Goal: Information Seeking & Learning: Learn about a topic

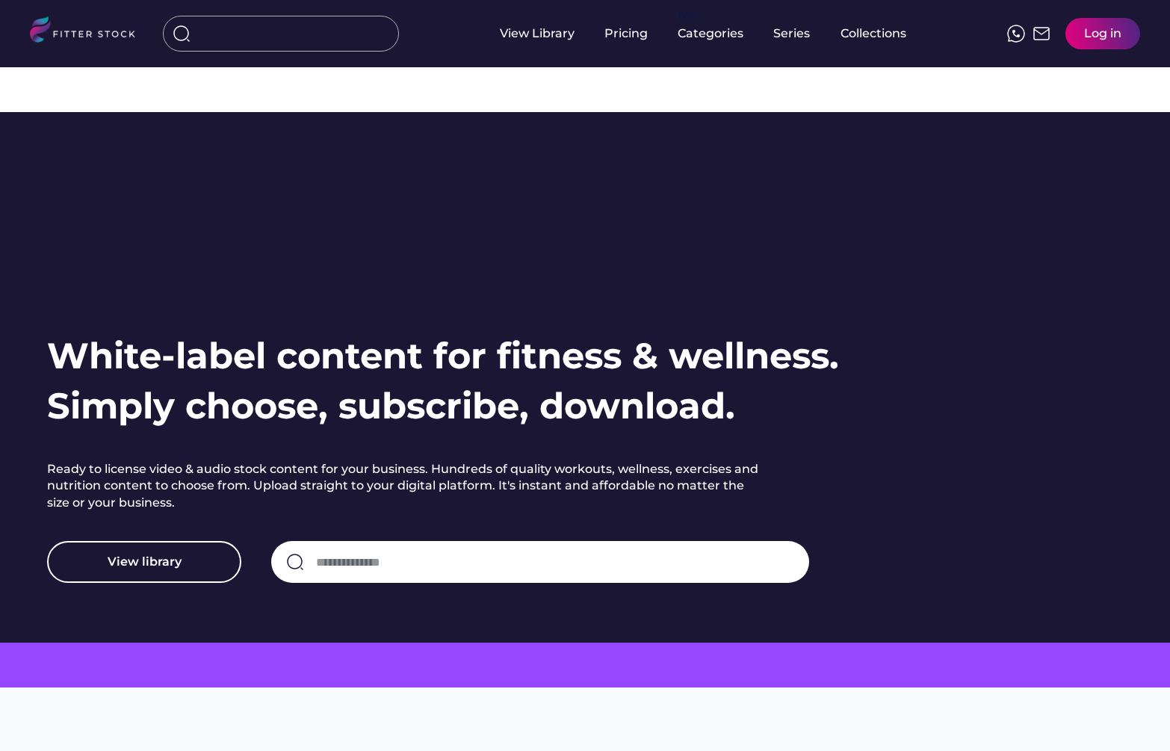
click at [247, 40] on input "input" at bounding box center [295, 33] width 187 height 27
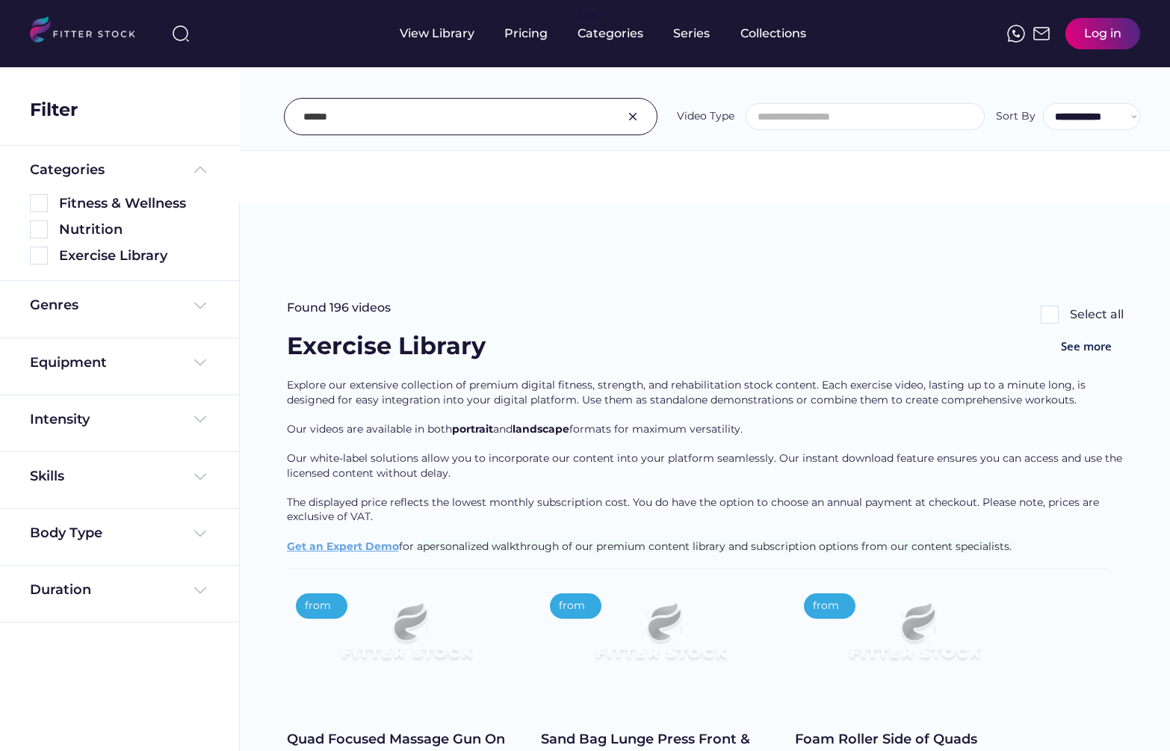
select select
select select "**********"
click at [419, 114] on input "input" at bounding box center [451, 116] width 297 height 31
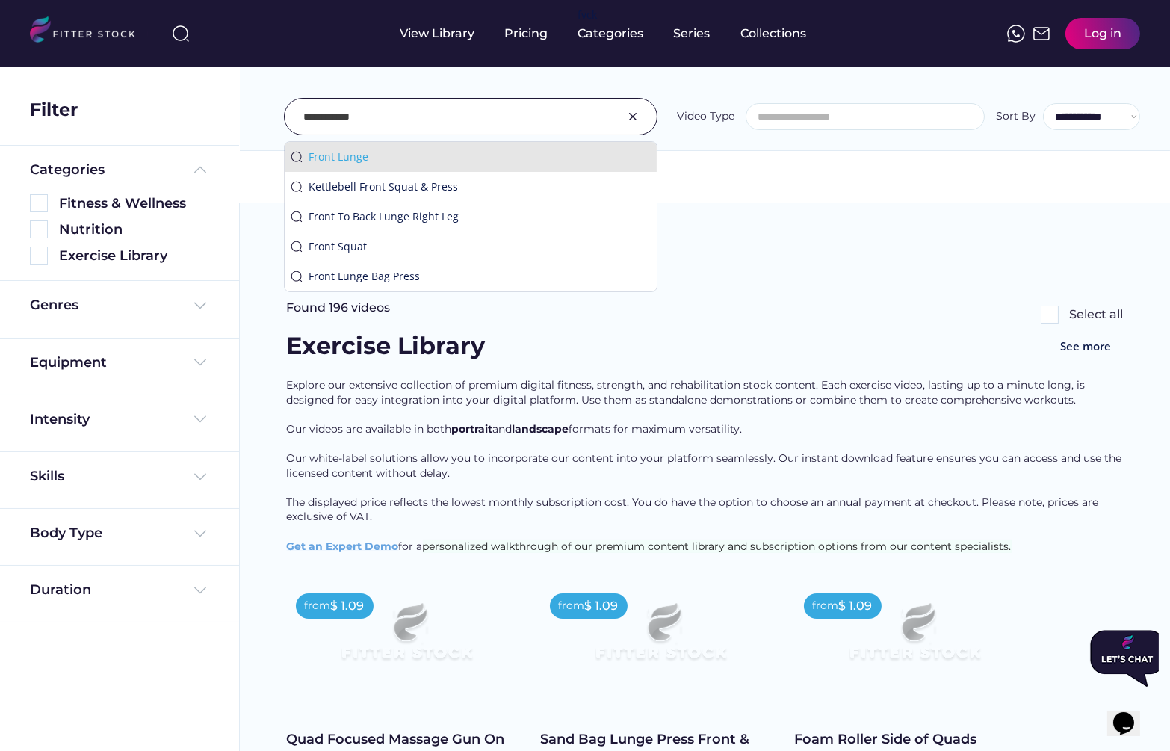
click at [406, 150] on div "Front Lunge" at bounding box center [480, 156] width 342 height 15
type input "**********"
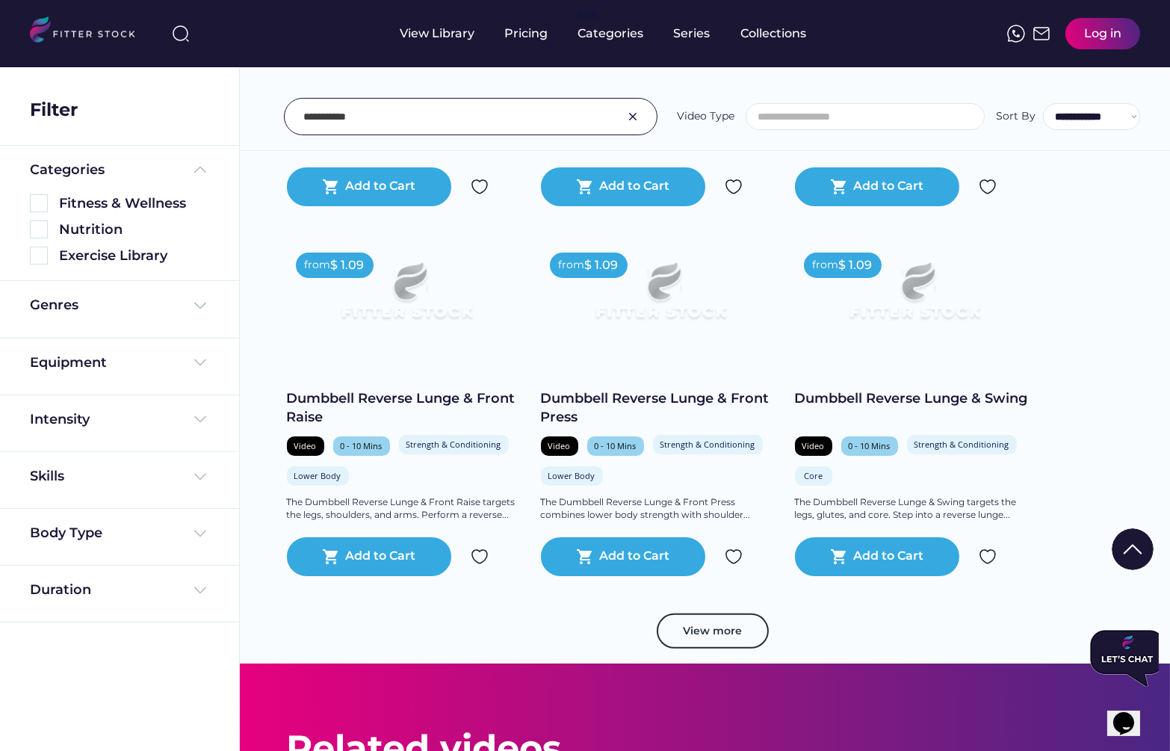
scroll to position [832, 0]
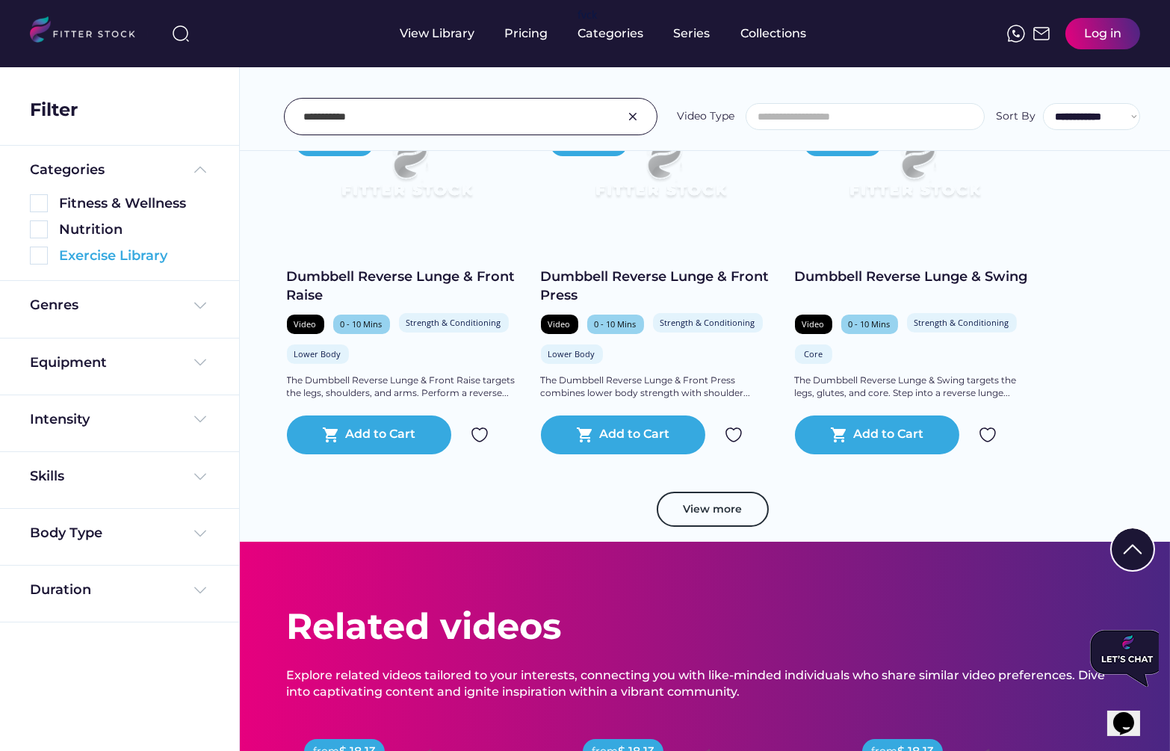
click at [87, 250] on div "Exercise Library" at bounding box center [134, 256] width 150 height 19
click at [39, 259] on img at bounding box center [39, 256] width 18 height 18
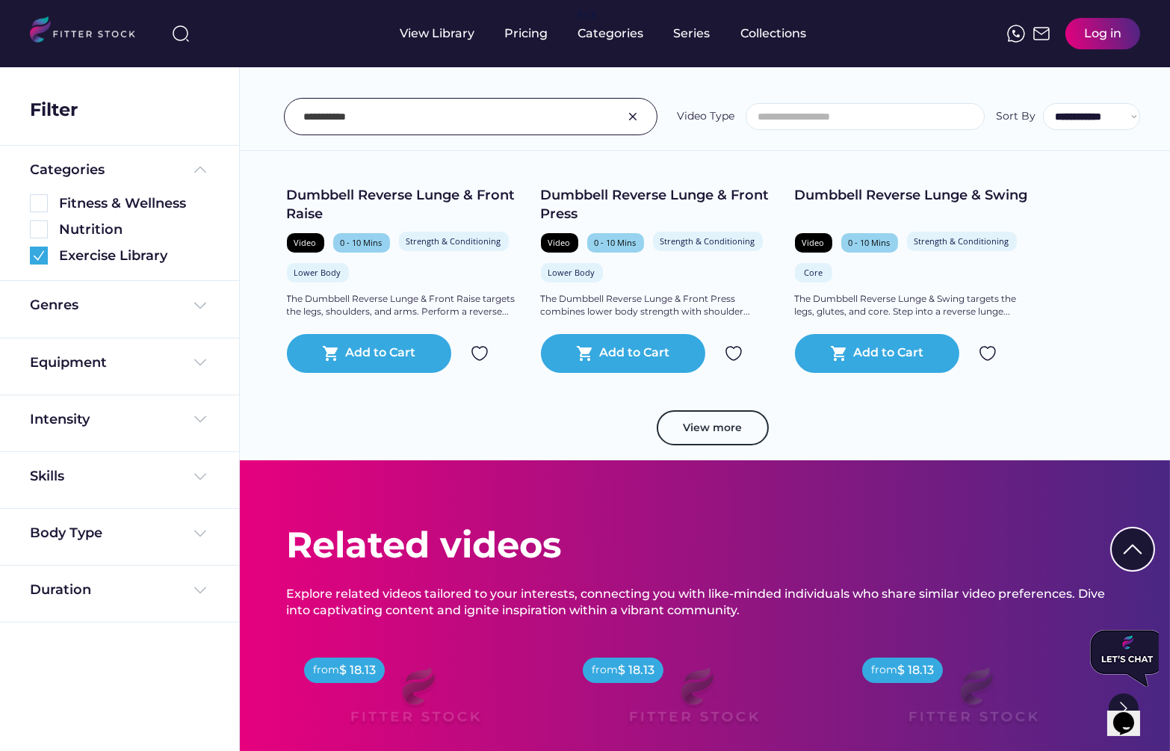
scroll to position [756, 0]
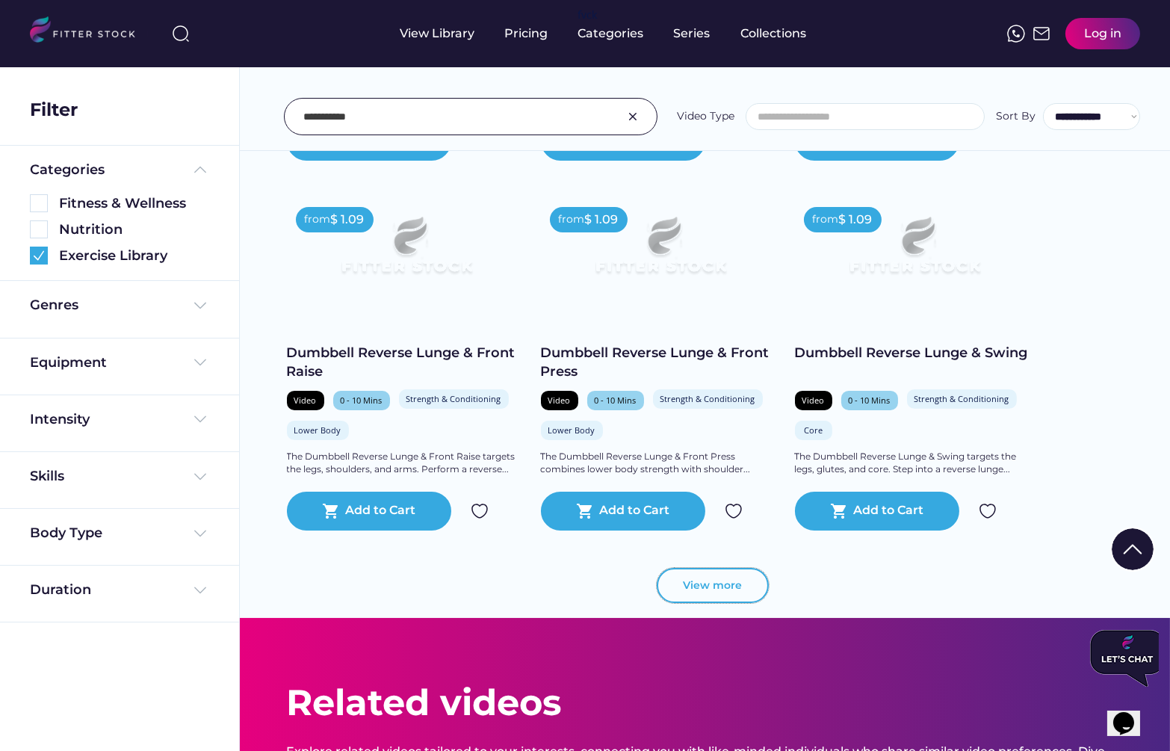
click at [695, 568] on button "View more" at bounding box center [713, 586] width 112 height 36
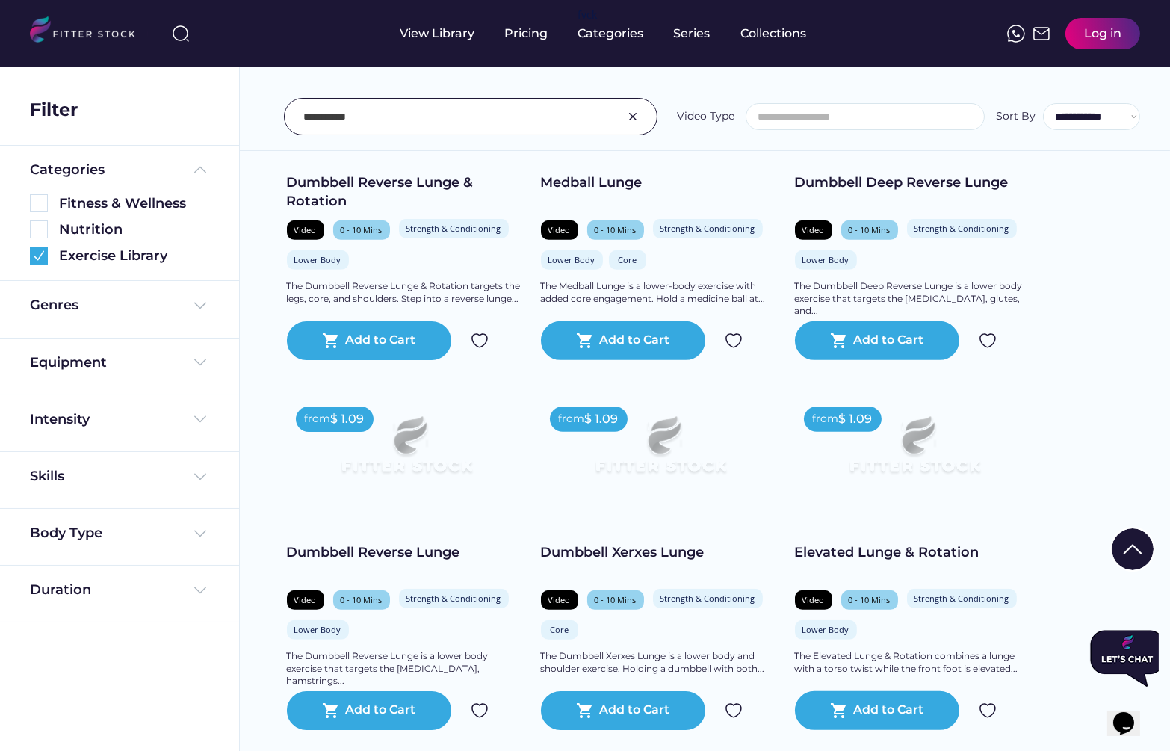
scroll to position [1308, 0]
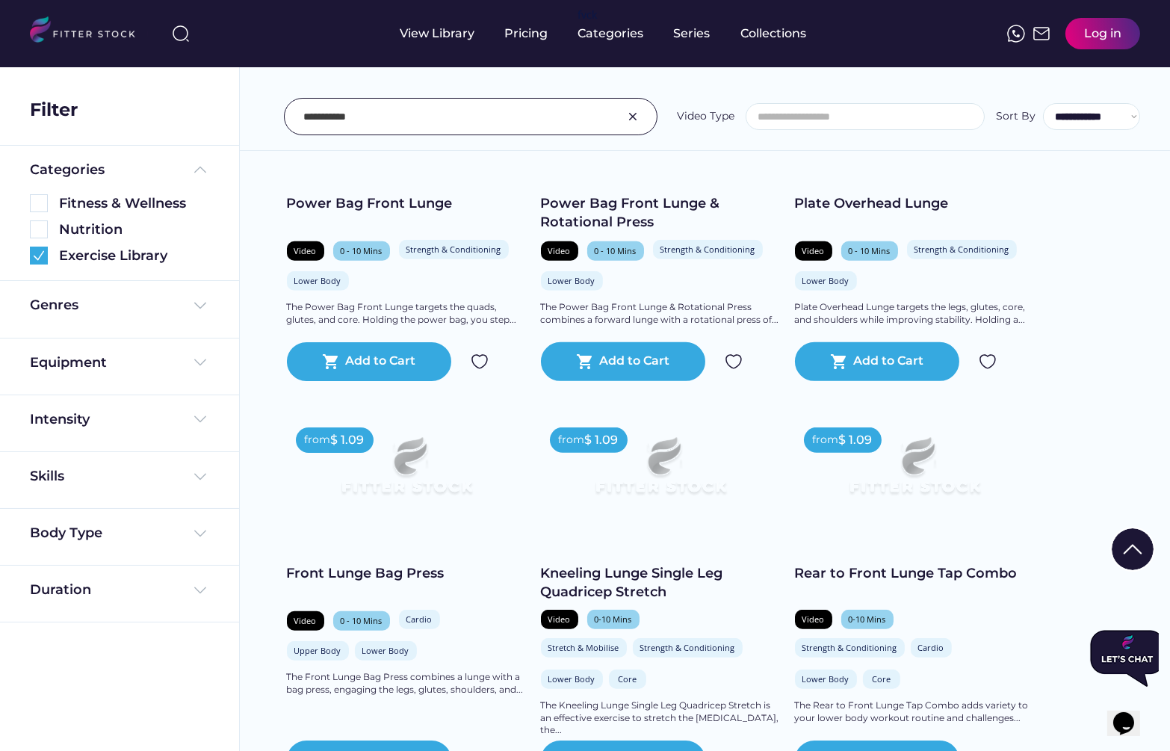
scroll to position [2068, 0]
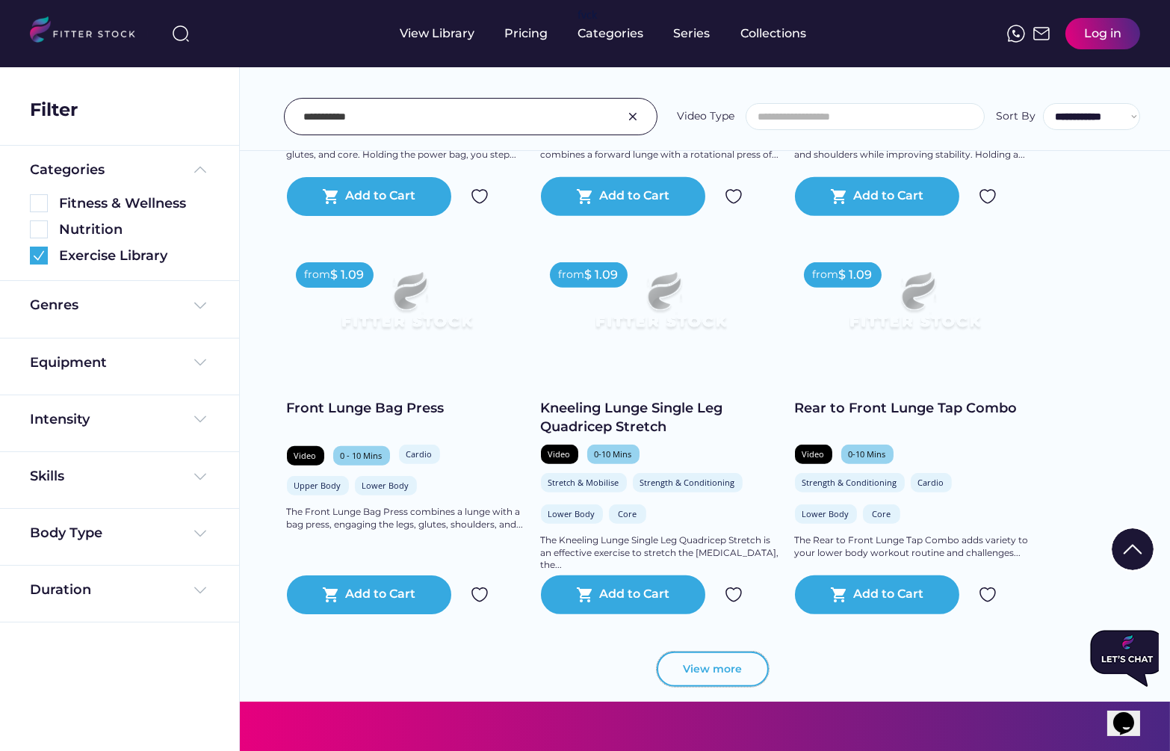
click at [687, 662] on button "View more" at bounding box center [713, 669] width 112 height 36
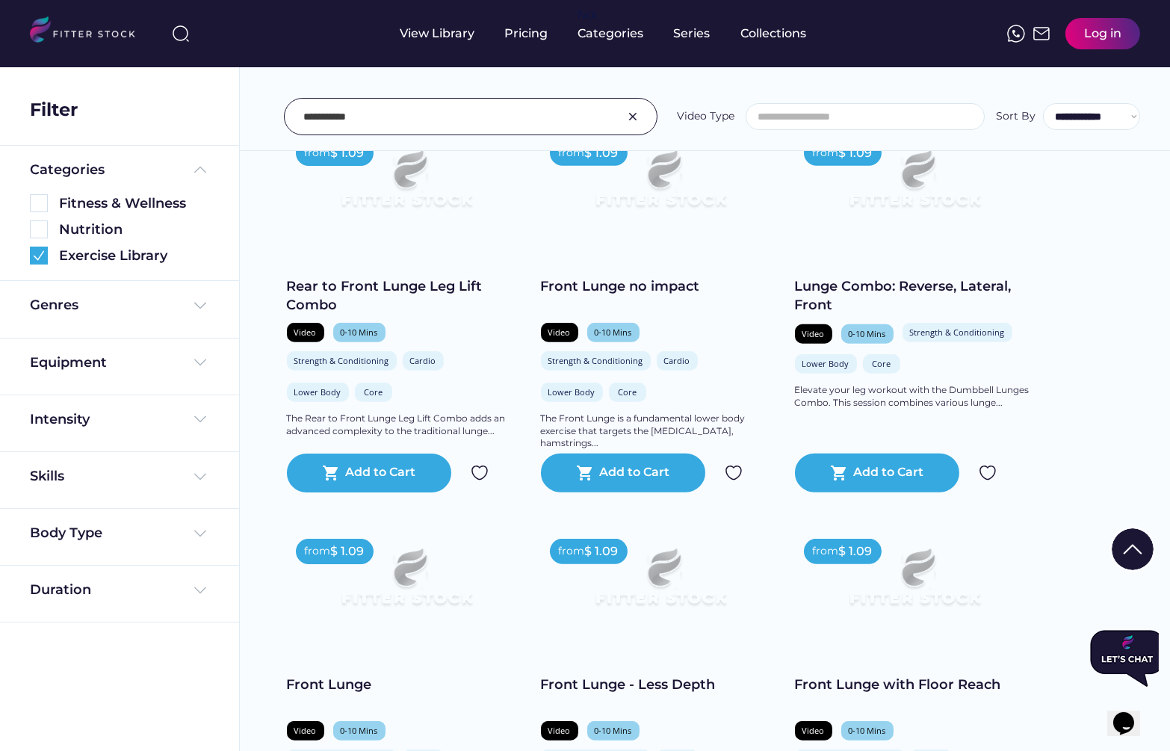
scroll to position [2710, 0]
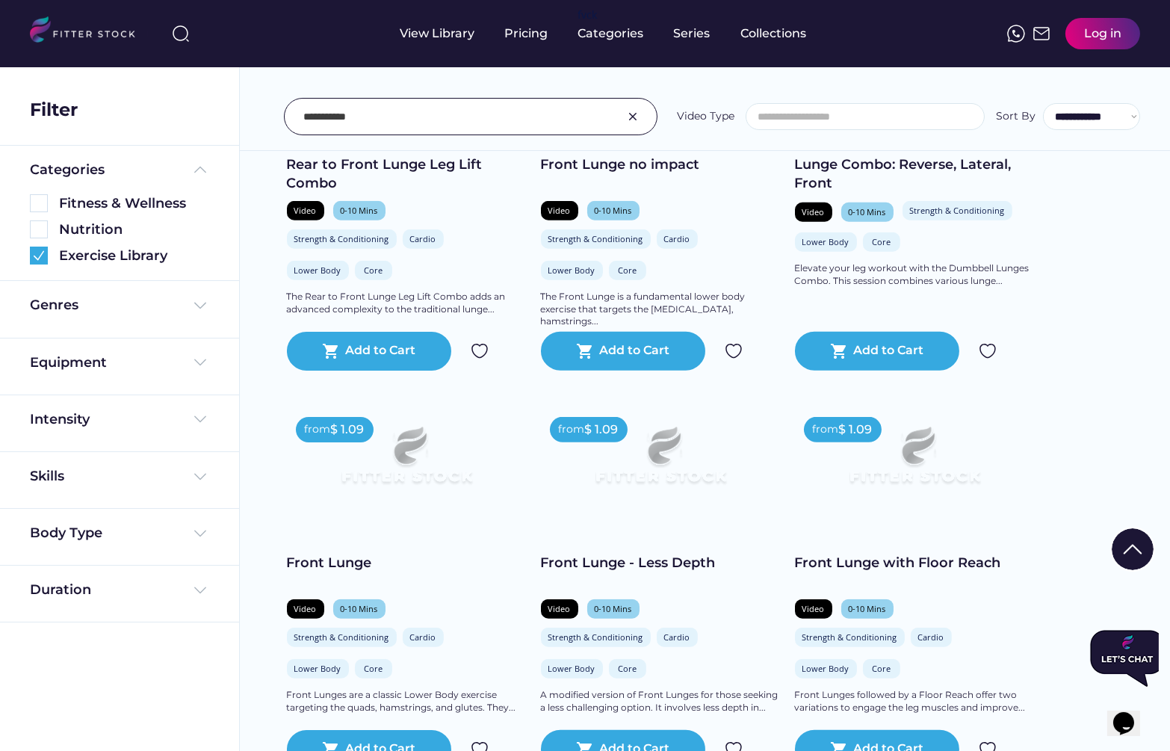
click at [654, 566] on div "Front Lunge - Less Depth" at bounding box center [660, 563] width 239 height 19
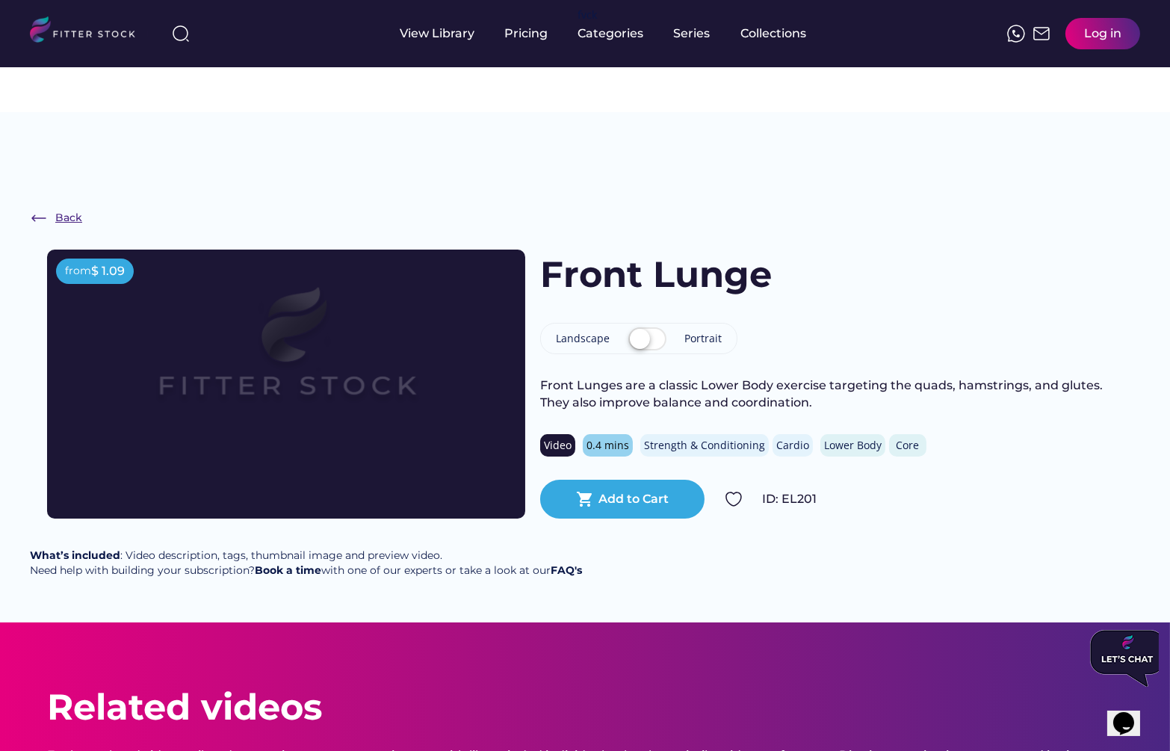
click at [37, 209] on img at bounding box center [39, 218] width 18 height 18
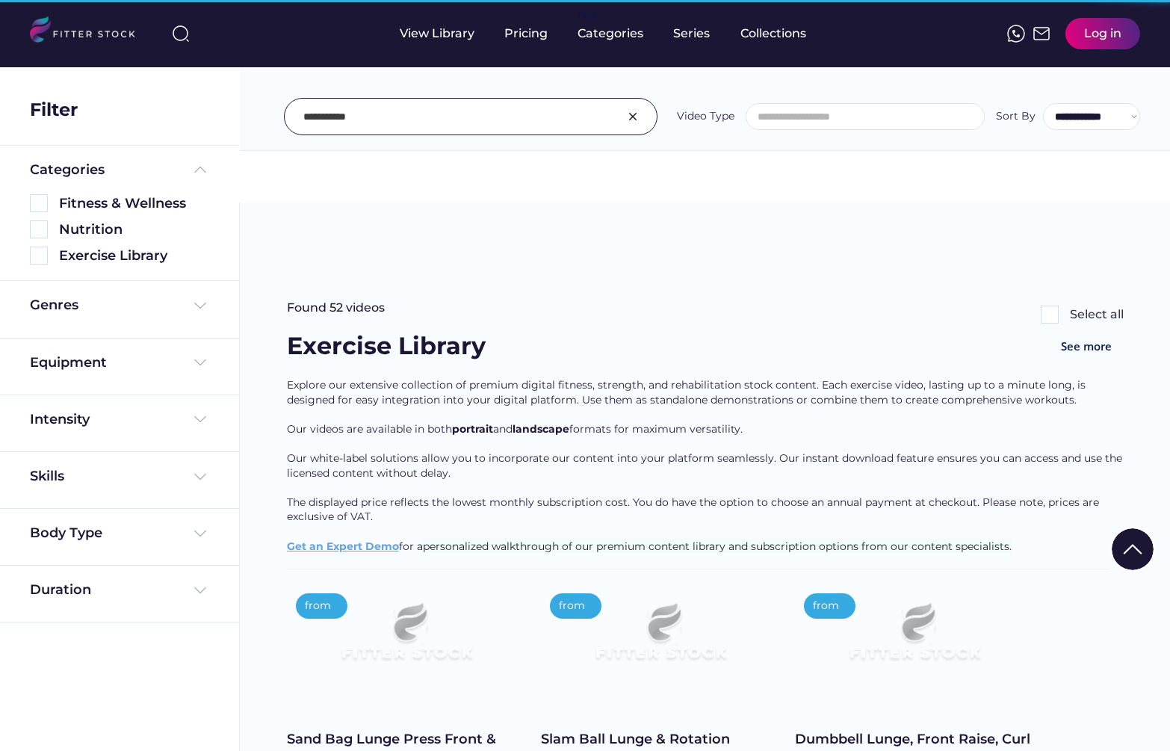
select select
select select "**********"
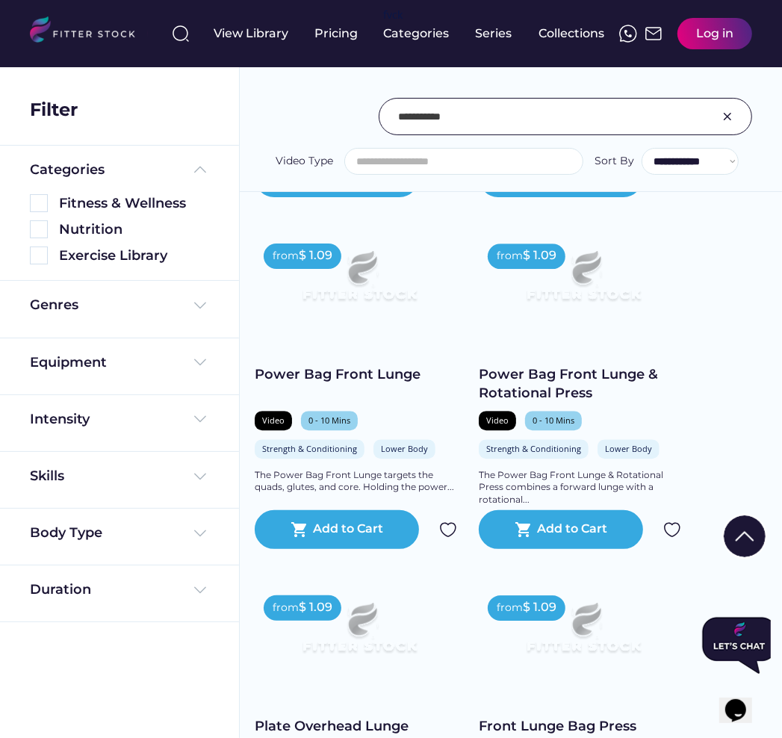
scroll to position [4317, 0]
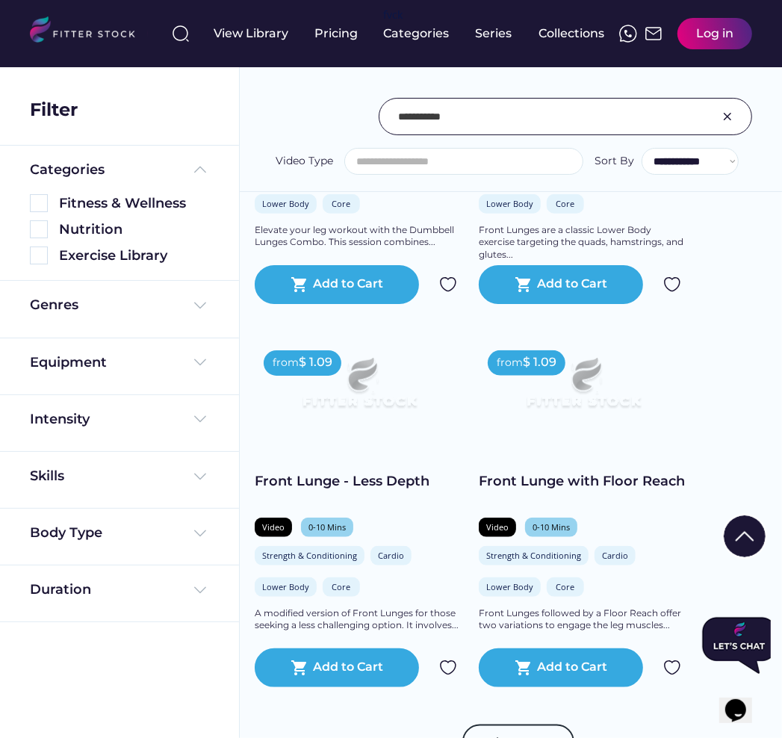
click at [577, 472] on div "Front Lunge with Floor Reach" at bounding box center [583, 481] width 209 height 19
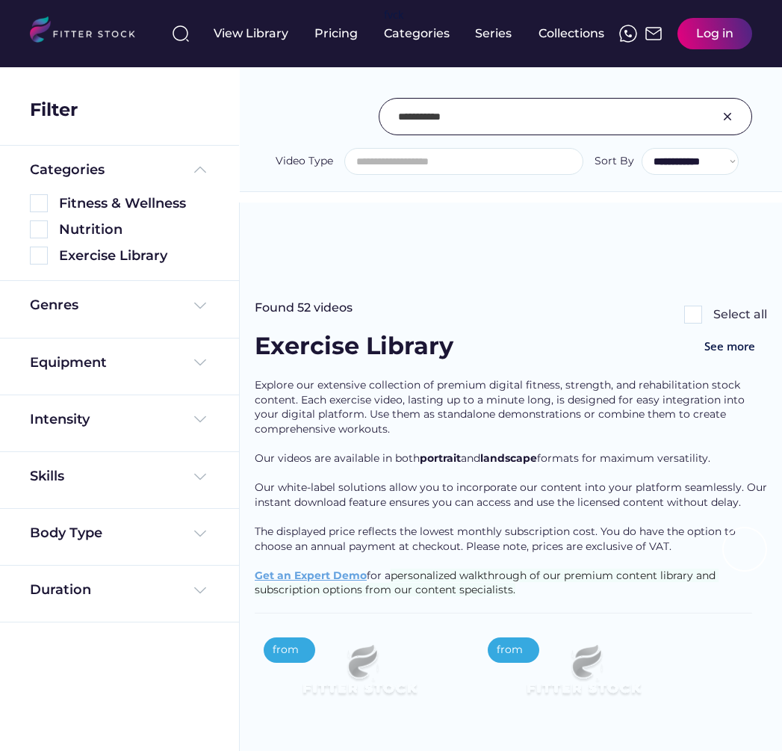
select select
select select "**********"
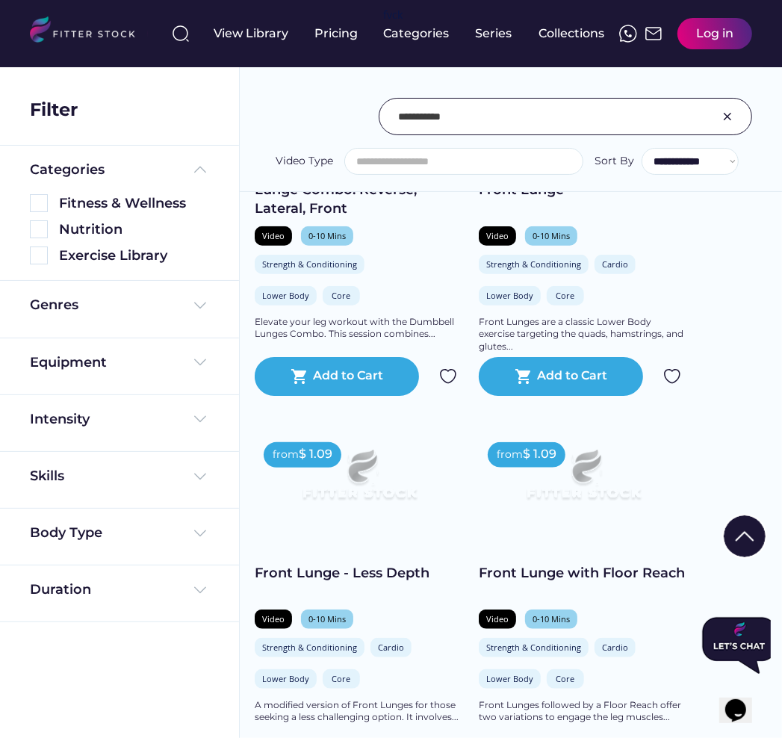
scroll to position [4252, 0]
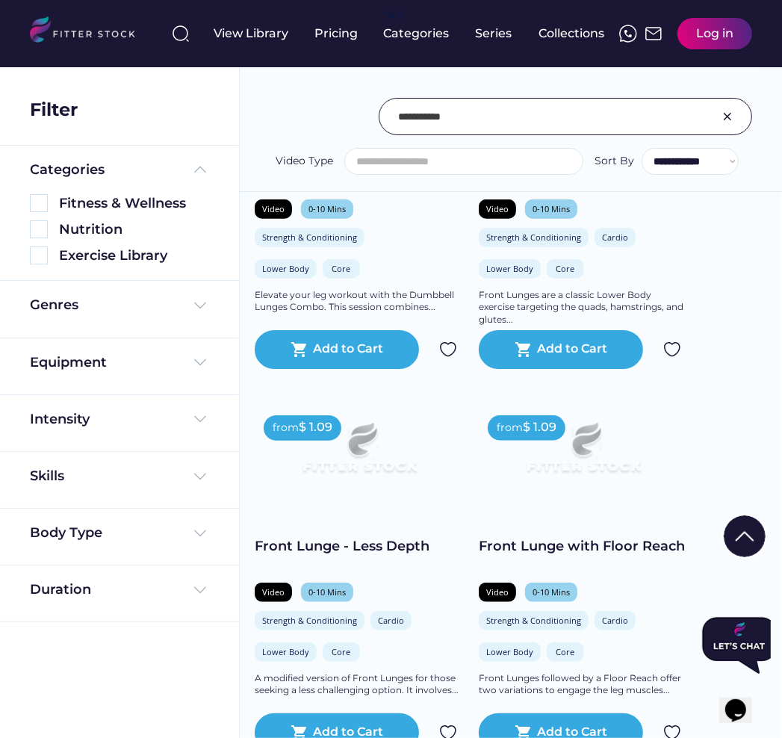
click at [367, 537] on div "Front Lunge - Less Depth" at bounding box center [359, 546] width 209 height 19
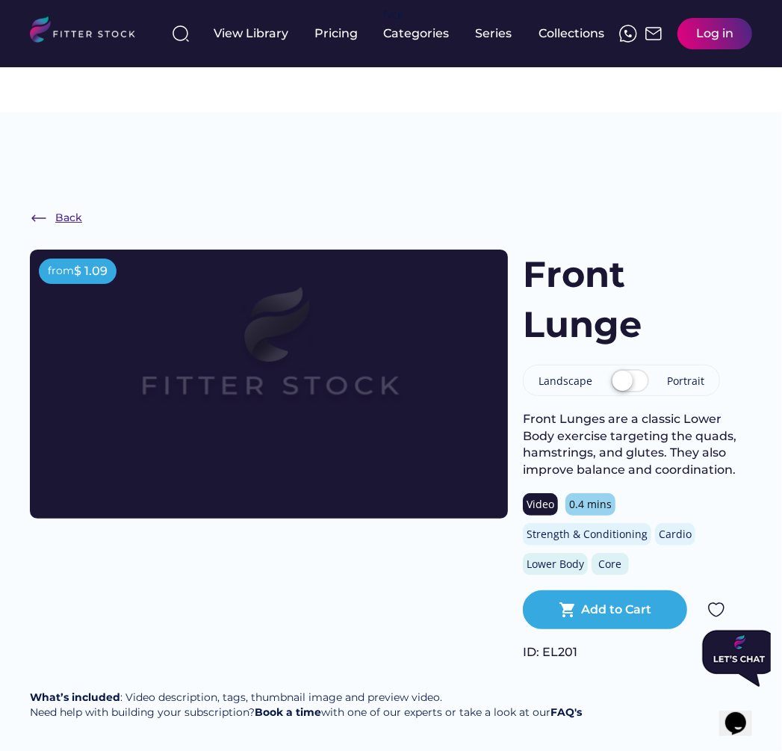
click at [44, 209] on img at bounding box center [39, 218] width 18 height 18
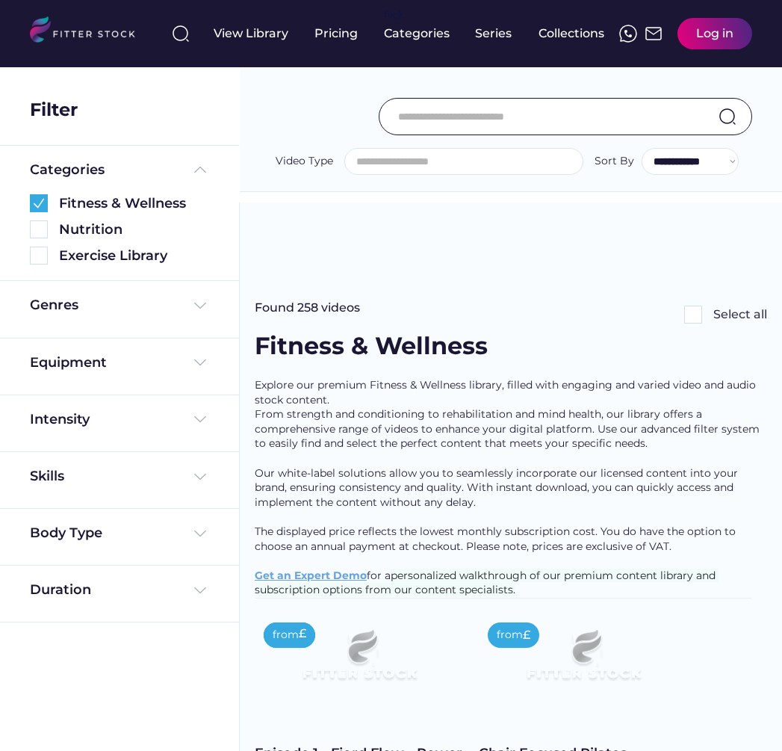
select select
select select "**********"
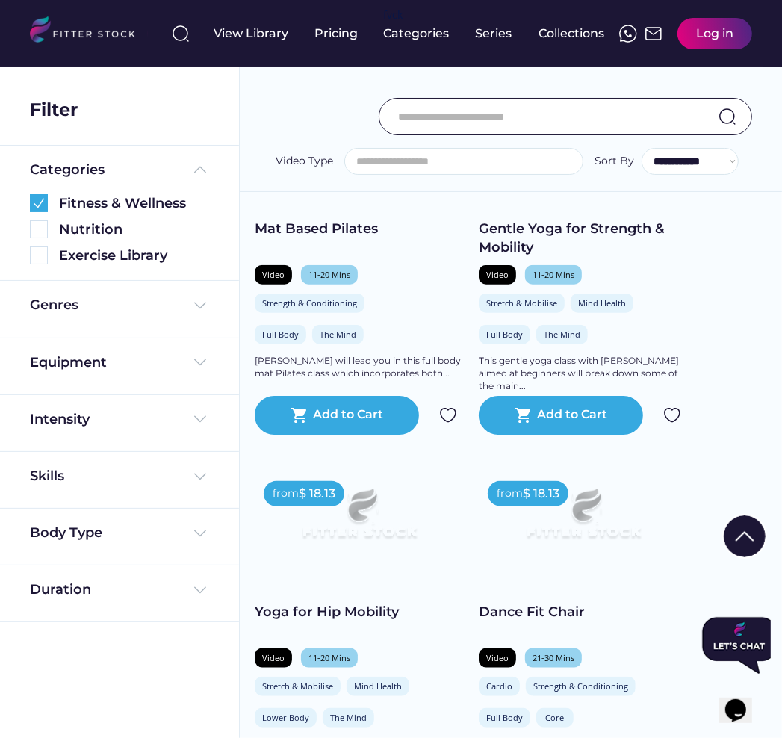
scroll to position [810, 0]
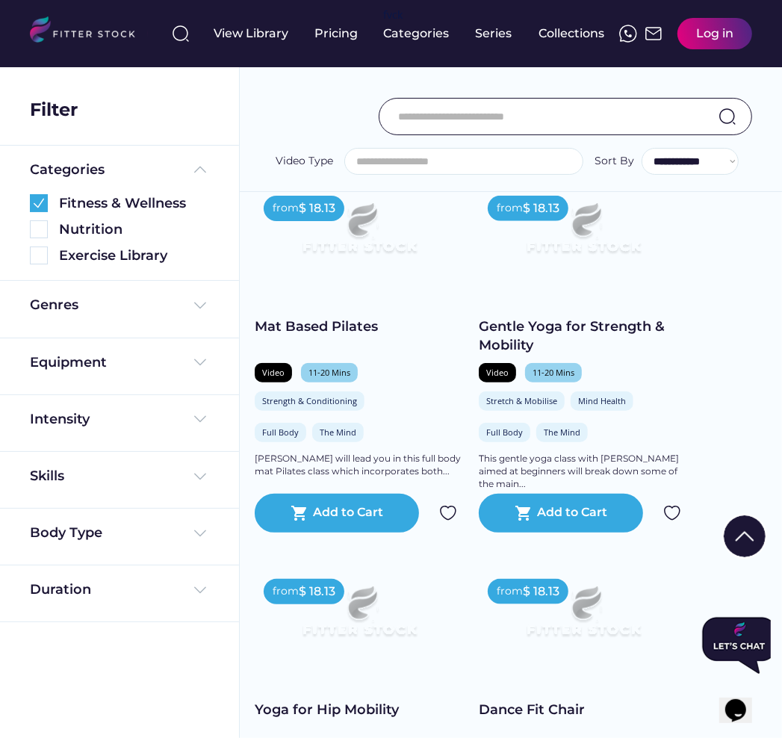
click at [608, 317] on div "Gentle Yoga for Strength & Mobility" at bounding box center [583, 335] width 209 height 37
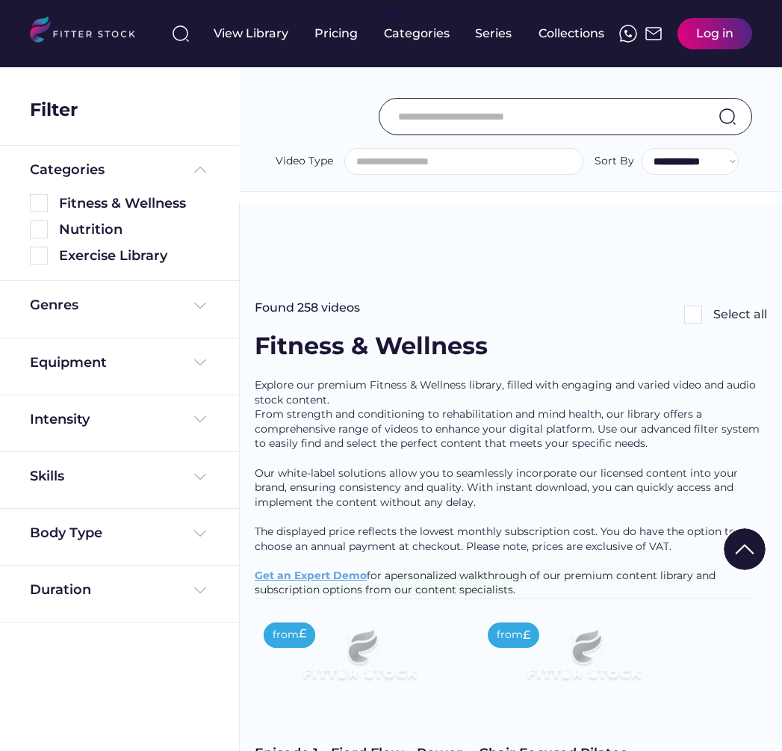
select select
select select "**********"
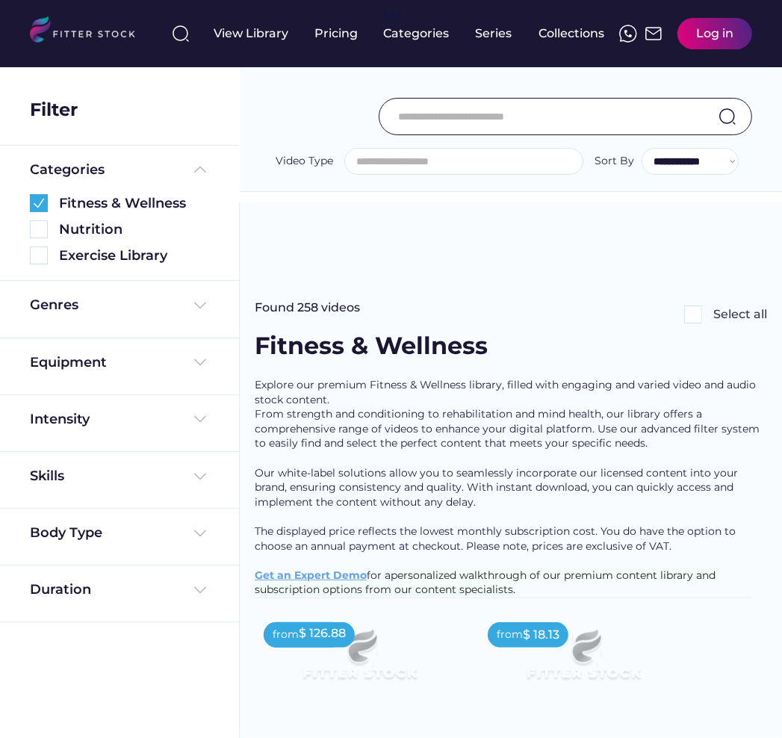
click at [456, 126] on input "input" at bounding box center [546, 116] width 297 height 31
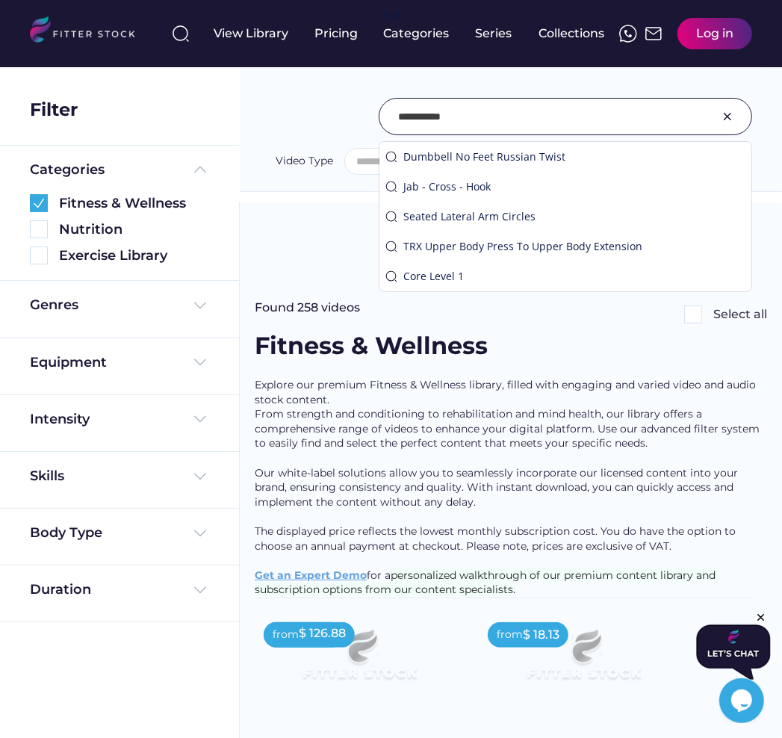
type input "**********"
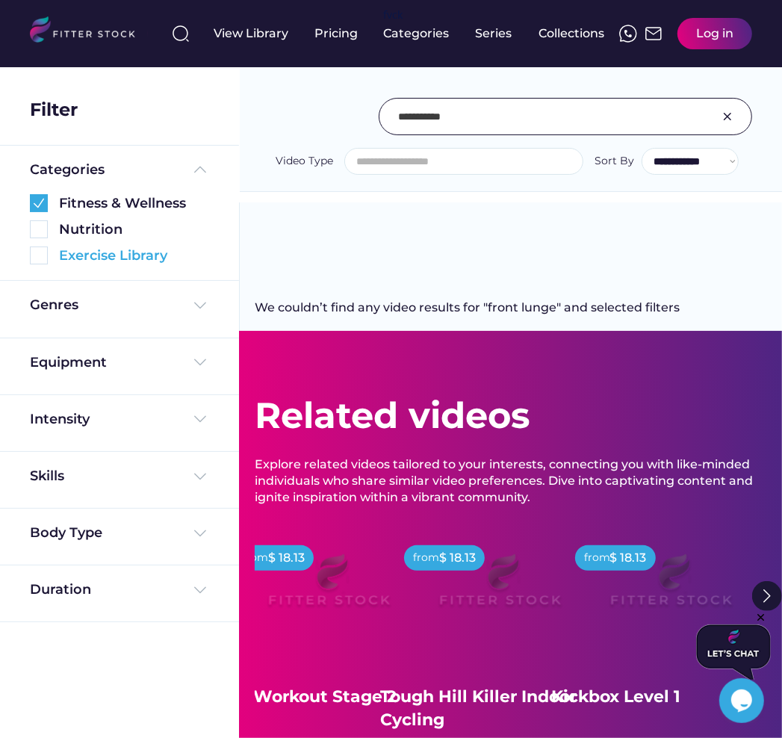
click at [39, 254] on img at bounding box center [39, 256] width 18 height 18
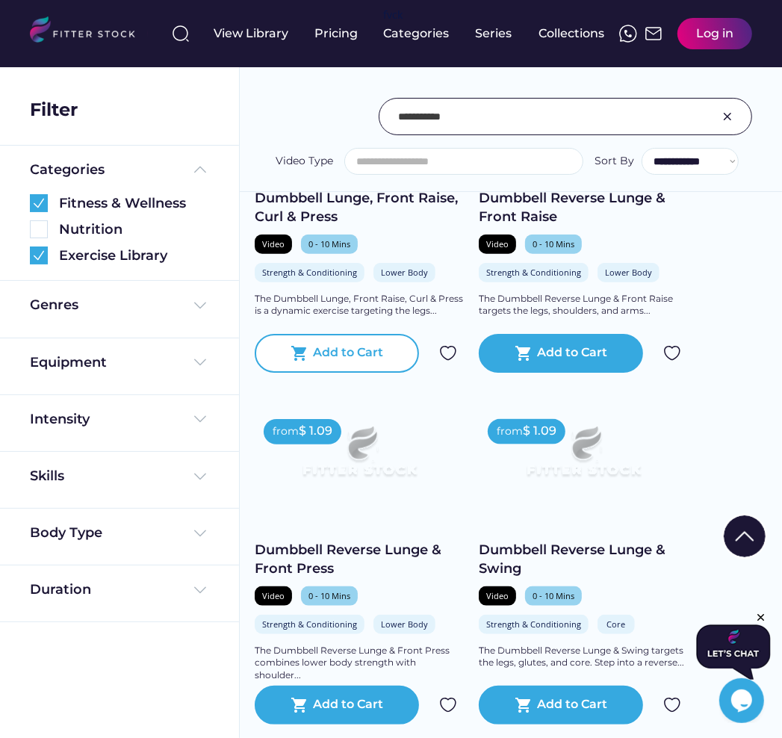
scroll to position [1091, 0]
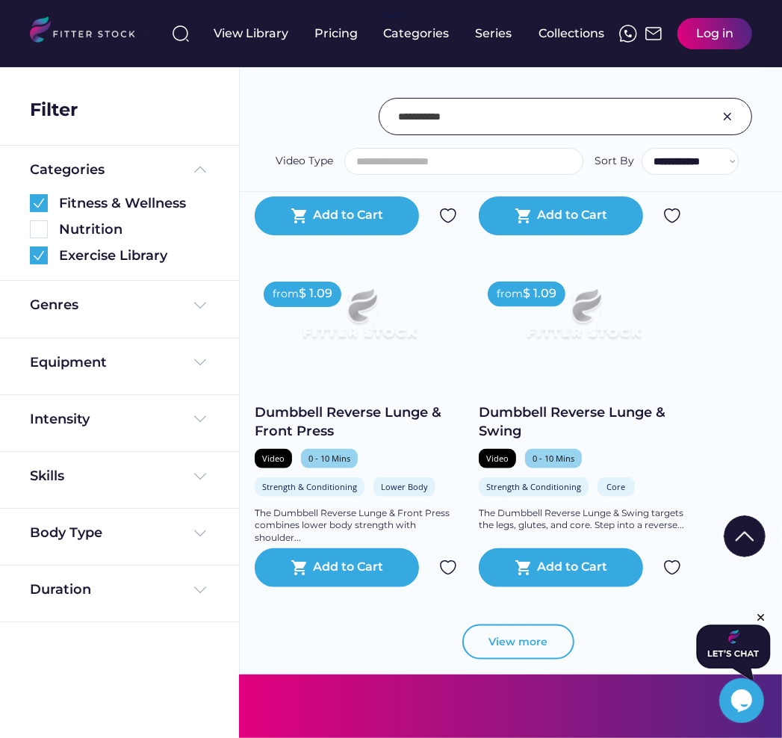
click at [485, 625] on button "View more" at bounding box center [518, 643] width 112 height 36
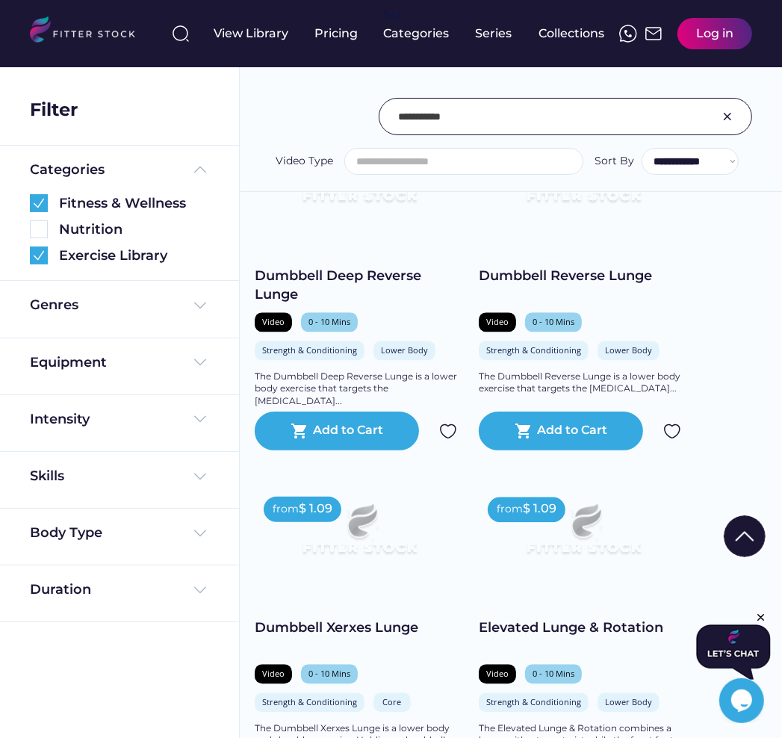
scroll to position [2133, 0]
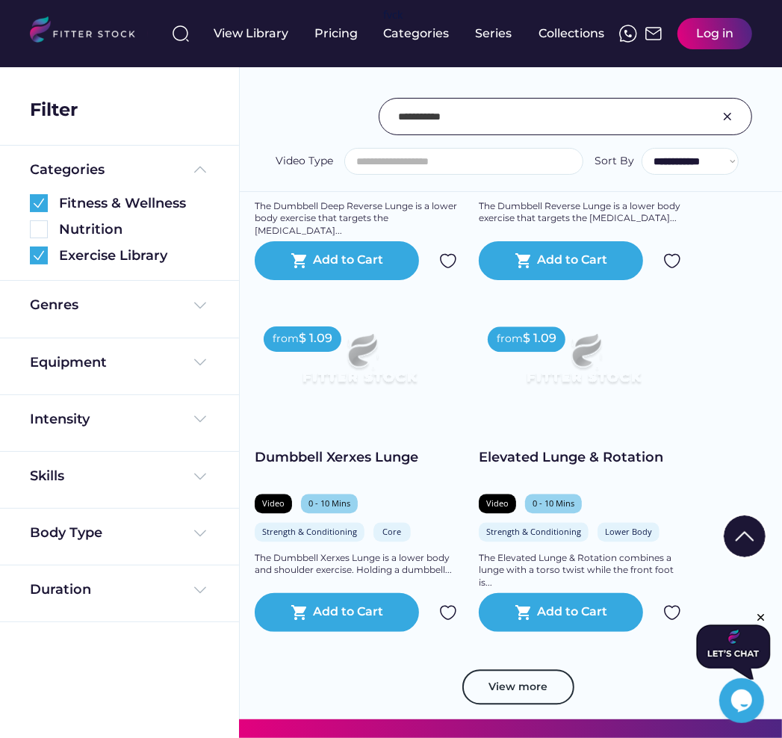
click at [497, 669] on div "View more" at bounding box center [511, 694] width 512 height 51
click at [492, 669] on button "View more" at bounding box center [518, 687] width 112 height 36
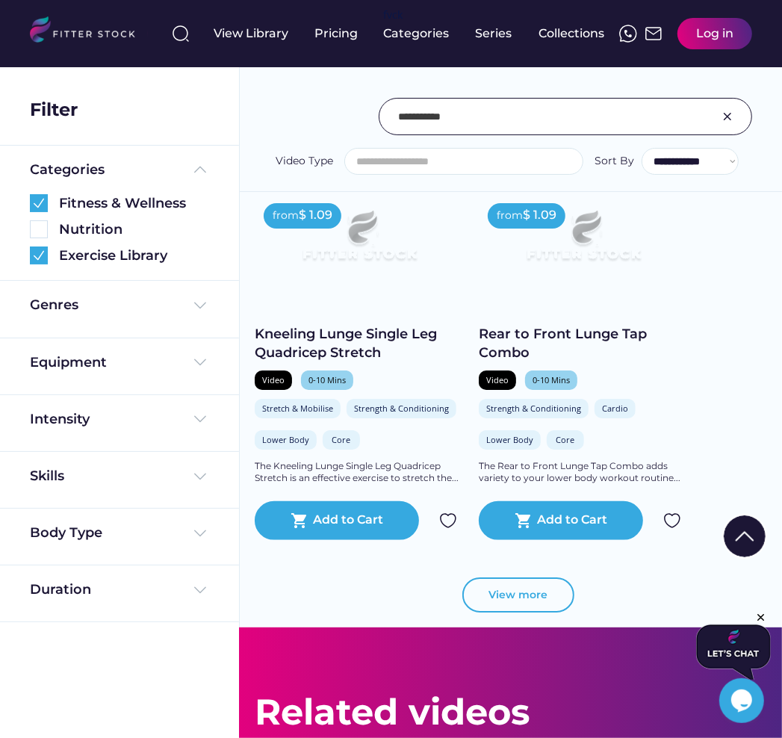
scroll to position [3315, 0]
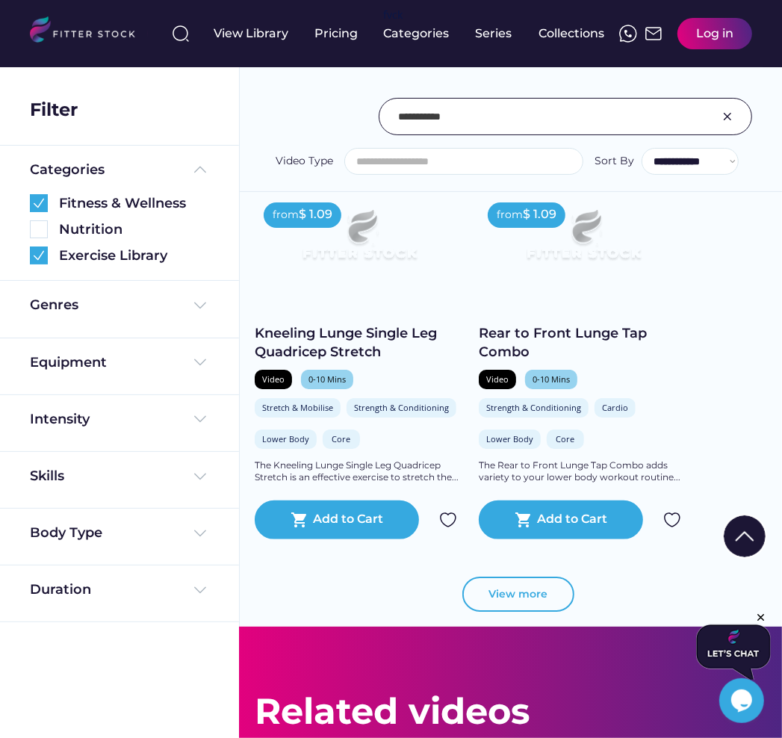
click at [520, 577] on button "View more" at bounding box center [518, 595] width 112 height 36
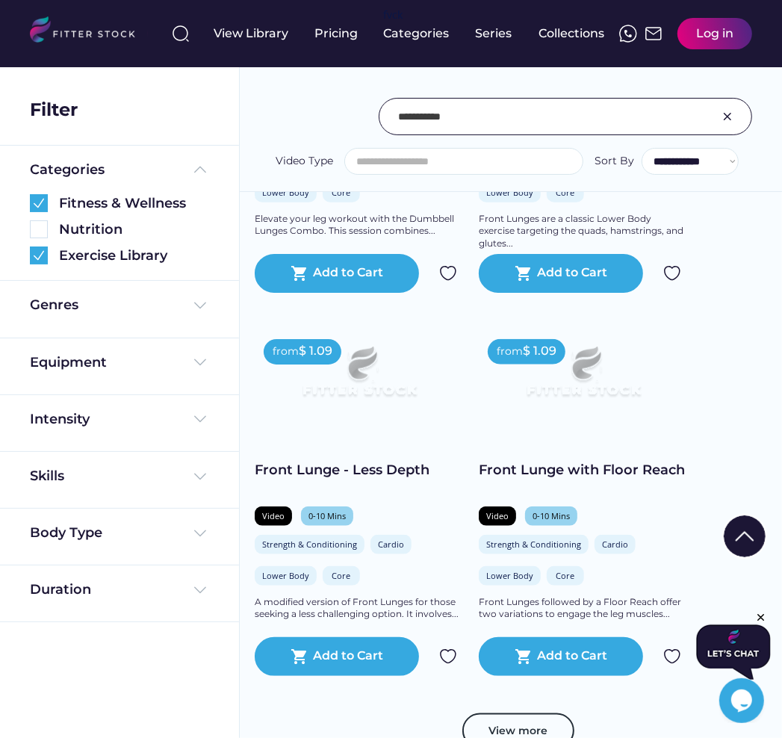
scroll to position [4411, 0]
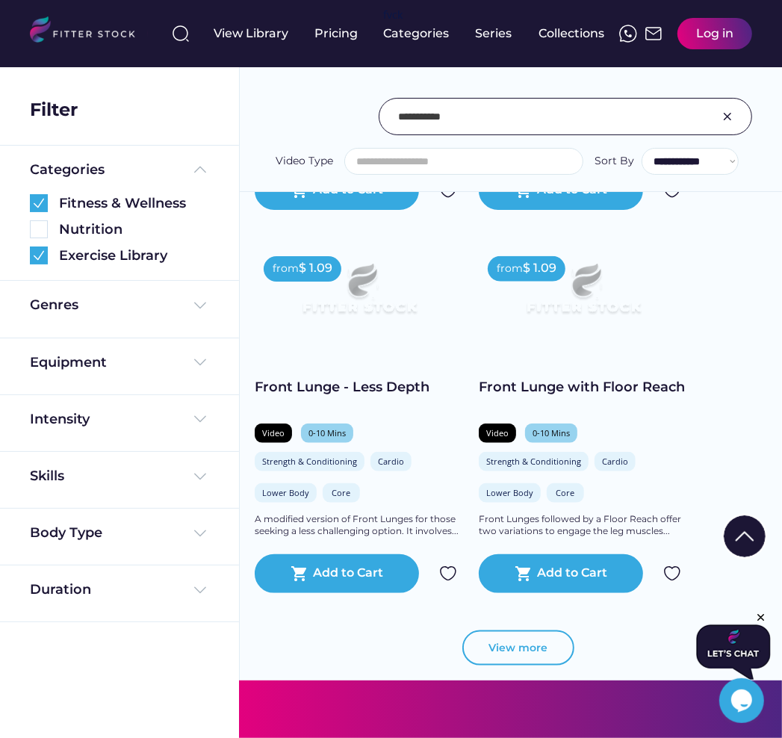
click at [529, 631] on button "View more" at bounding box center [518, 649] width 112 height 36
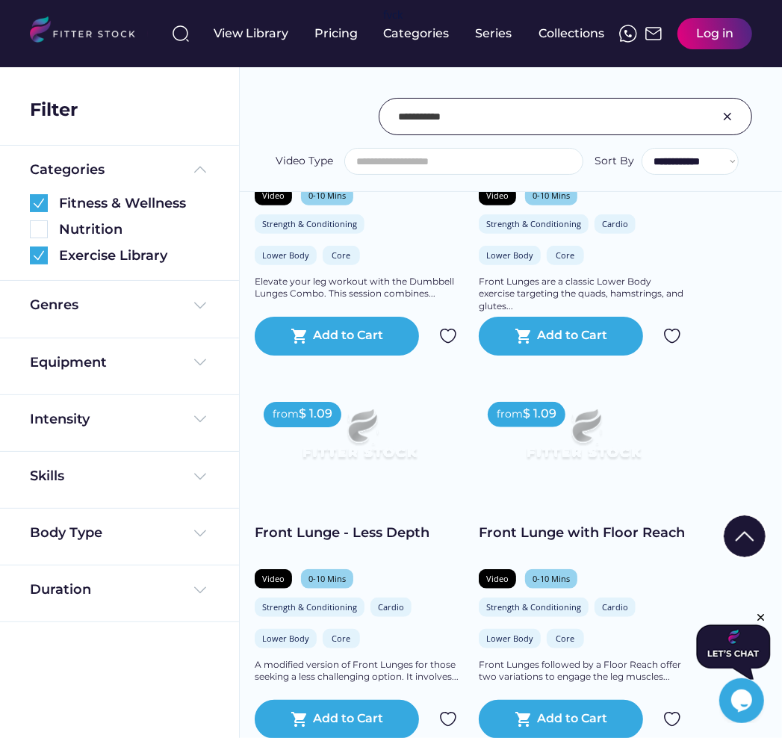
click at [358, 597] on div at bounding box center [391, 588] width 75 height 75
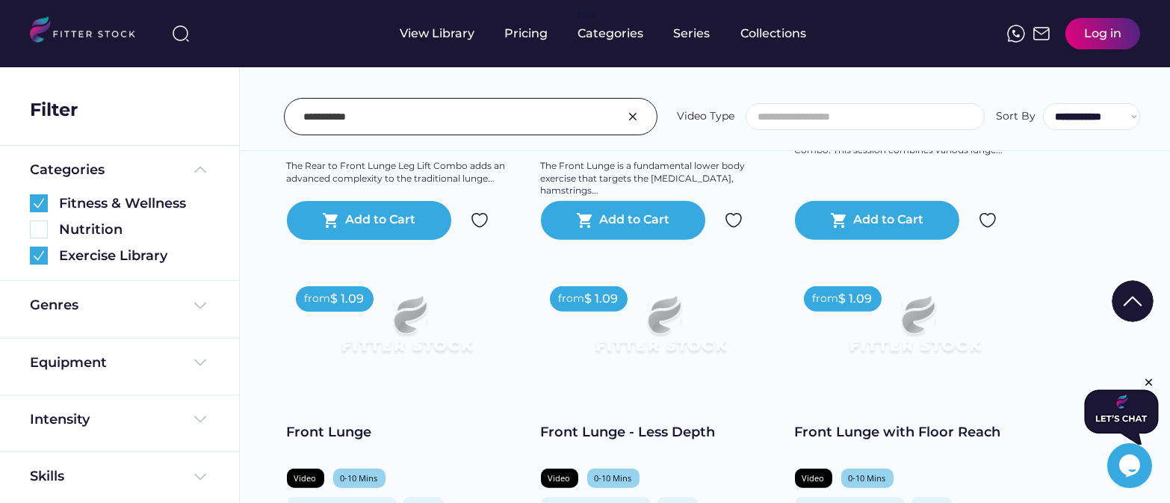
scroll to position [3028, 0]
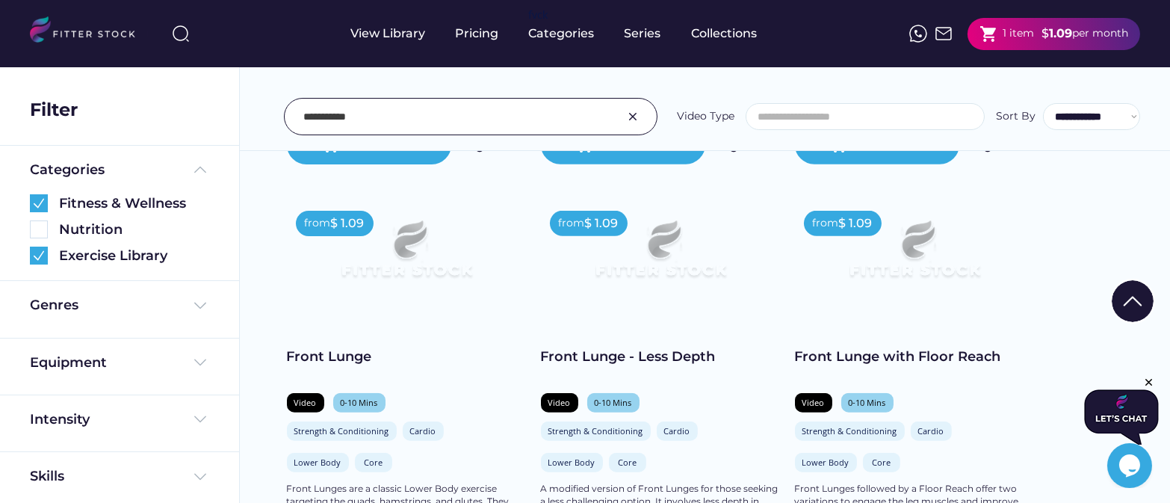
click at [781, 40] on div "1.09" at bounding box center [1060, 33] width 23 height 16
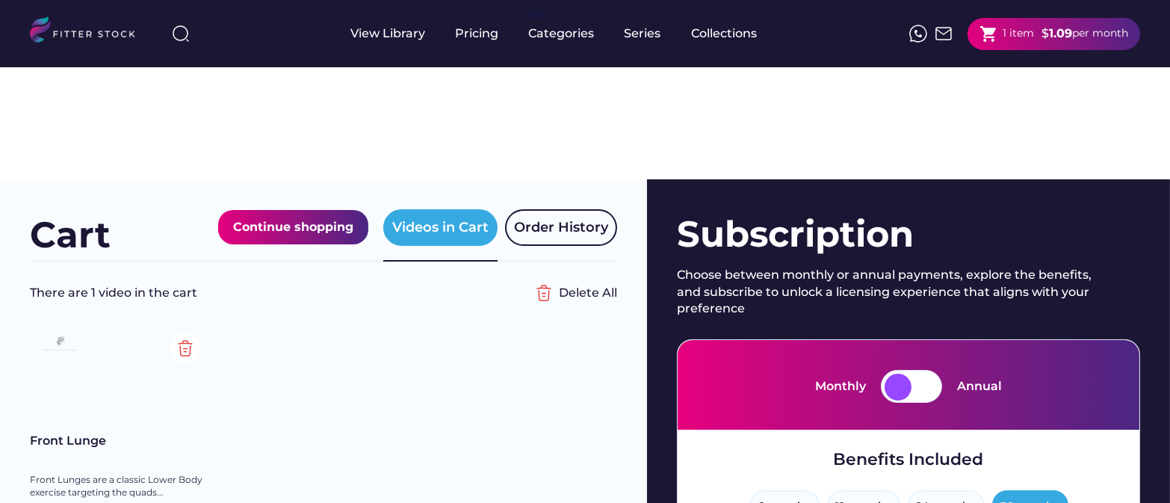
click at [192, 333] on img at bounding box center [185, 348] width 30 height 30
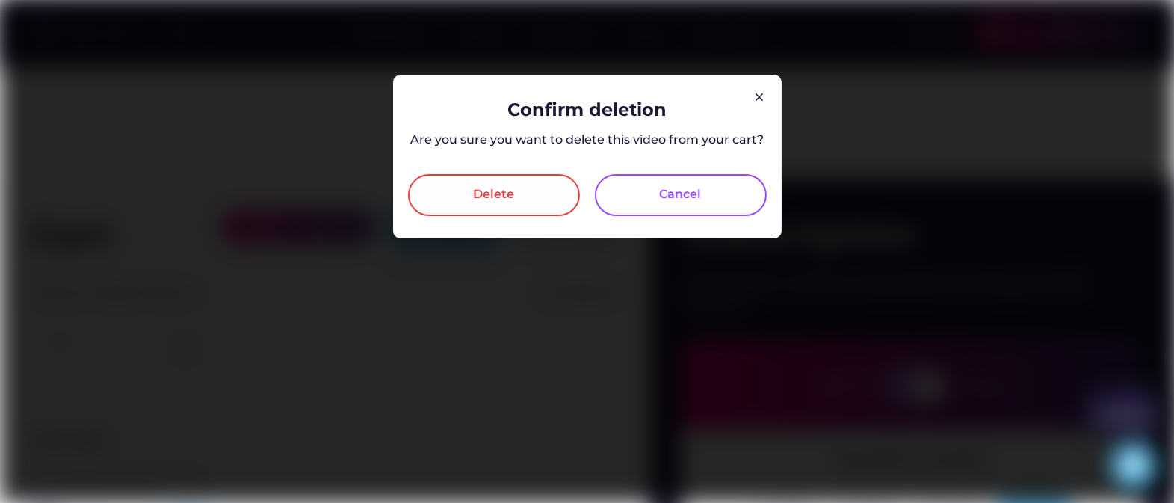
click at [512, 201] on div "Delete" at bounding box center [493, 195] width 41 height 18
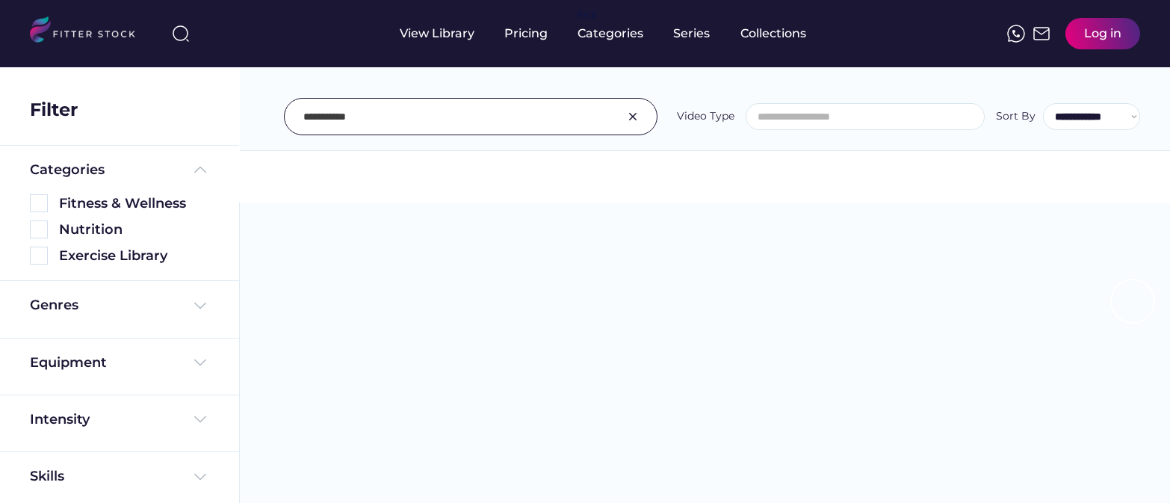
select select
select select "**********"
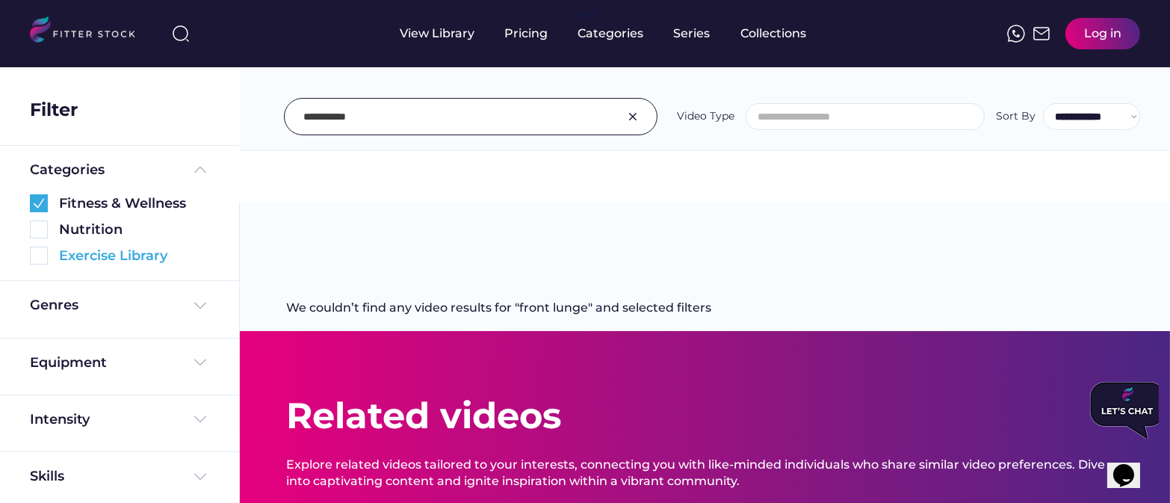
click at [41, 264] on img at bounding box center [39, 256] width 18 height 18
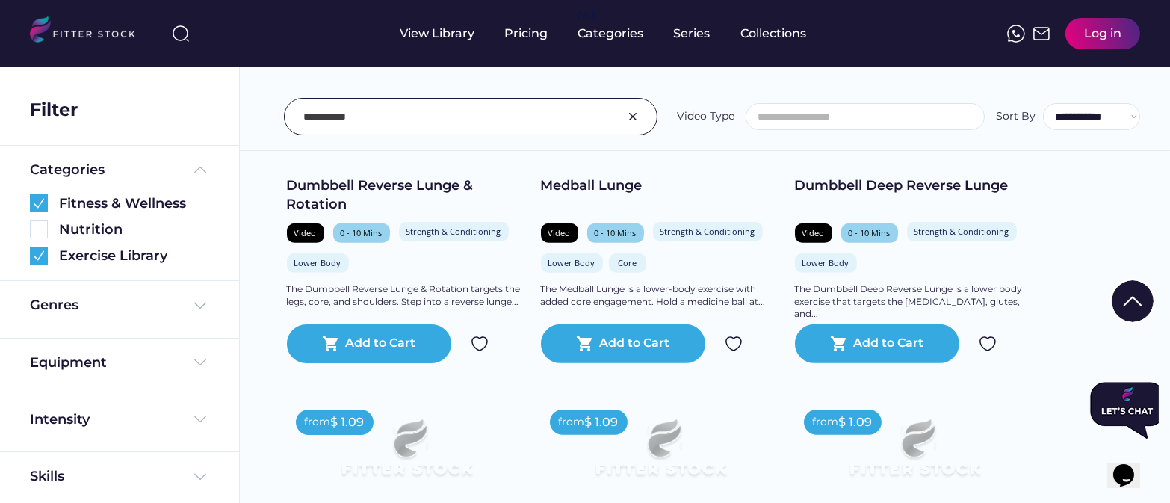
scroll to position [1502, 0]
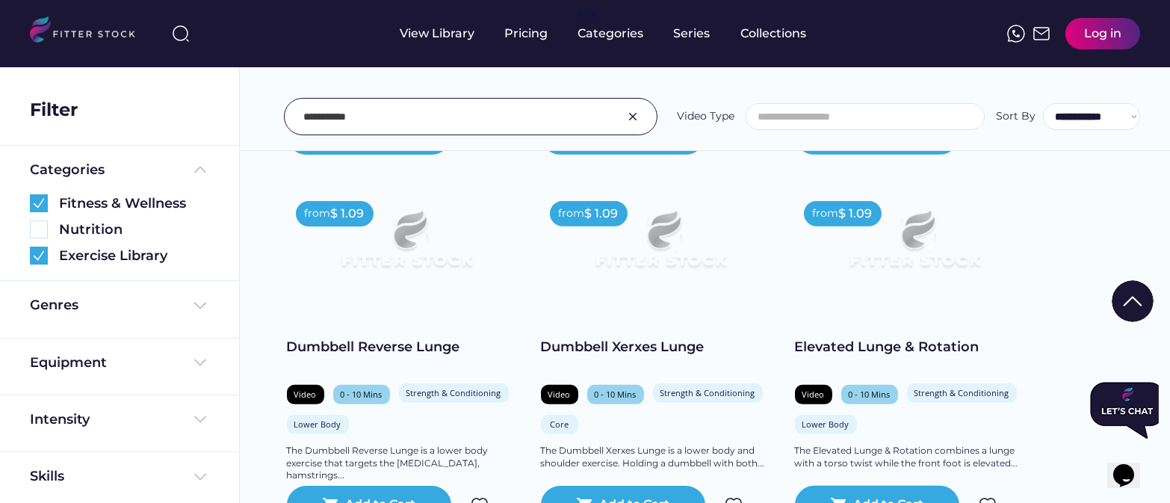
click at [446, 114] on input "input" at bounding box center [451, 116] width 297 height 31
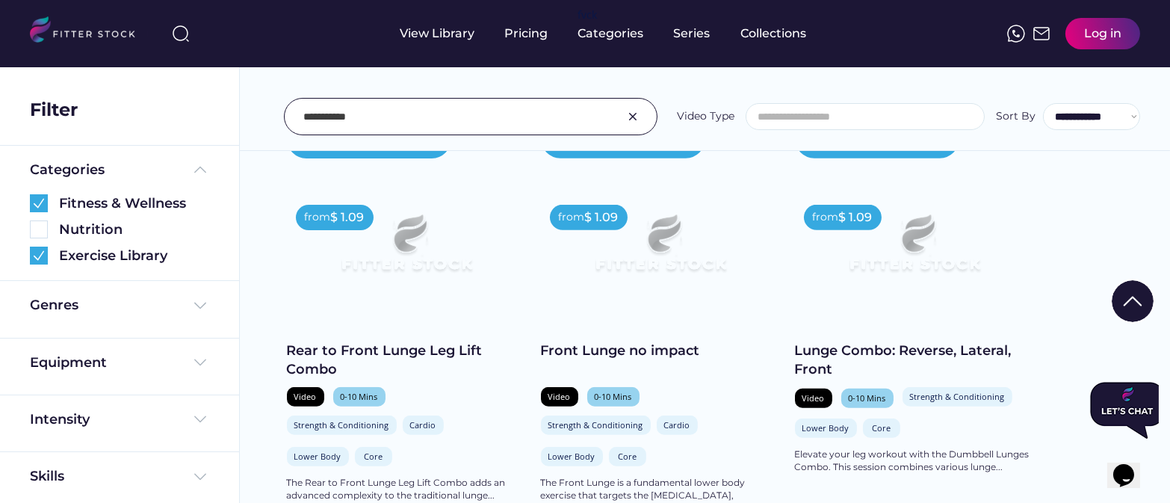
scroll to position [2608, 0]
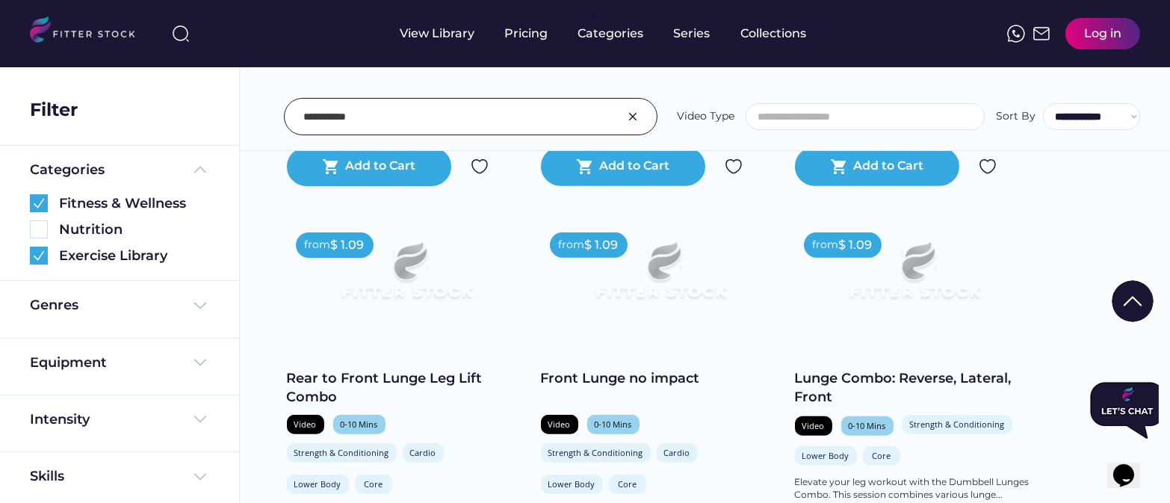
click at [599, 369] on div "Front Lunge no impact" at bounding box center [660, 378] width 239 height 19
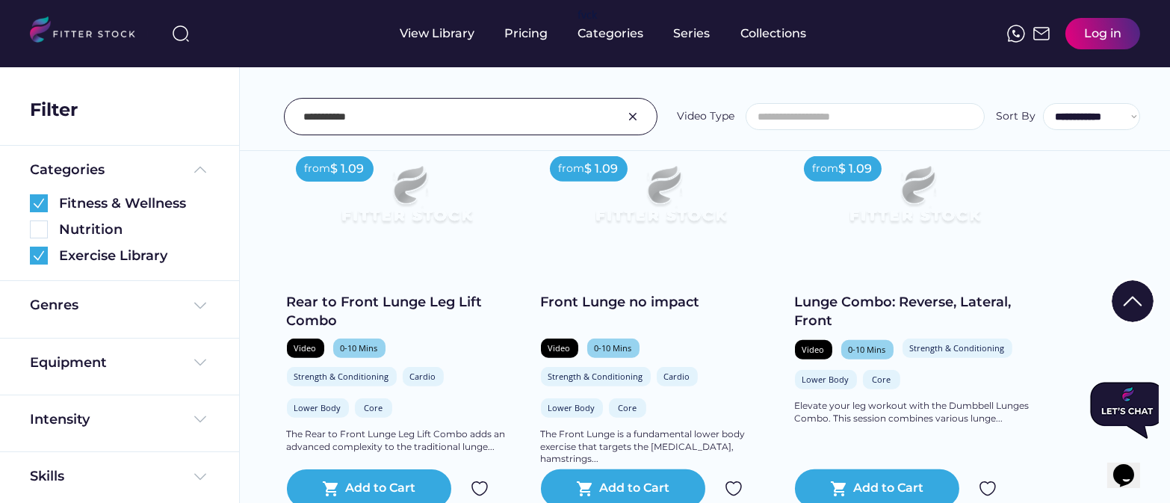
scroll to position [2945, 0]
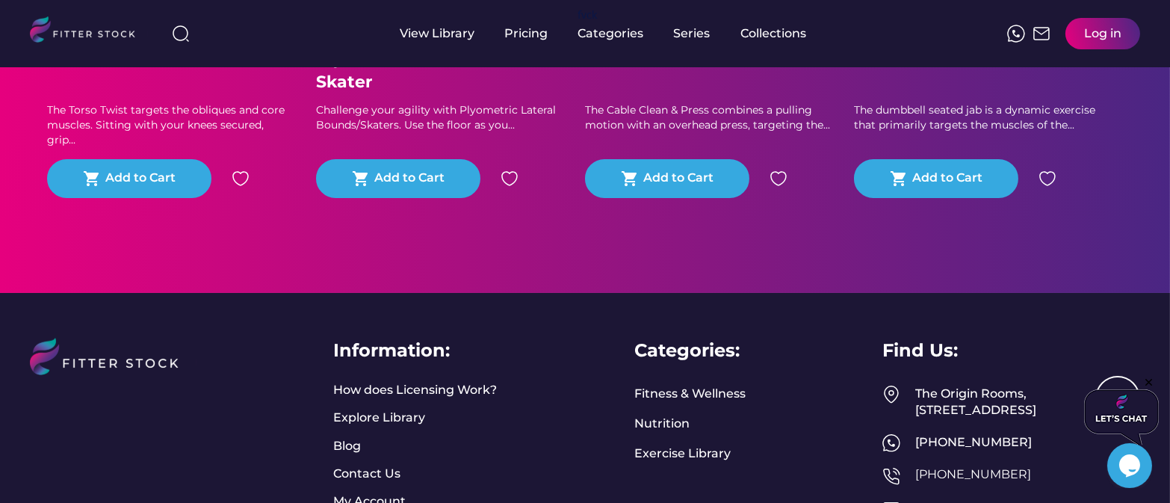
scroll to position [992, 0]
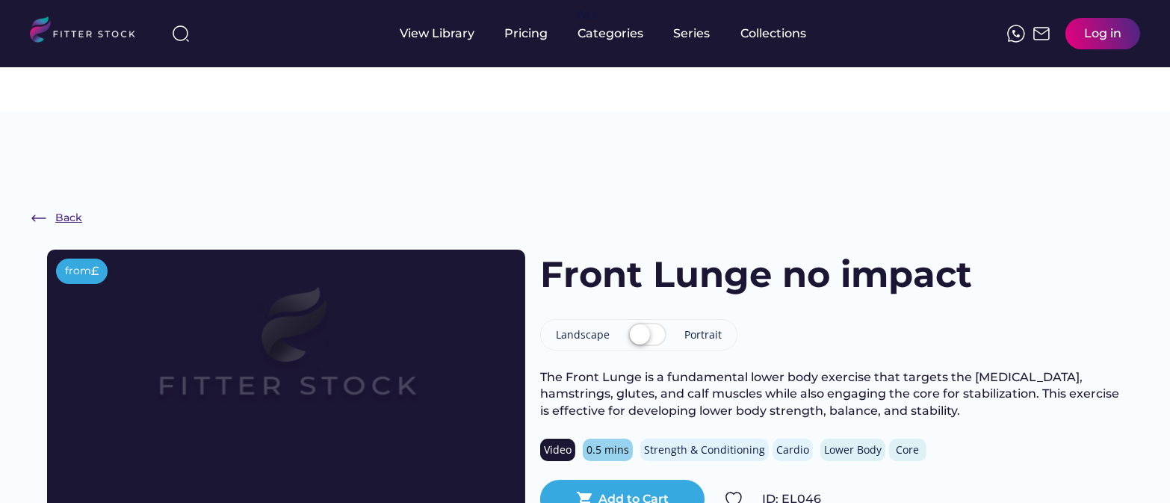
click at [32, 209] on img at bounding box center [39, 218] width 18 height 18
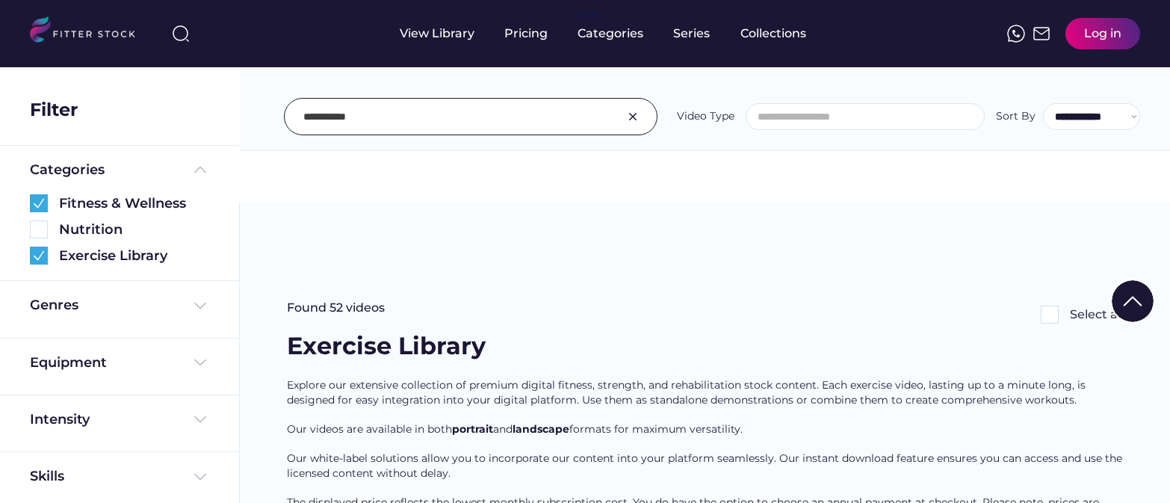
select select
select select "**********"
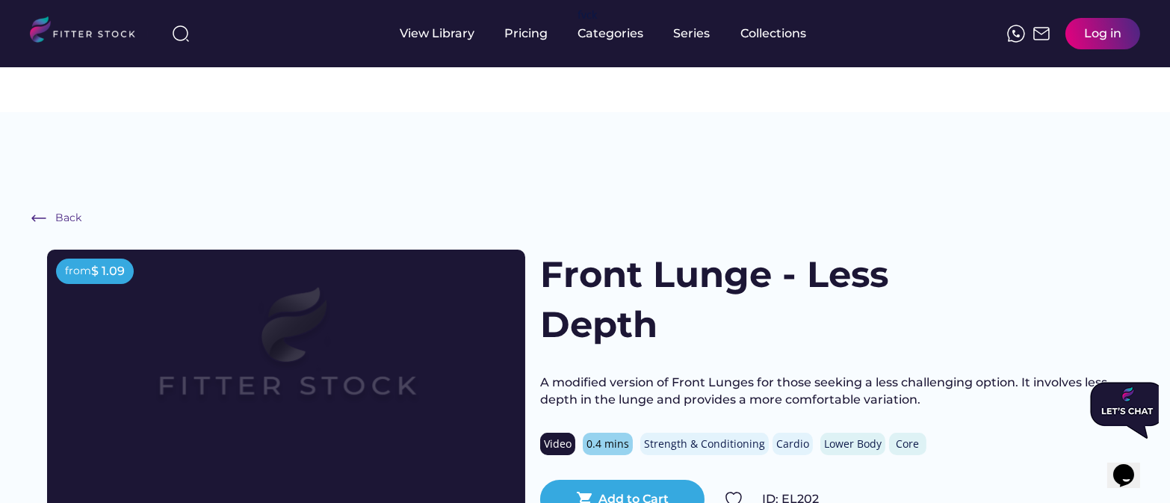
click at [36, 179] on div "Back from $ 1.09 Front Lunge - Less Depth A modified version of Front Lunges fo…" at bounding box center [585, 400] width 1170 height 443
click at [35, 209] on img at bounding box center [39, 218] width 18 height 18
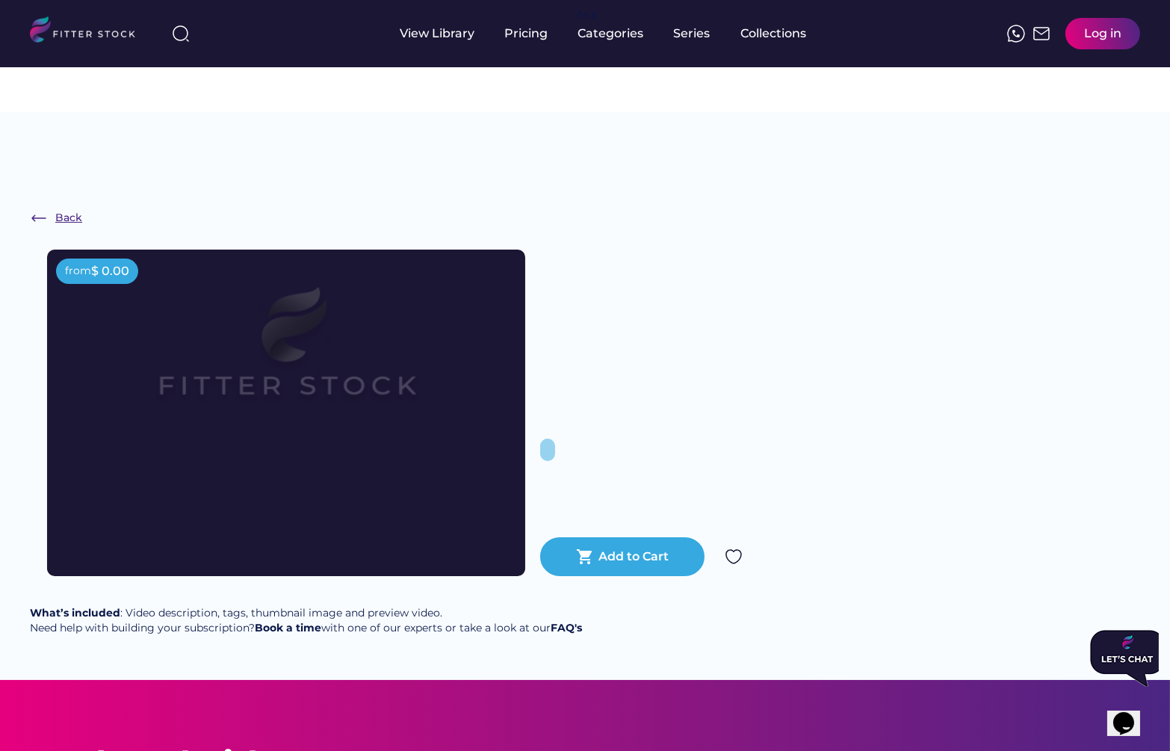
click at [32, 209] on img at bounding box center [39, 218] width 18 height 18
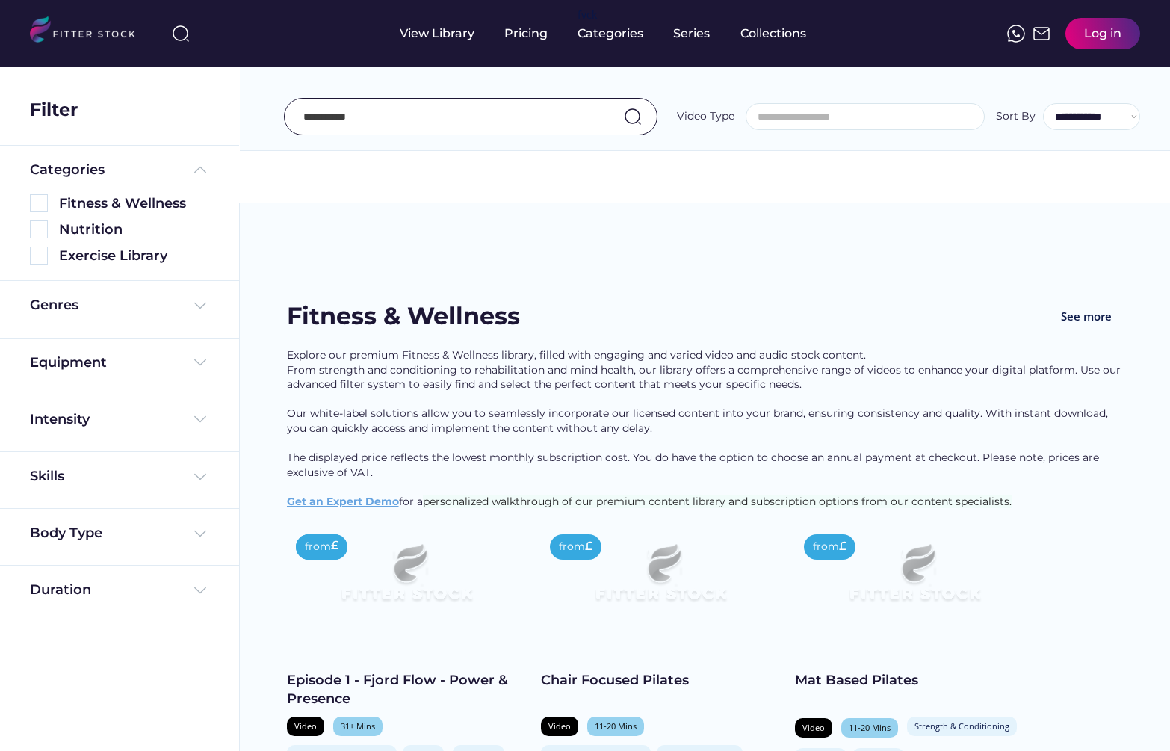
select select
select select "**********"
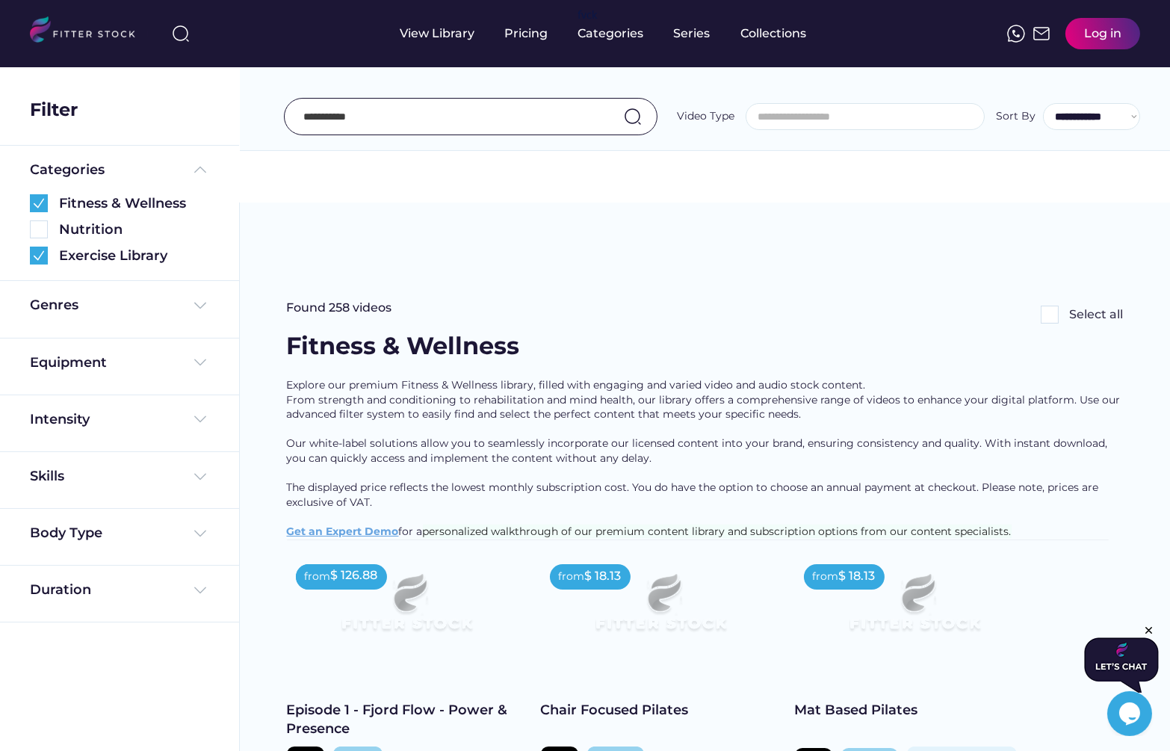
click at [403, 701] on div "Episode 1 - Fjord Flow - Power & Presence" at bounding box center [406, 719] width 239 height 37
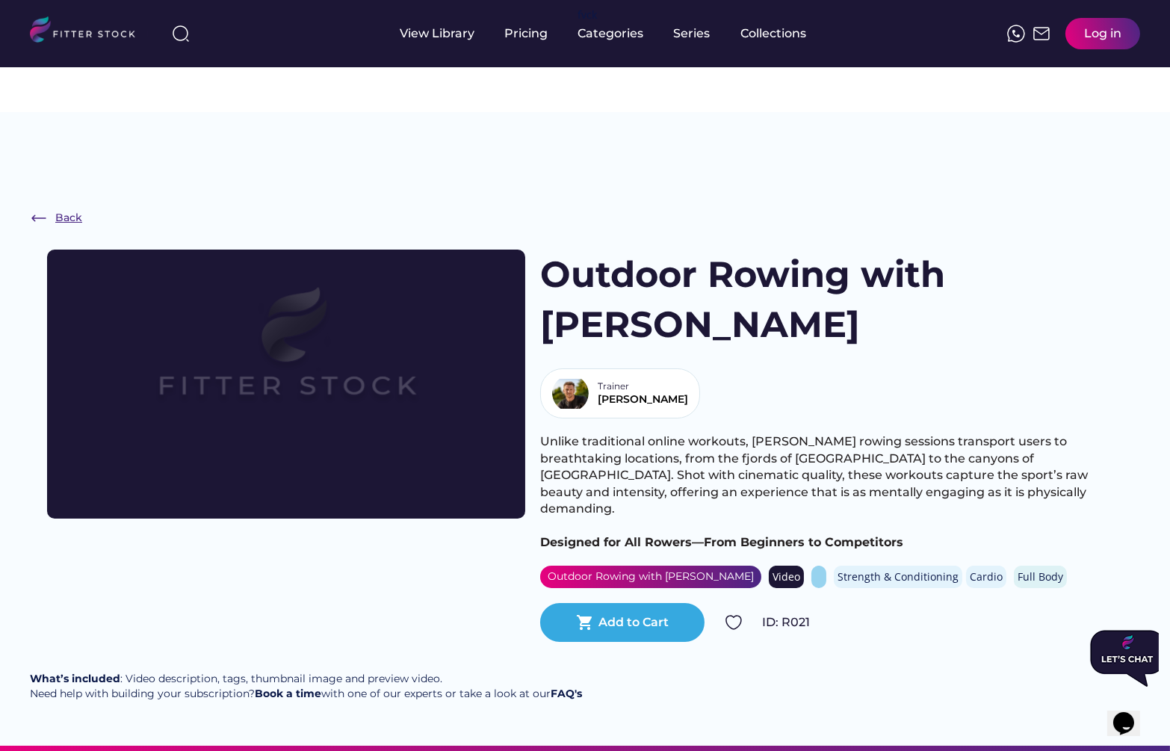
click at [31, 209] on img at bounding box center [39, 218] width 18 height 18
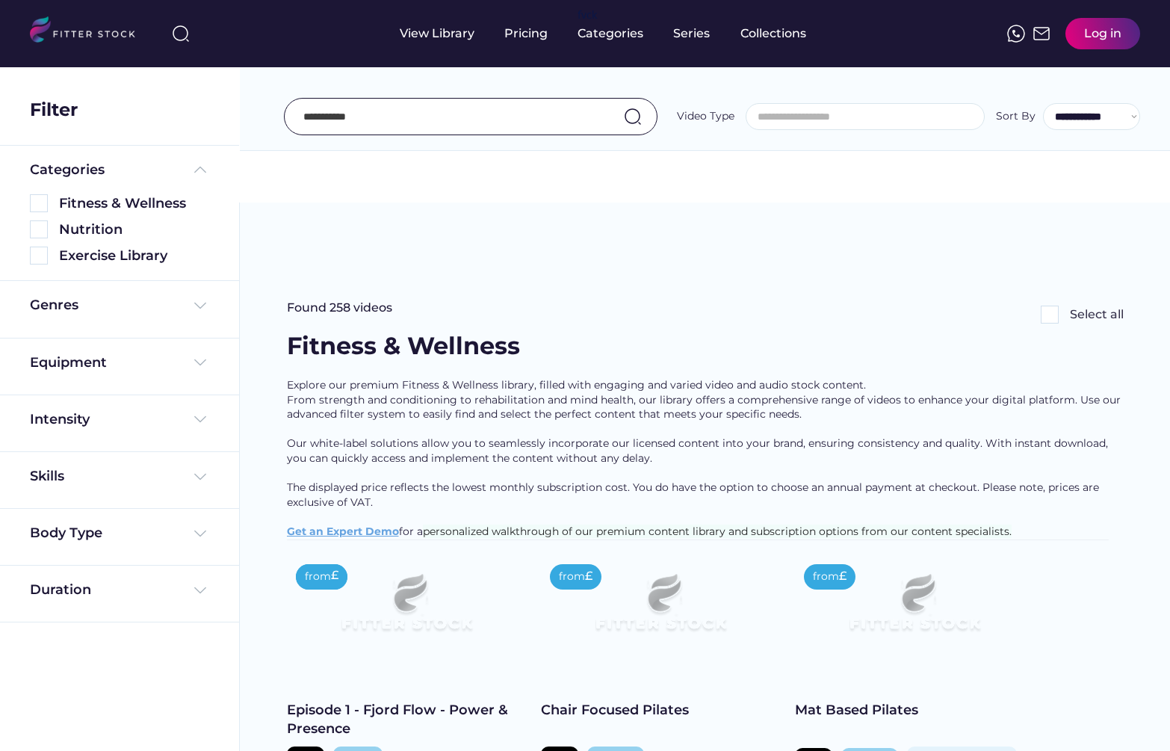
select select
select select "**********"
click at [40, 198] on img at bounding box center [39, 203] width 18 height 18
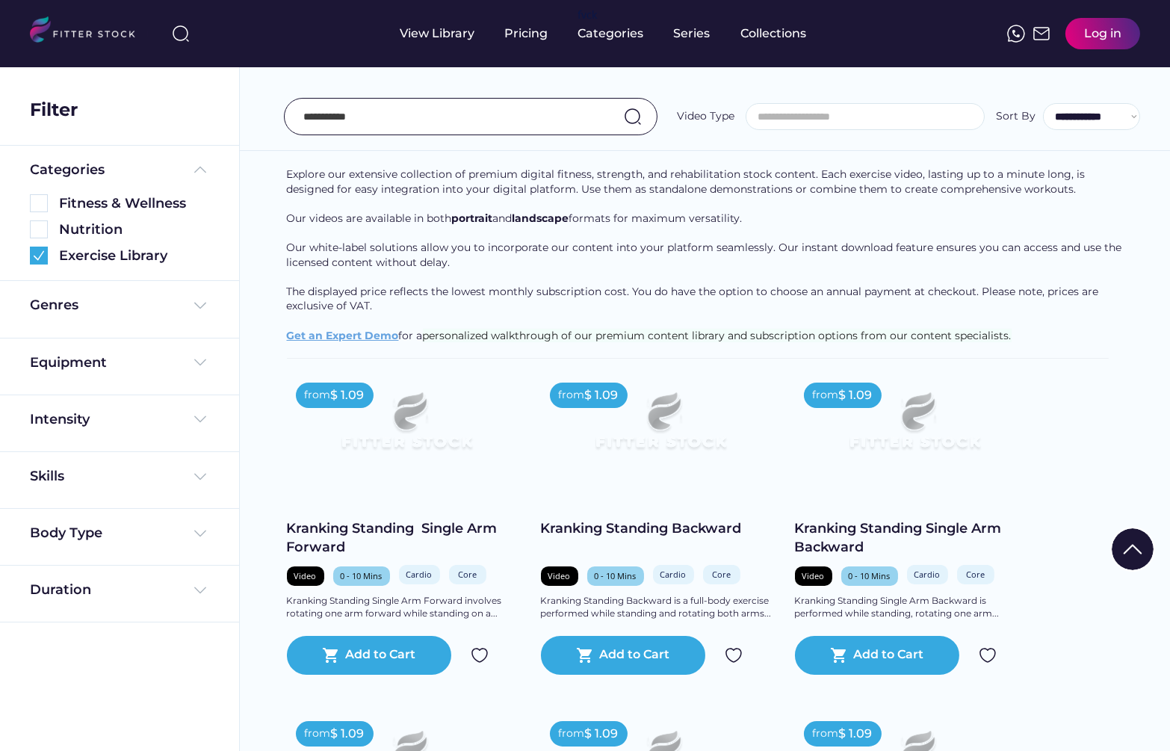
scroll to position [525, 0]
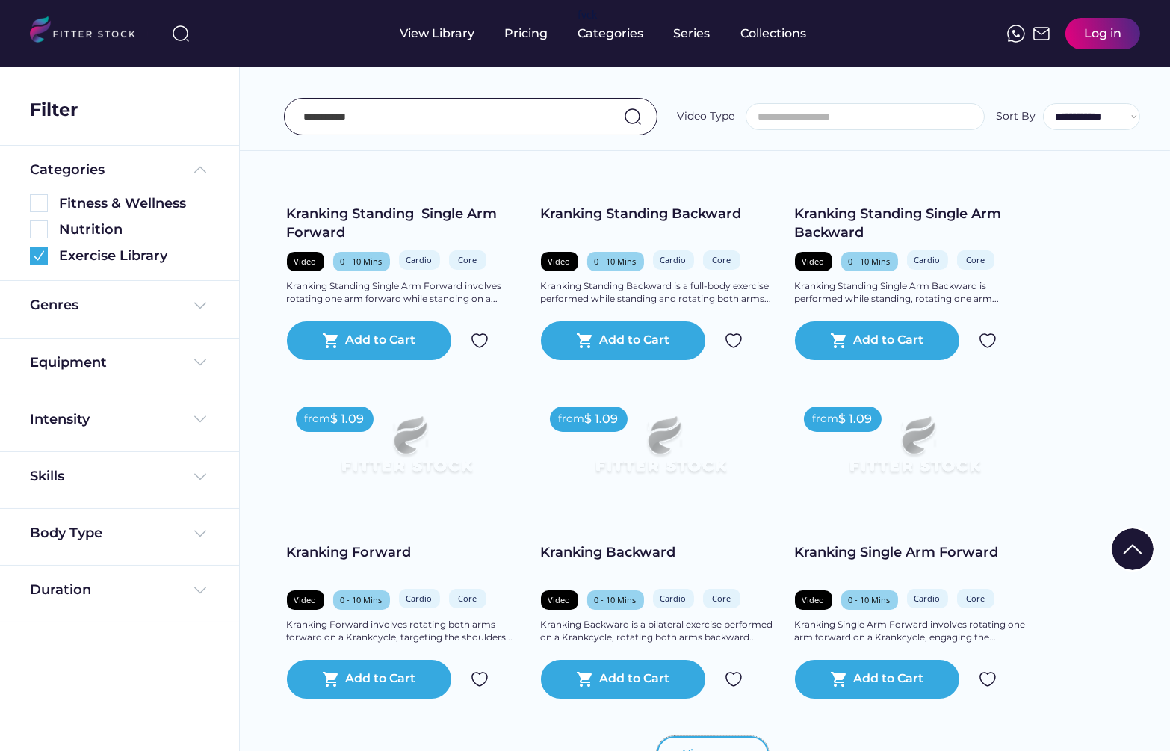
click at [707, 736] on button "View more" at bounding box center [713, 754] width 112 height 36
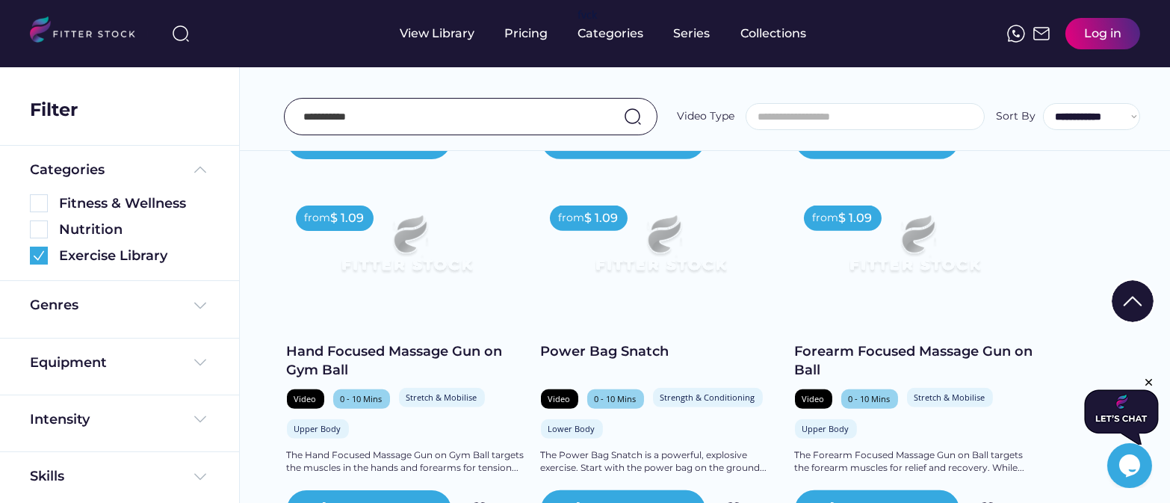
scroll to position [1440, 0]
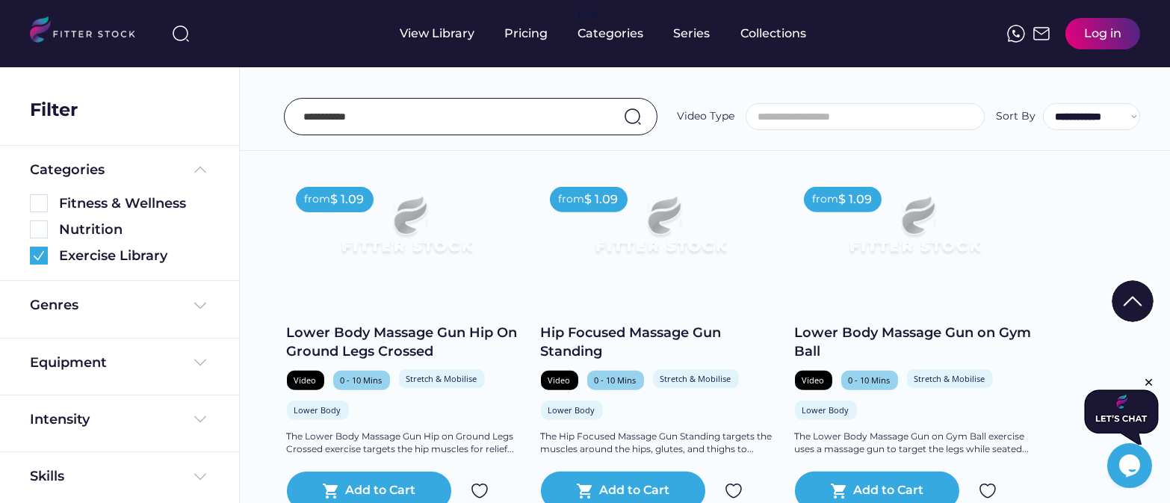
scroll to position [2197, 0]
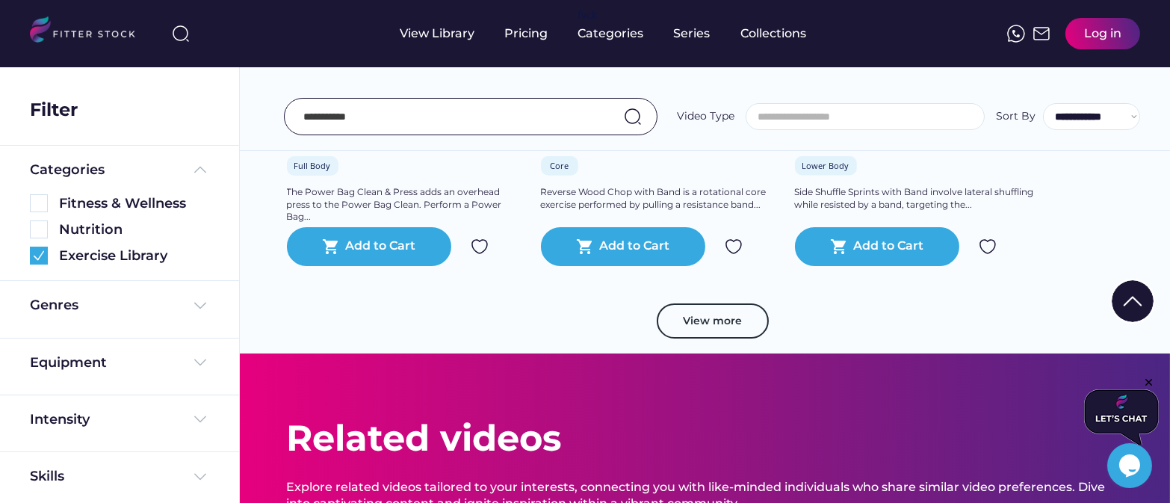
scroll to position [3139, 0]
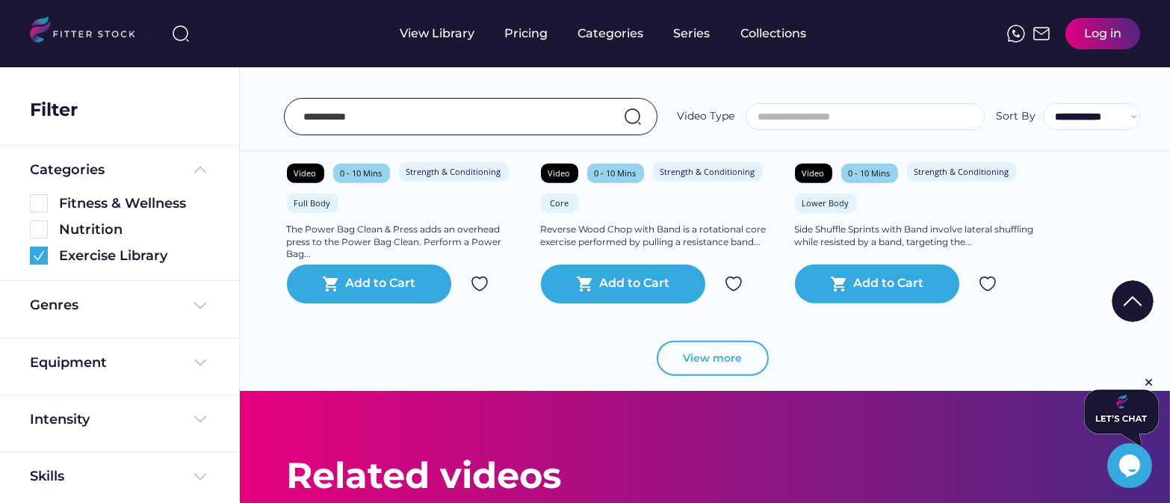
click at [706, 341] on button "View more" at bounding box center [713, 359] width 112 height 36
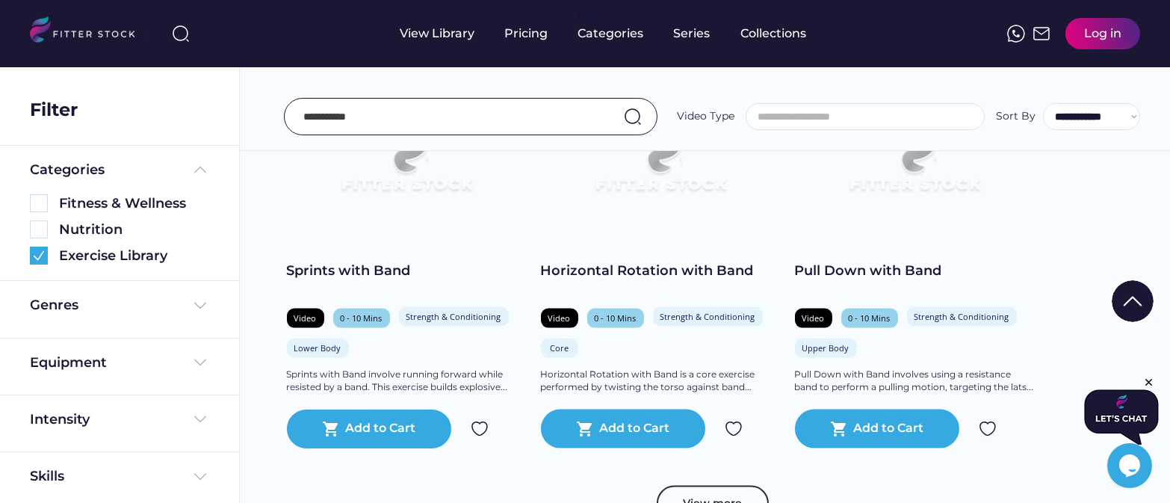
scroll to position [3735, 0]
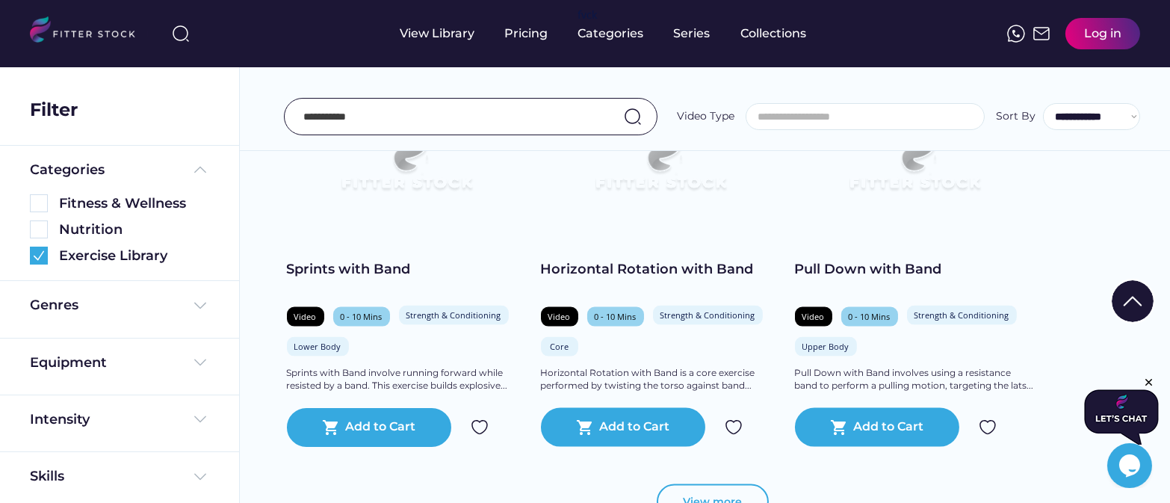
click at [717, 484] on button "View more" at bounding box center [713, 502] width 112 height 36
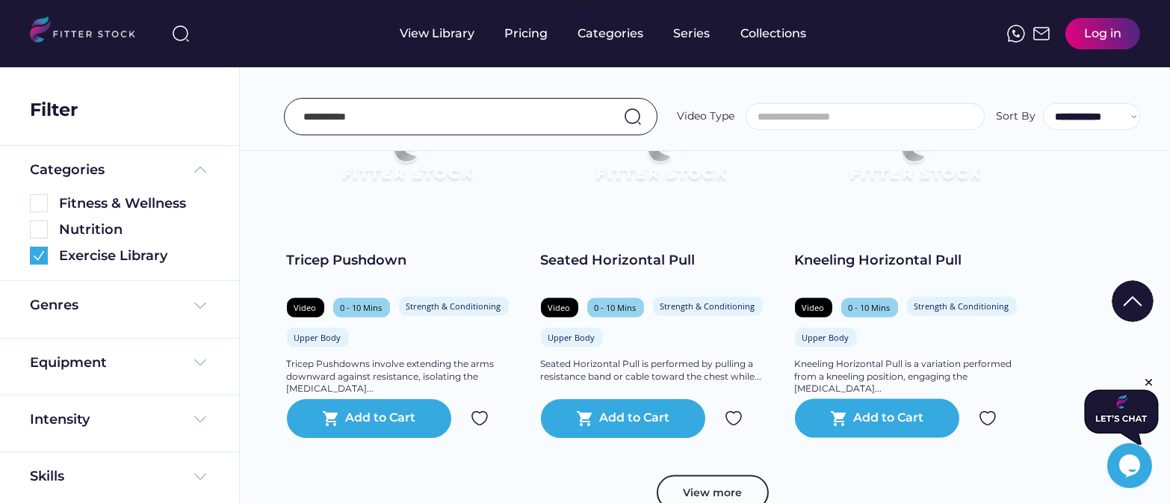
scroll to position [4493, 0]
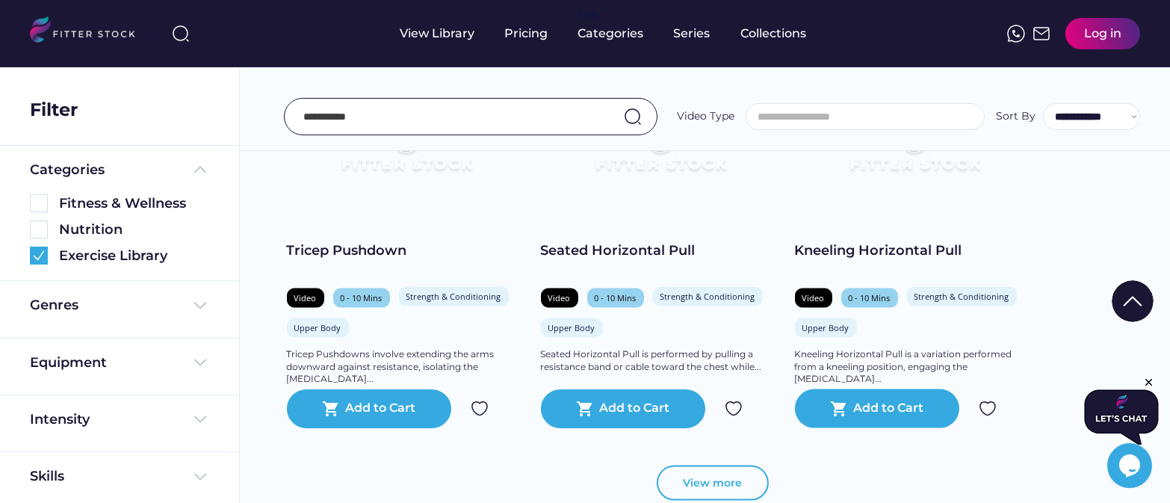
click at [707, 465] on button "View more" at bounding box center [713, 483] width 112 height 36
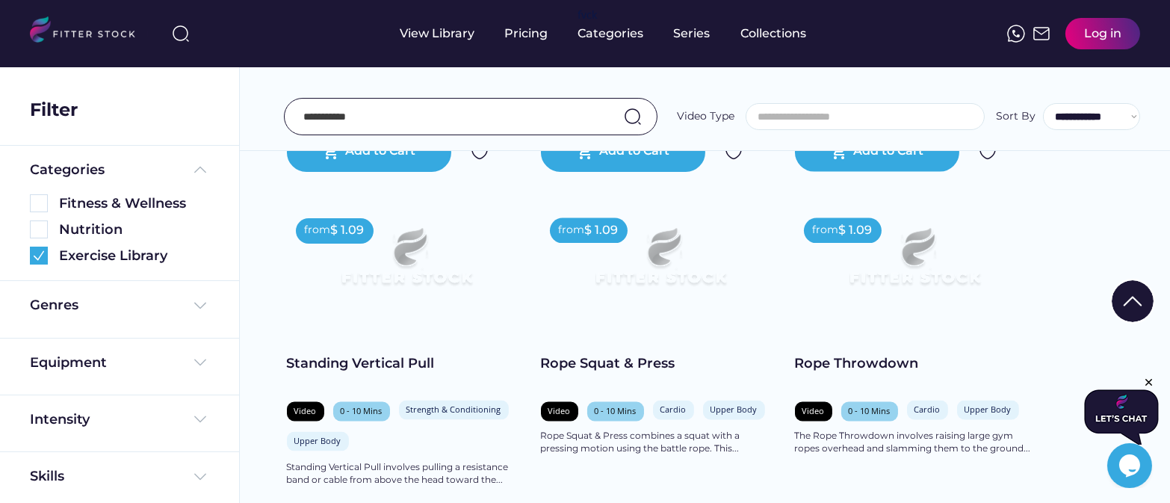
scroll to position [5173, 0]
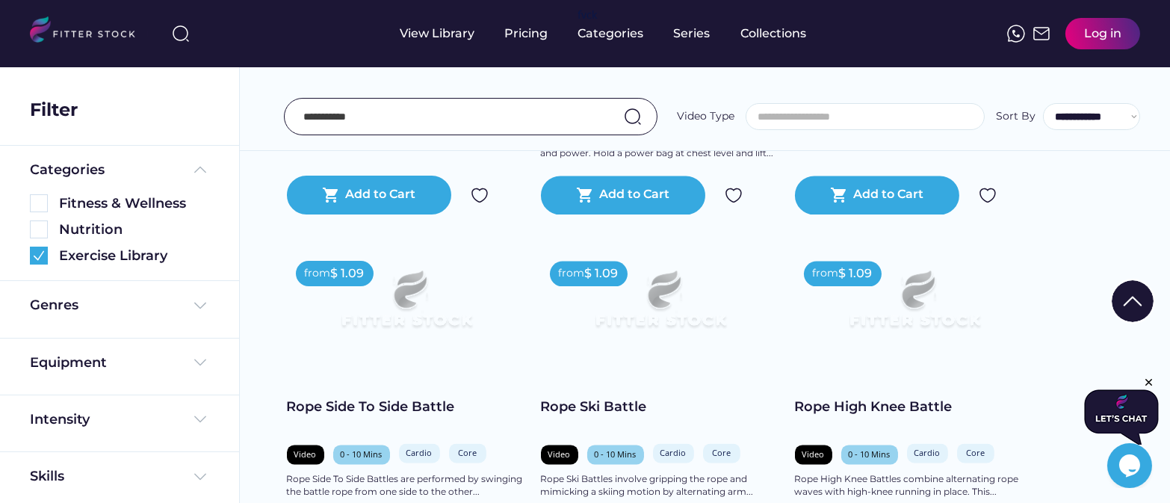
scroll to position [5957, 0]
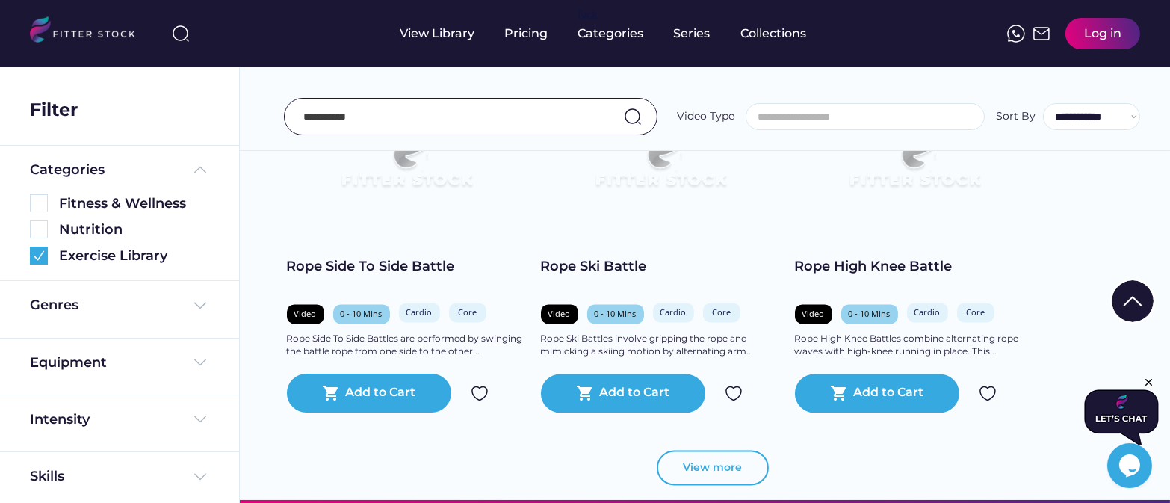
click at [702, 450] on button "View more" at bounding box center [713, 468] width 112 height 36
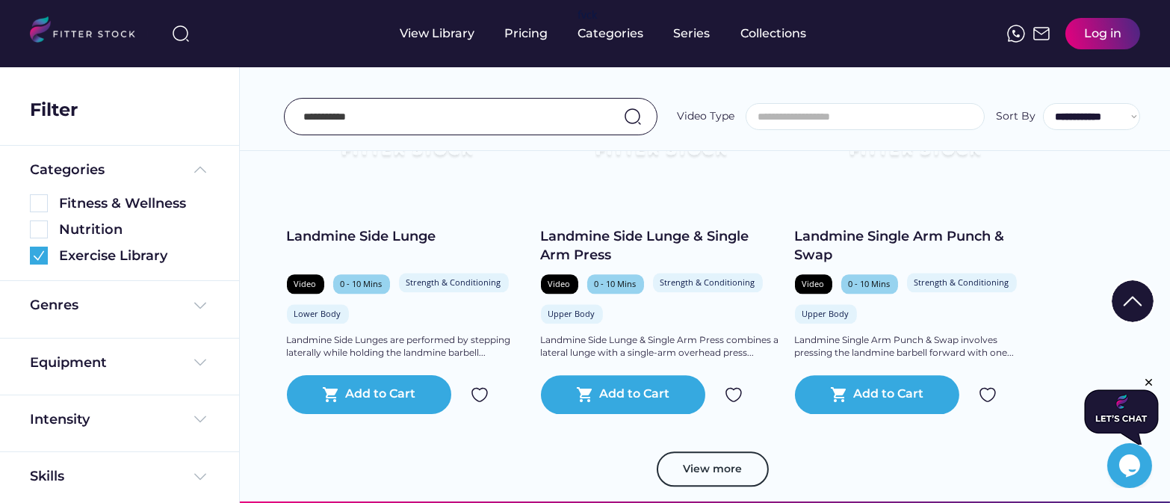
scroll to position [6656, 0]
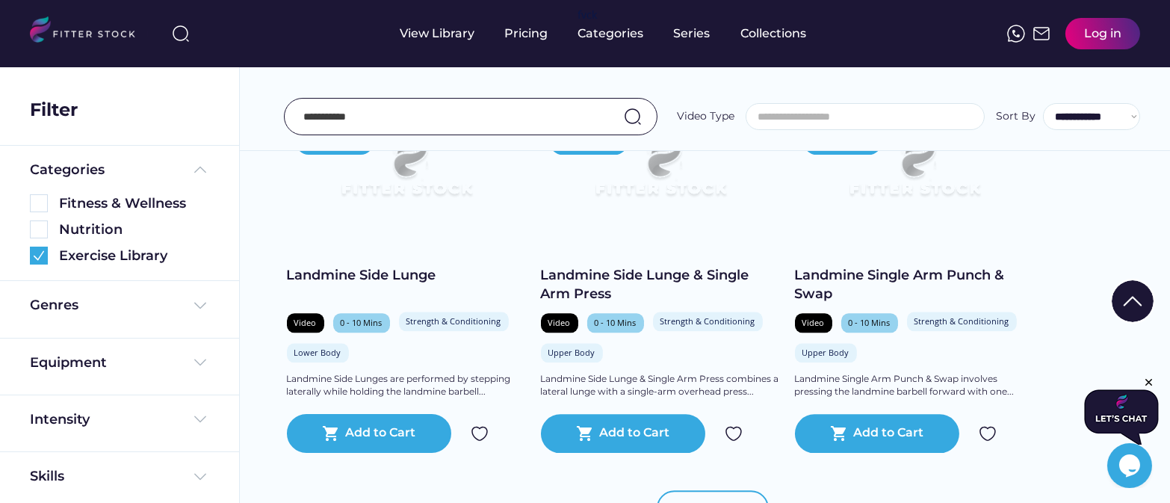
click at [698, 490] on button "View more" at bounding box center [713, 508] width 112 height 36
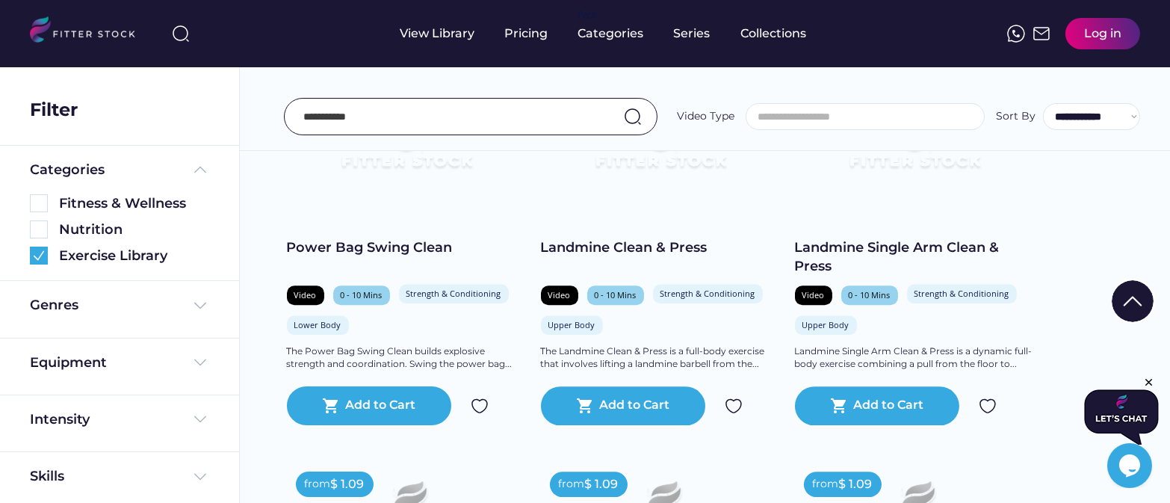
scroll to position [117, 0]
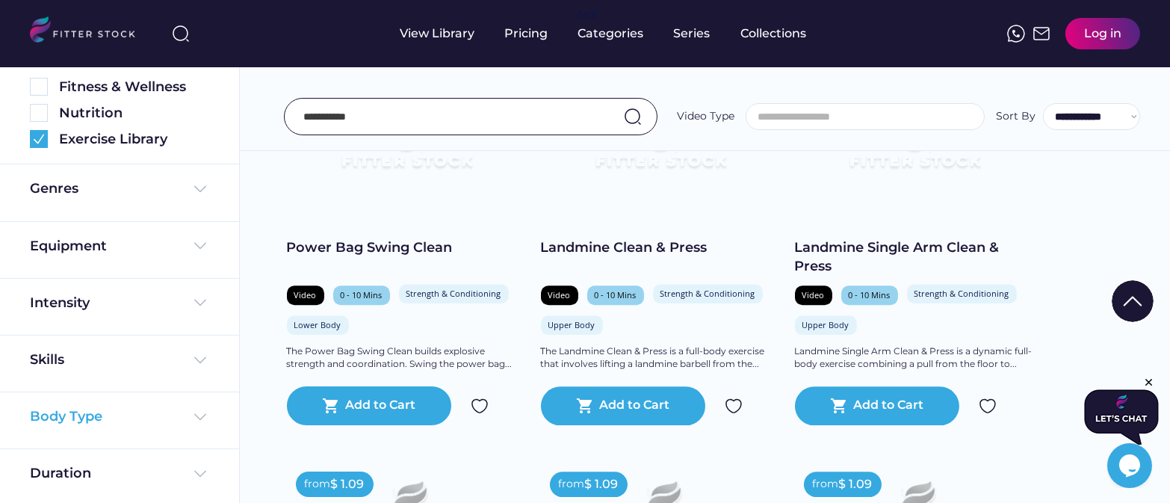
click at [136, 410] on div "Body Type" at bounding box center [119, 416] width 179 height 19
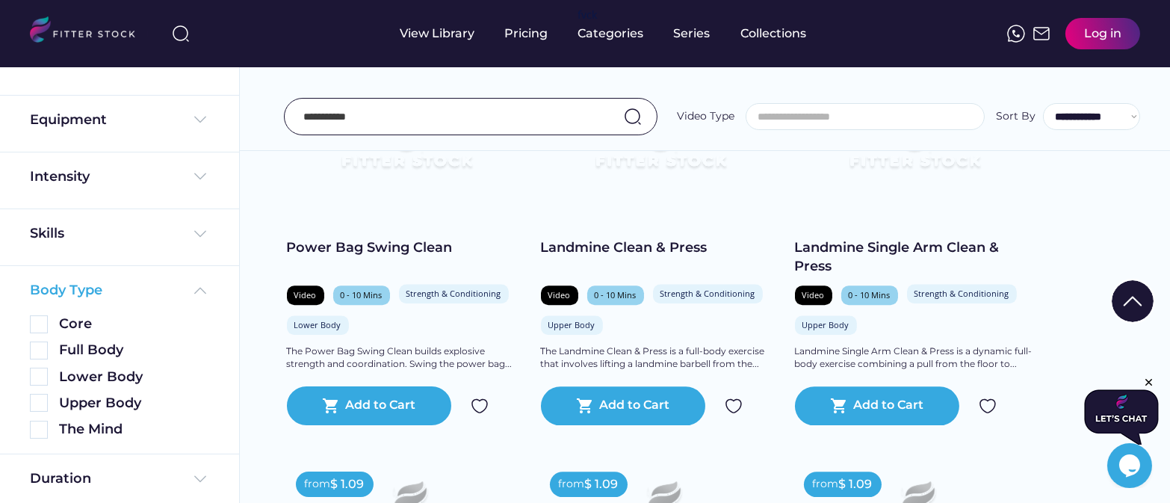
scroll to position [248, 0]
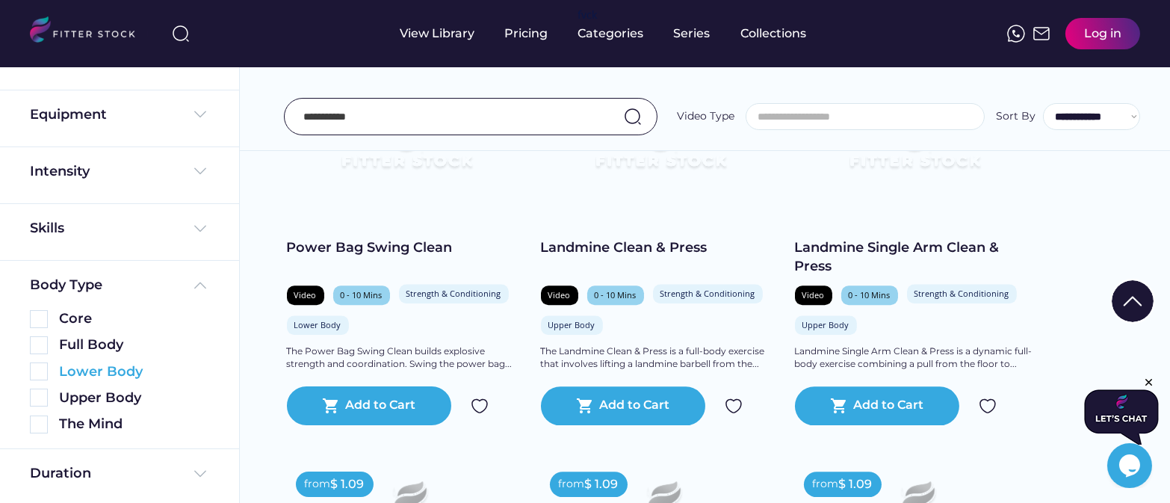
click at [41, 371] on img at bounding box center [39, 371] width 18 height 18
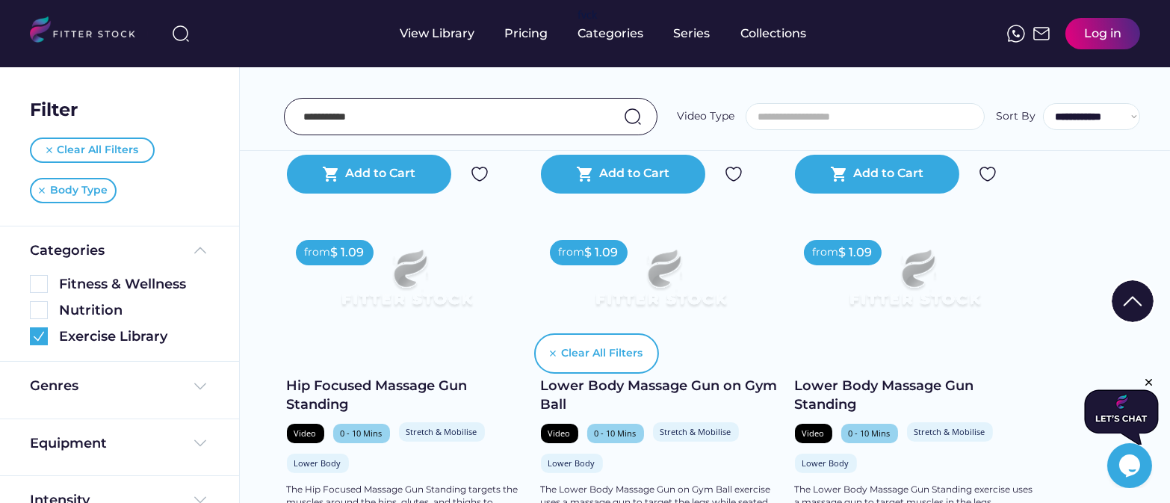
scroll to position [1014, 0]
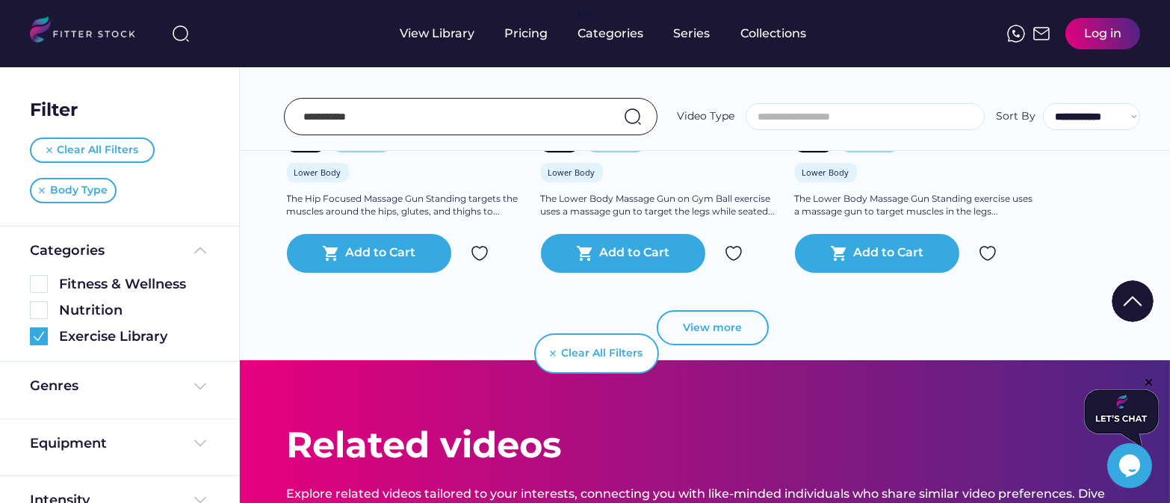
click at [684, 310] on button "View more" at bounding box center [713, 328] width 112 height 36
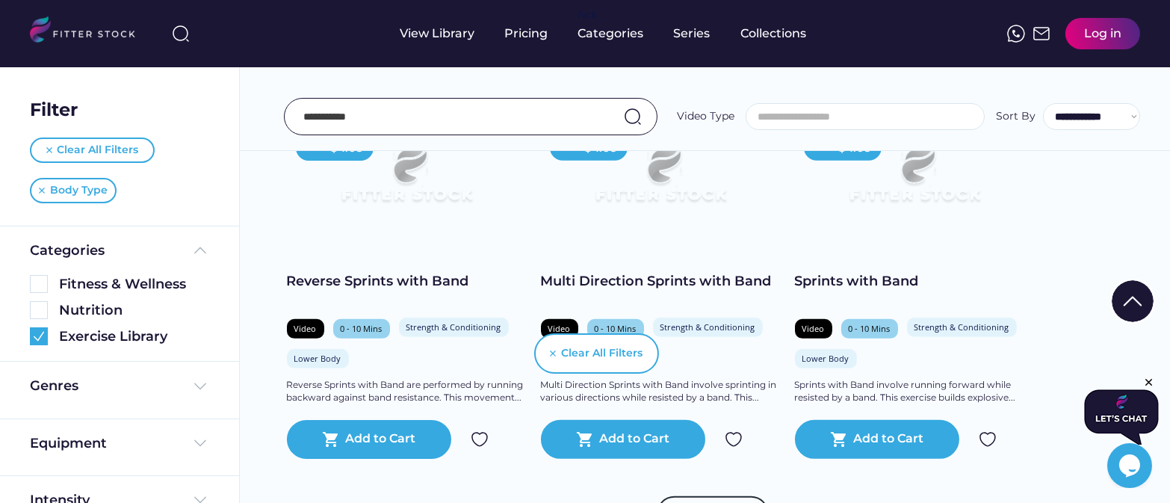
scroll to position [1536, 0]
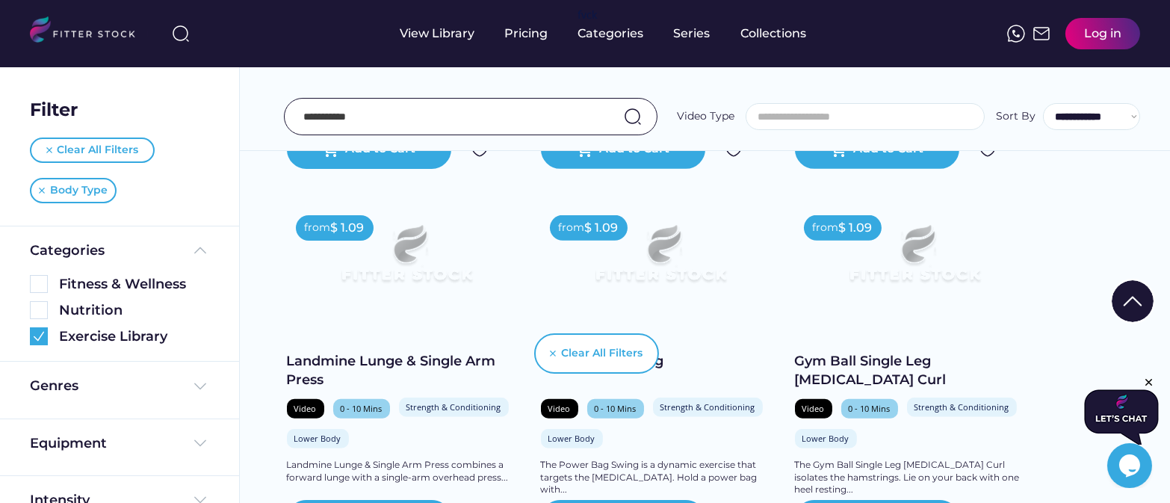
scroll to position [2234, 0]
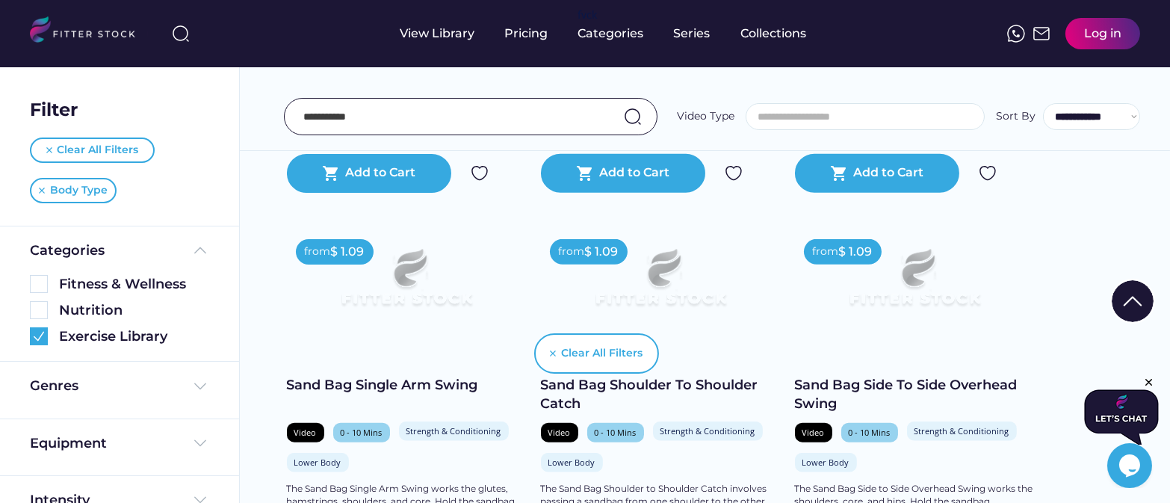
scroll to position [3242, 0]
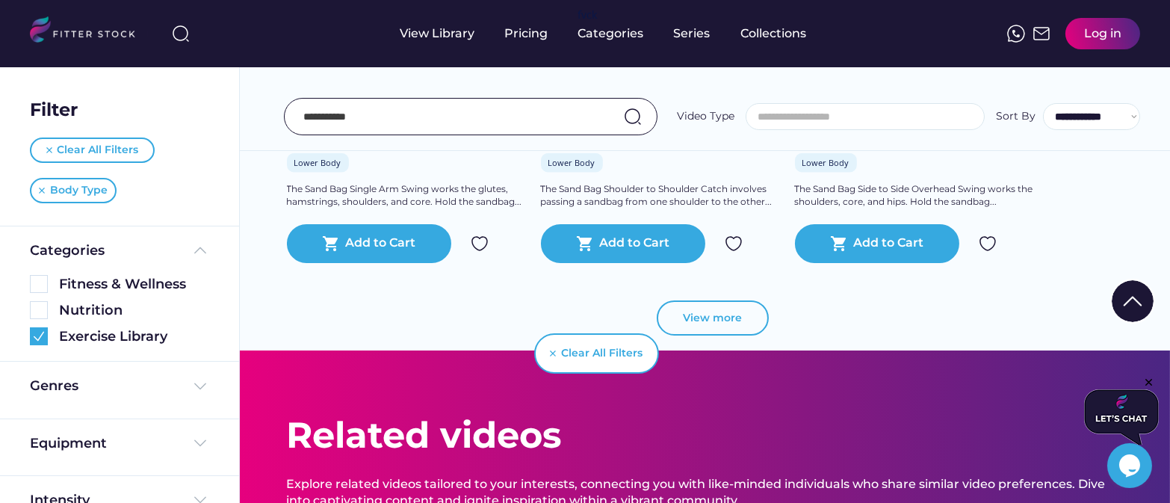
click at [709, 300] on button "View more" at bounding box center [713, 318] width 112 height 36
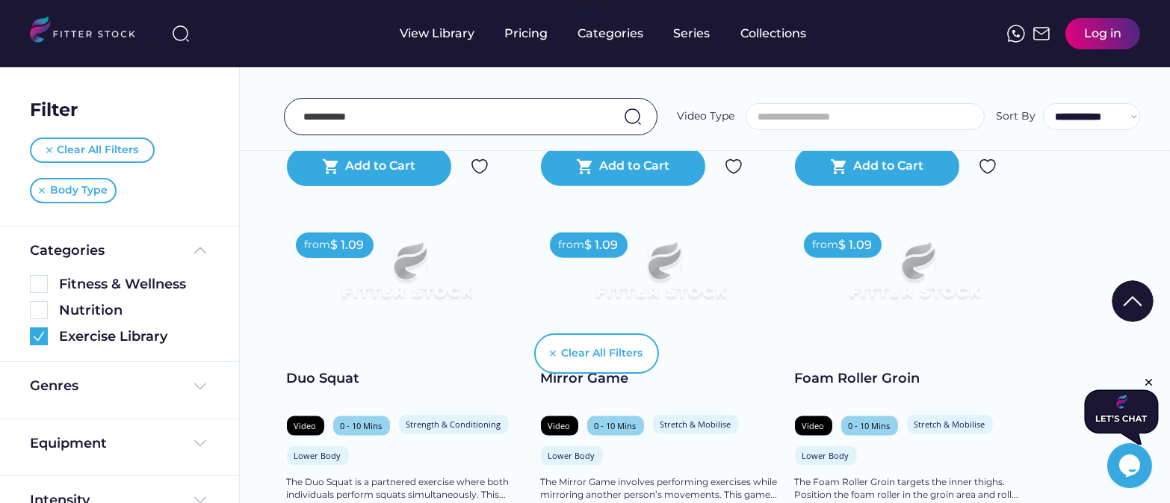
scroll to position [3721, 0]
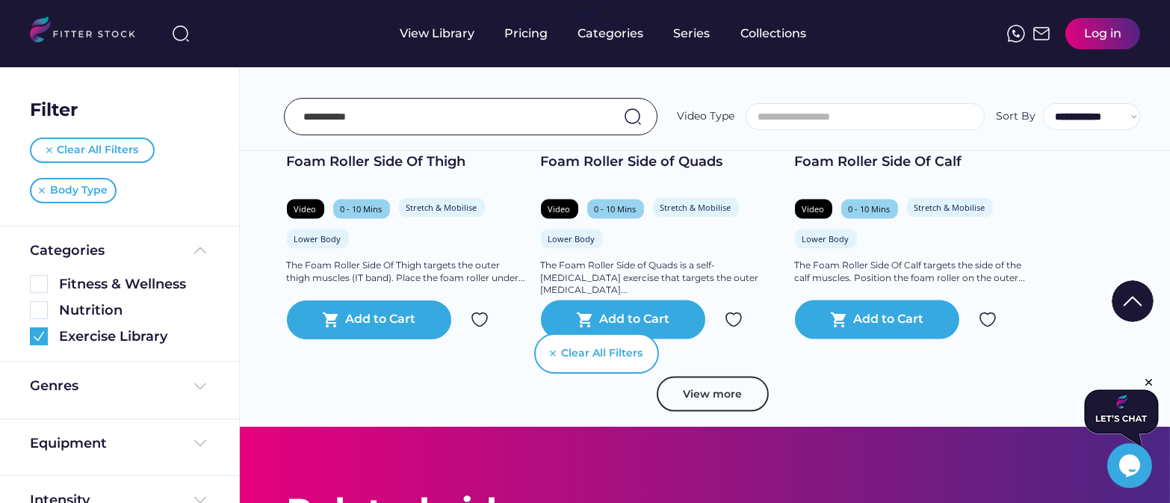
scroll to position [4703, 0]
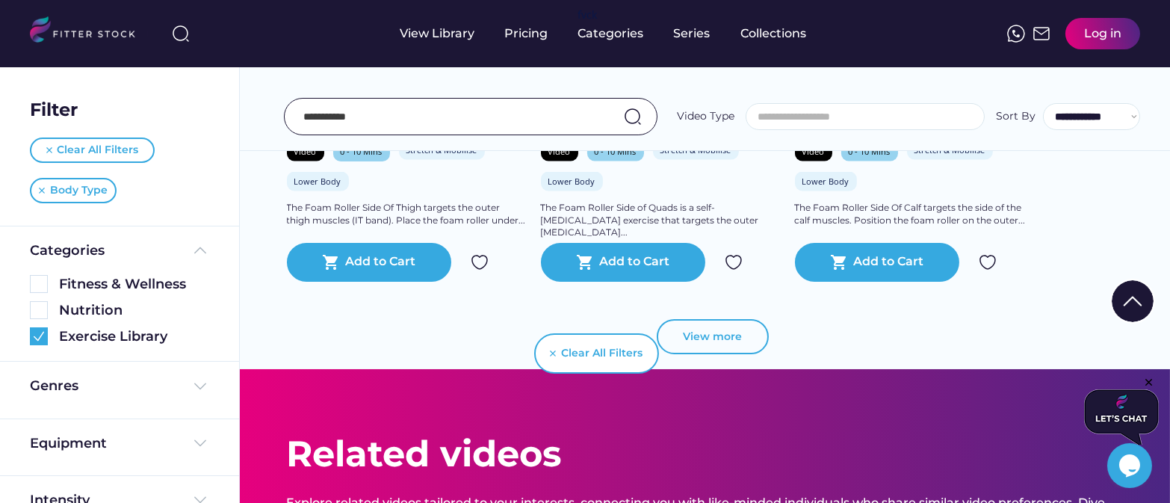
click at [728, 319] on button "View more" at bounding box center [713, 337] width 112 height 36
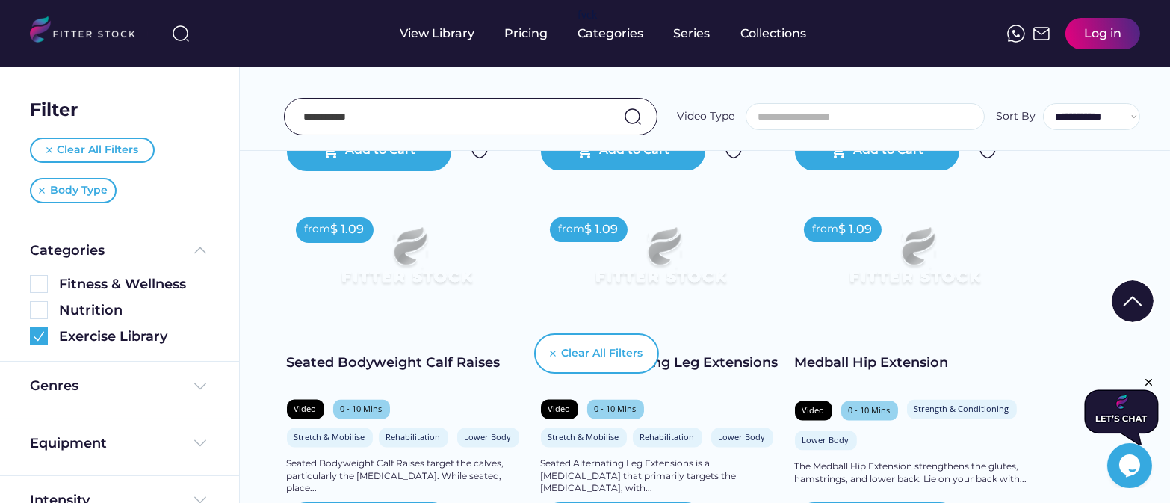
scroll to position [5380, 0]
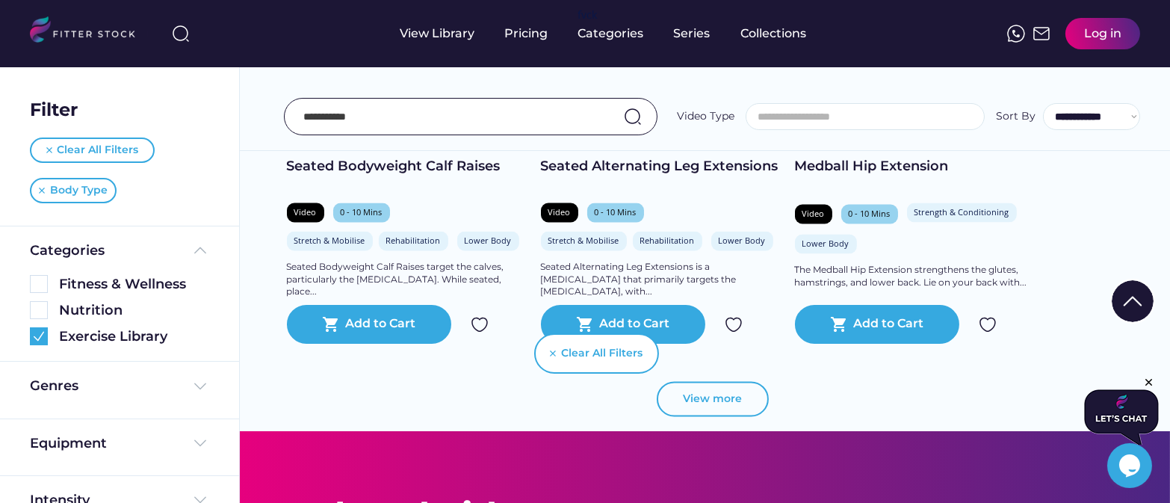
click at [709, 381] on button "View more" at bounding box center [713, 399] width 112 height 36
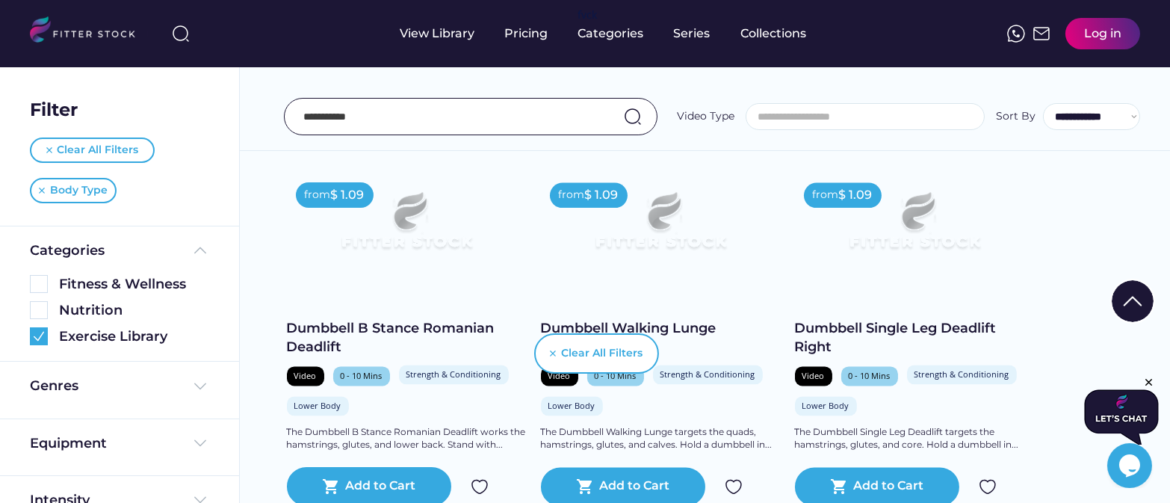
scroll to position [5970, 0]
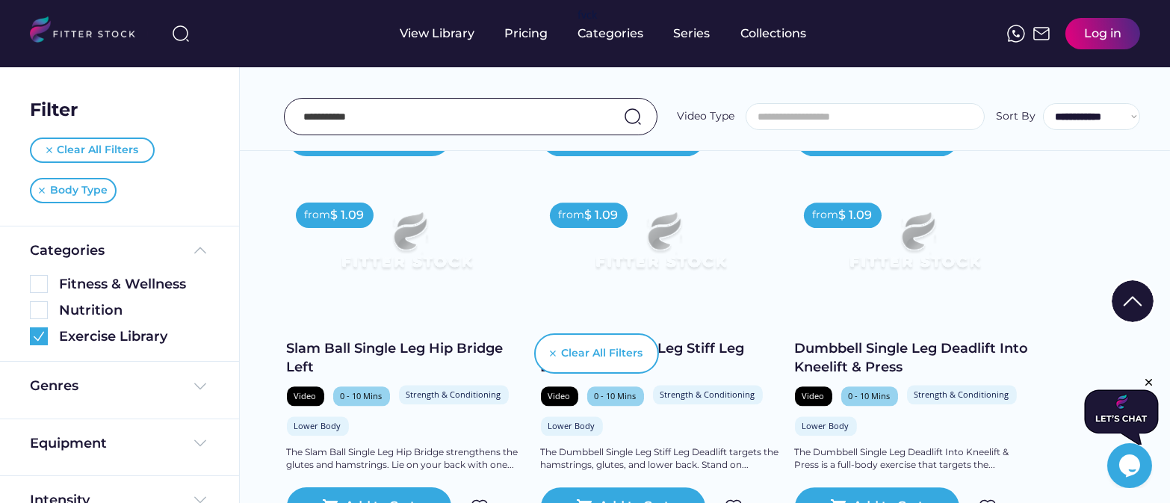
scroll to position [6711, 0]
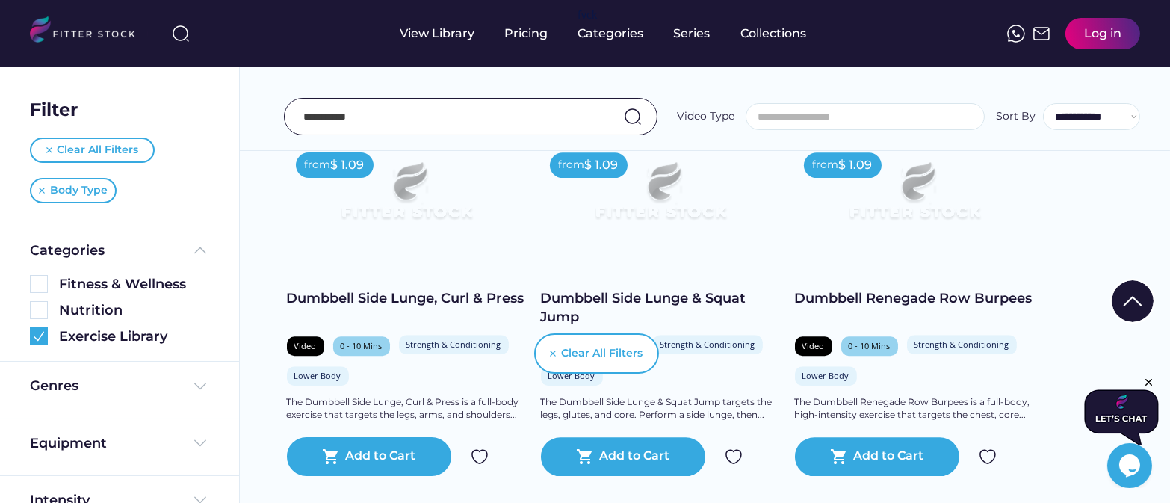
scroll to position [7559, 0]
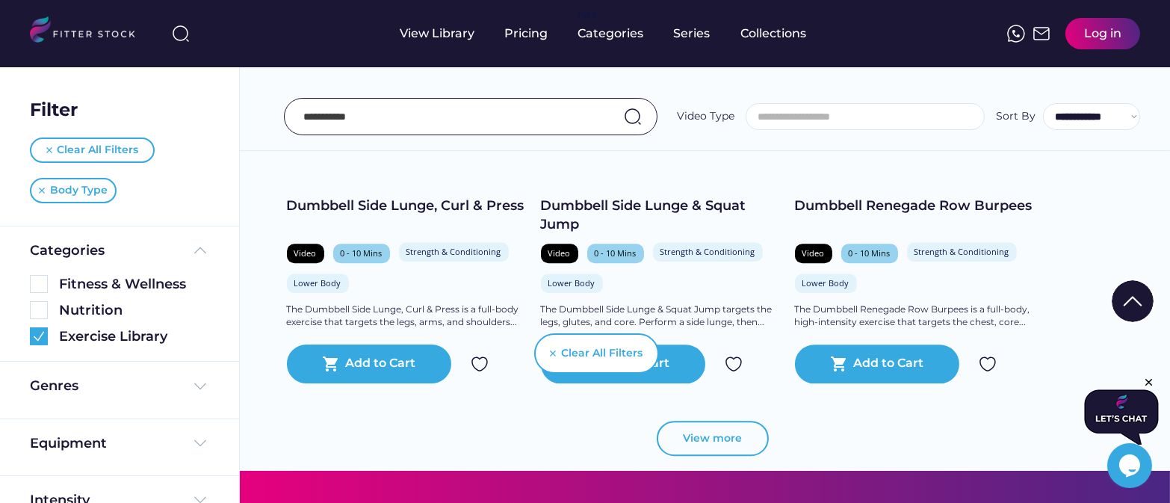
click at [736, 421] on button "View more" at bounding box center [713, 439] width 112 height 36
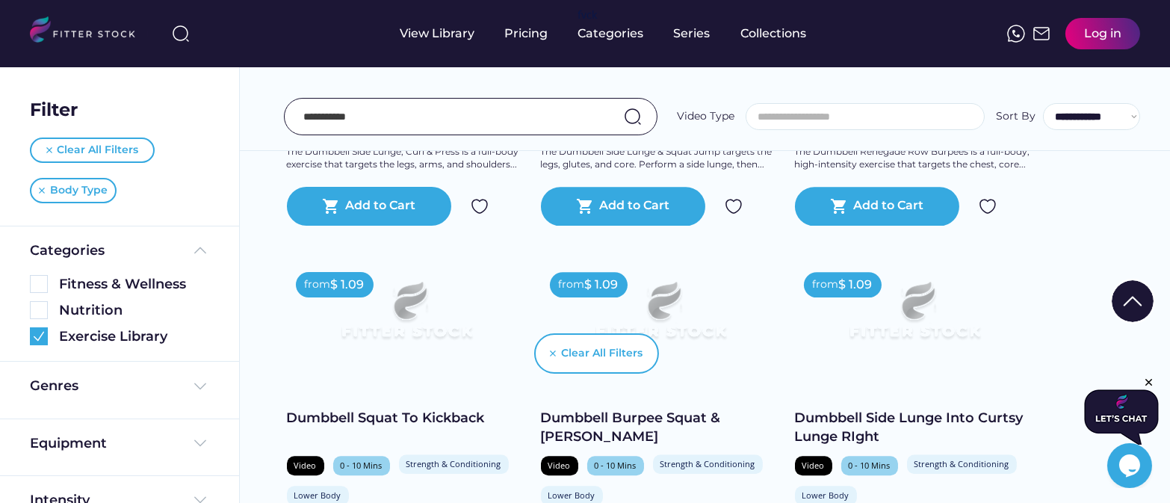
scroll to position [7831, 0]
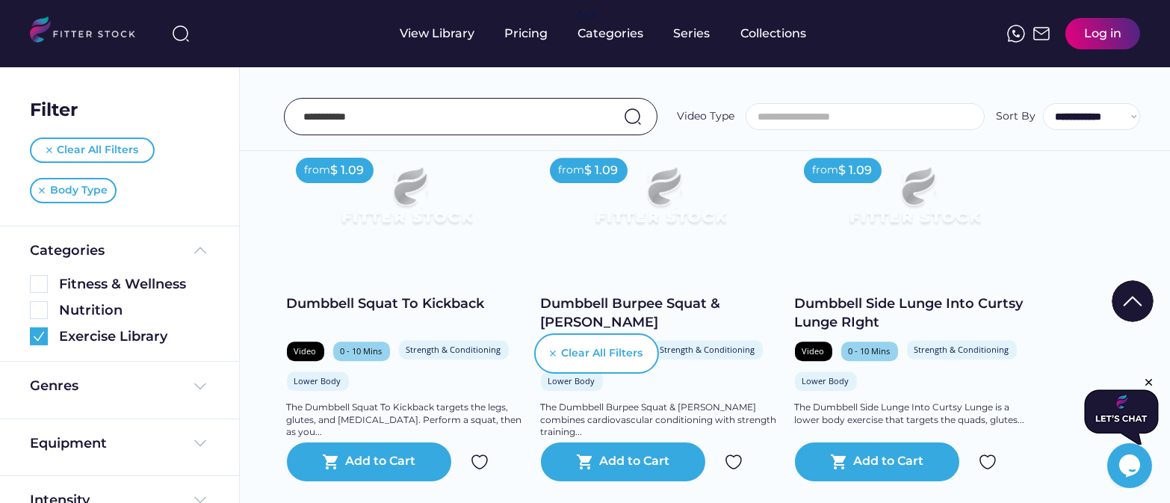
click at [669, 294] on div "Dumbbell Burpee Squat & Raise" at bounding box center [660, 312] width 239 height 37
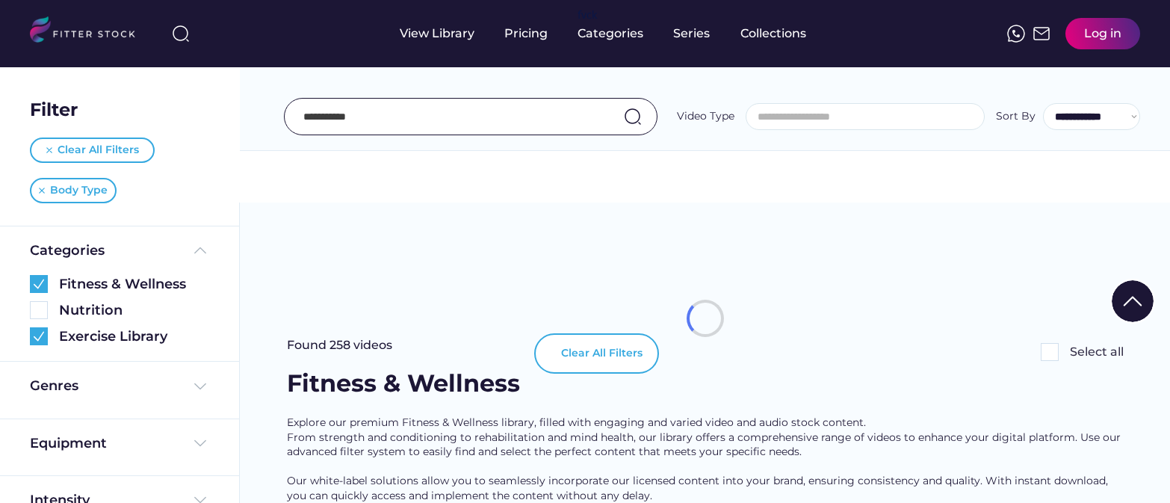
select select
select select "**********"
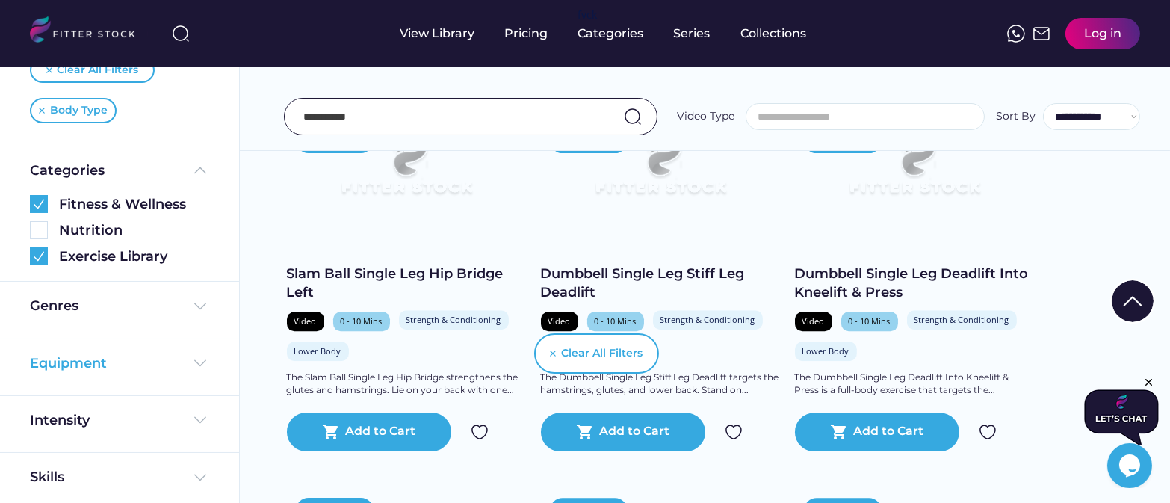
scroll to position [84, 0]
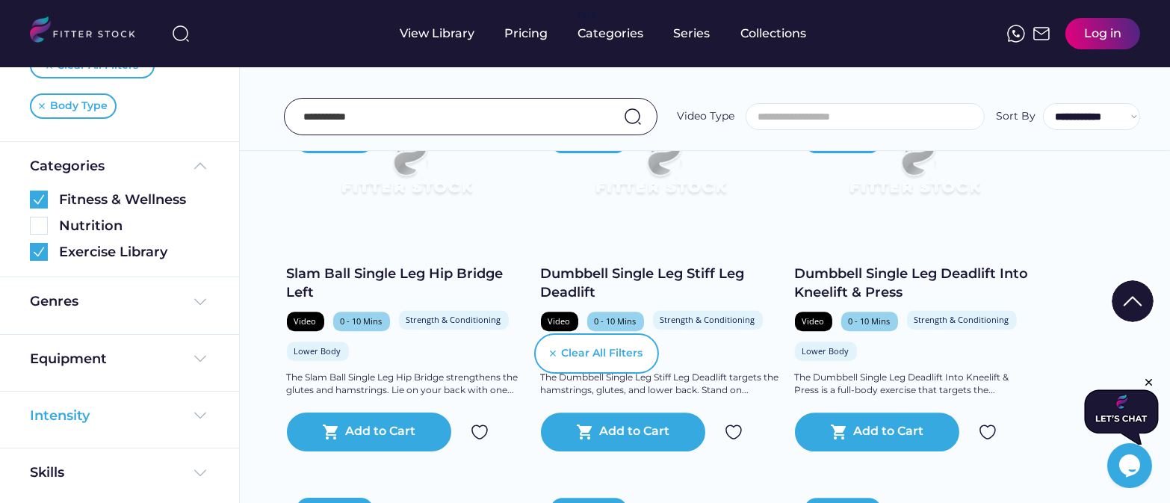
click at [127, 412] on div "Intensity" at bounding box center [119, 415] width 179 height 19
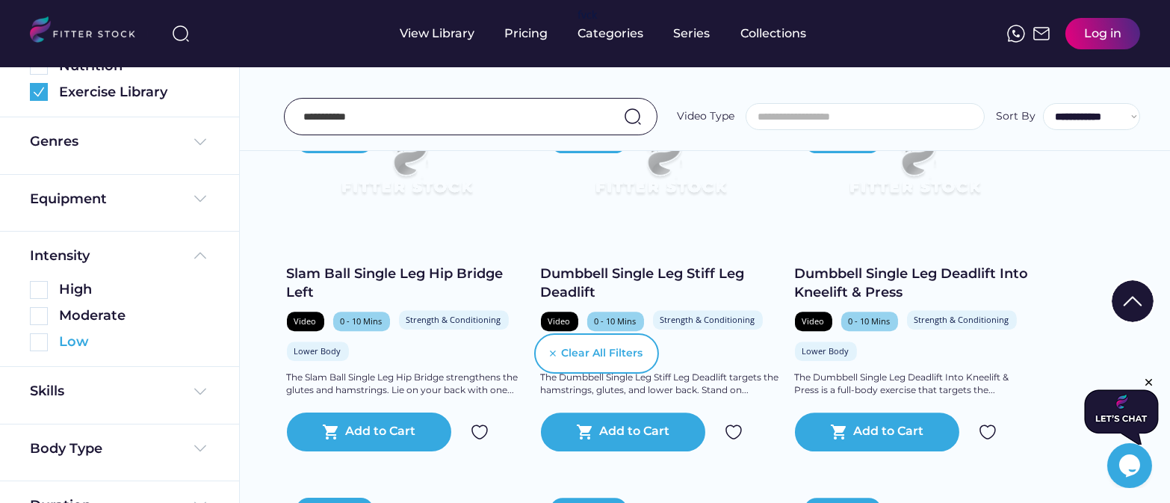
scroll to position [276, 0]
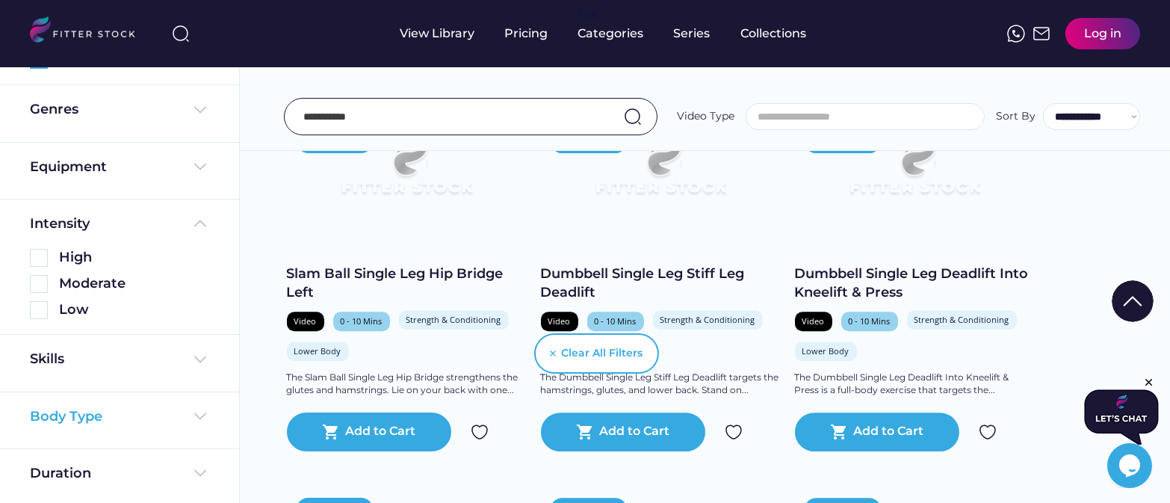
click at [105, 407] on div "Body Type" at bounding box center [119, 416] width 179 height 19
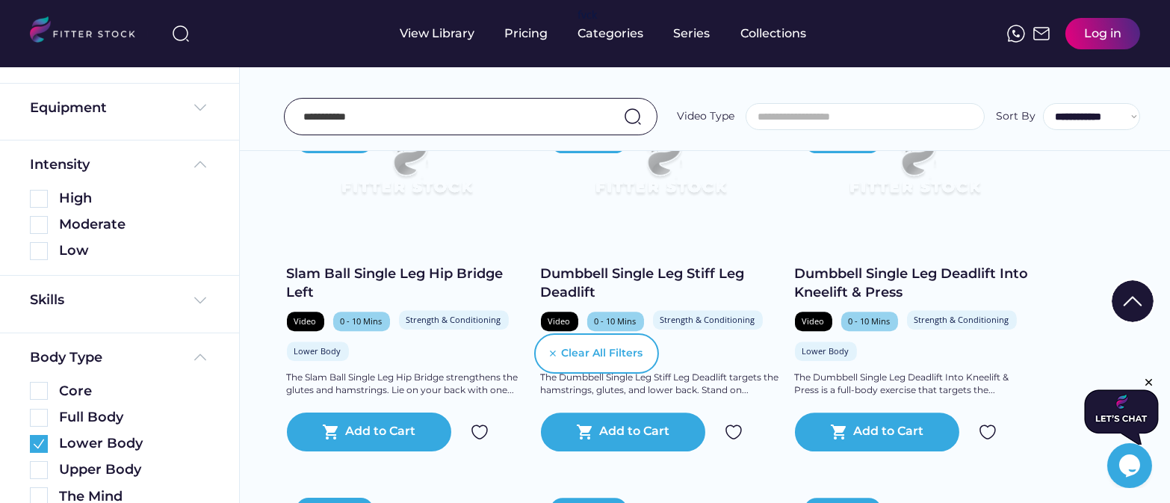
scroll to position [343, 0]
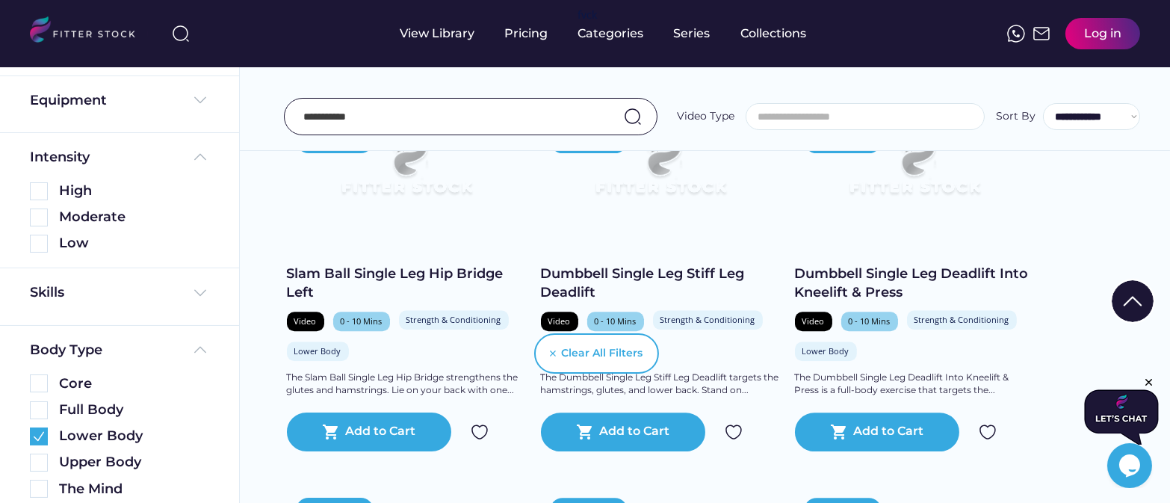
click at [52, 306] on div "Skills" at bounding box center [119, 296] width 179 height 26
click at [51, 297] on div "Skills" at bounding box center [48, 292] width 37 height 19
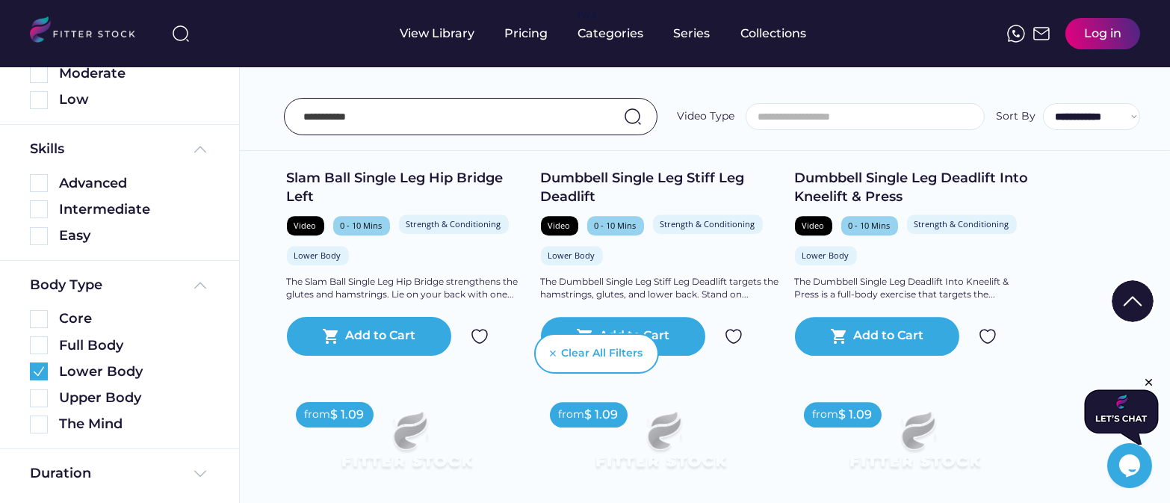
scroll to position [7999, 0]
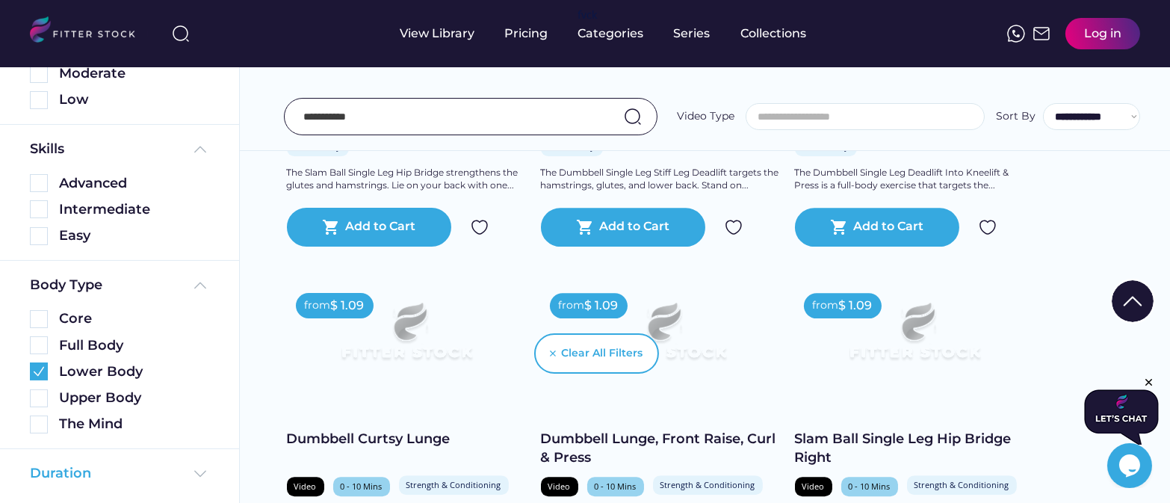
click at [69, 468] on div "Duration" at bounding box center [60, 473] width 61 height 19
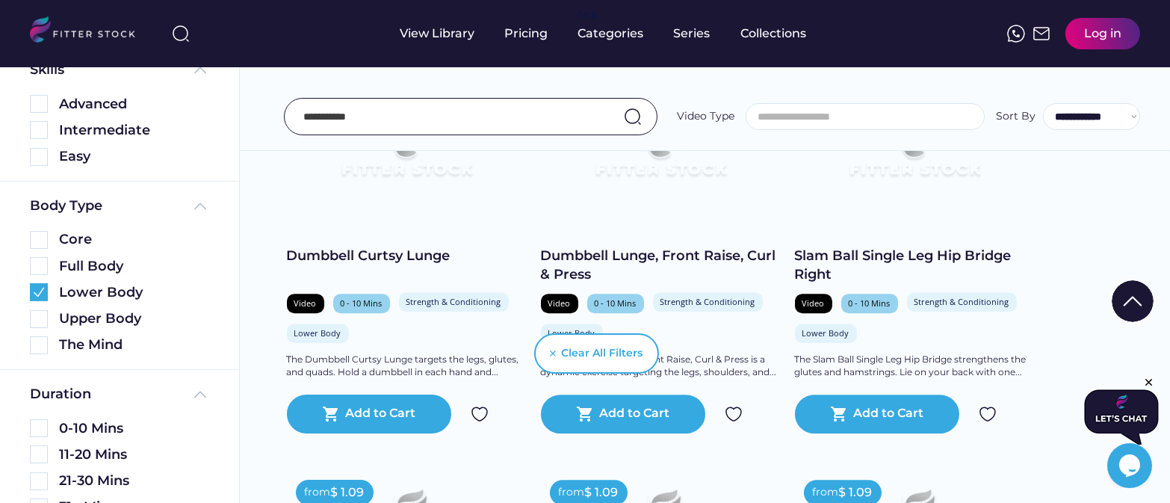
scroll to position [592, 0]
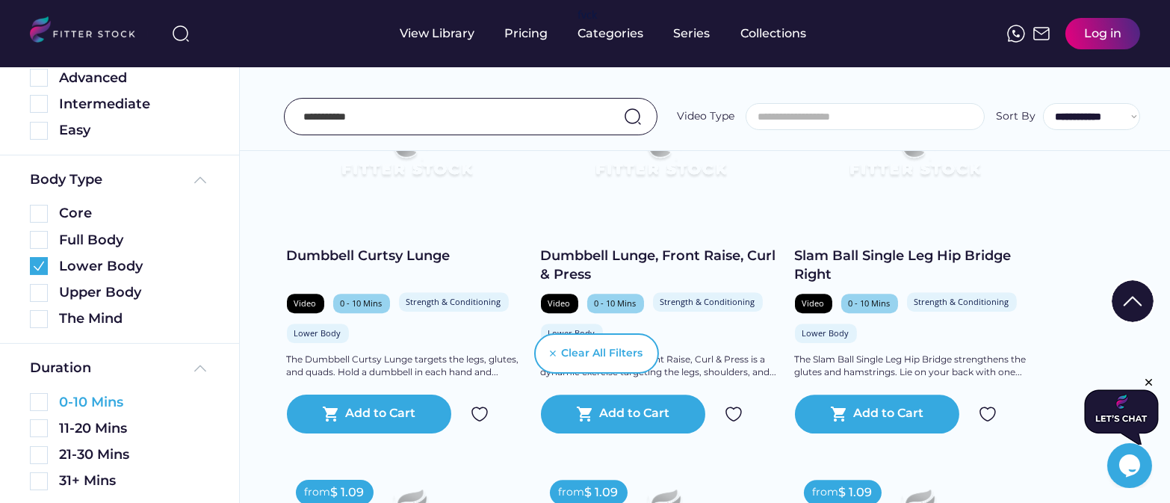
click at [44, 395] on img at bounding box center [39, 402] width 18 height 18
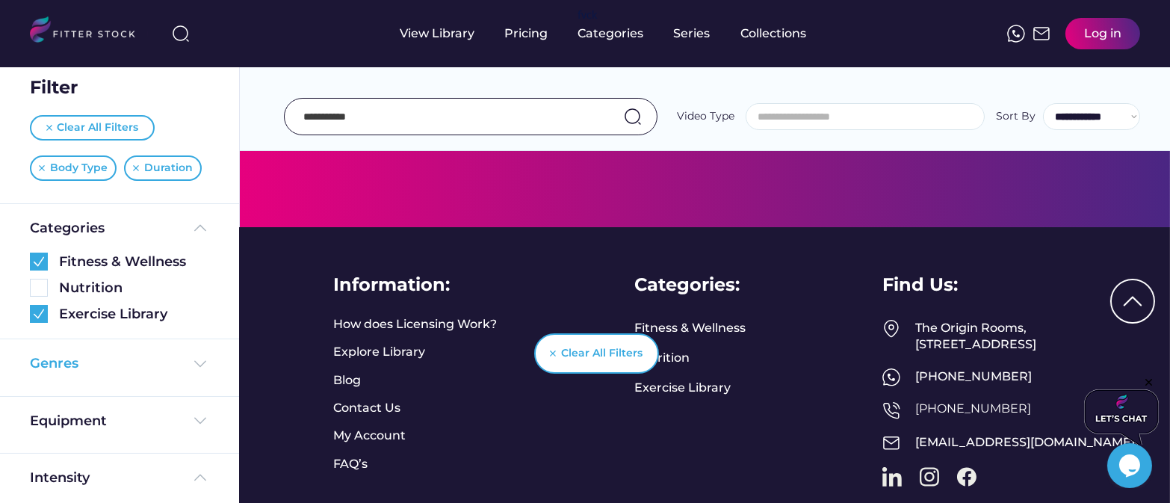
scroll to position [34, 0]
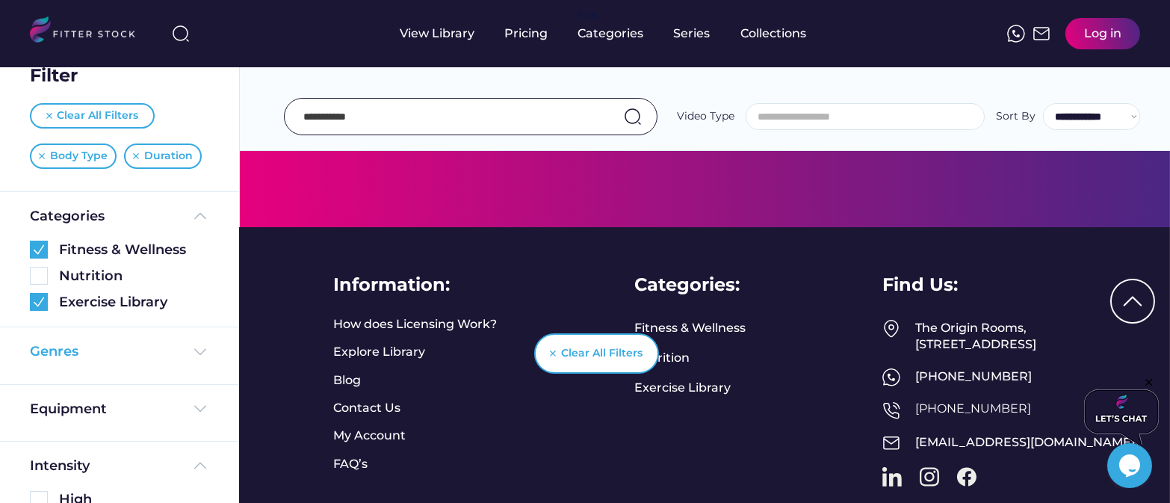
click at [114, 350] on div "Genres" at bounding box center [119, 351] width 179 height 19
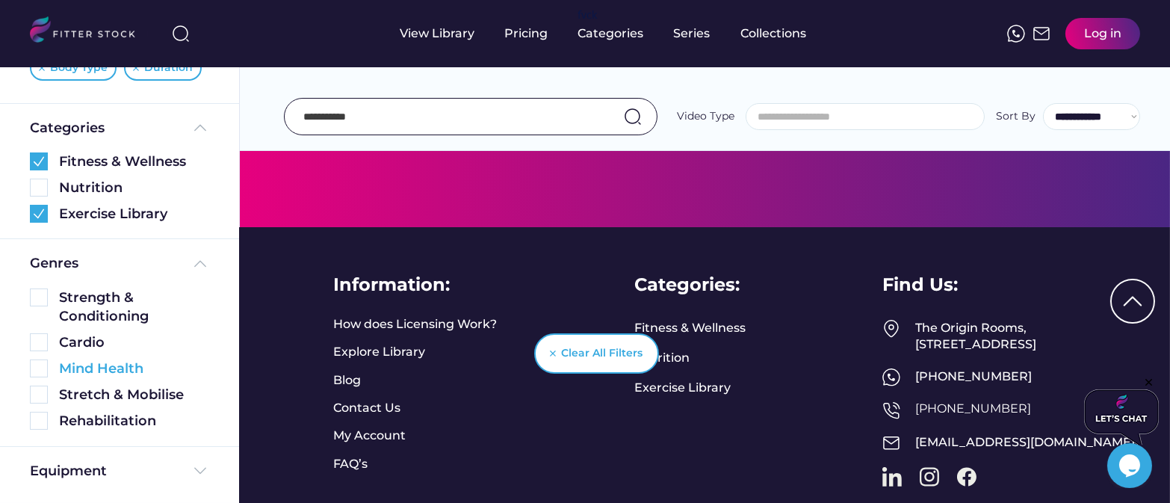
scroll to position [124, 0]
click at [40, 344] on img at bounding box center [39, 341] width 18 height 18
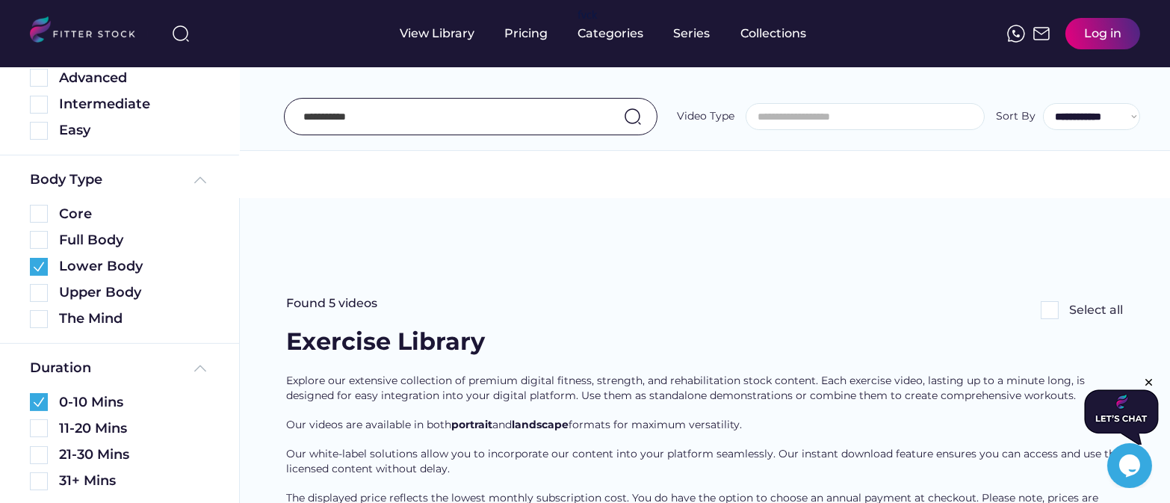
scroll to position [9, 0]
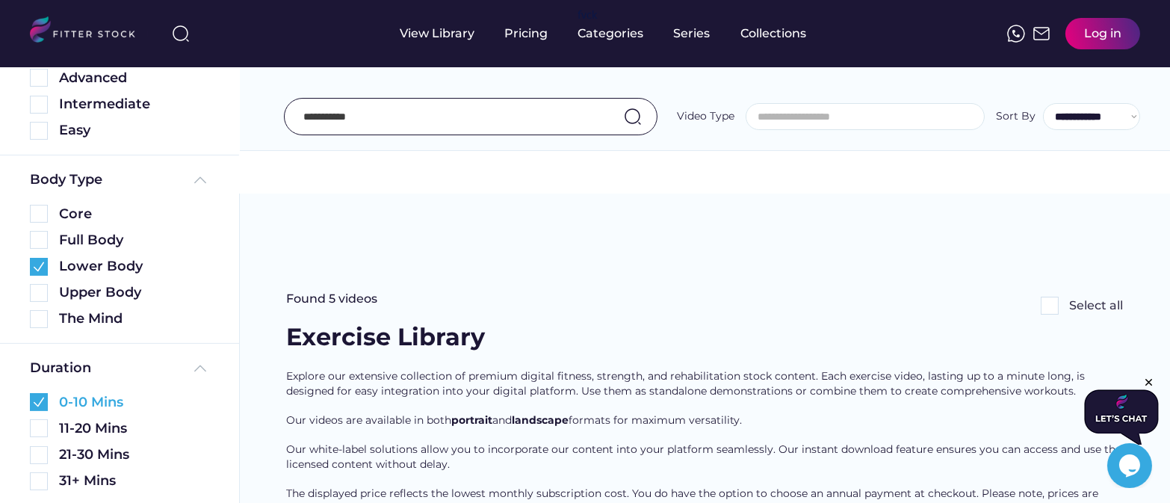
click at [38, 397] on img at bounding box center [39, 402] width 18 height 18
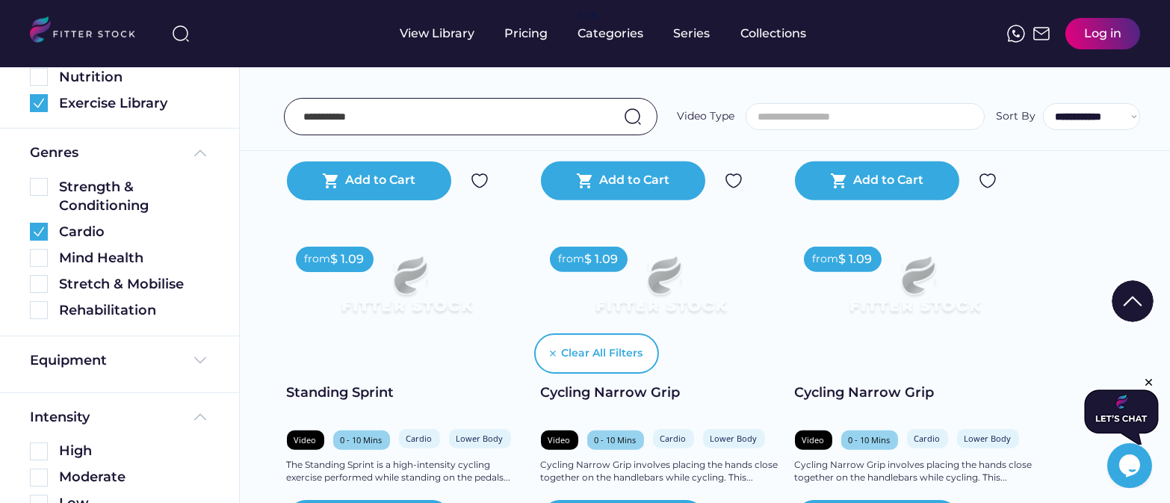
scroll to position [1844, 0]
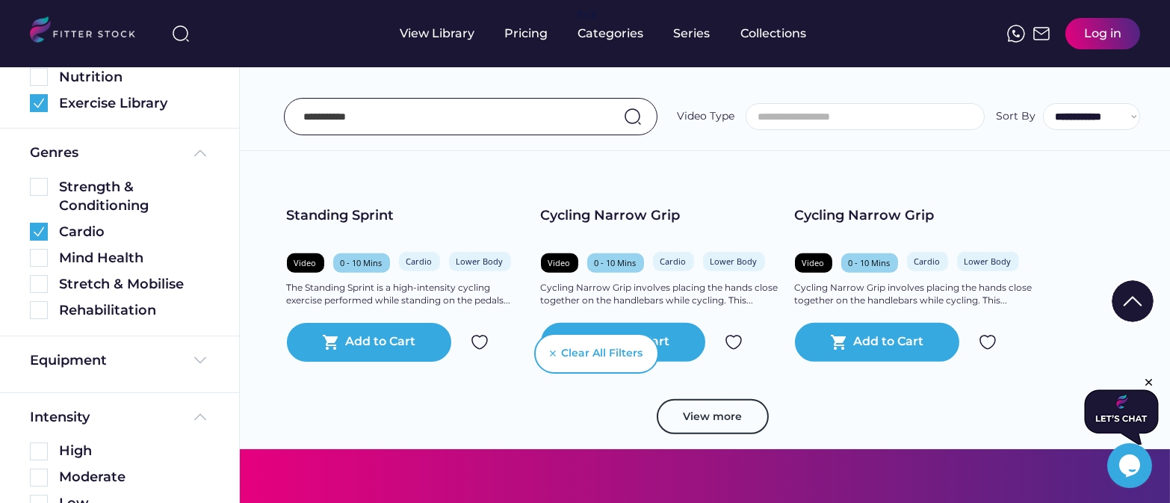
click at [771, 399] on div "View more" at bounding box center [705, 424] width 837 height 51
click at [715, 399] on button "View more" at bounding box center [713, 417] width 112 height 36
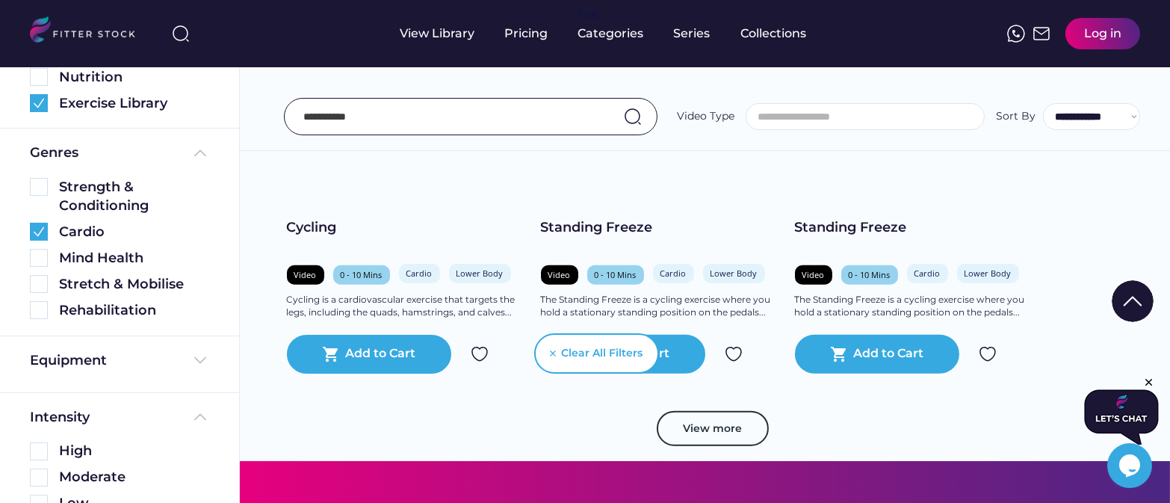
scroll to position [2569, 0]
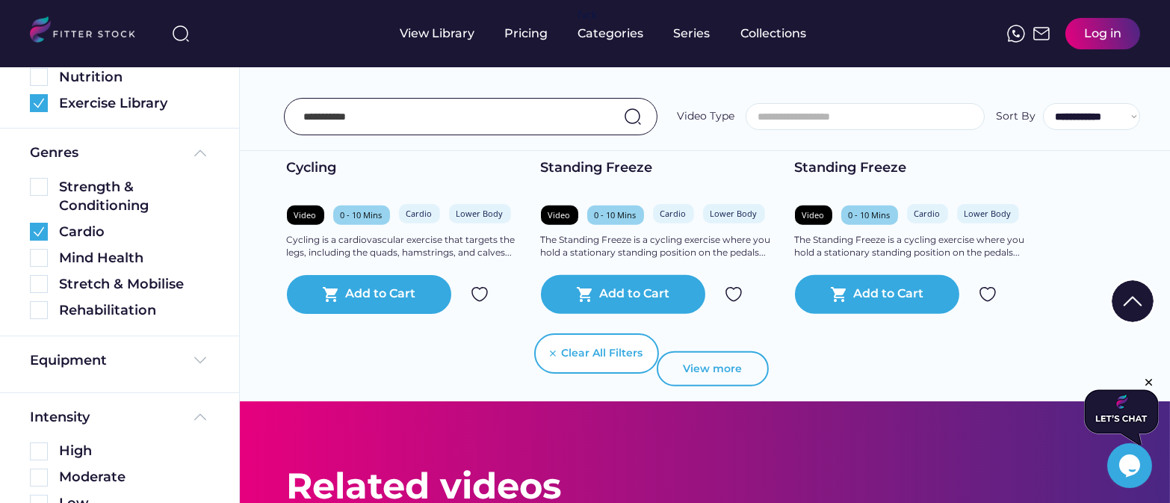
click at [724, 351] on button "View more" at bounding box center [713, 369] width 112 height 36
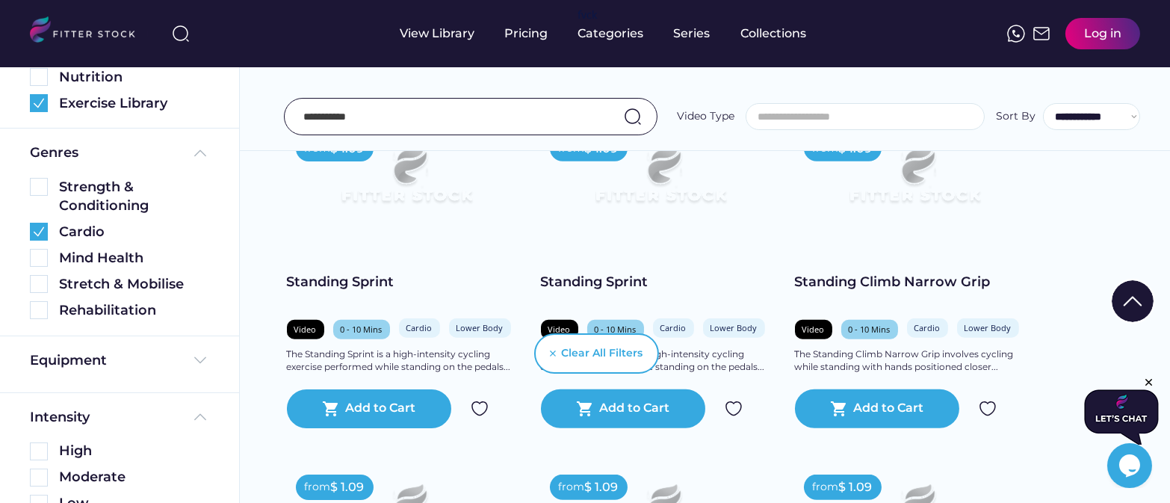
scroll to position [0, 0]
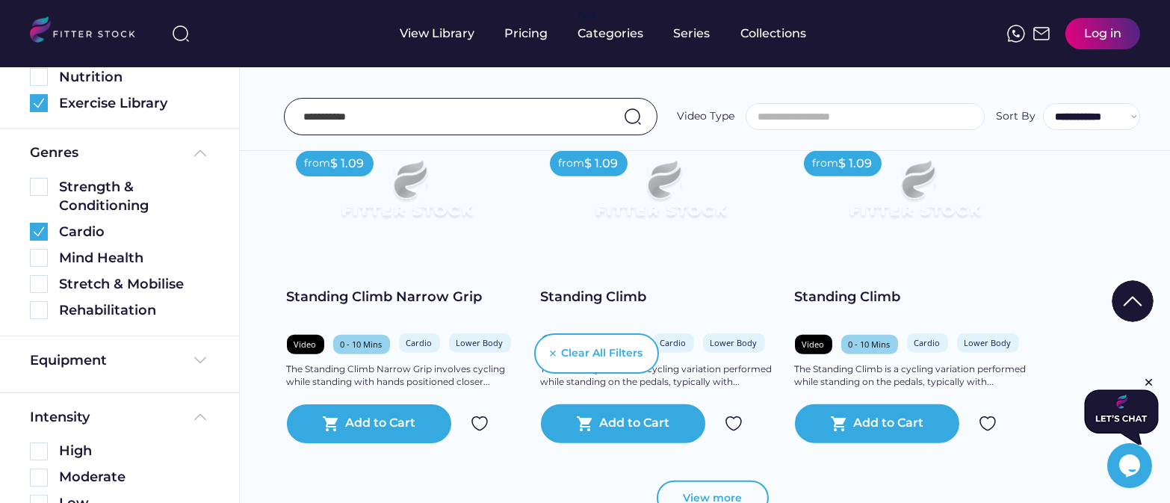
click at [722, 480] on button "View more" at bounding box center [713, 498] width 112 height 36
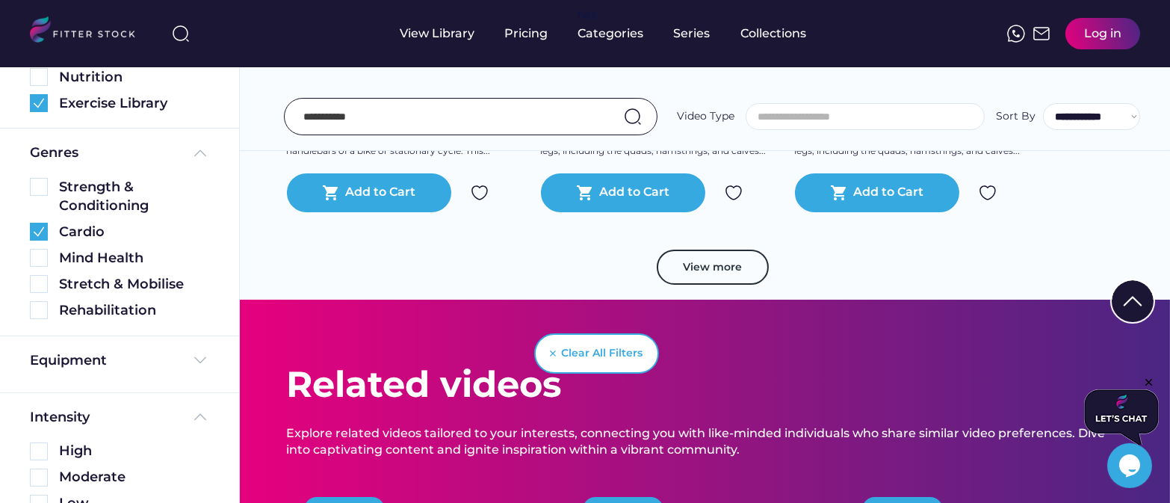
scroll to position [3698, 0]
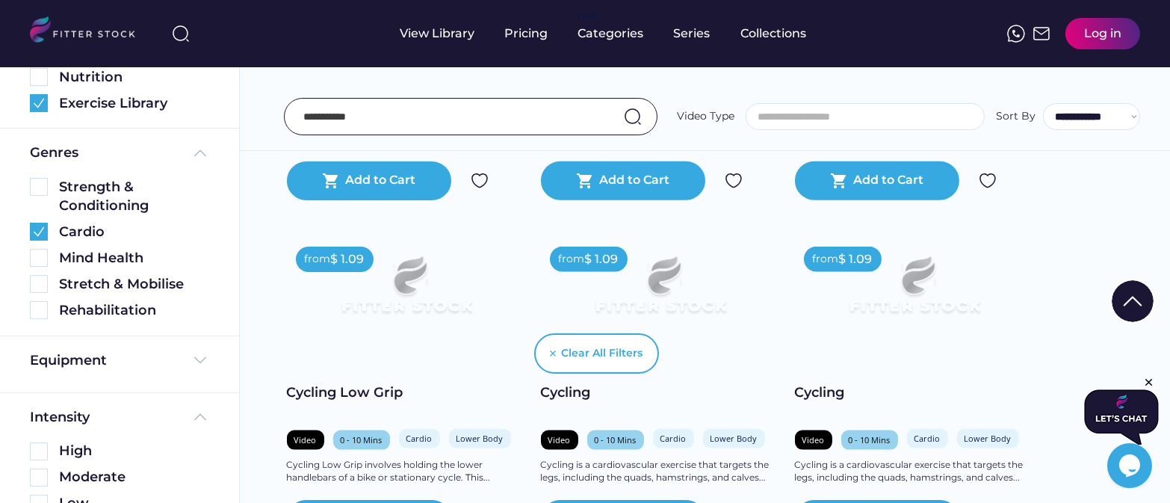
click at [40, 190] on img at bounding box center [39, 187] width 18 height 18
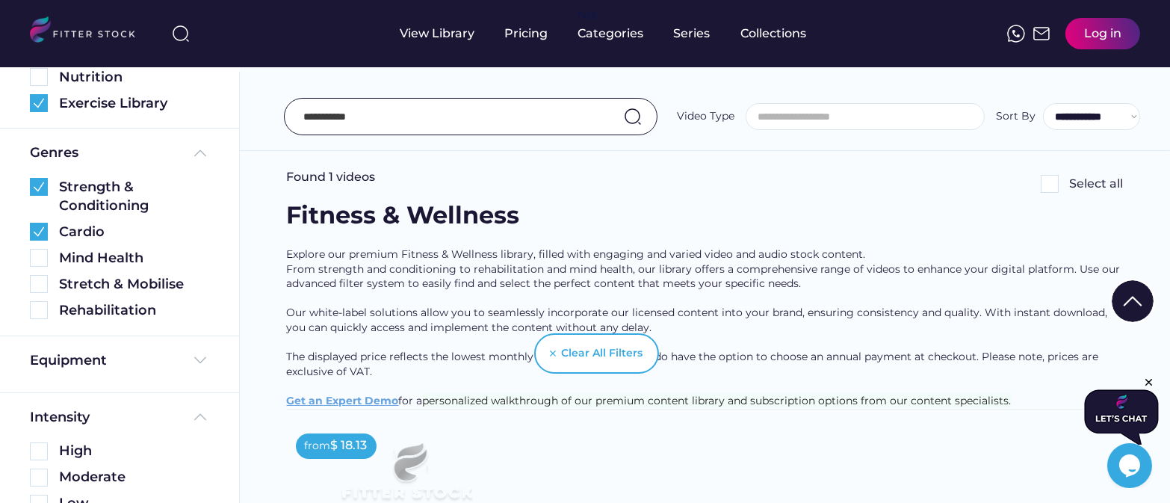
scroll to position [202, 0]
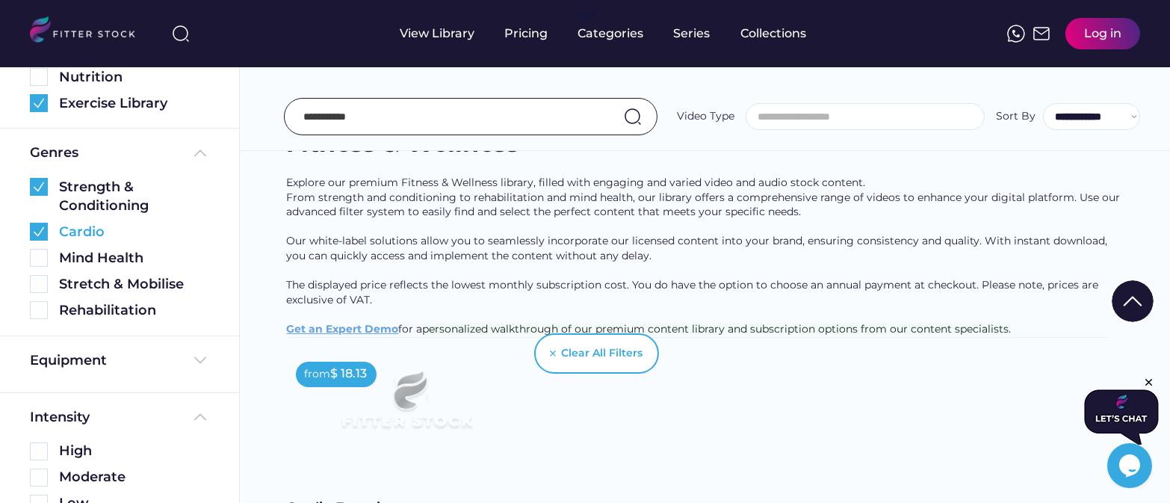
click at [40, 226] on img at bounding box center [39, 232] width 18 height 18
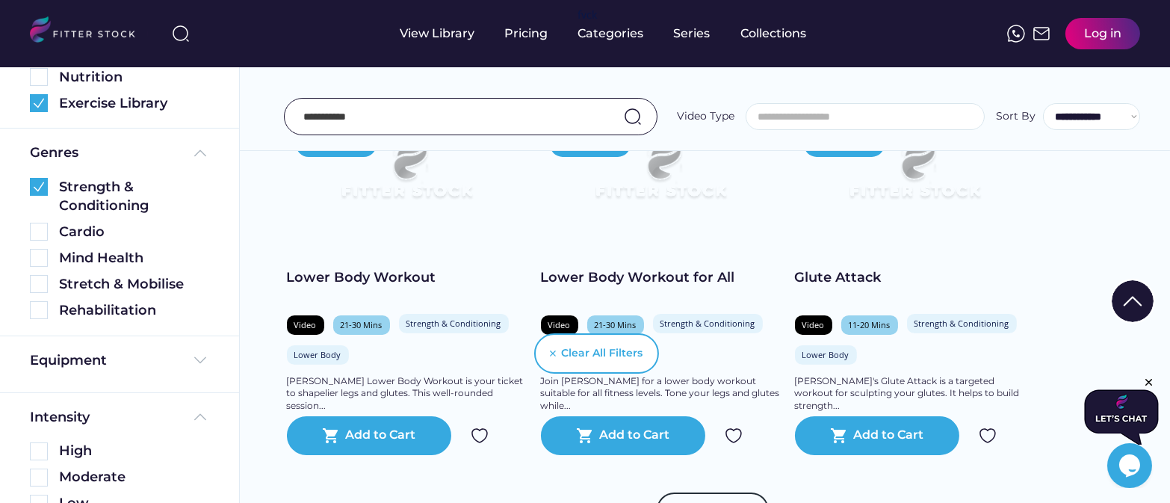
scroll to position [797, 0]
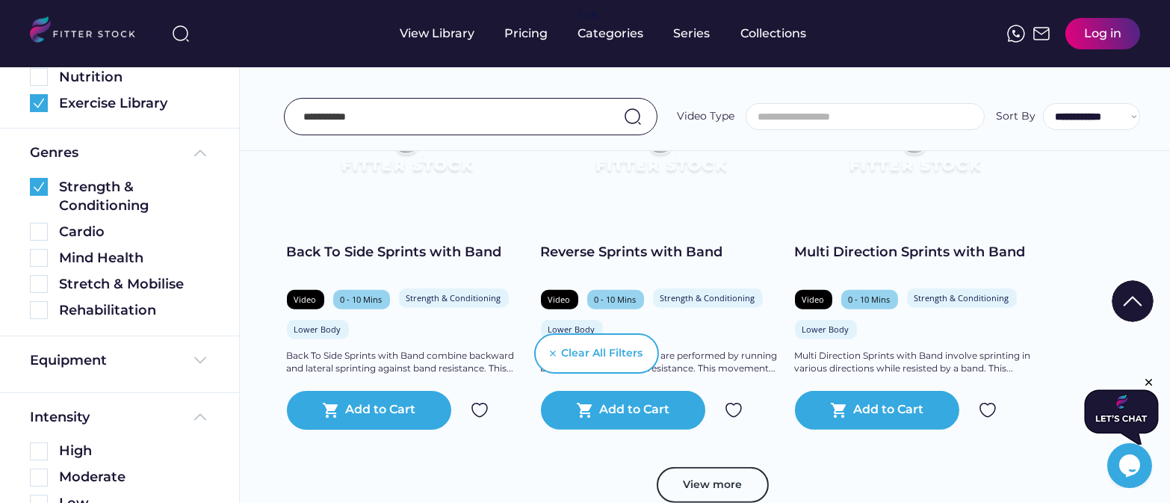
scroll to position [2349, 0]
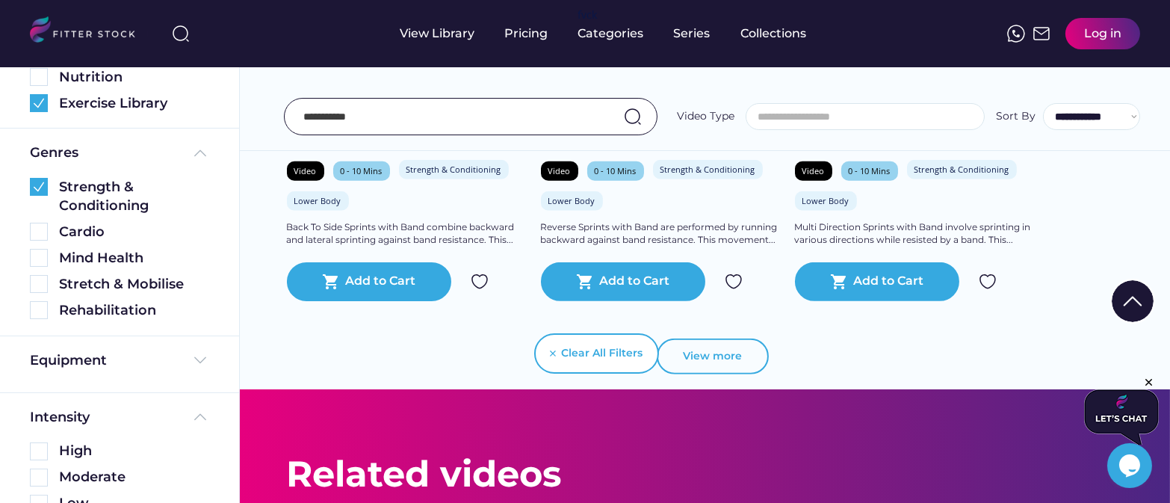
click at [716, 338] on button "View more" at bounding box center [713, 356] width 112 height 36
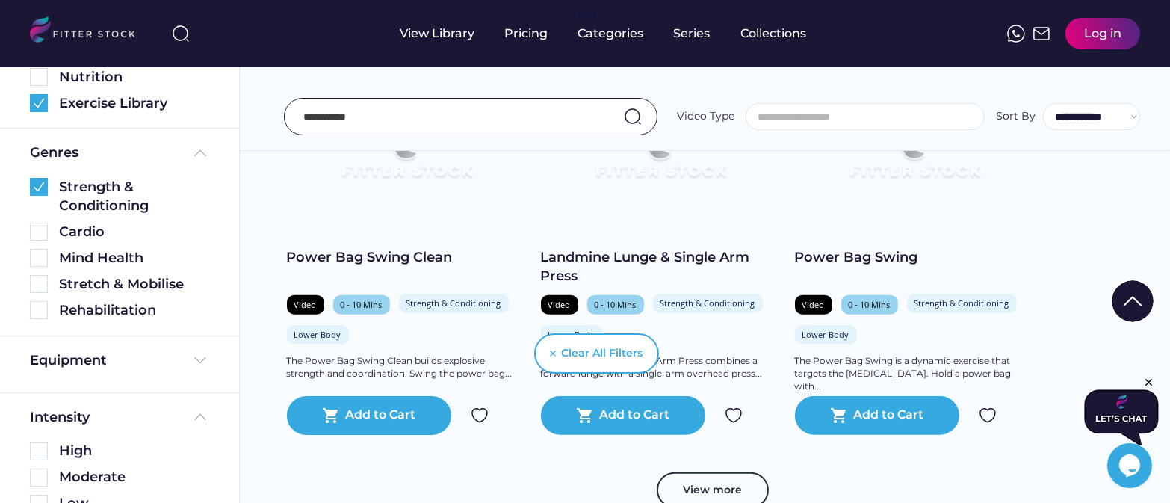
scroll to position [3031, 0]
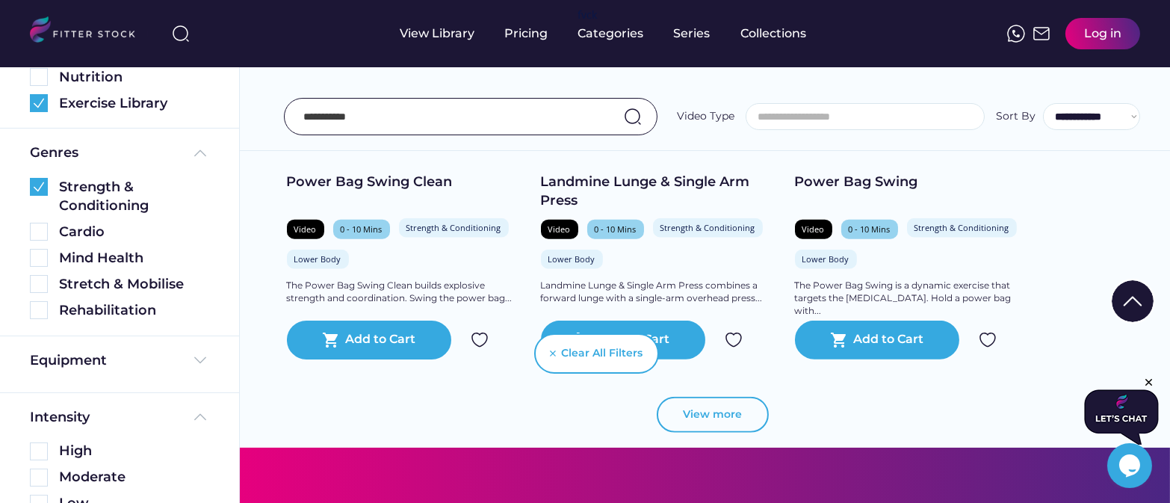
click at [704, 397] on button "View more" at bounding box center [713, 415] width 112 height 36
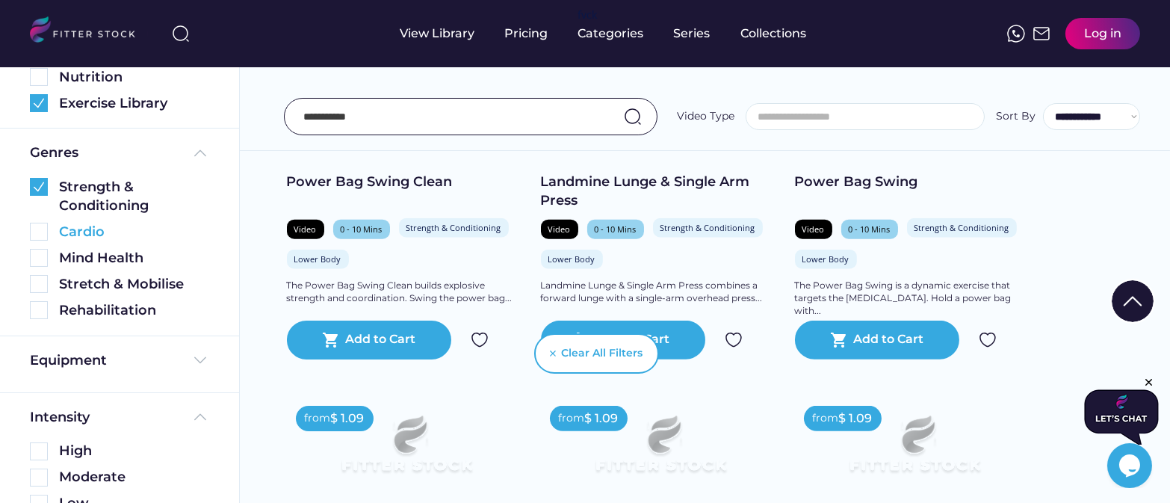
click at [43, 231] on img at bounding box center [39, 232] width 18 height 18
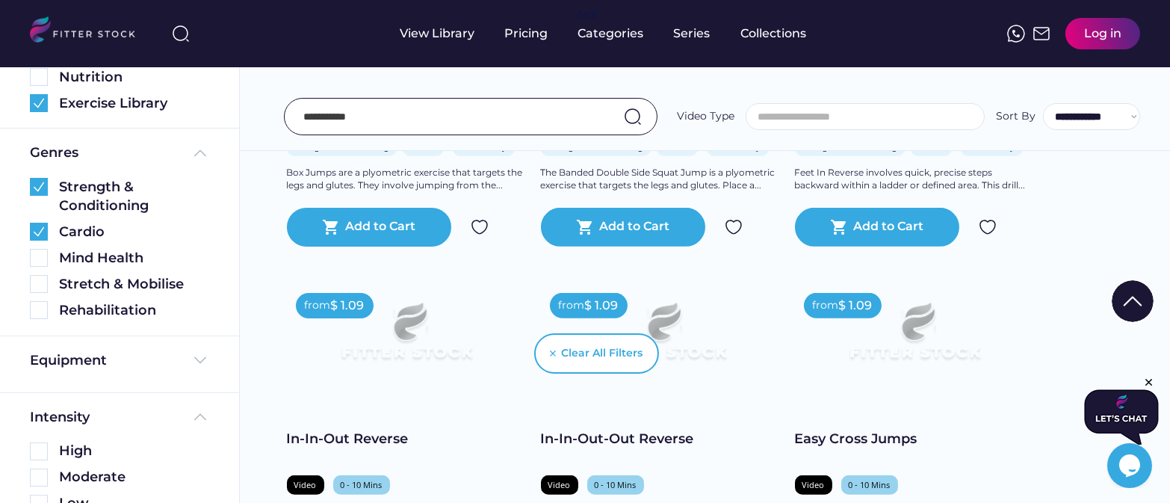
scroll to position [1872, 0]
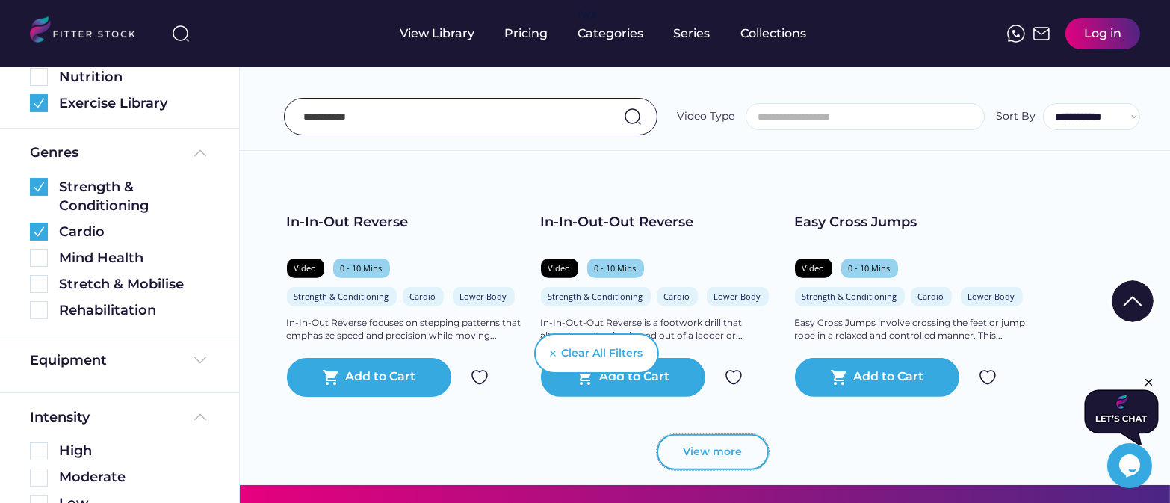
click at [750, 434] on button "View more" at bounding box center [713, 452] width 112 height 36
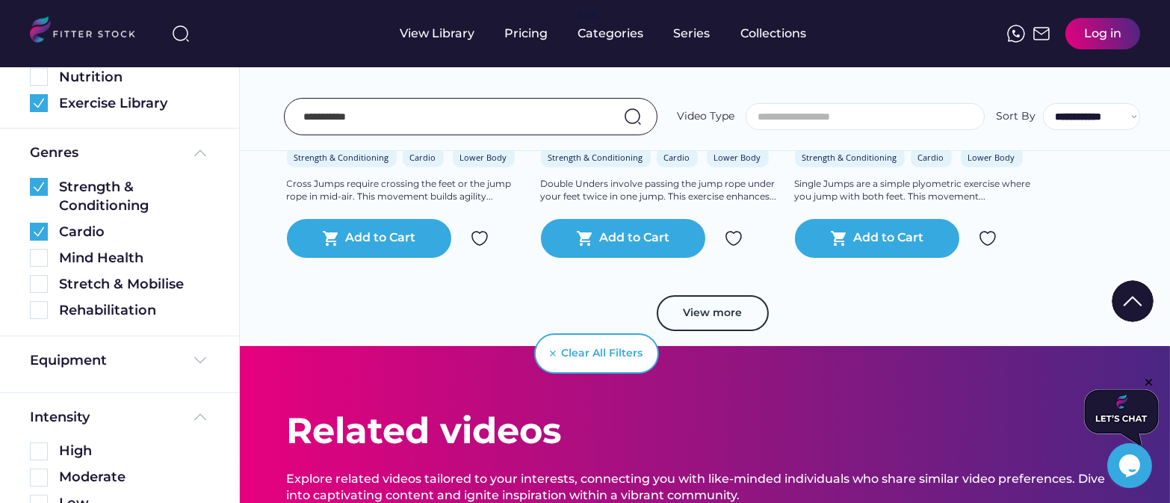
scroll to position [2758, 0]
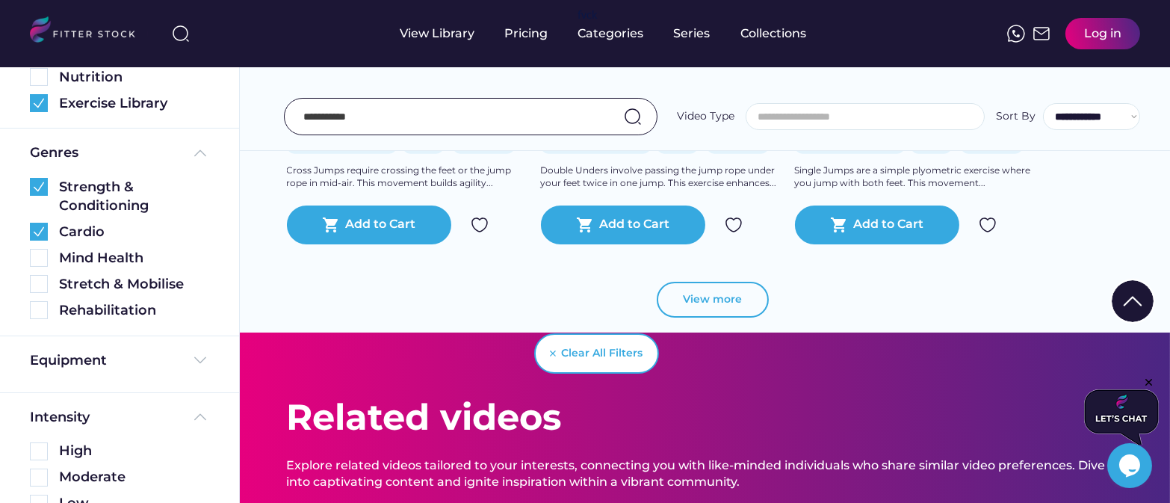
click at [725, 282] on button "View more" at bounding box center [713, 300] width 112 height 36
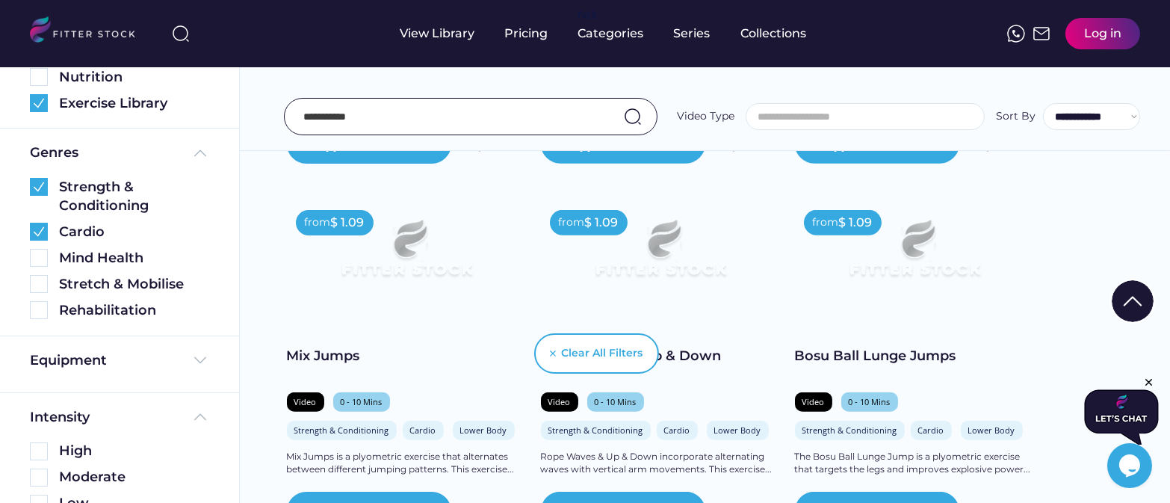
scroll to position [3437, 0]
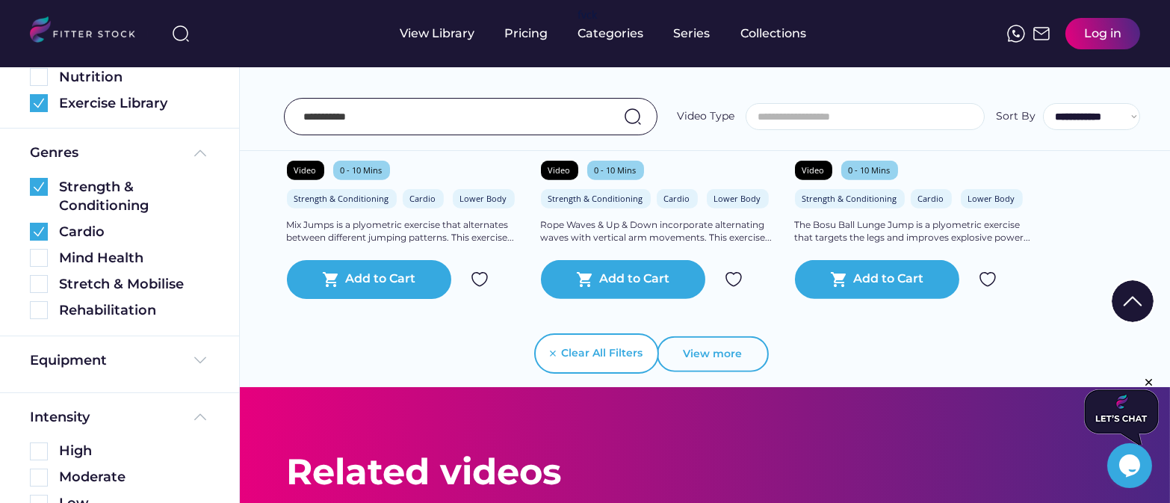
click at [716, 336] on button "View more" at bounding box center [713, 354] width 112 height 36
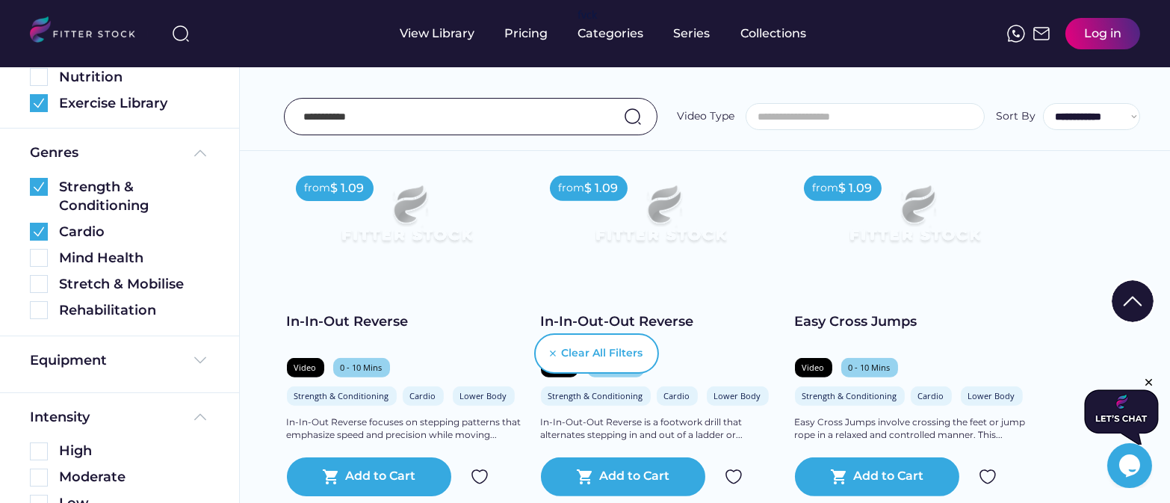
scroll to position [1773, 0]
click at [365, 312] on div "In-In-Out Reverse" at bounding box center [406, 321] width 239 height 19
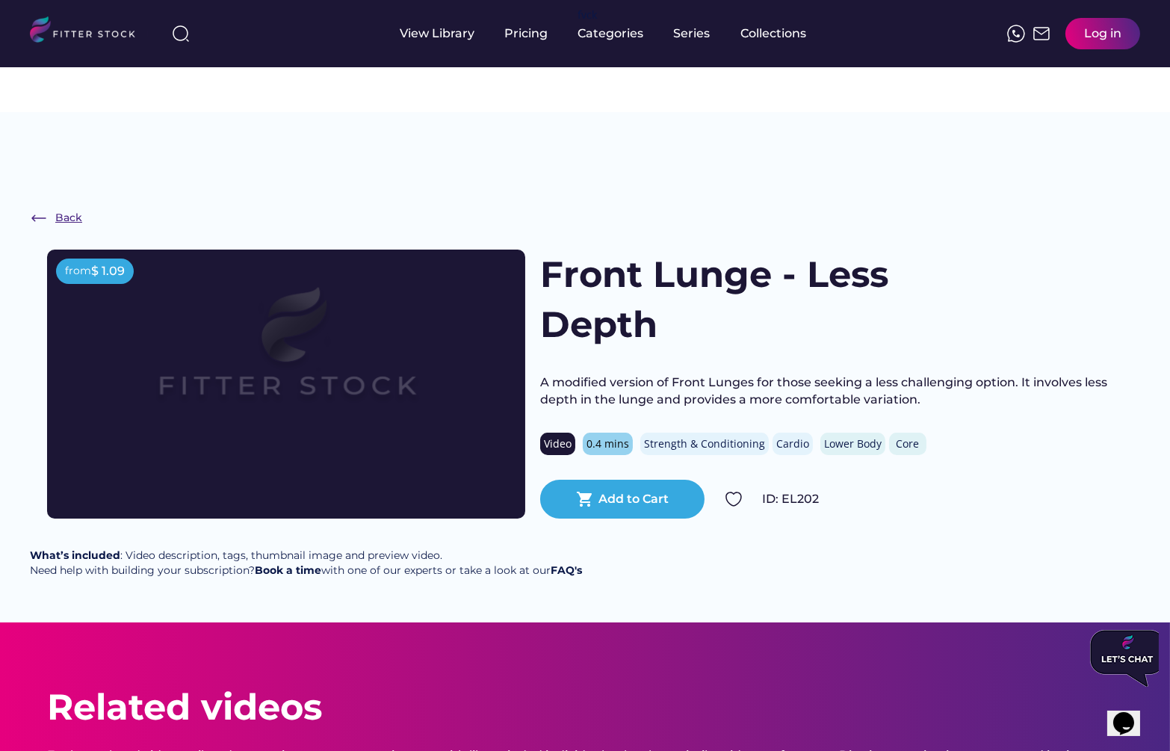
click at [40, 209] on img at bounding box center [39, 218] width 18 height 18
click at [42, 209] on img at bounding box center [39, 218] width 18 height 18
click at [895, 436] on div "Core" at bounding box center [908, 443] width 30 height 15
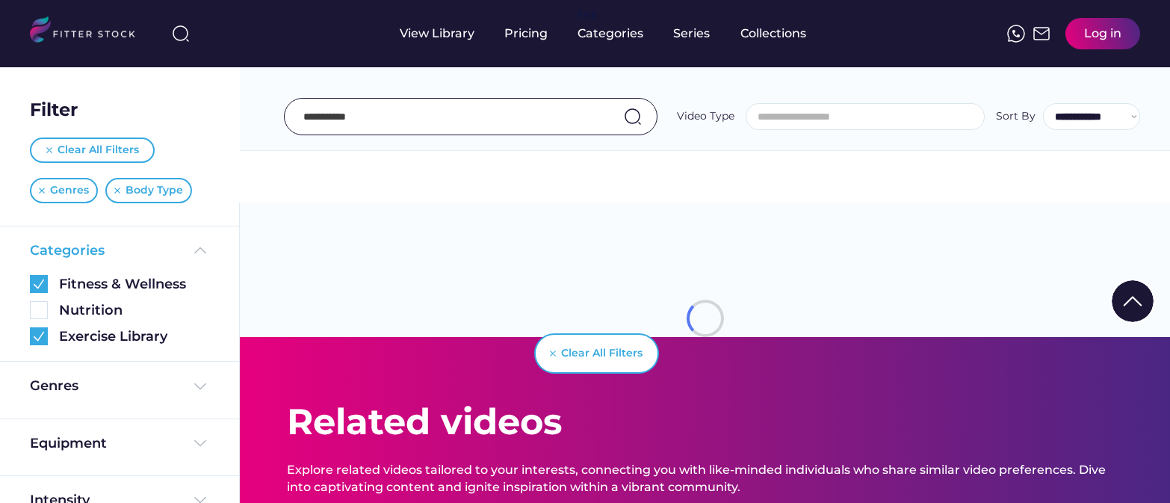
select select
select select "**********"
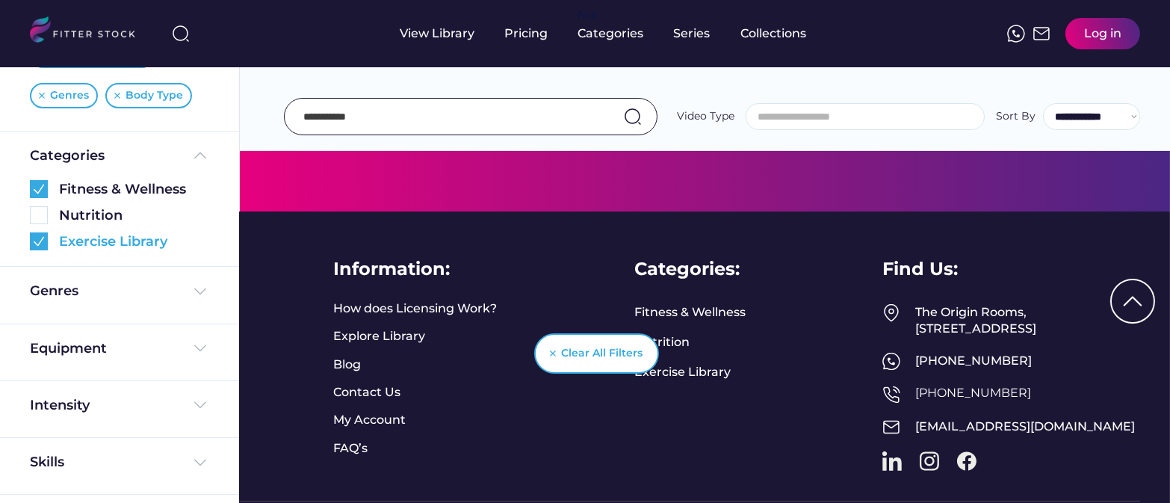
scroll to position [106, 0]
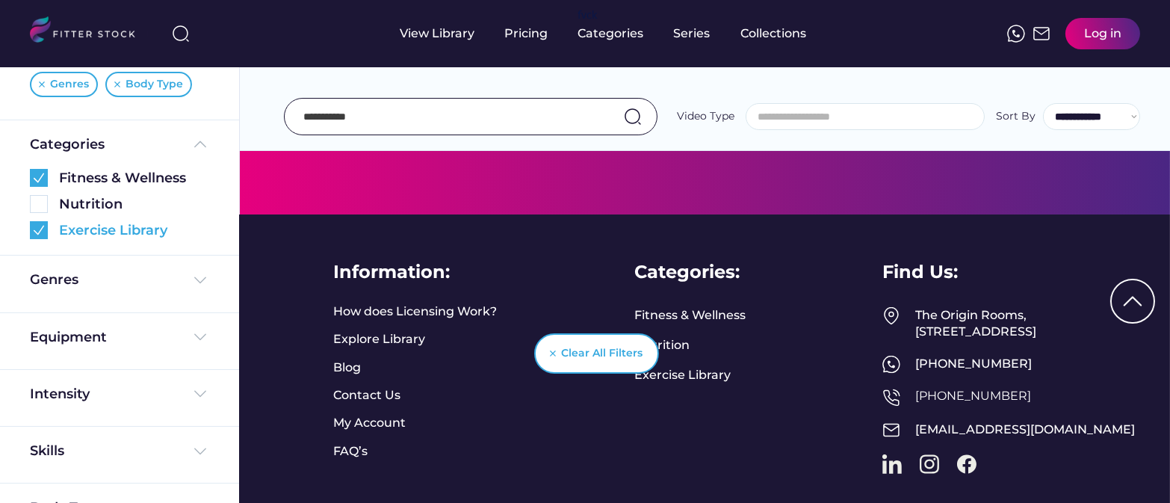
click at [40, 181] on img at bounding box center [39, 178] width 18 height 18
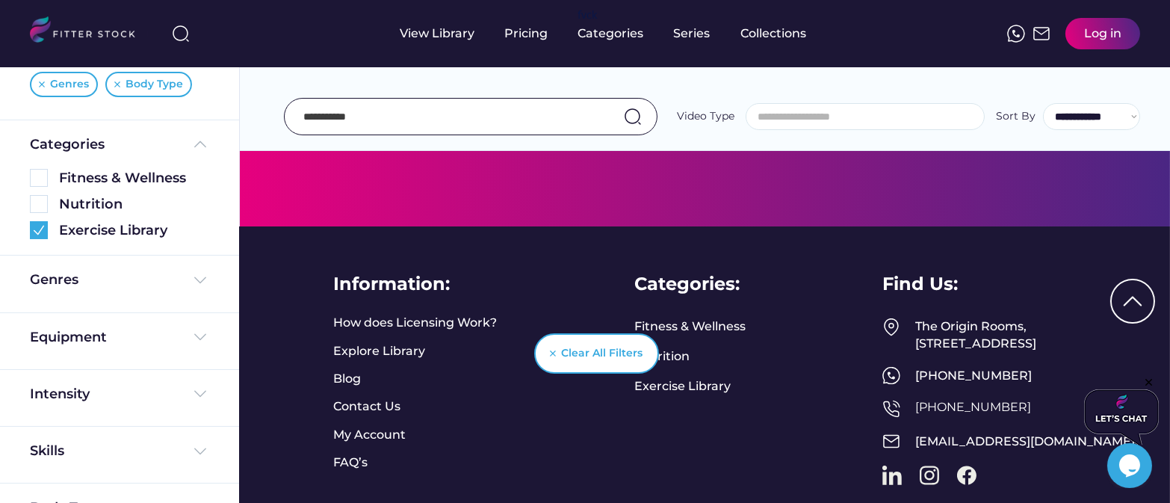
scroll to position [0, 0]
click at [56, 288] on div "Genres" at bounding box center [54, 279] width 49 height 19
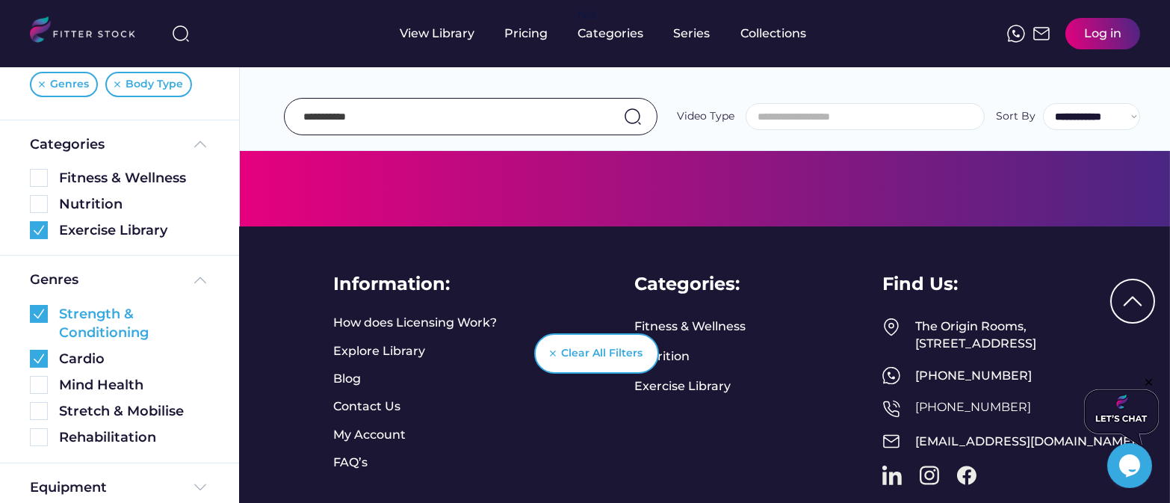
click at [38, 309] on img at bounding box center [39, 314] width 18 height 18
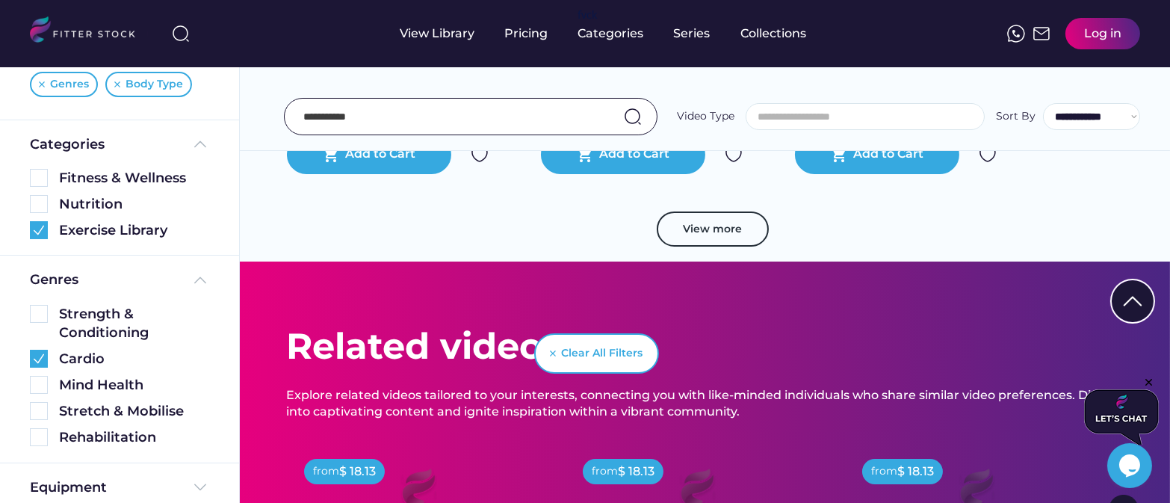
scroll to position [865, 0]
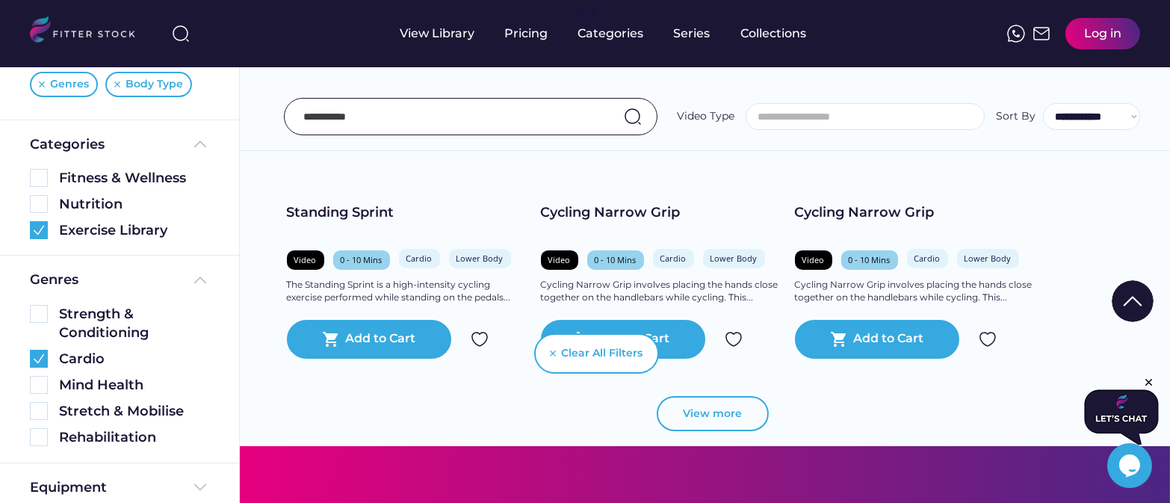
click at [736, 396] on button "View more" at bounding box center [713, 414] width 112 height 36
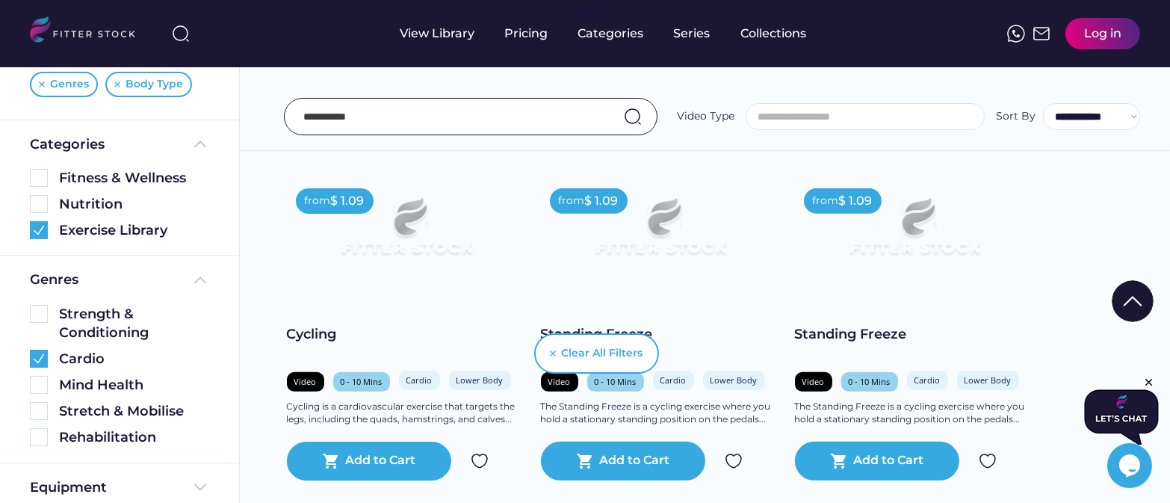
scroll to position [1425, 0]
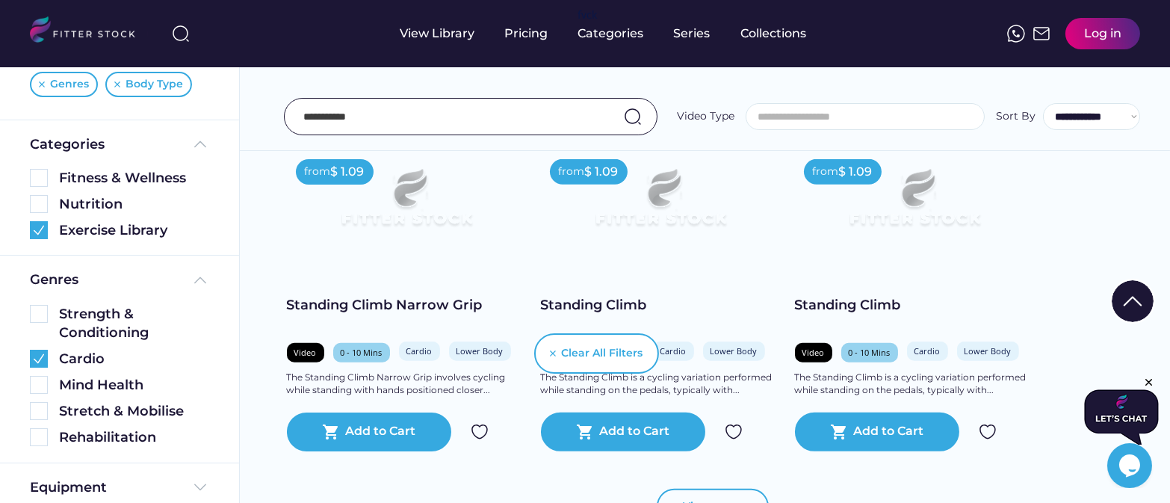
scroll to position [2128, 0]
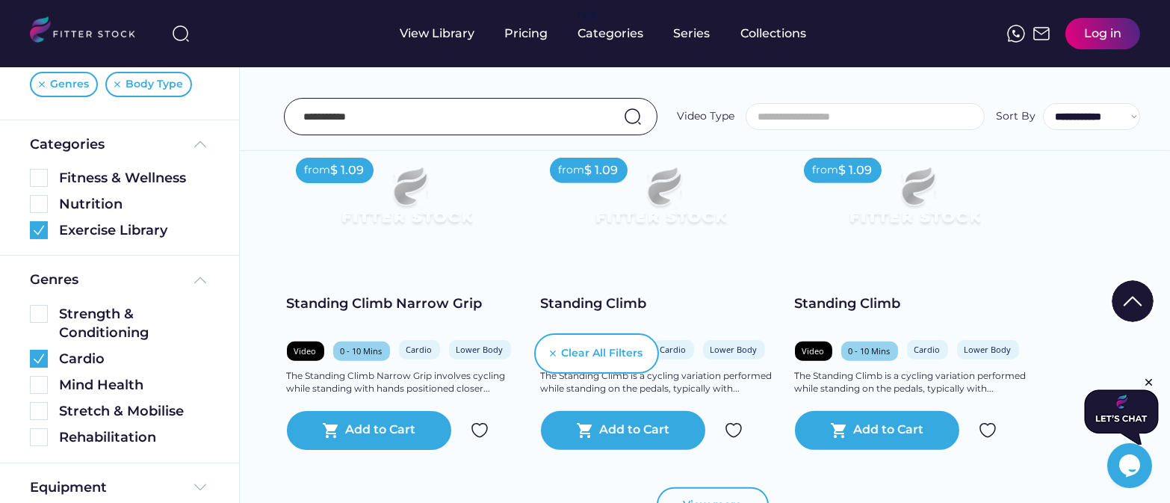
click at [733, 487] on button "View more" at bounding box center [713, 505] width 112 height 36
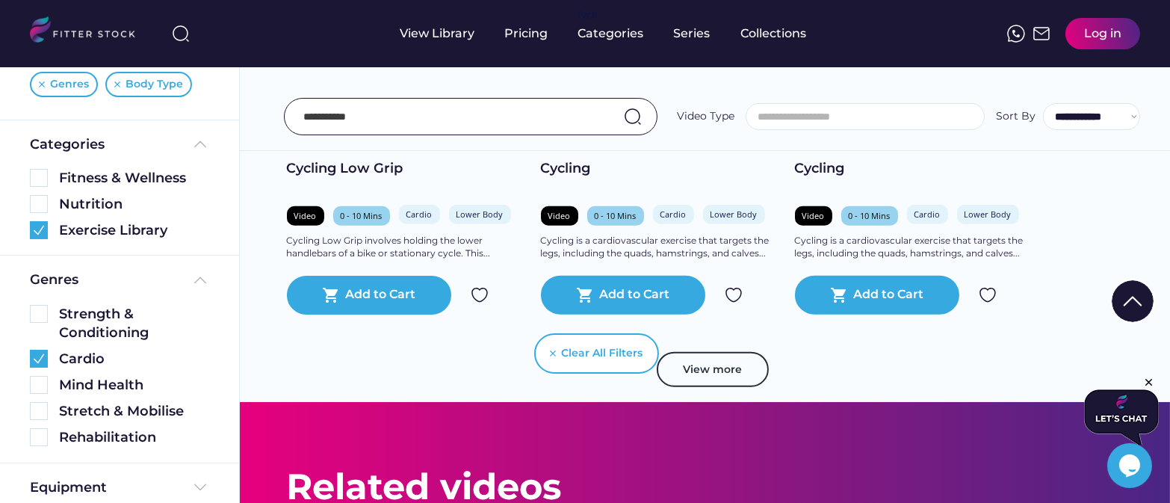
scroll to position [2996, 0]
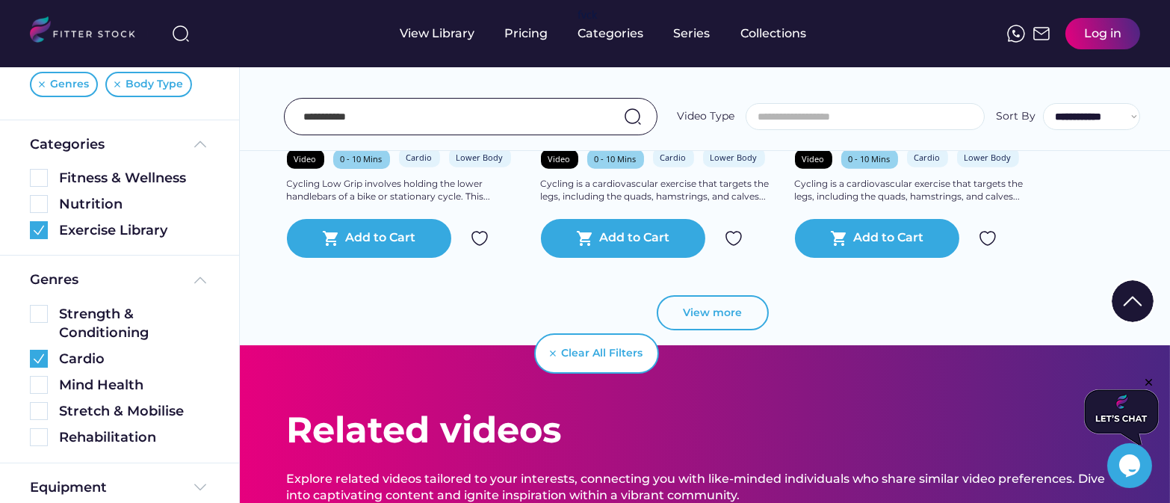
click at [722, 295] on button "View more" at bounding box center [713, 313] width 112 height 36
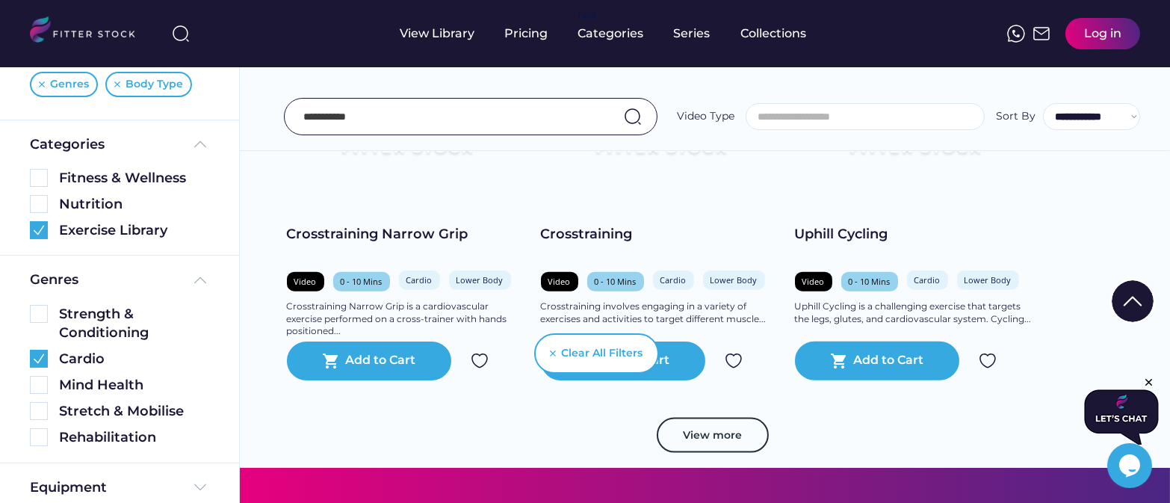
scroll to position [3573, 0]
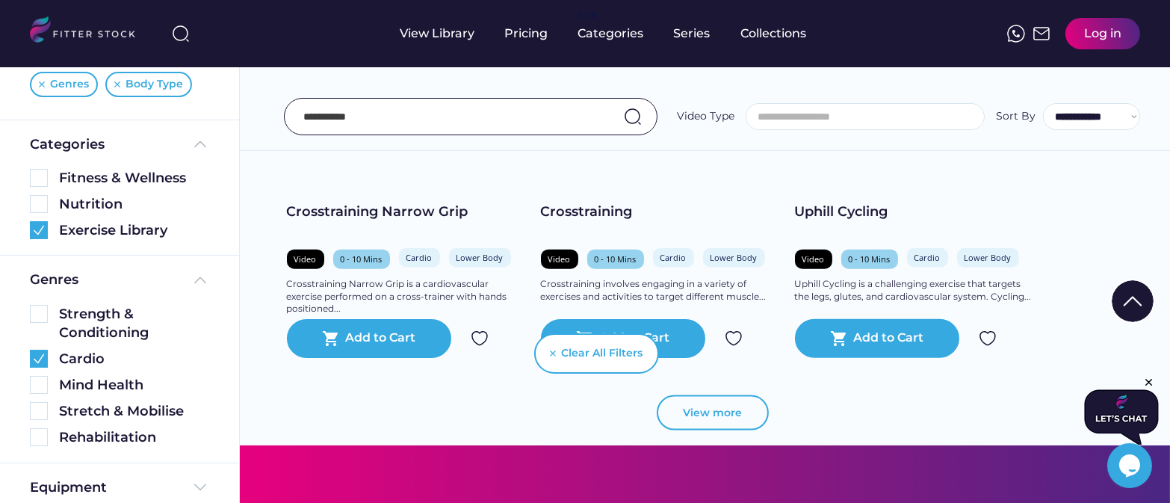
click at [721, 395] on button "View more" at bounding box center [713, 413] width 112 height 36
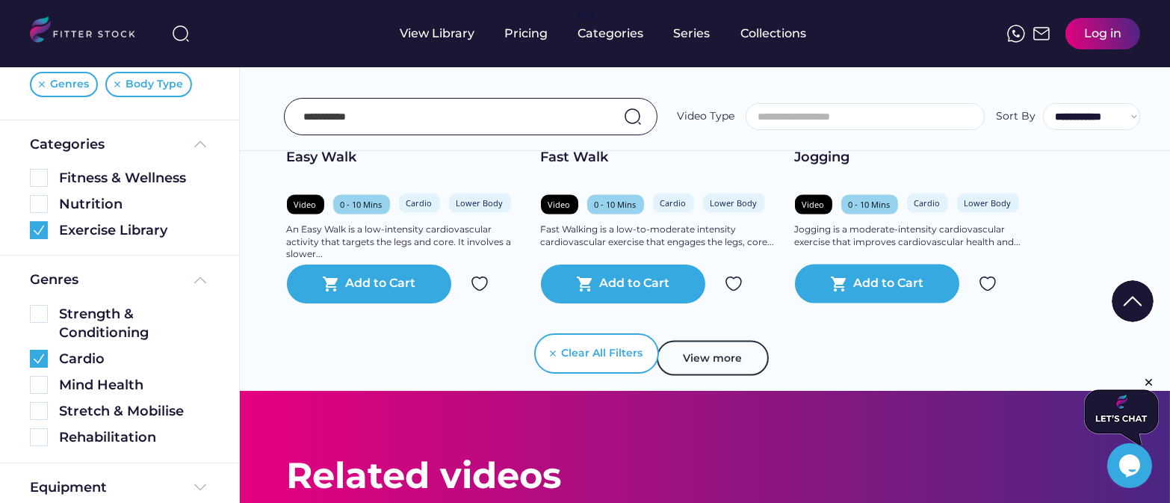
scroll to position [4316, 0]
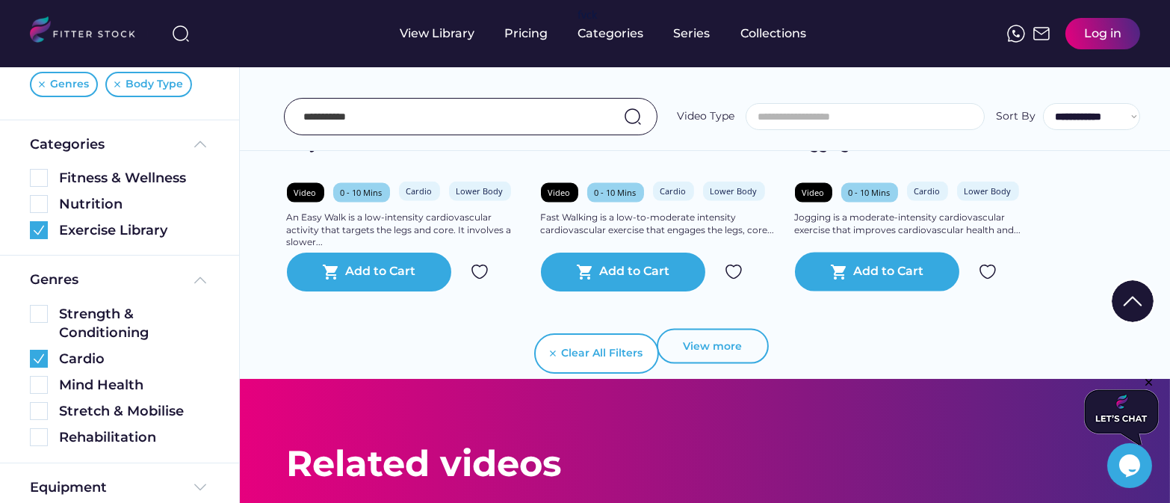
click at [717, 329] on button "View more" at bounding box center [713, 347] width 112 height 36
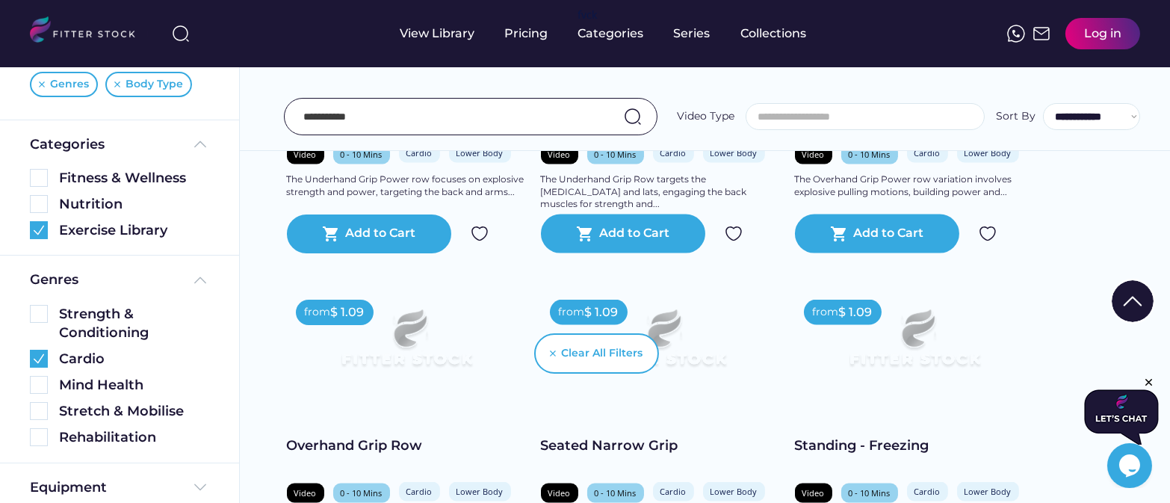
scroll to position [4800, 0]
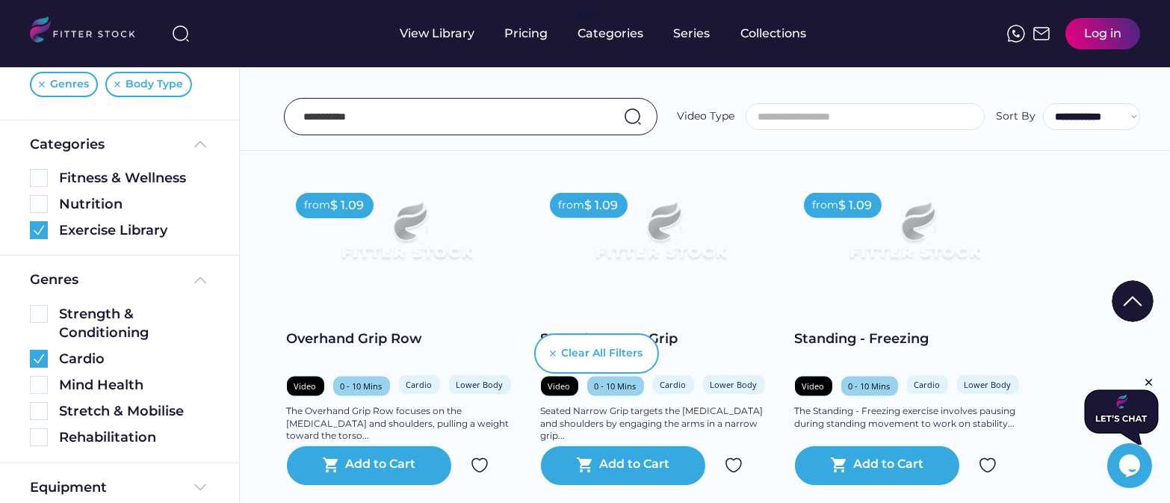
click at [845, 329] on div "Standing - Freezing" at bounding box center [914, 338] width 239 height 19
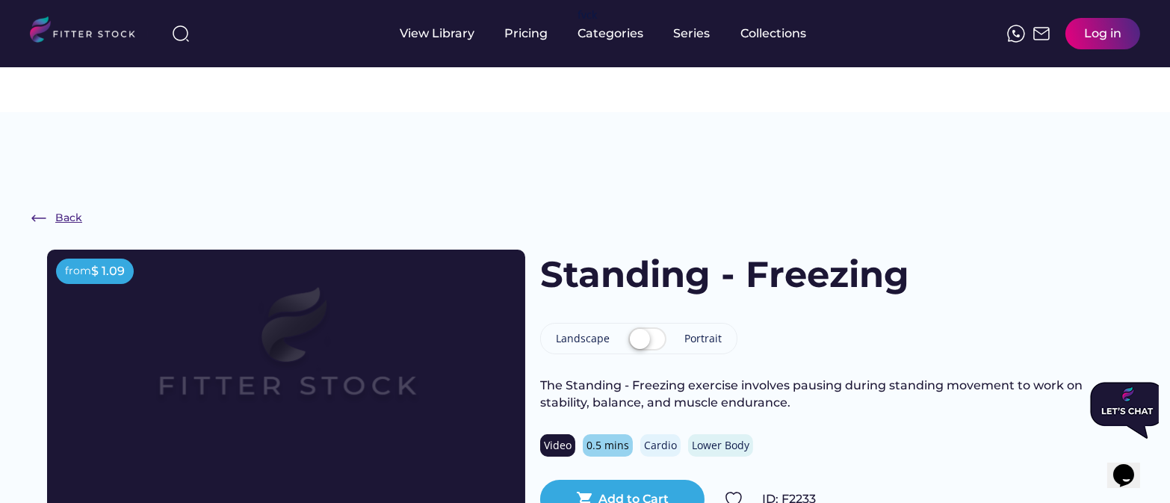
click at [36, 209] on img at bounding box center [39, 218] width 18 height 18
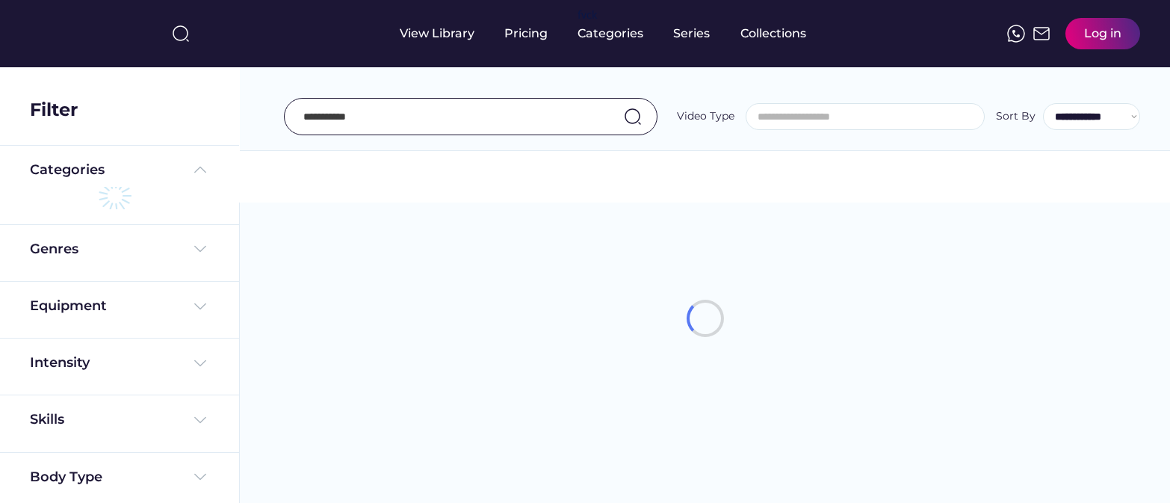
select select
select select "**********"
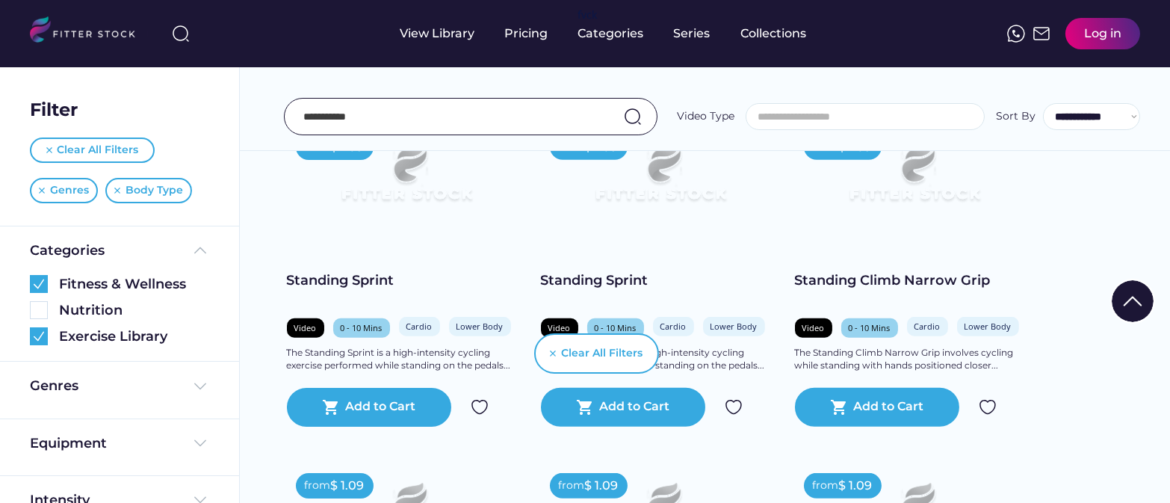
scroll to position [2795, 0]
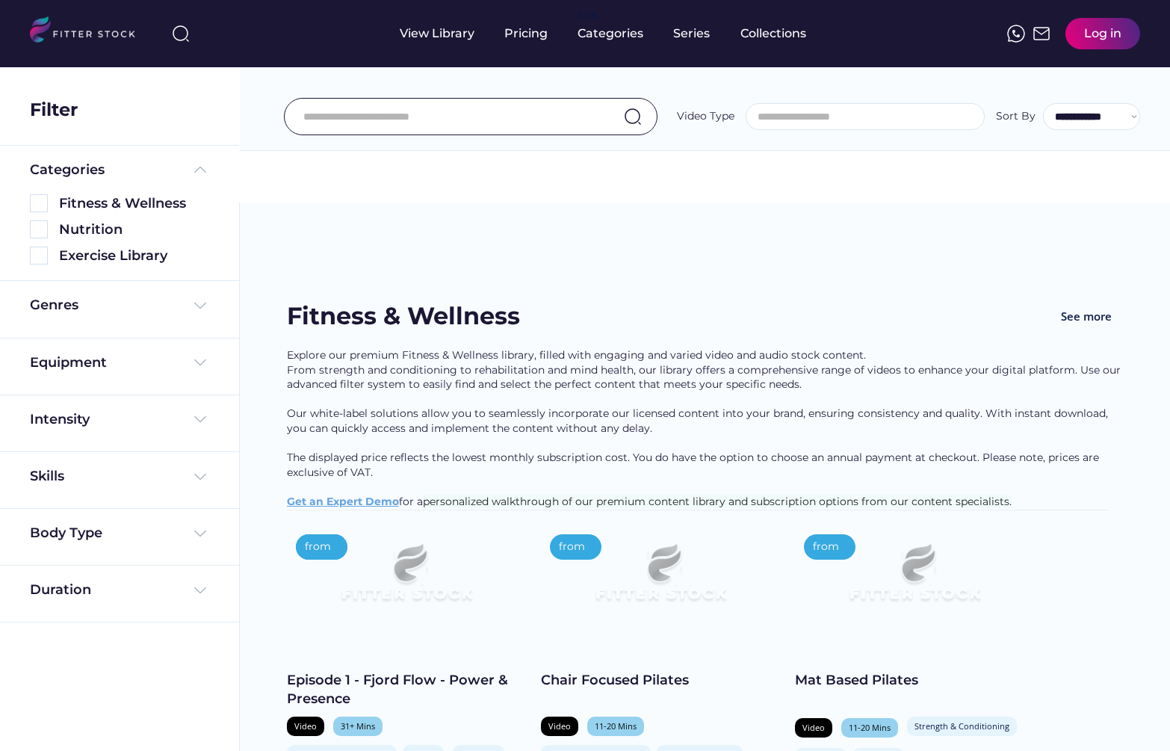
select select
select select "**********"
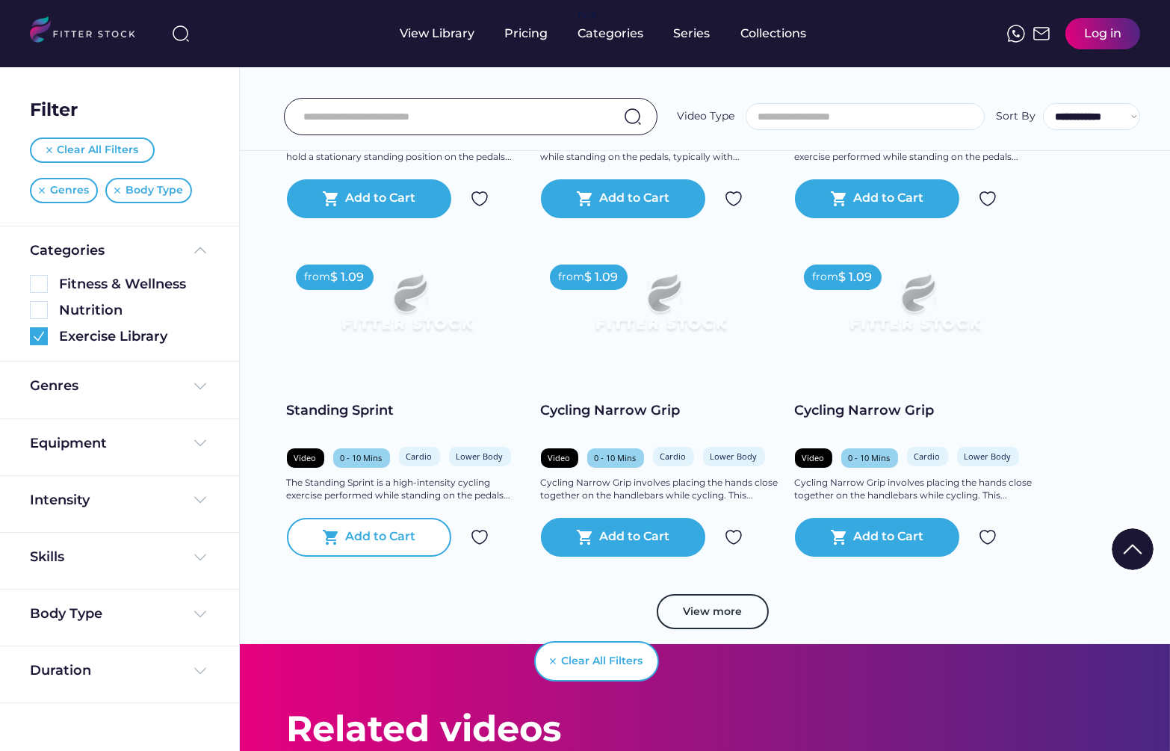
scroll to position [675, 0]
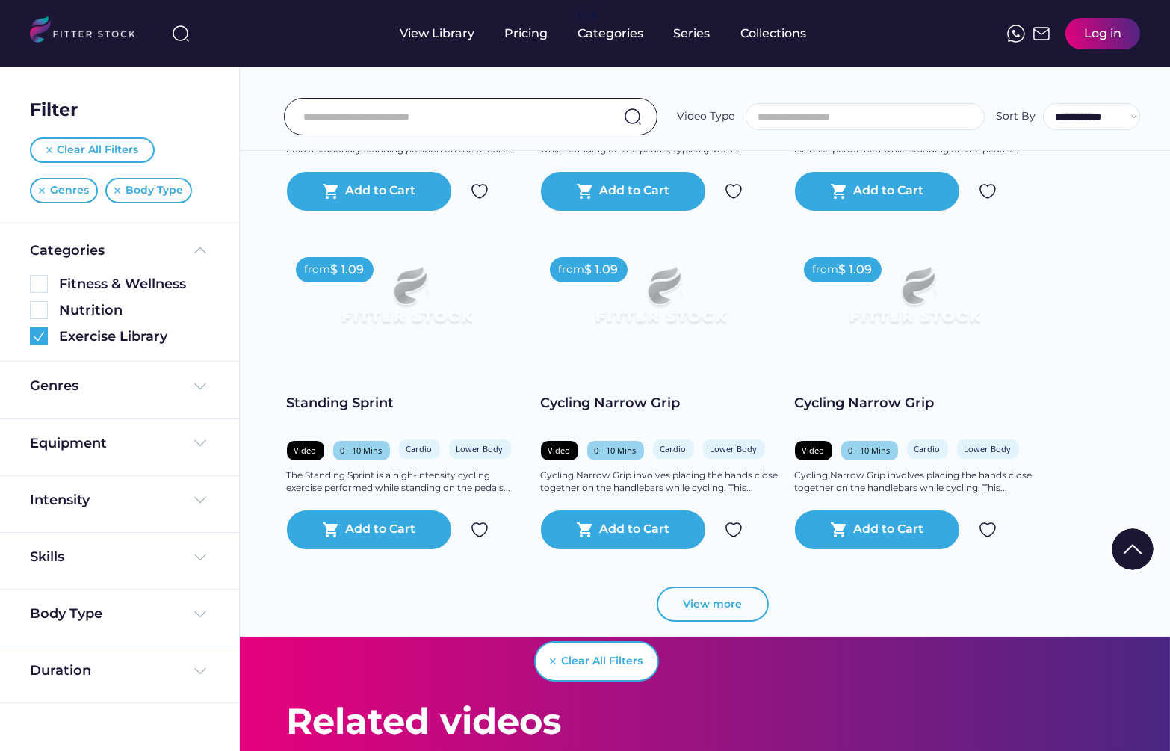
click at [706, 586] on button "View more" at bounding box center [713, 604] width 112 height 36
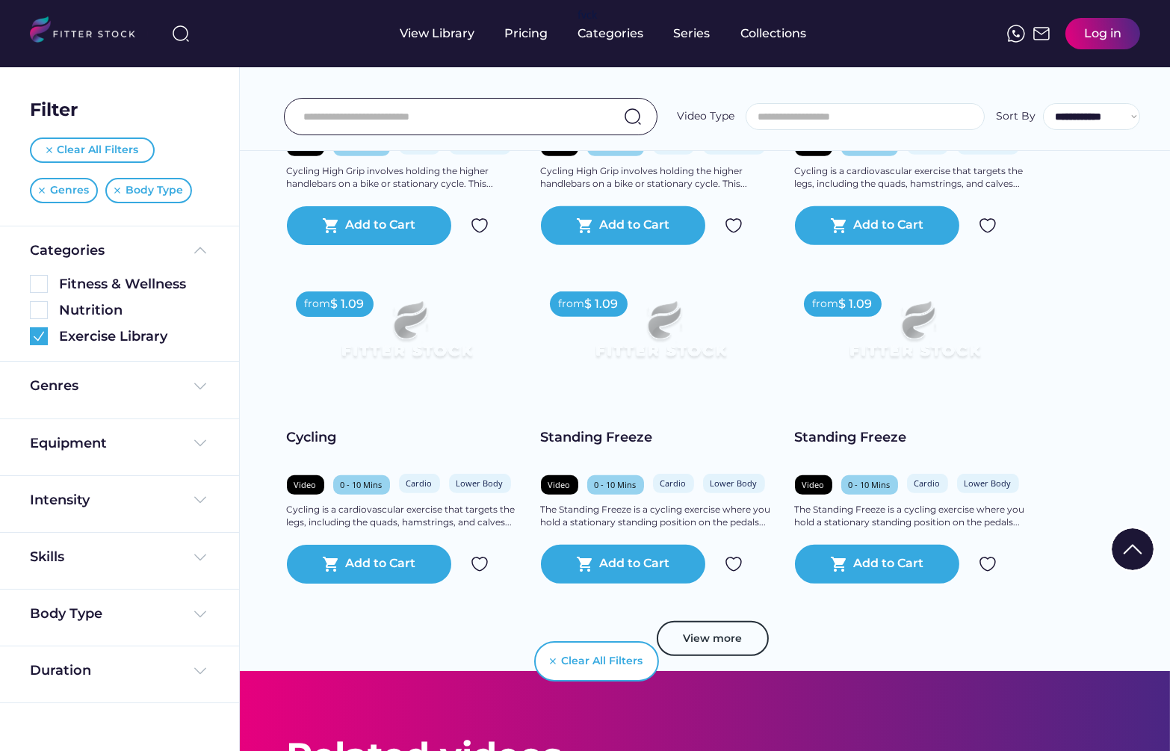
scroll to position [1349, 0]
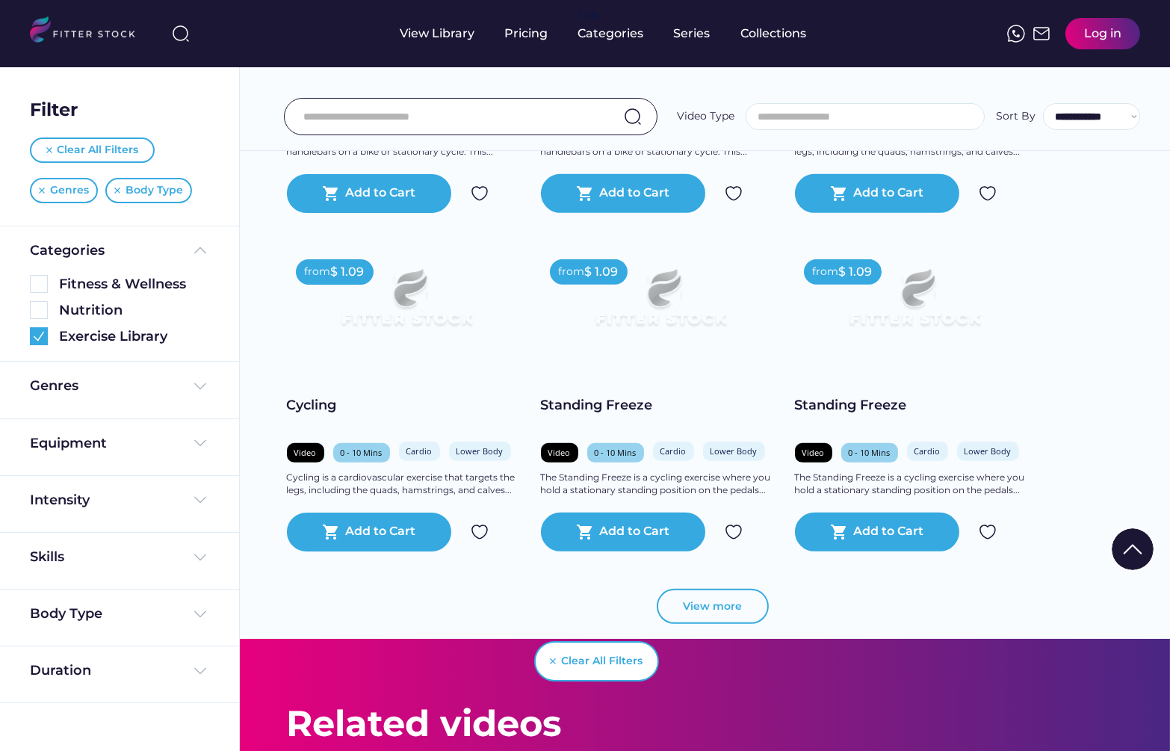
click at [705, 589] on button "View more" at bounding box center [713, 607] width 112 height 36
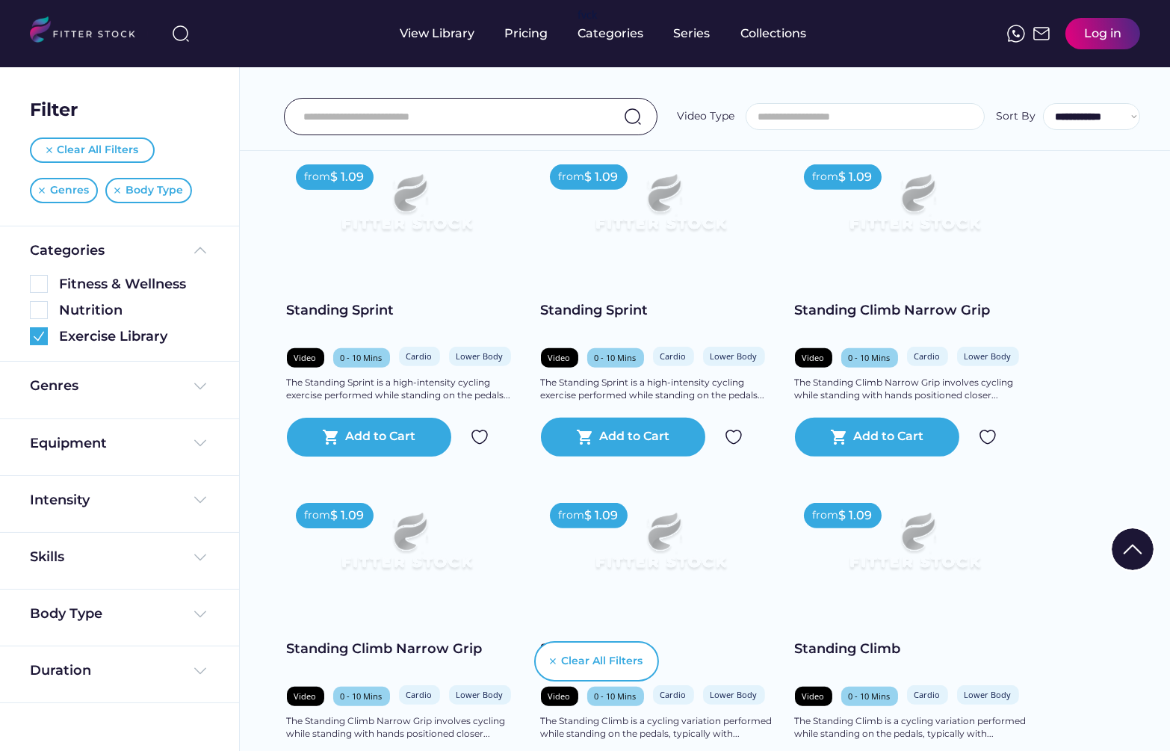
scroll to position [1924, 0]
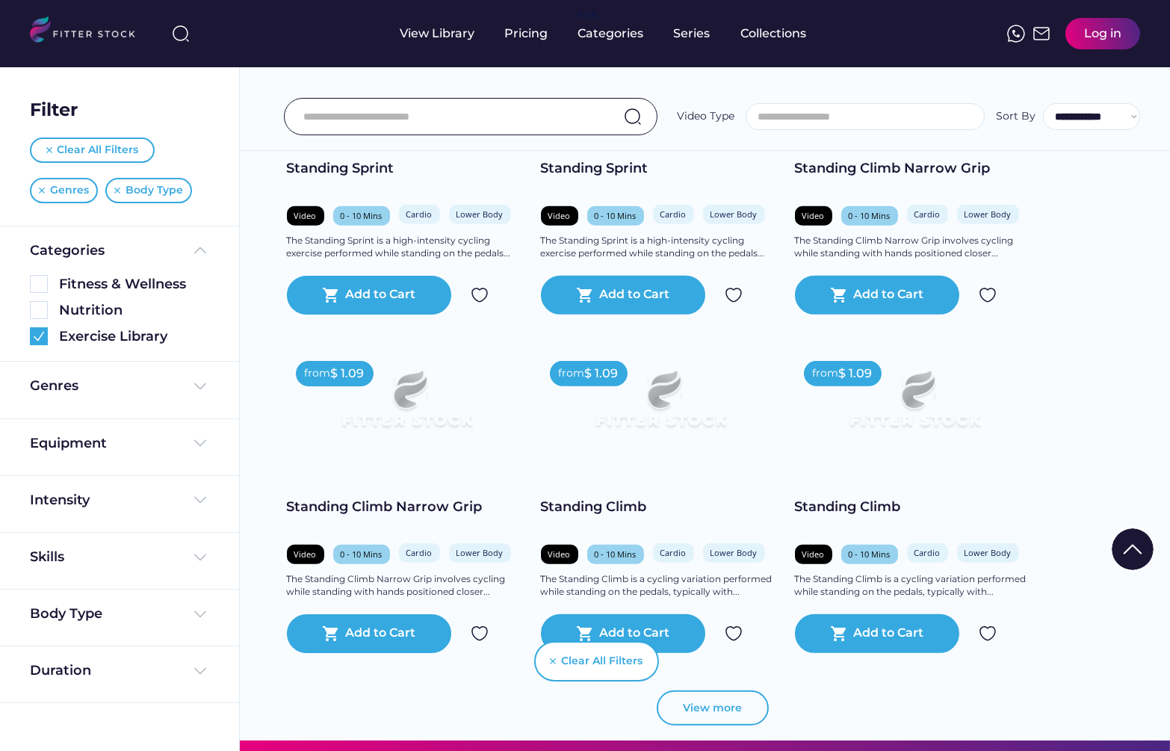
click at [735, 690] on button "View more" at bounding box center [713, 708] width 112 height 36
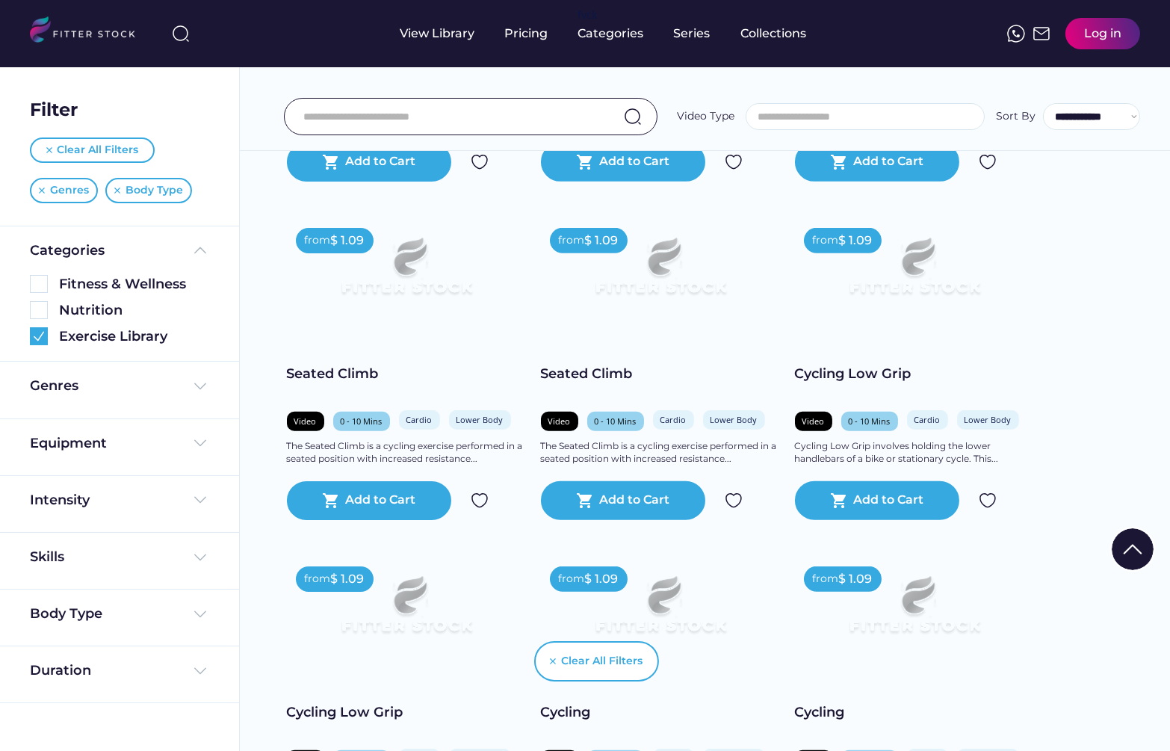
scroll to position [2654, 0]
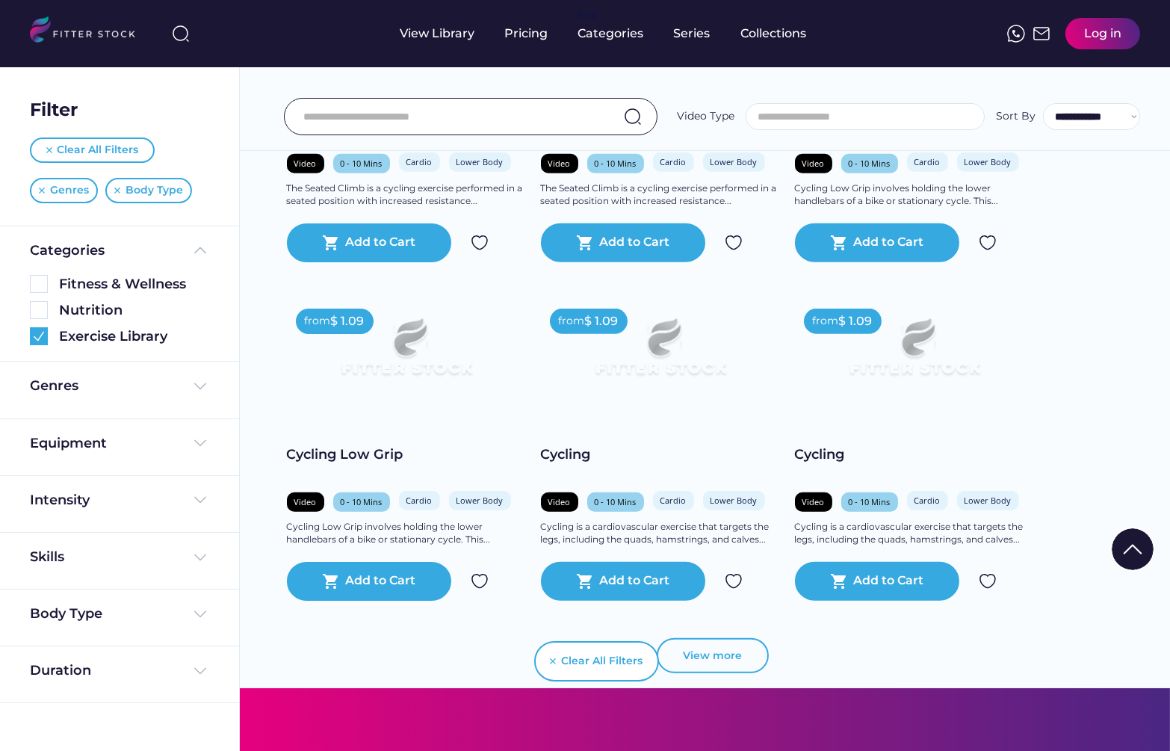
click at [728, 638] on button "View more" at bounding box center [713, 656] width 112 height 36
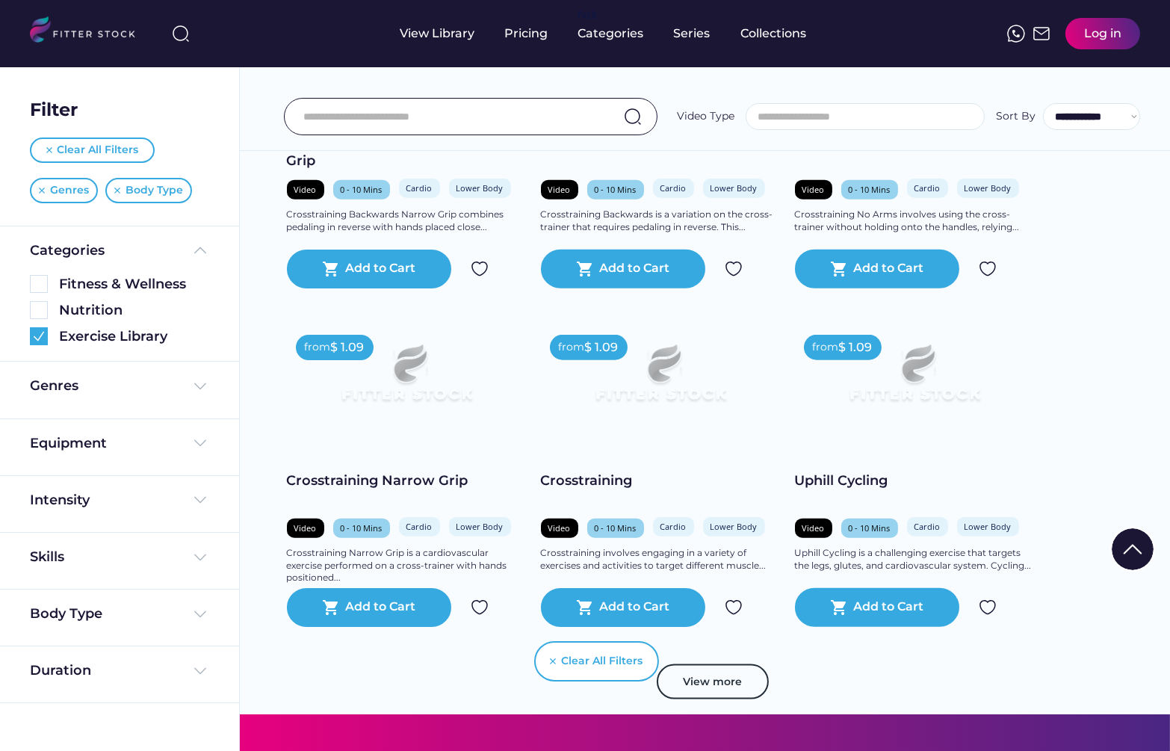
scroll to position [3364, 0]
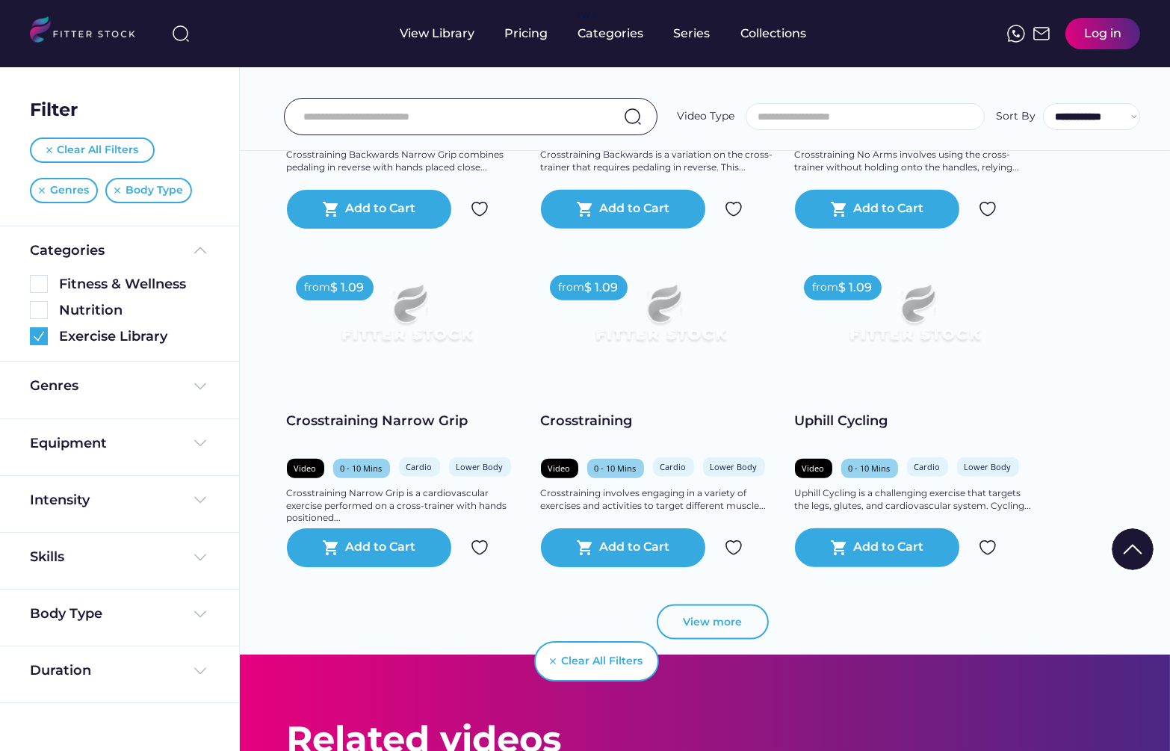
click at [741, 604] on button "View more" at bounding box center [713, 622] width 112 height 36
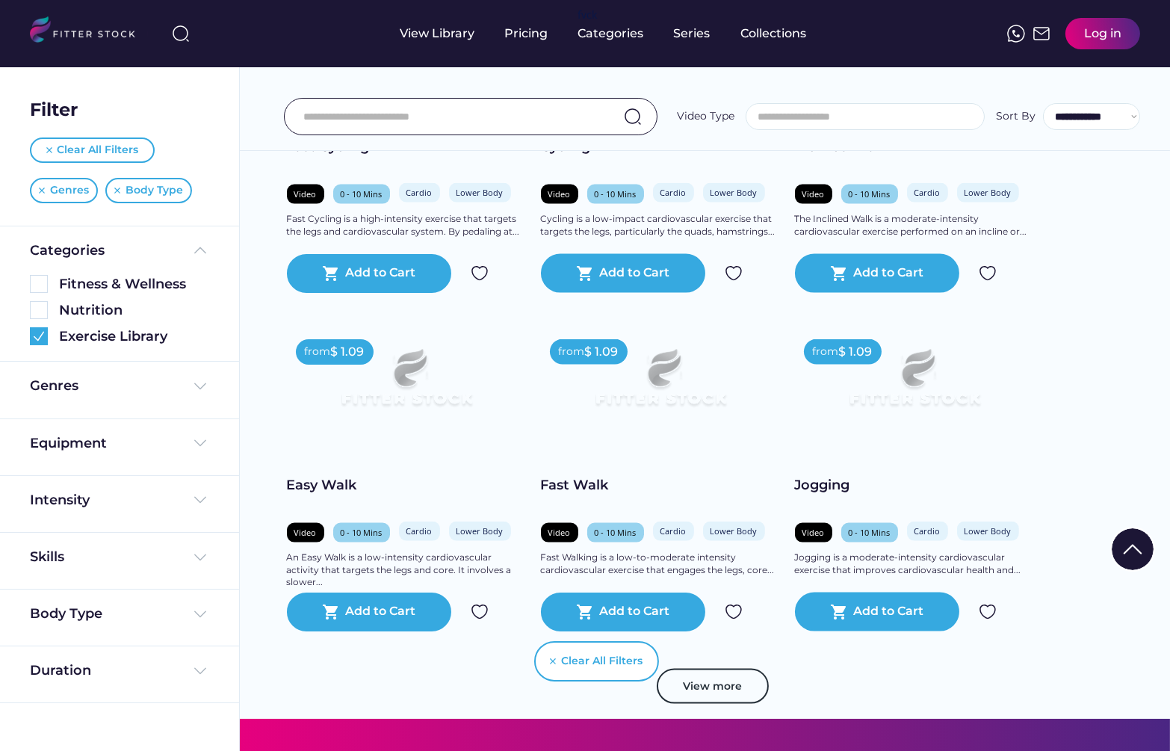
scroll to position [4034, 0]
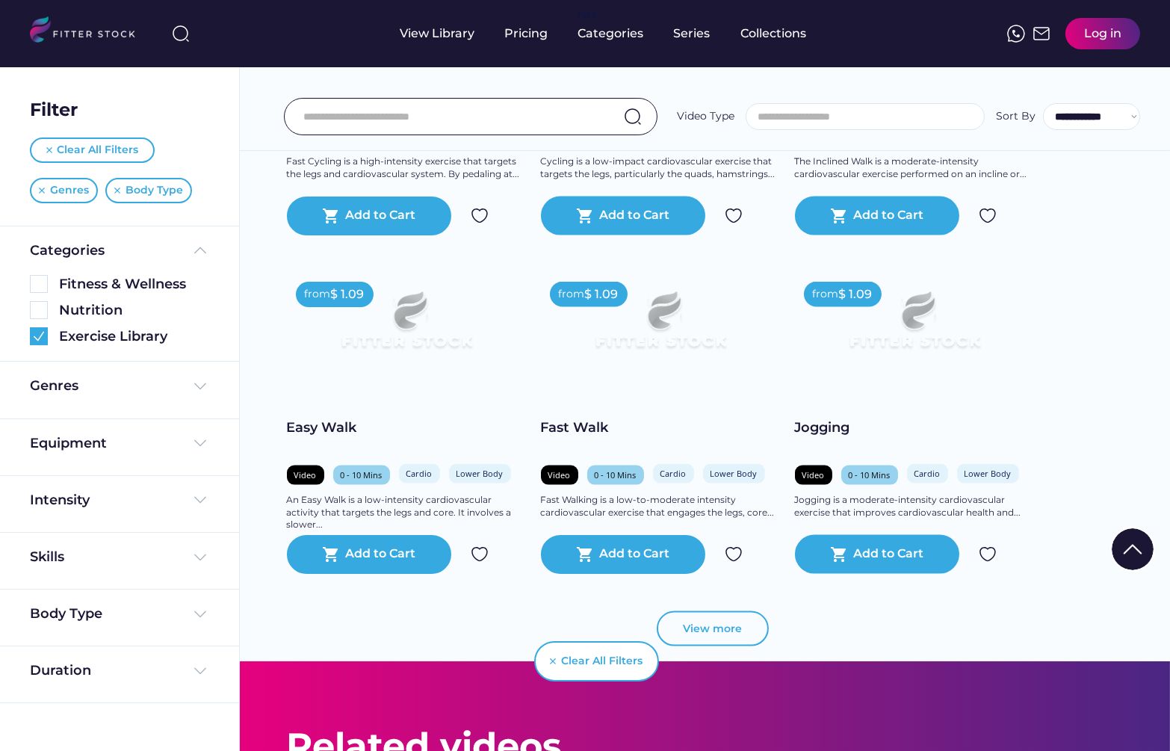
click at [749, 611] on button "View more" at bounding box center [713, 629] width 112 height 36
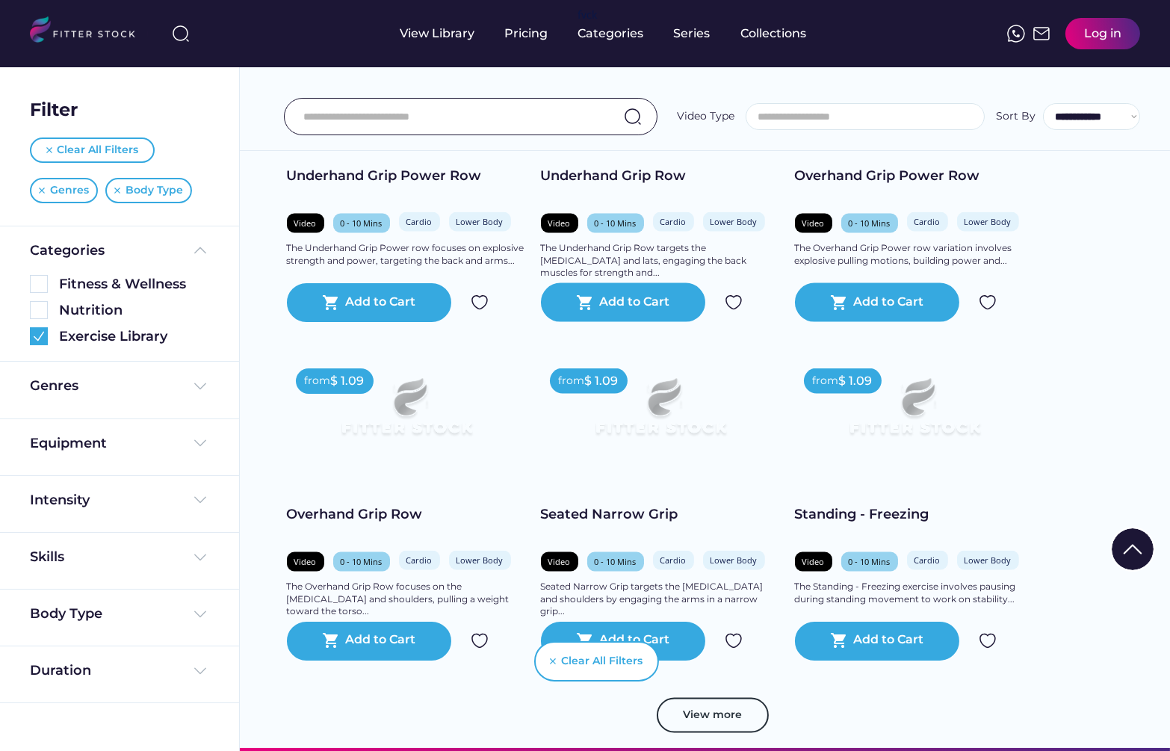
scroll to position [4629, 0]
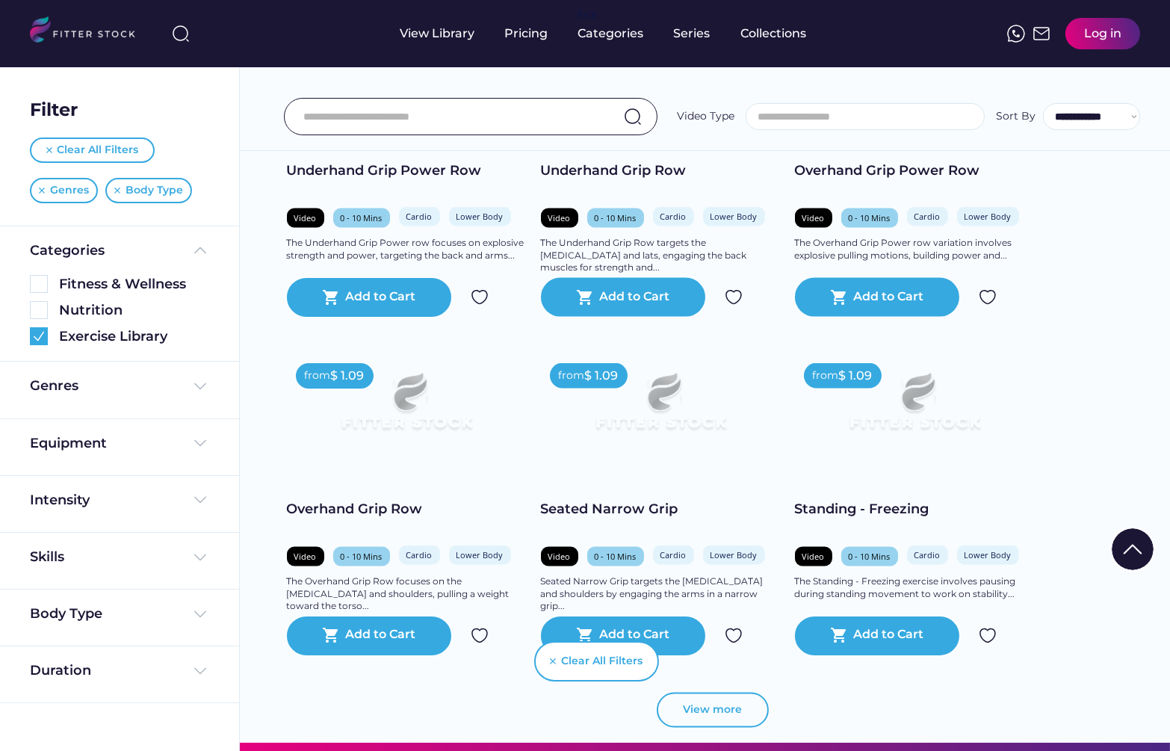
click at [731, 693] on button "View more" at bounding box center [713, 711] width 112 height 36
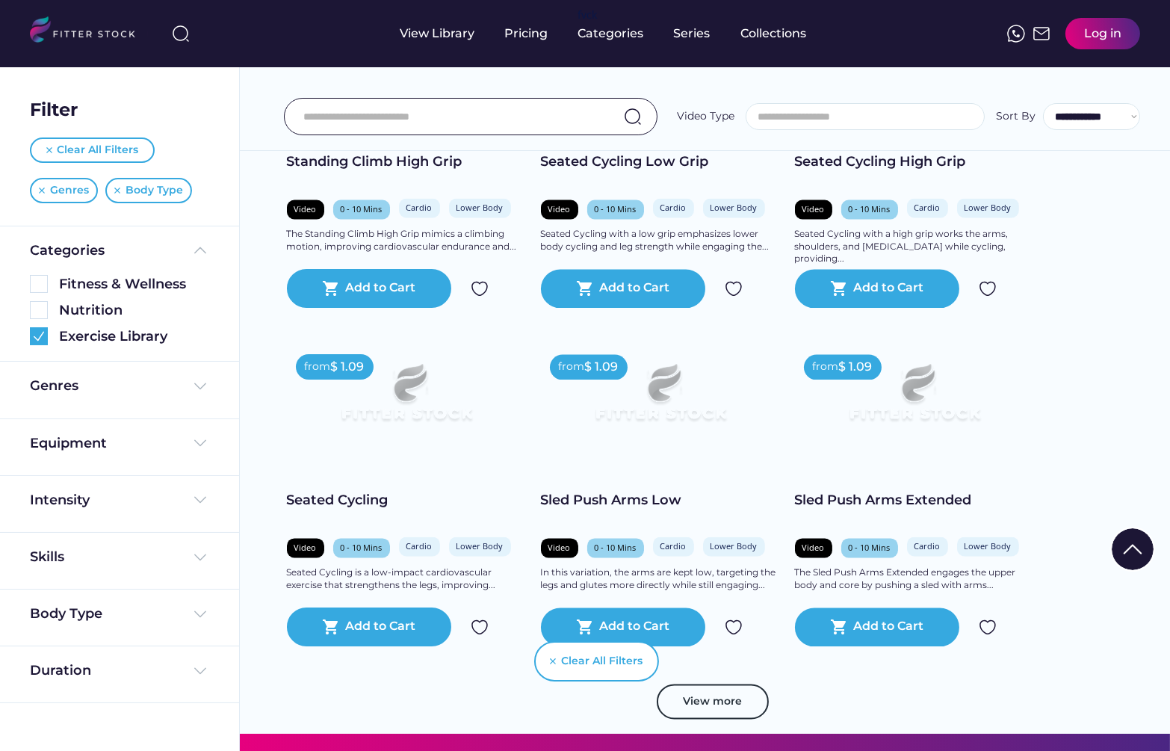
scroll to position [5322, 0]
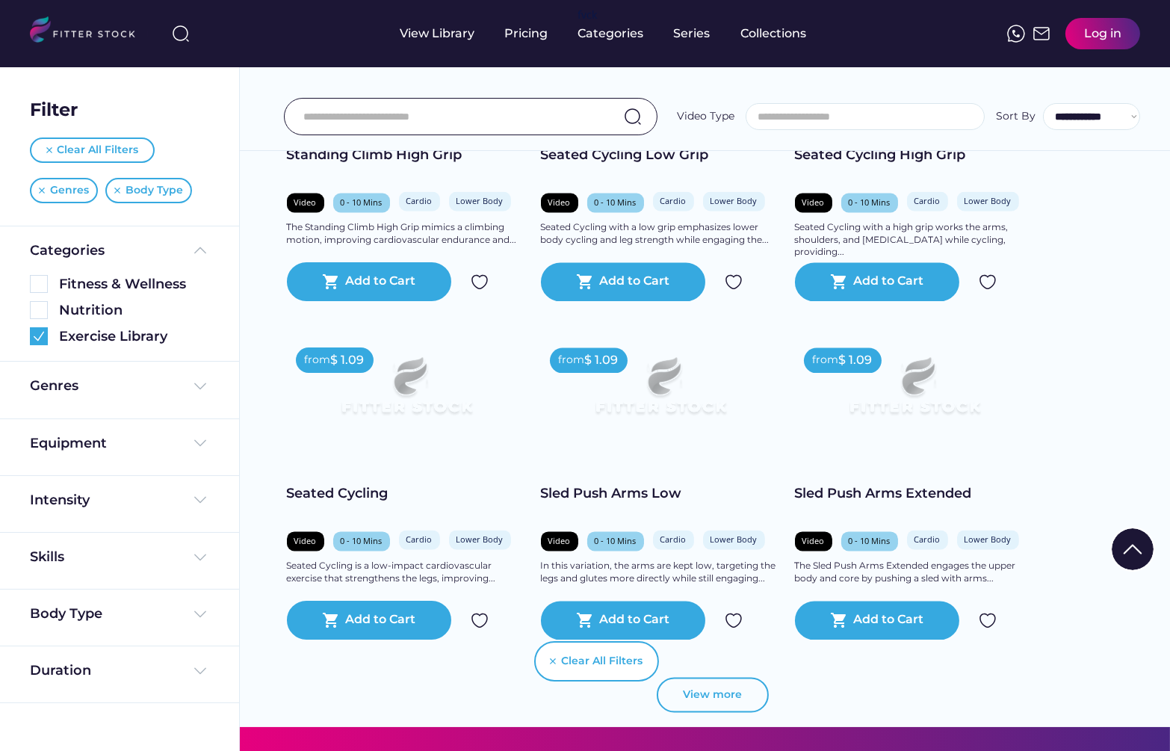
click at [732, 677] on button "View more" at bounding box center [713, 695] width 112 height 36
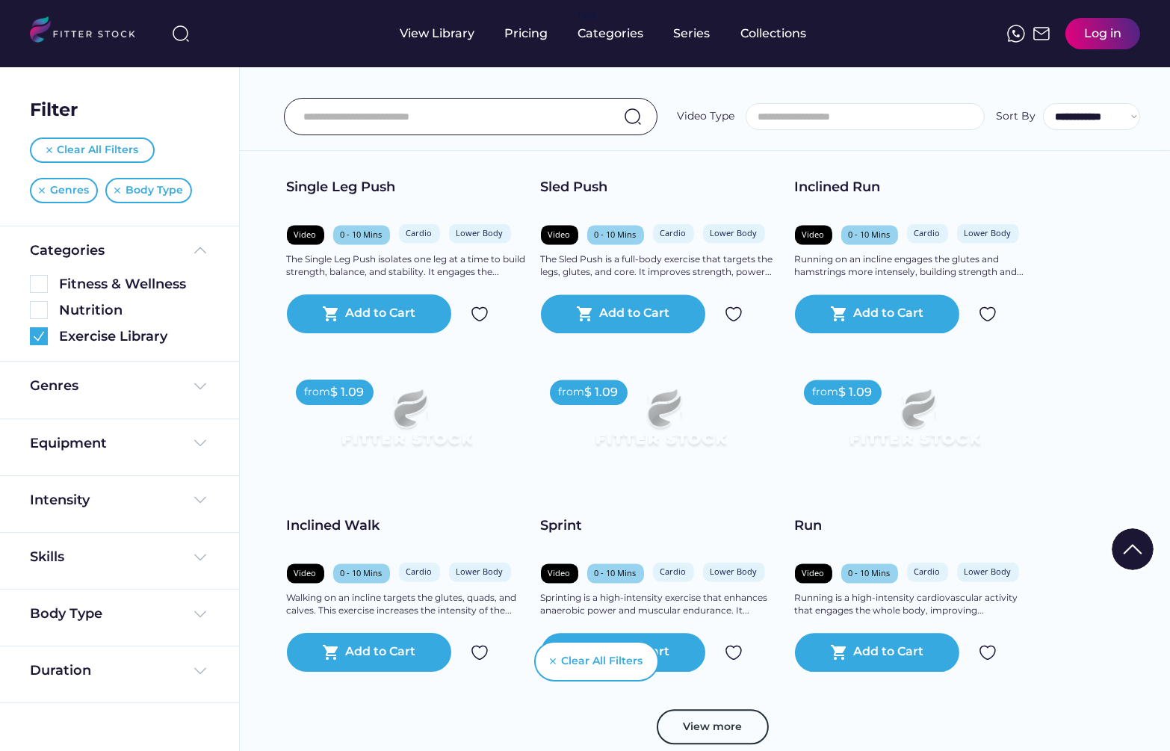
scroll to position [5970, 0]
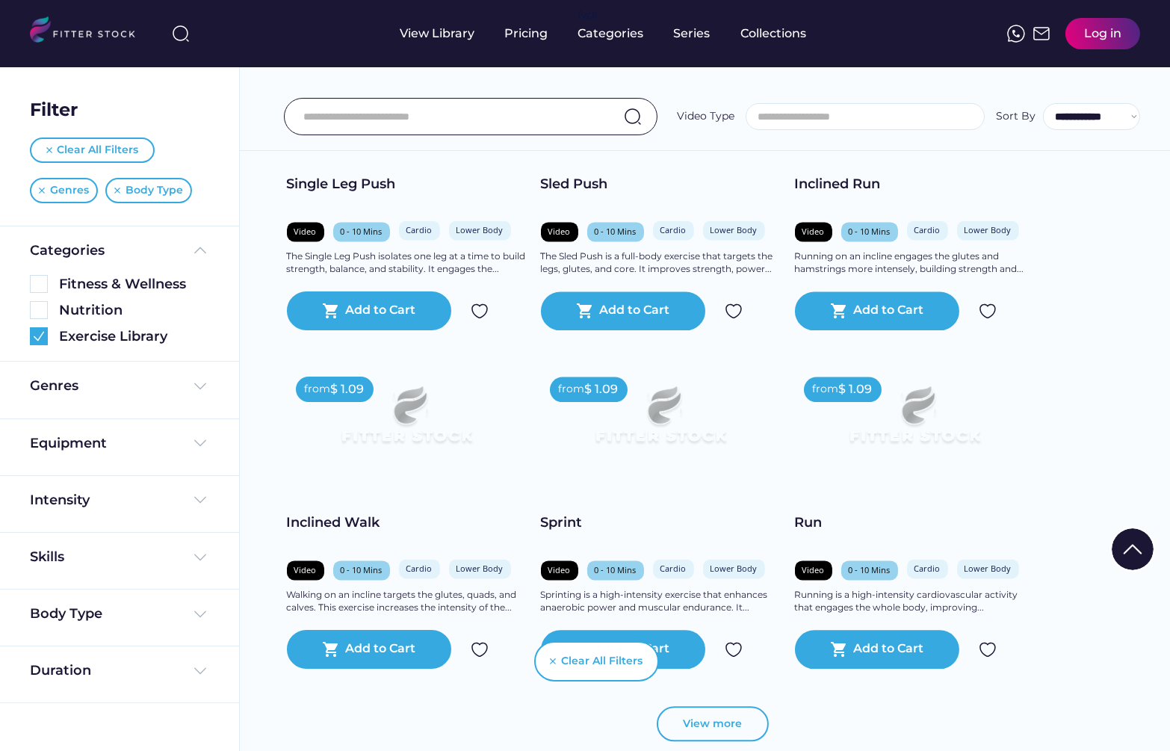
click at [723, 706] on button "View more" at bounding box center [713, 724] width 112 height 36
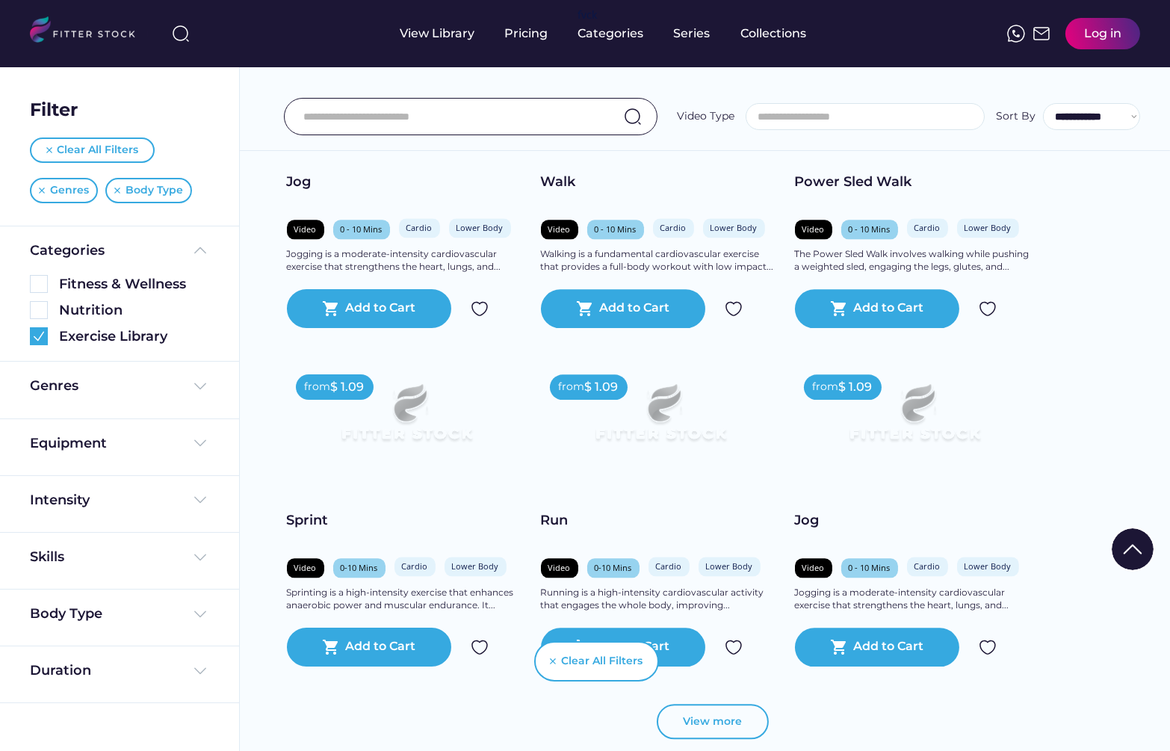
scroll to position [6653, 0]
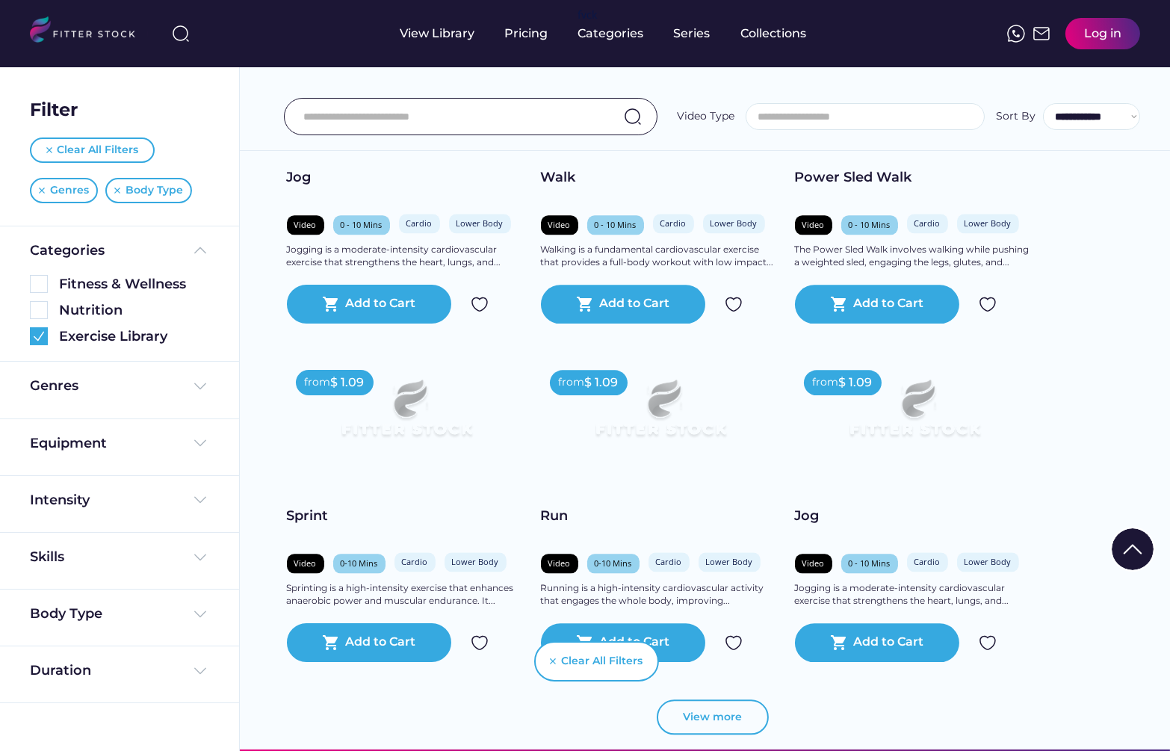
click at [712, 699] on button "View more" at bounding box center [713, 717] width 112 height 36
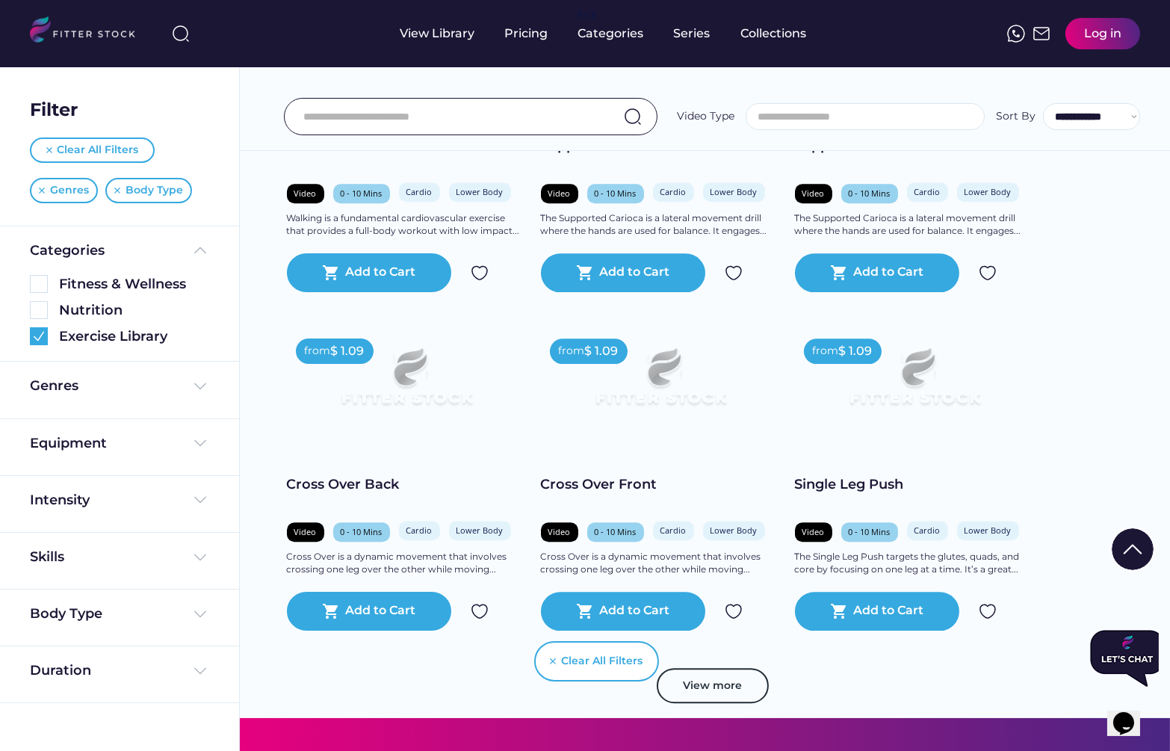
scroll to position [7368, 0]
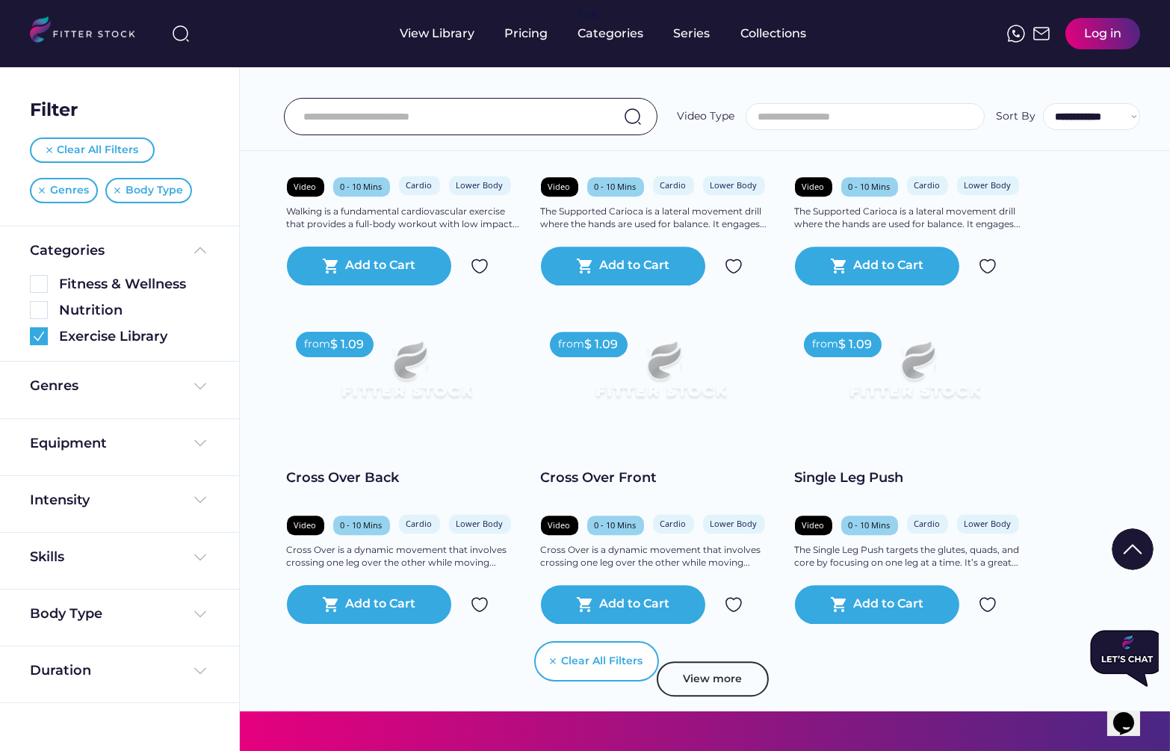
click at [463, 119] on input "input" at bounding box center [451, 116] width 297 height 31
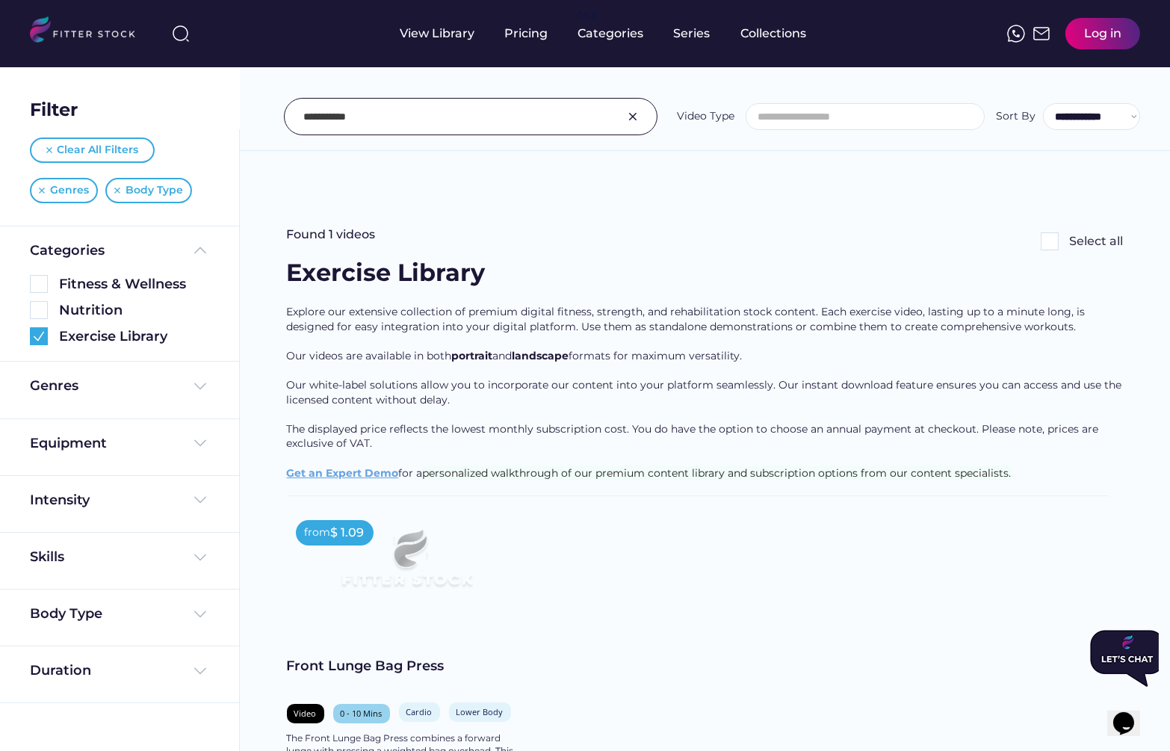
scroll to position [84, 0]
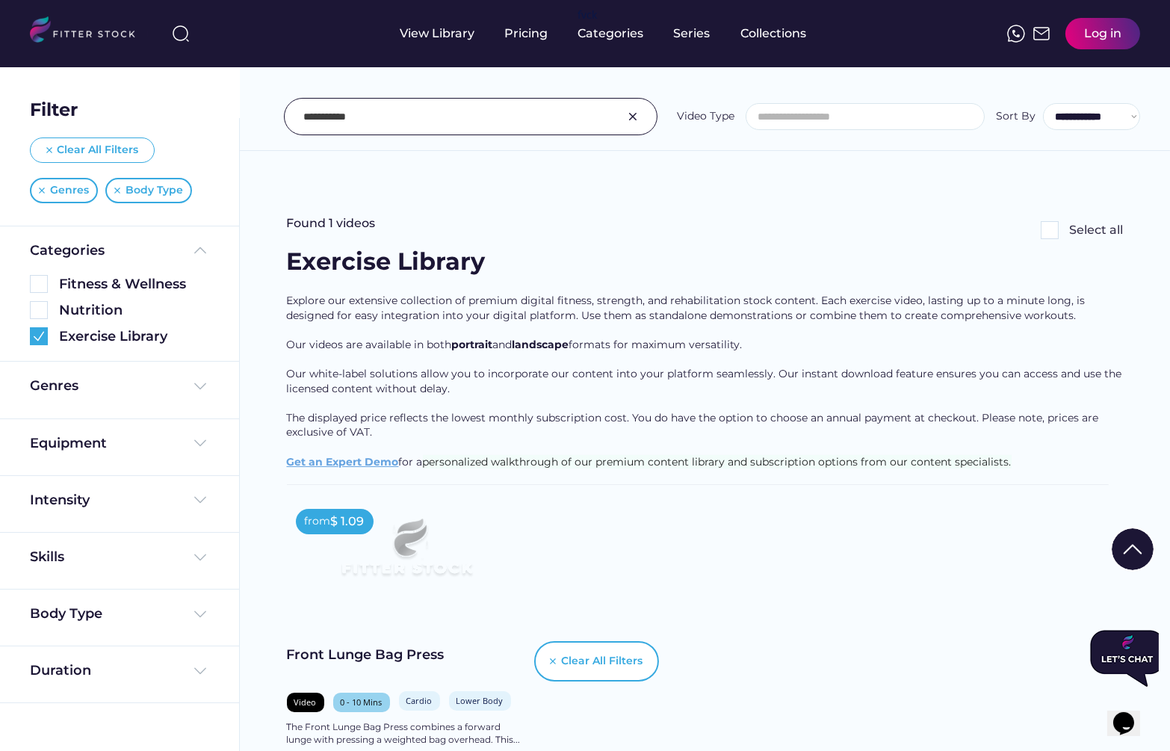
click at [75, 152] on div "Clear All Filters" at bounding box center [98, 150] width 81 height 15
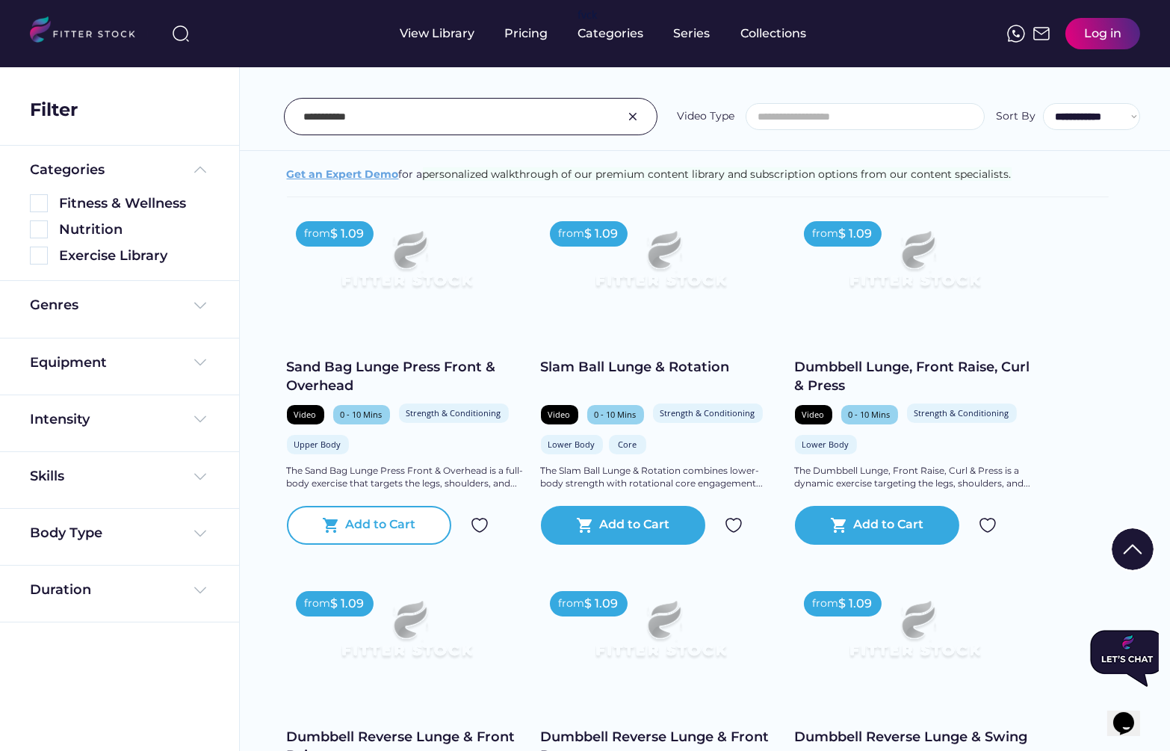
scroll to position [480, 0]
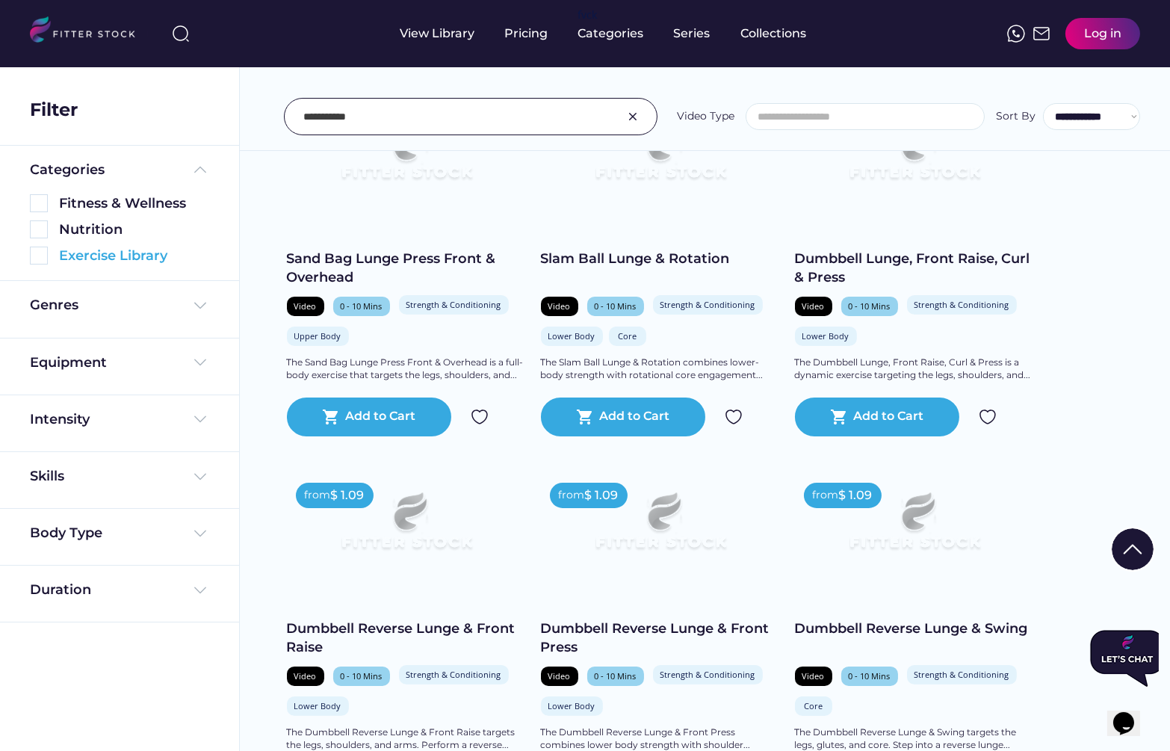
click at [37, 250] on img at bounding box center [39, 256] width 18 height 18
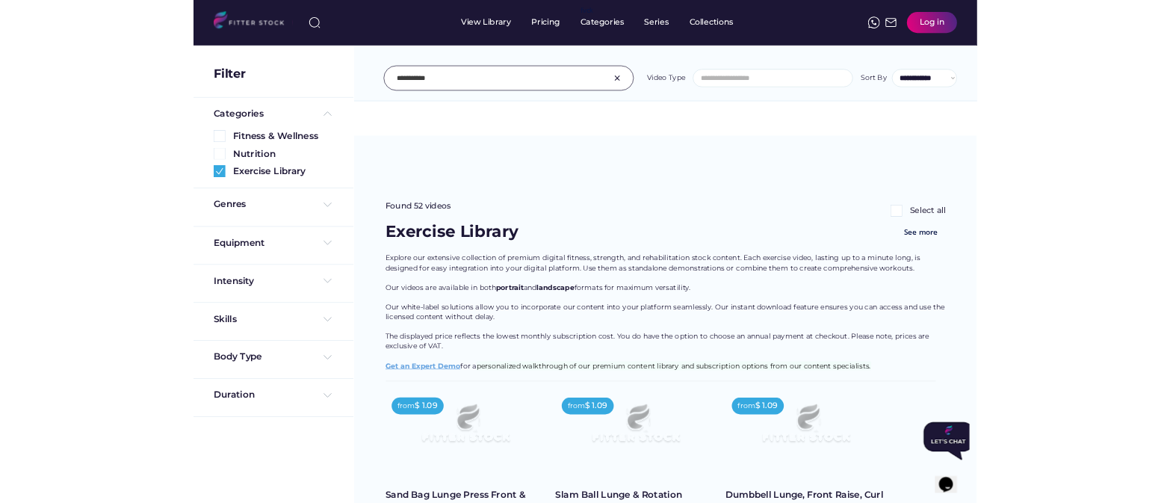
scroll to position [127, 0]
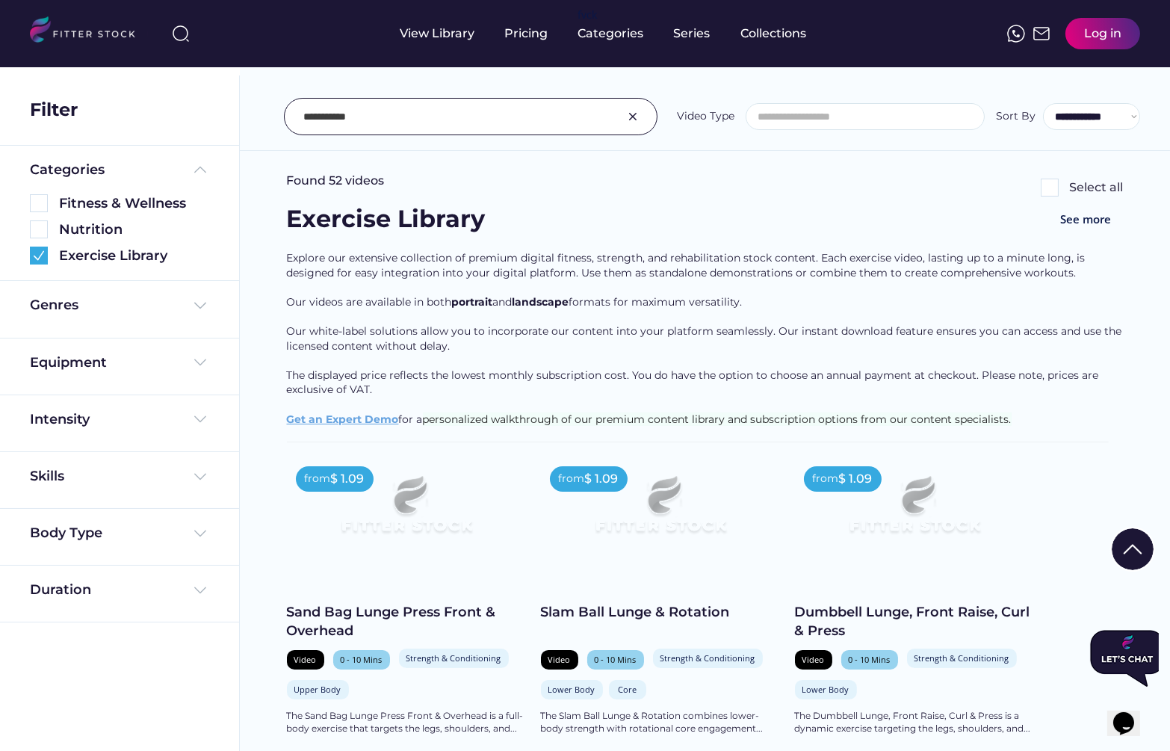
click at [406, 110] on input "input" at bounding box center [451, 116] width 297 height 31
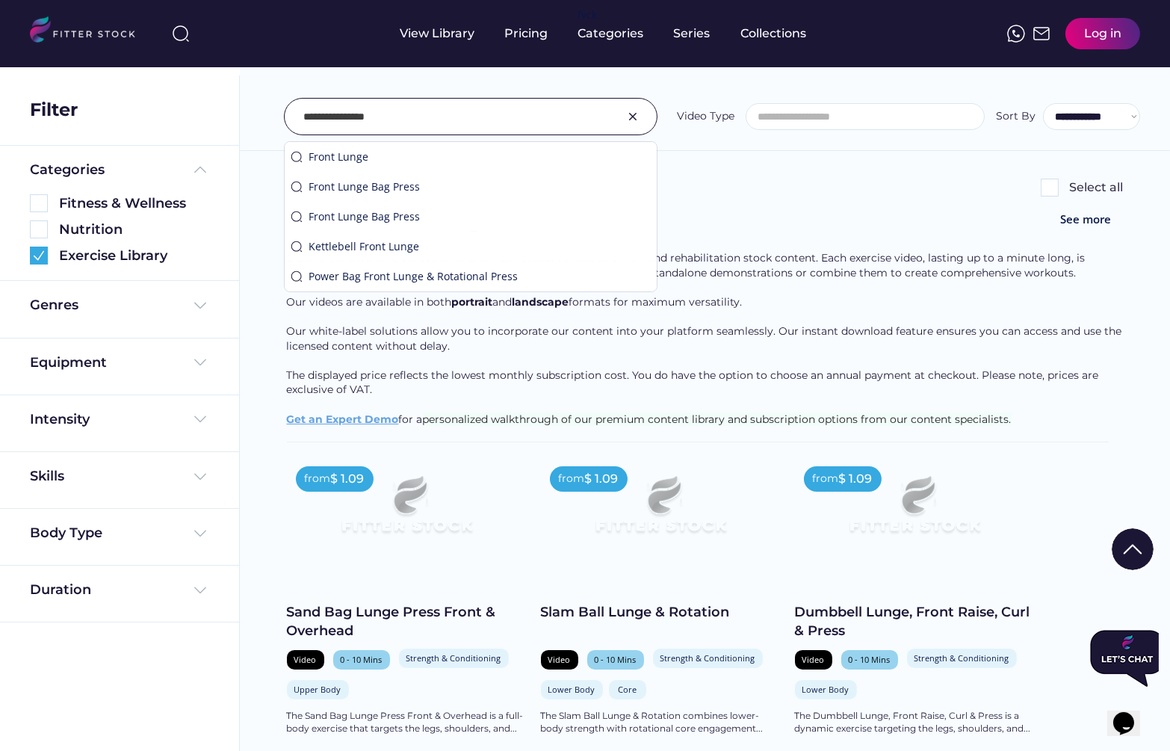
type input "**********"
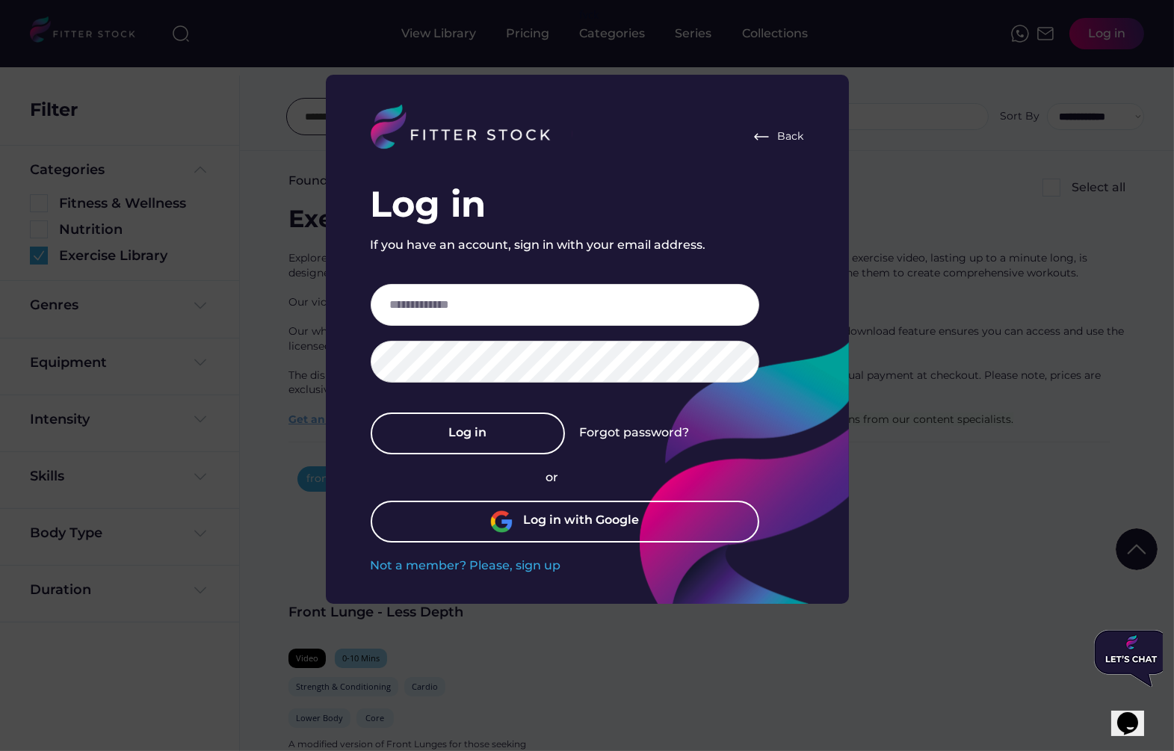
click at [924, 297] on div at bounding box center [587, 375] width 1174 height 751
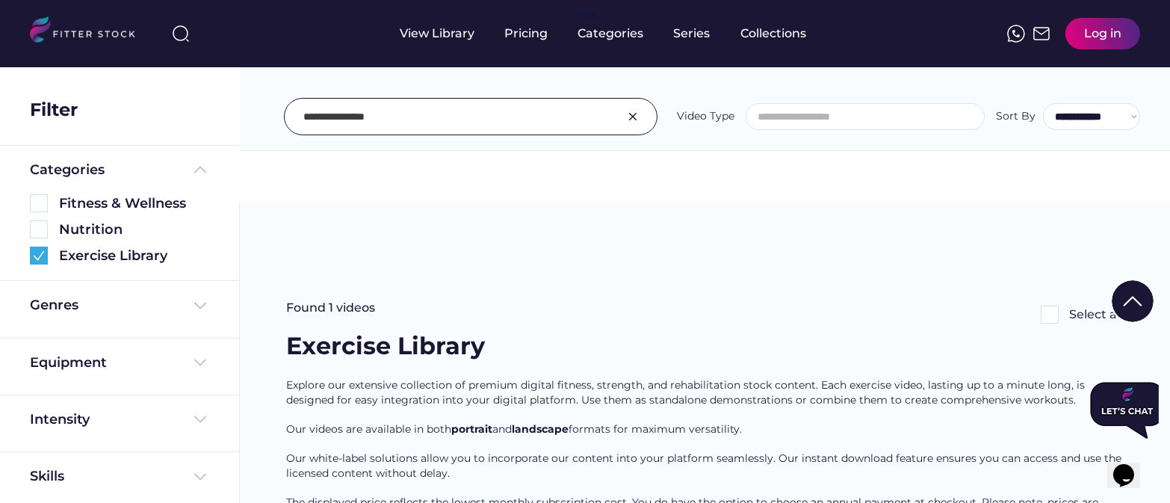
scroll to position [375, 0]
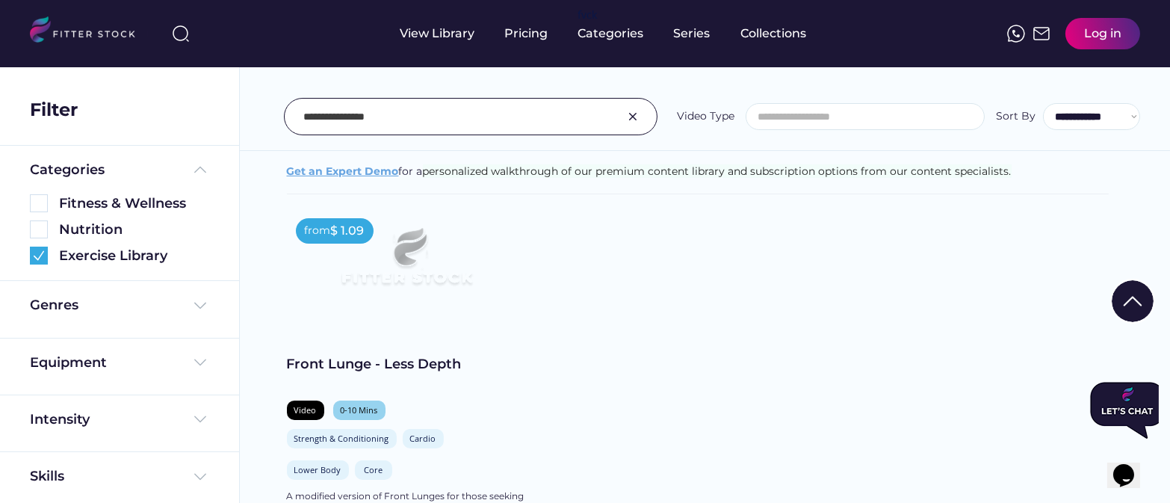
click at [388, 355] on div "Front Lunge - Less Depth" at bounding box center [406, 364] width 239 height 19
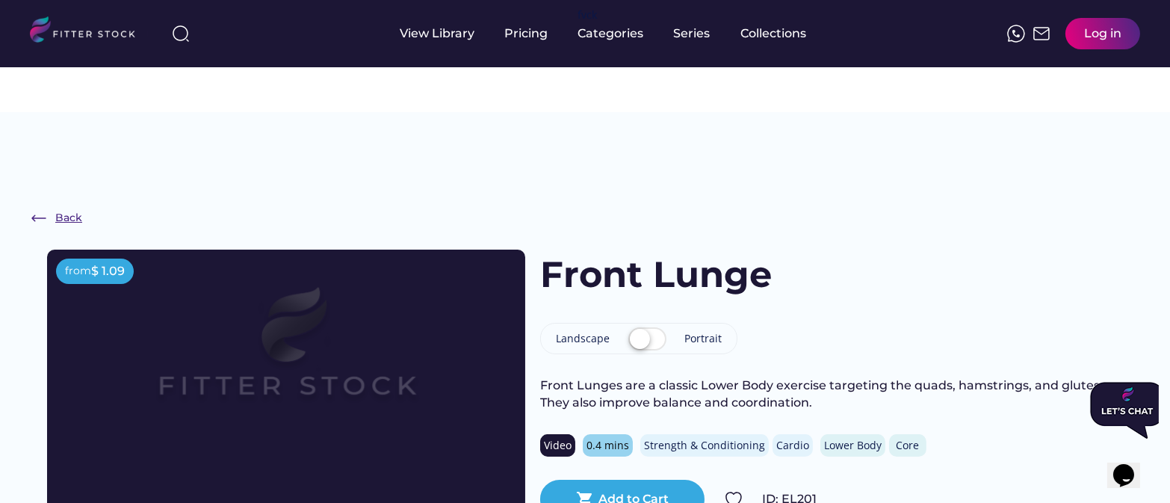
click at [66, 211] on div "Back" at bounding box center [68, 218] width 27 height 15
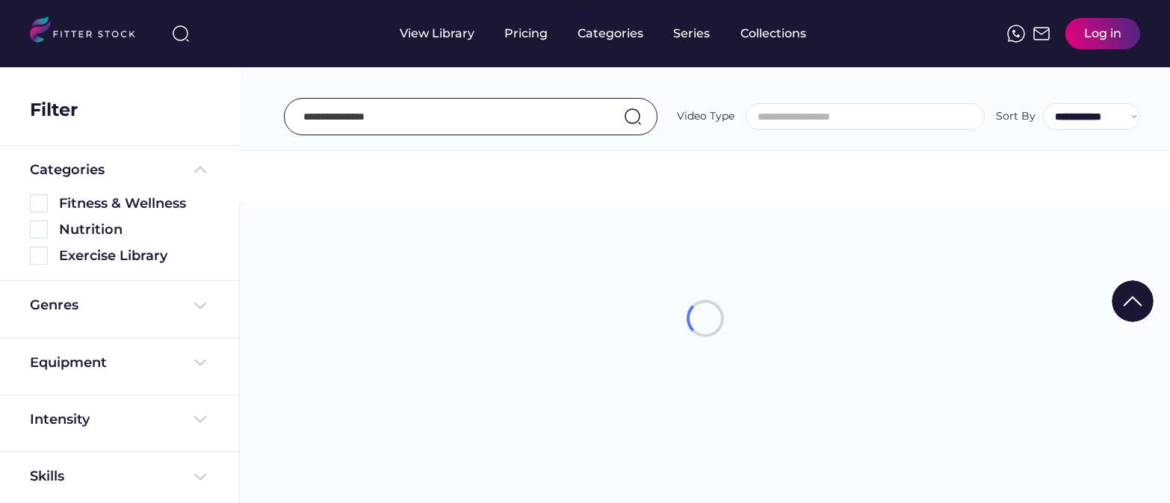
select select
select select "**********"
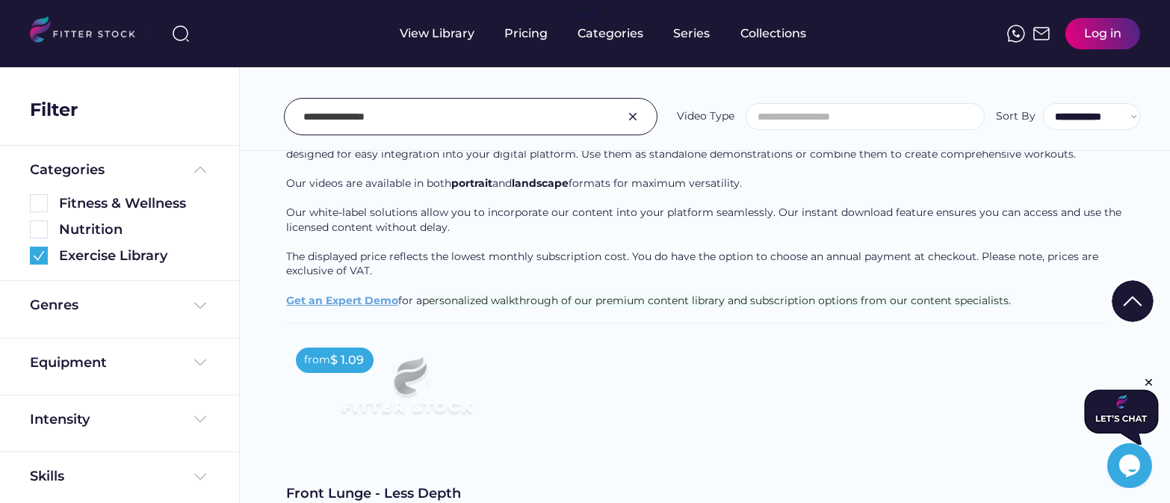
scroll to position [261, 0]
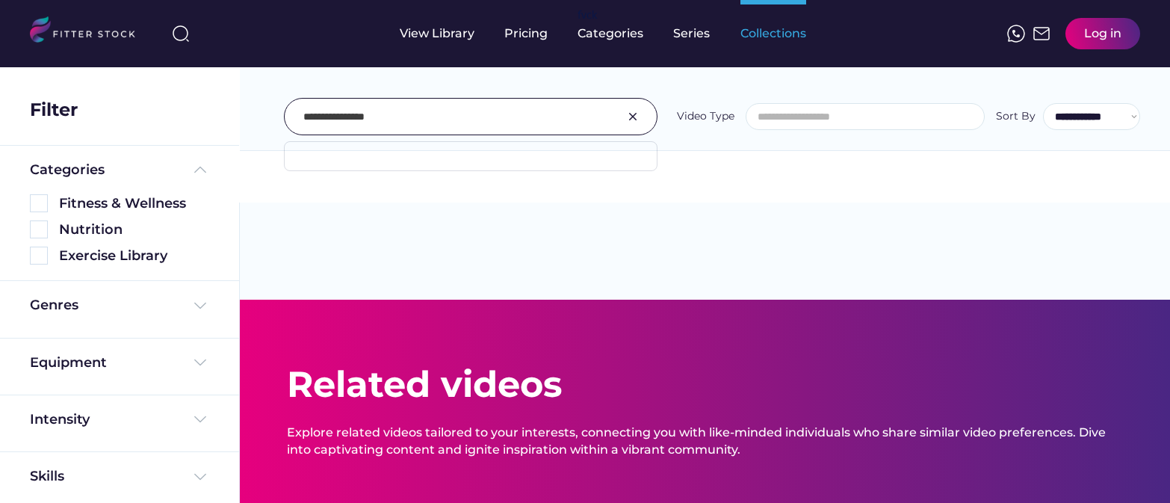
select select
select select "**********"
click at [755, 46] on div "Collections" at bounding box center [773, 33] width 66 height 67
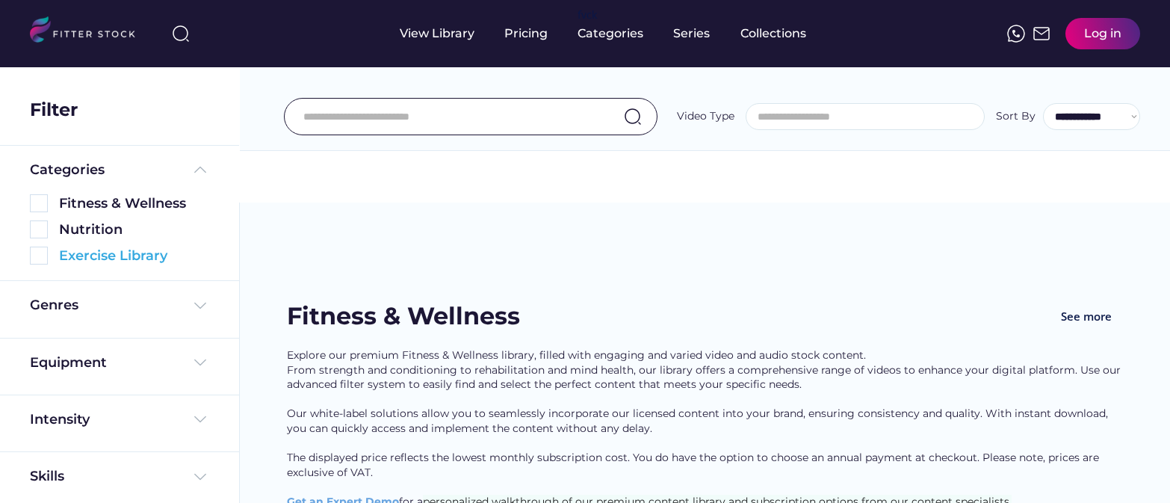
select select
select select "**********"
click at [39, 255] on img at bounding box center [39, 256] width 18 height 18
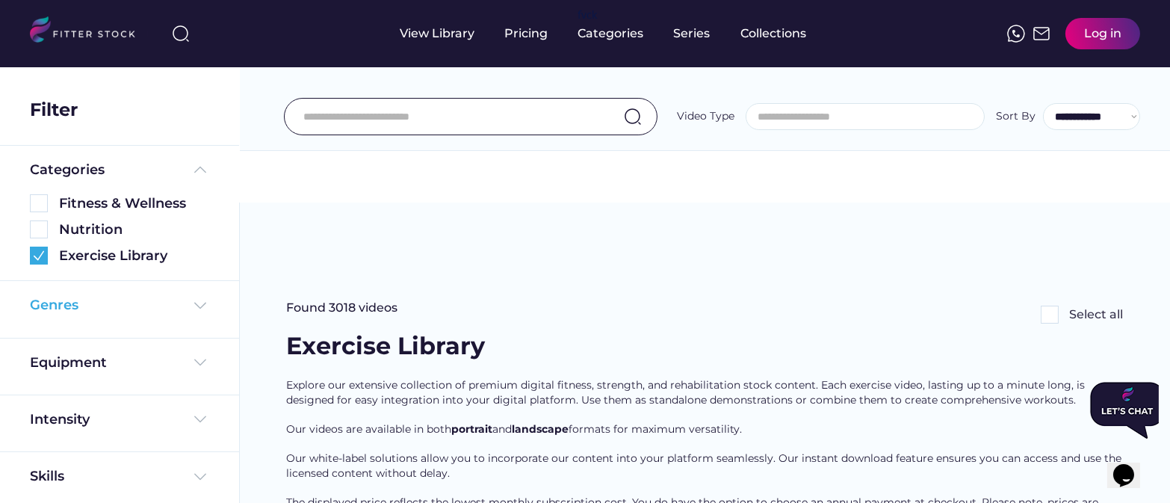
click at [56, 308] on div "Genres" at bounding box center [54, 305] width 49 height 19
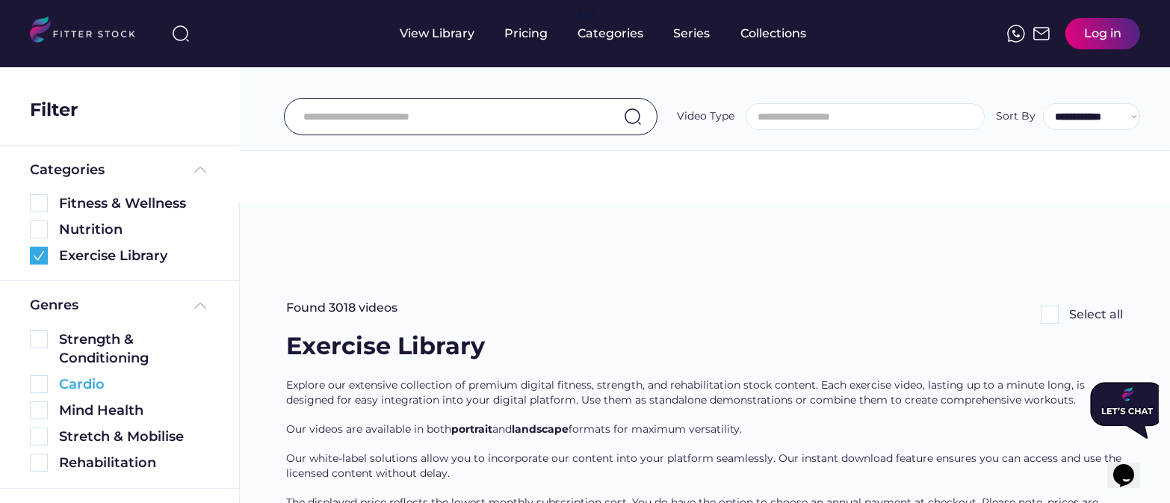
click at [40, 381] on img at bounding box center [39, 384] width 18 height 18
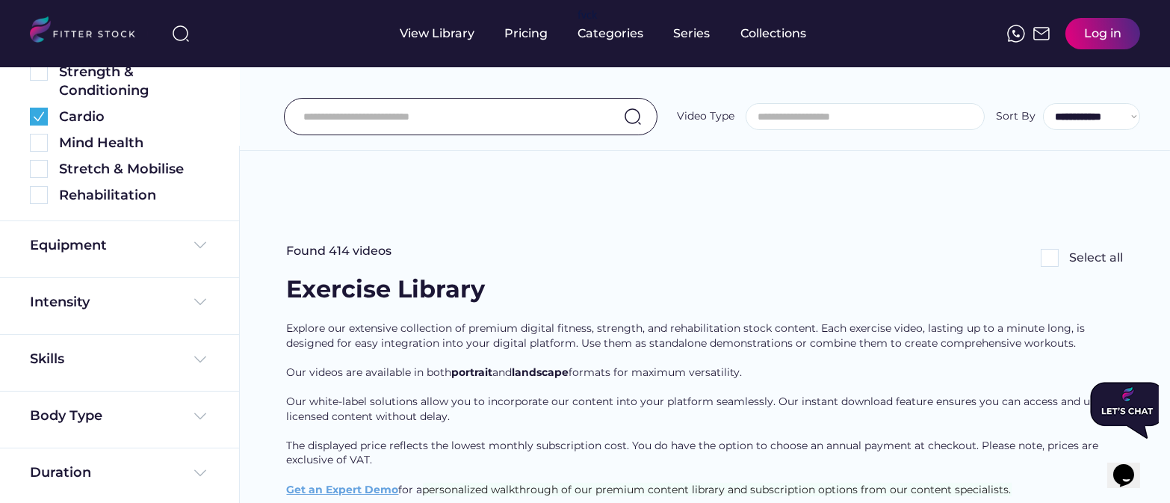
scroll to position [60, 0]
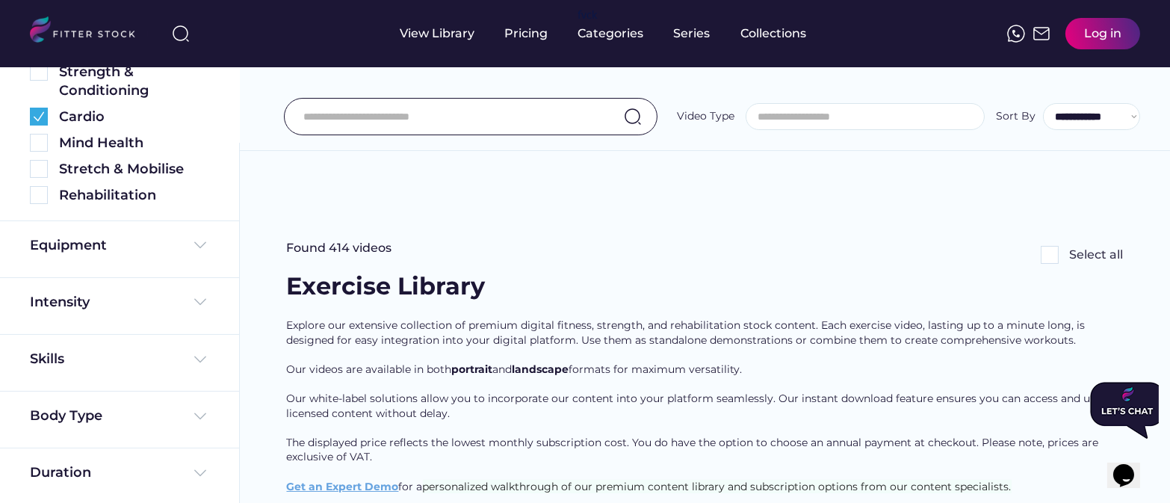
click at [80, 313] on div "Intensity" at bounding box center [119, 306] width 179 height 26
click at [72, 308] on div "Intensity" at bounding box center [60, 302] width 60 height 19
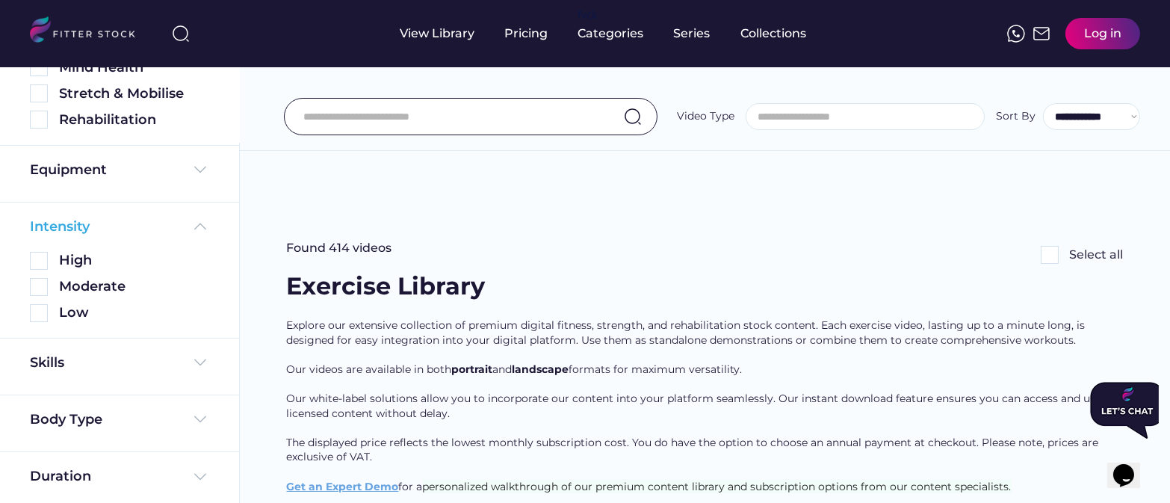
scroll to position [427, 0]
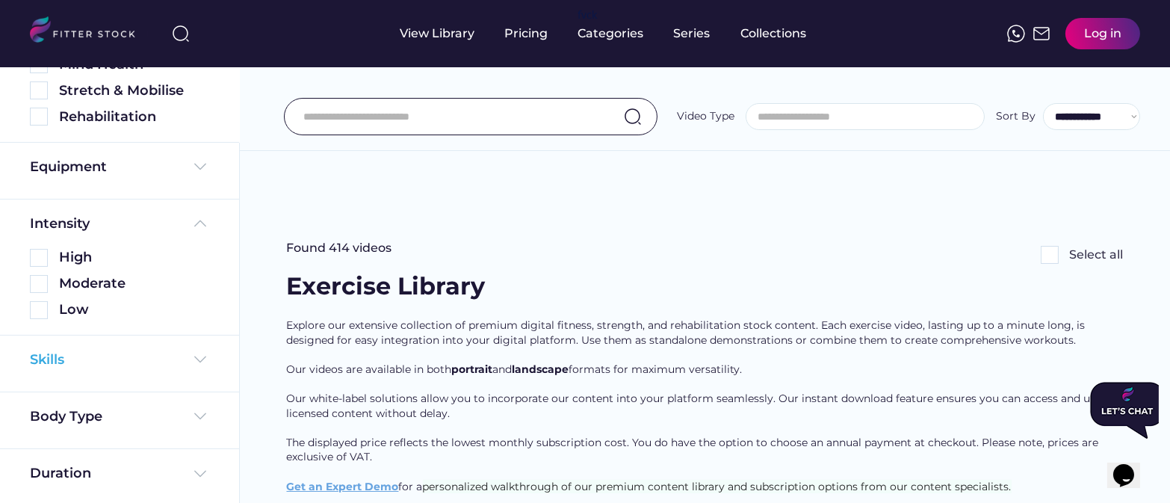
click at [60, 358] on div "Skills" at bounding box center [48, 359] width 37 height 19
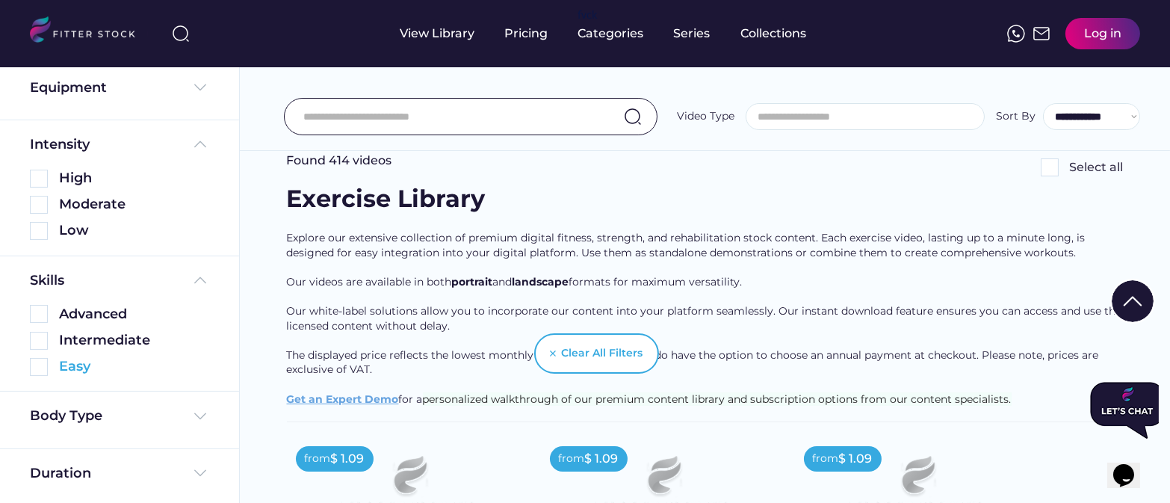
scroll to position [169, 0]
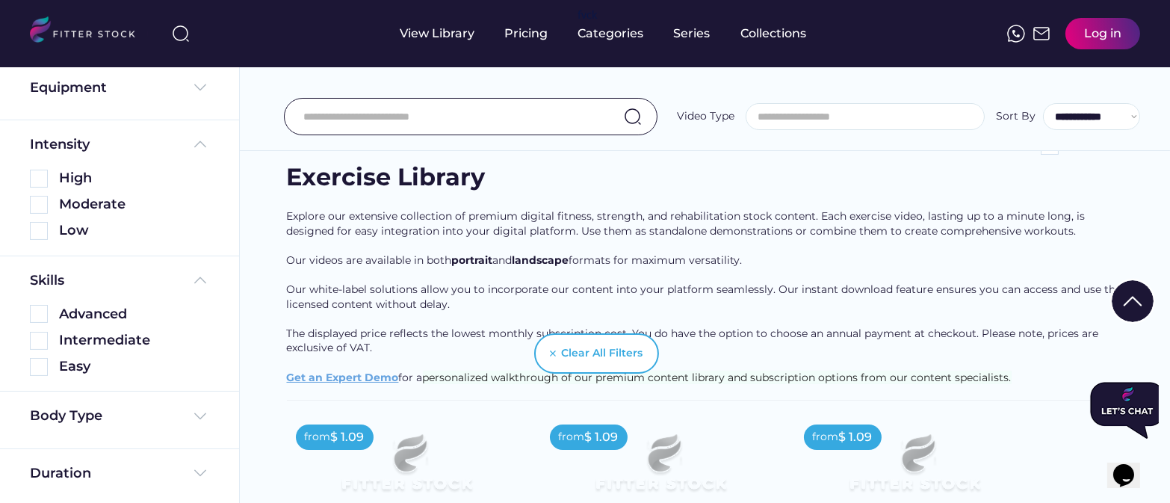
click at [81, 401] on div "Body Type" at bounding box center [119, 419] width 239 height 57
click at [75, 415] on div "Body Type" at bounding box center [66, 415] width 72 height 19
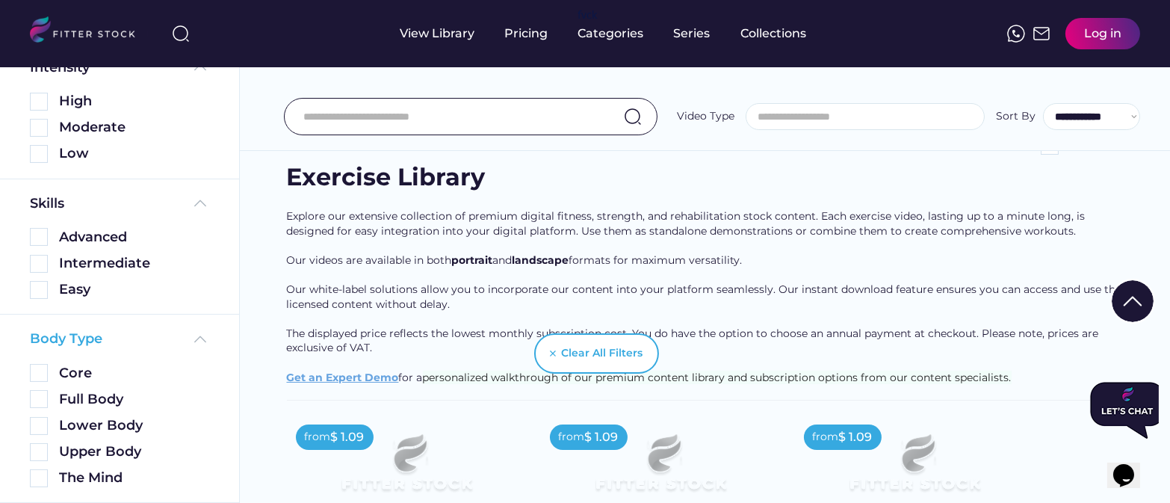
scroll to position [637, 0]
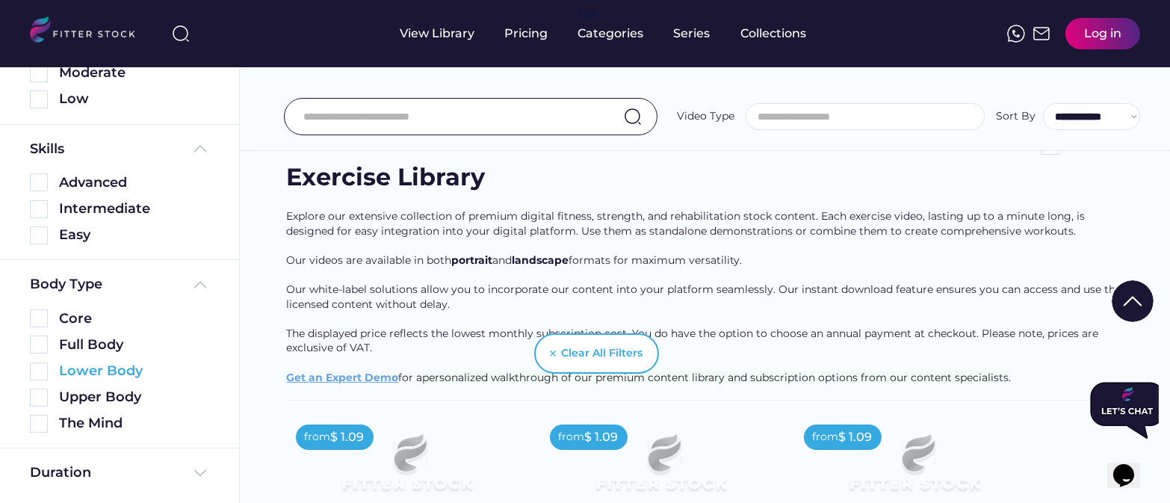
click at [40, 374] on img at bounding box center [39, 371] width 18 height 18
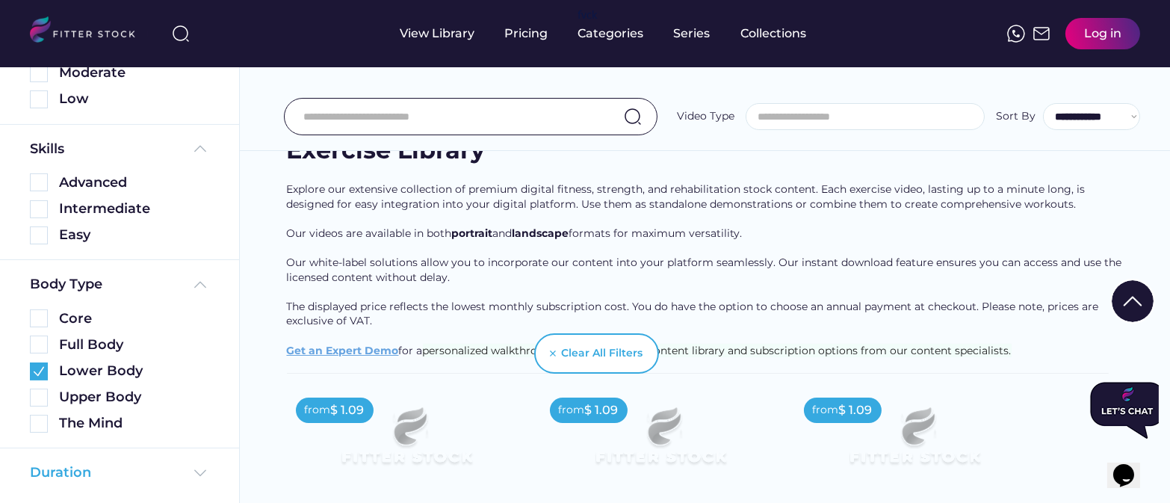
click at [73, 468] on div "Duration" at bounding box center [60, 472] width 61 height 19
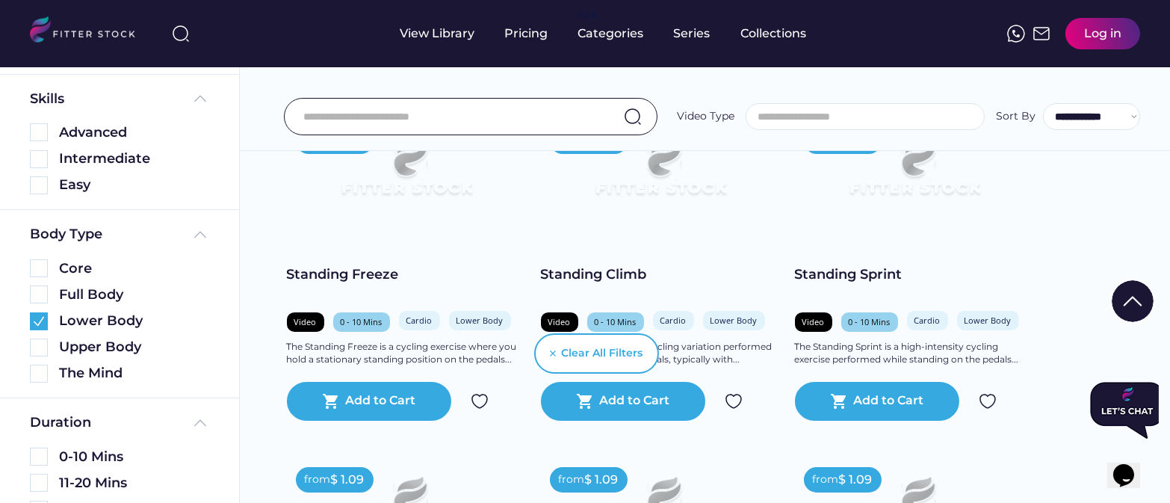
scroll to position [716, 0]
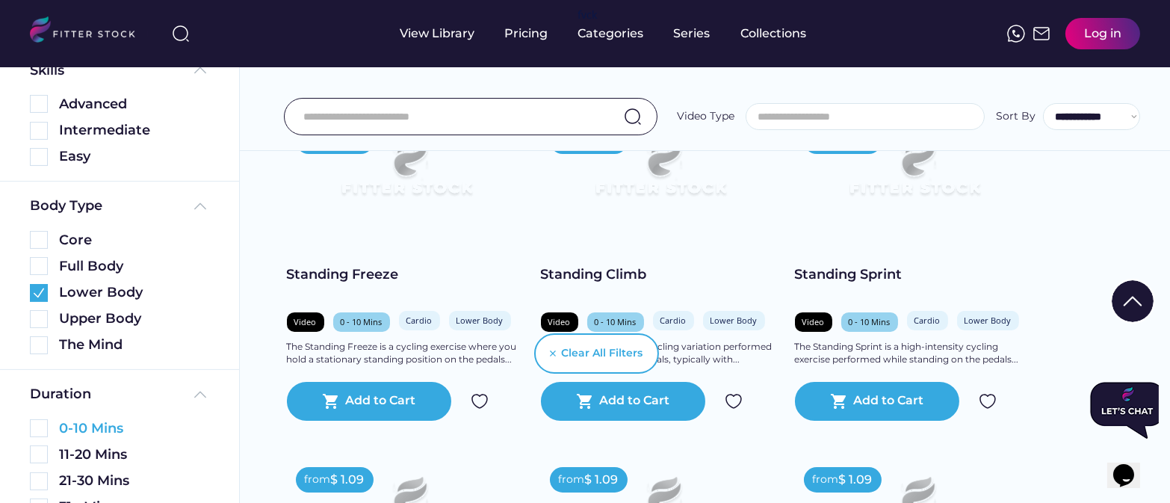
click at [44, 427] on img at bounding box center [39, 428] width 18 height 18
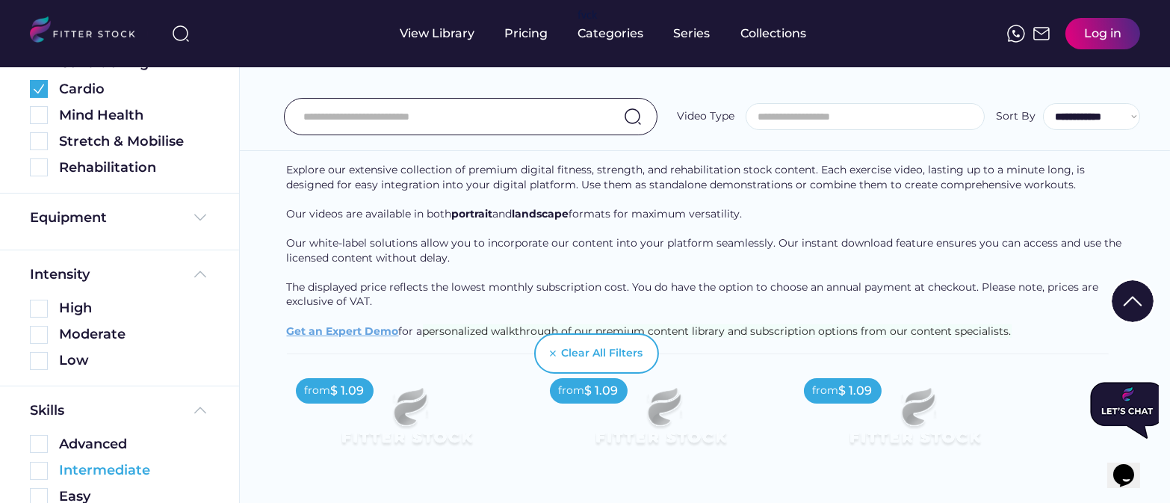
scroll to position [263, 0]
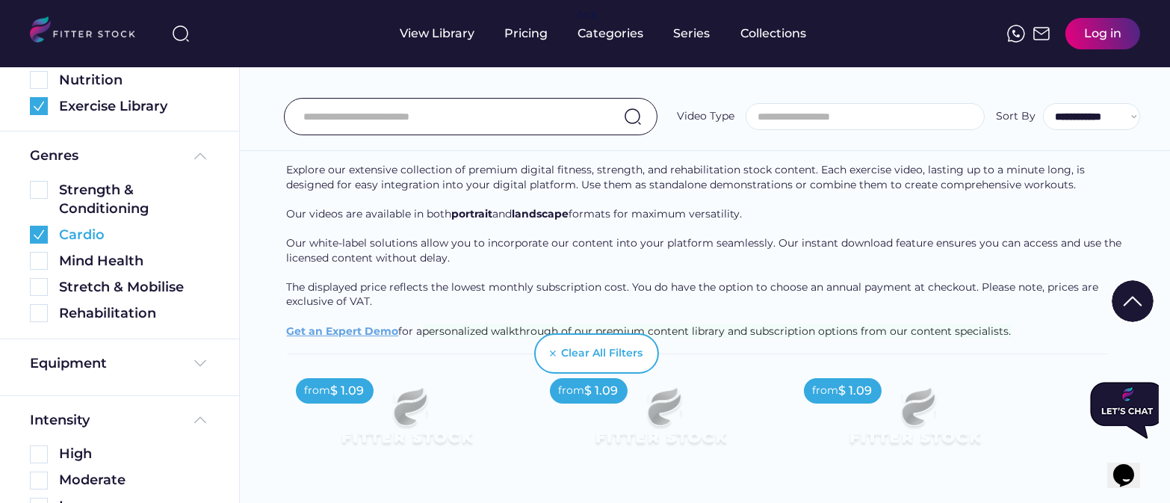
click at [37, 229] on img at bounding box center [39, 235] width 18 height 18
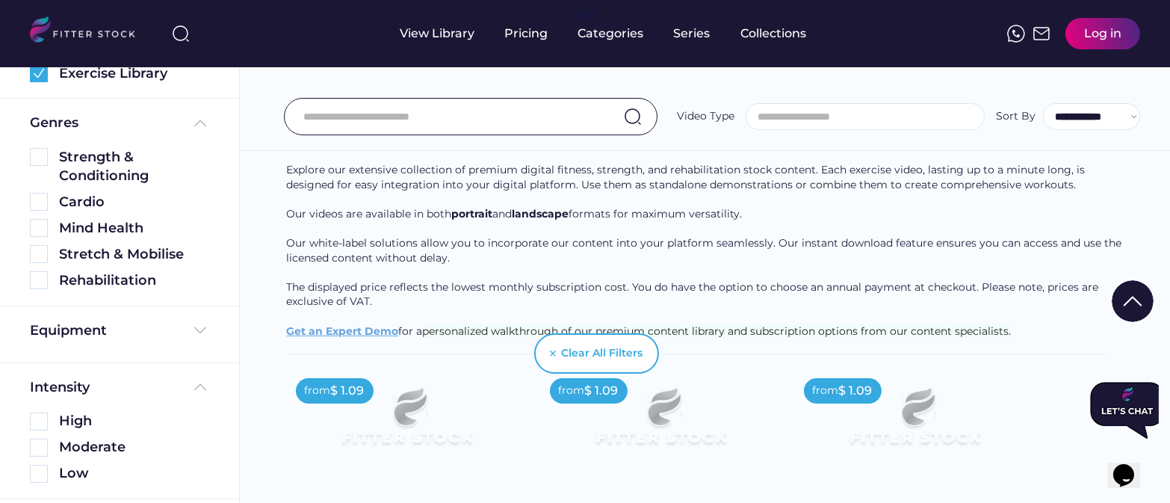
scroll to position [230, 0]
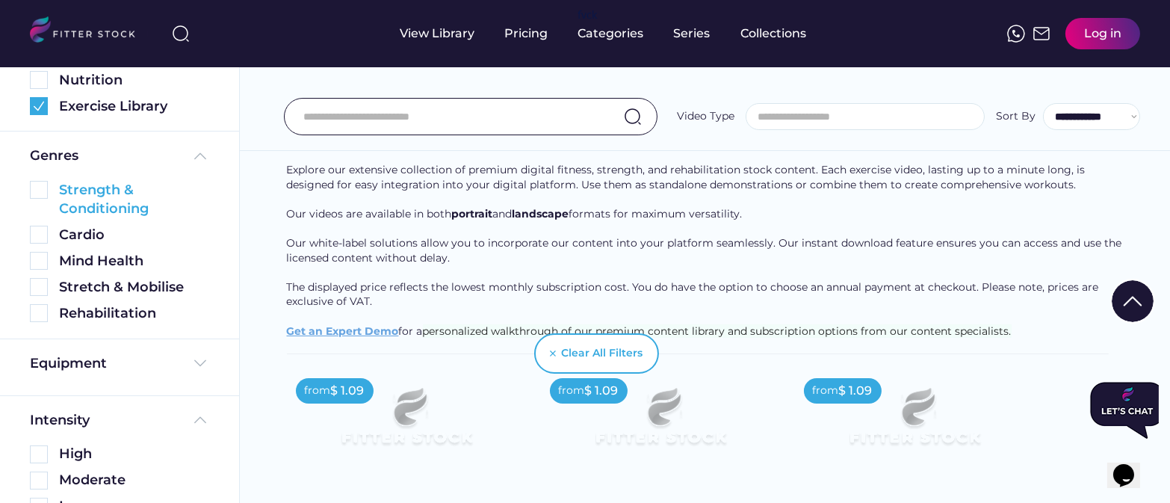
click at [43, 188] on img at bounding box center [39, 190] width 18 height 18
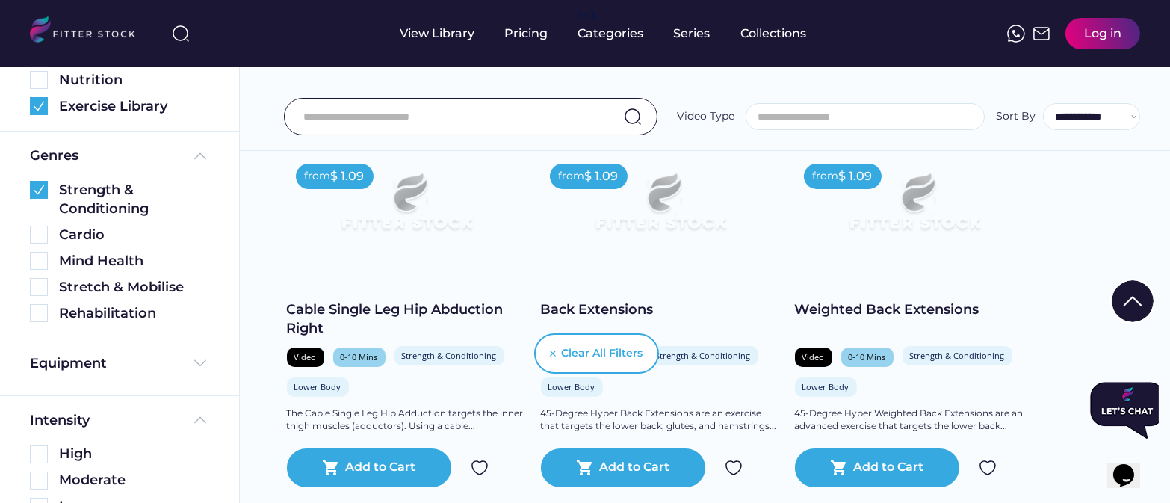
scroll to position [794, 0]
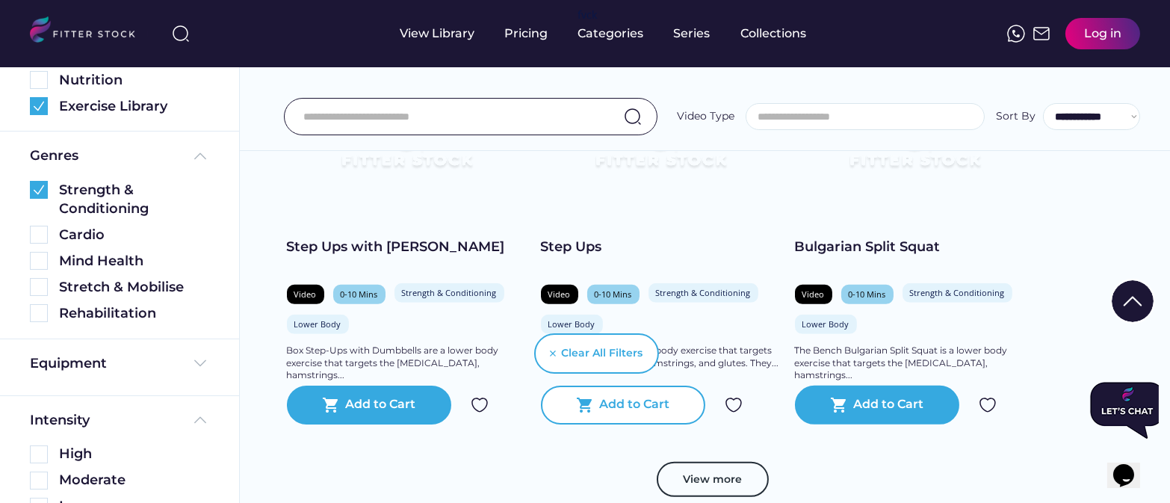
scroll to position [1629, 0]
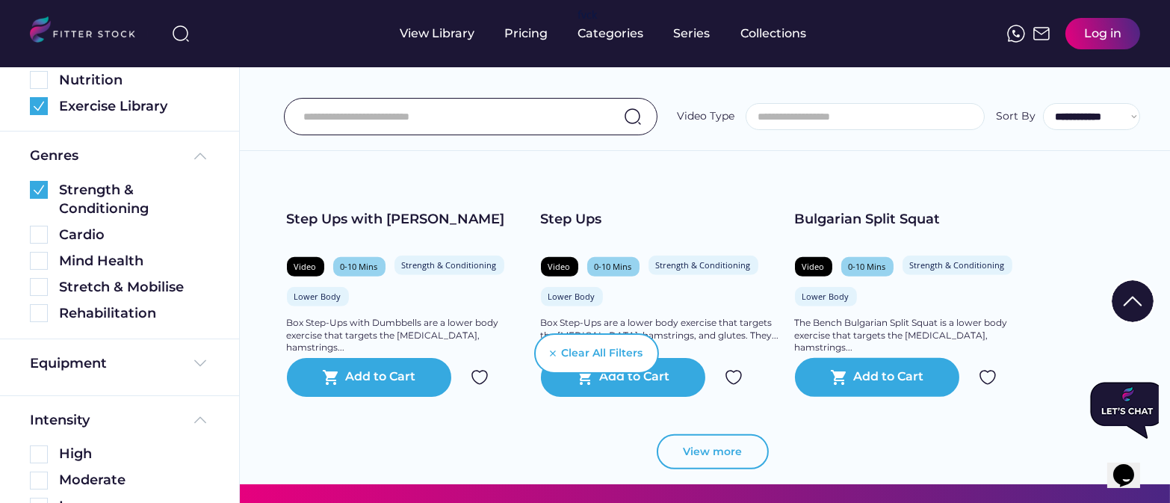
click at [723, 434] on button "View more" at bounding box center [713, 452] width 112 height 36
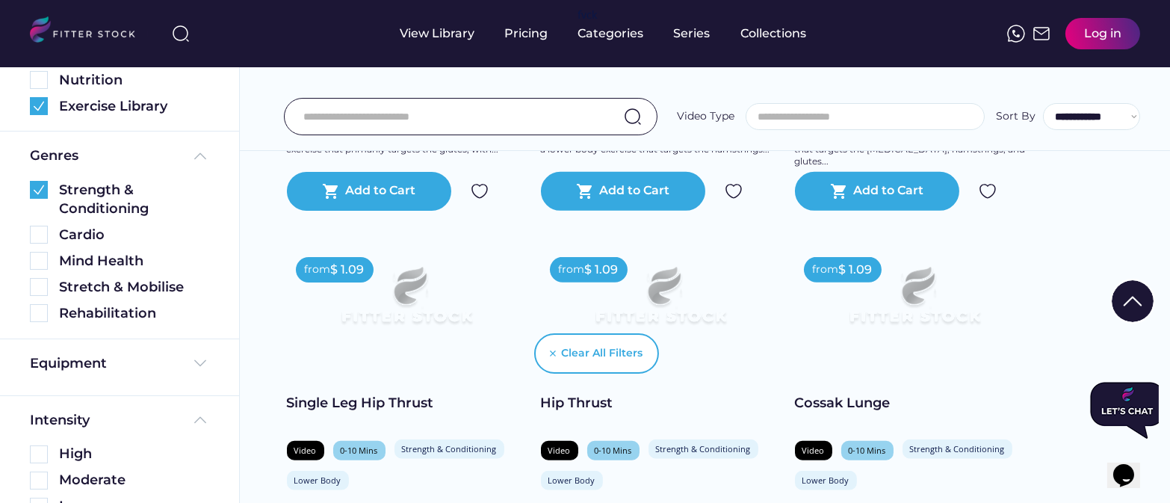
scroll to position [2210, 0]
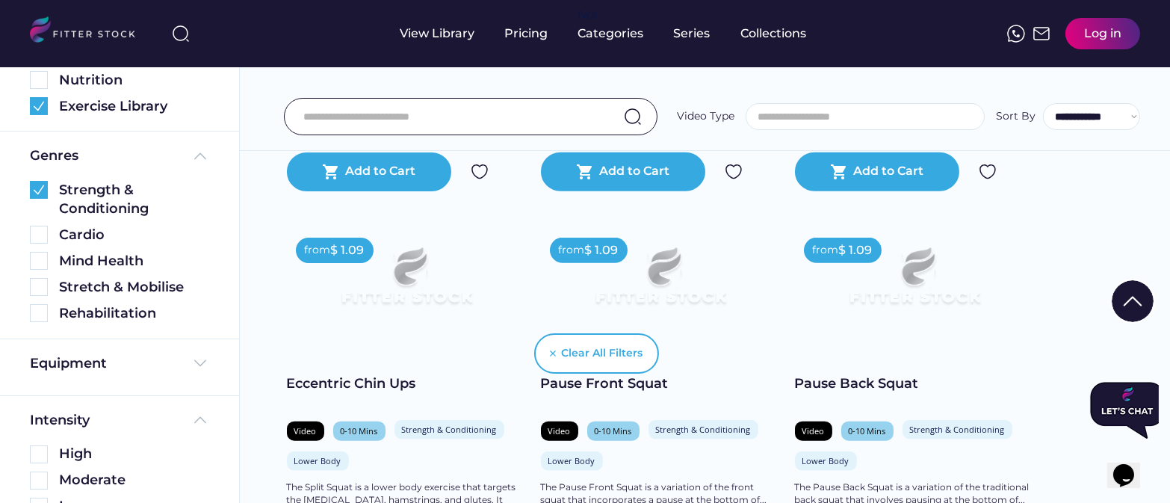
scroll to position [2962, 0]
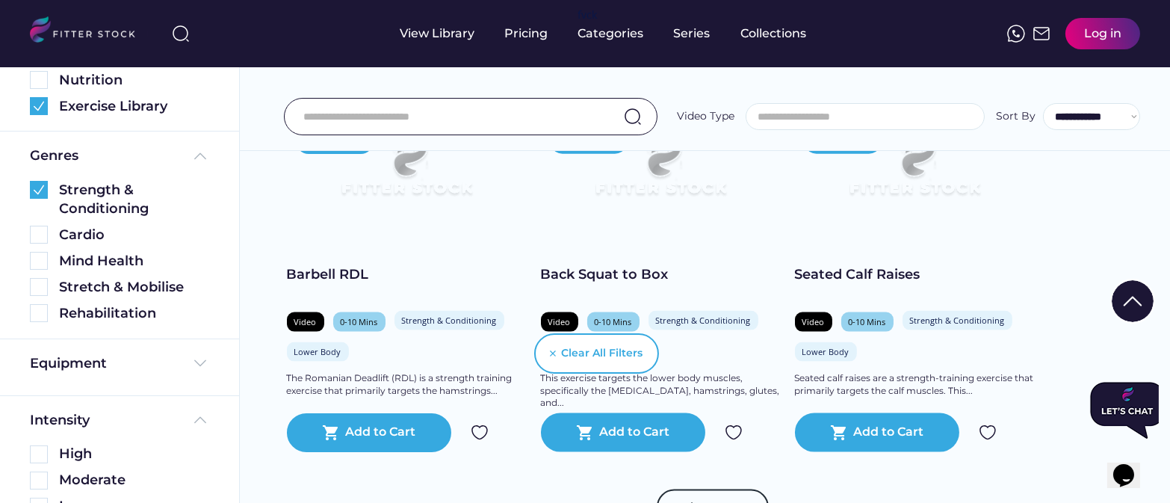
scroll to position [3799, 0]
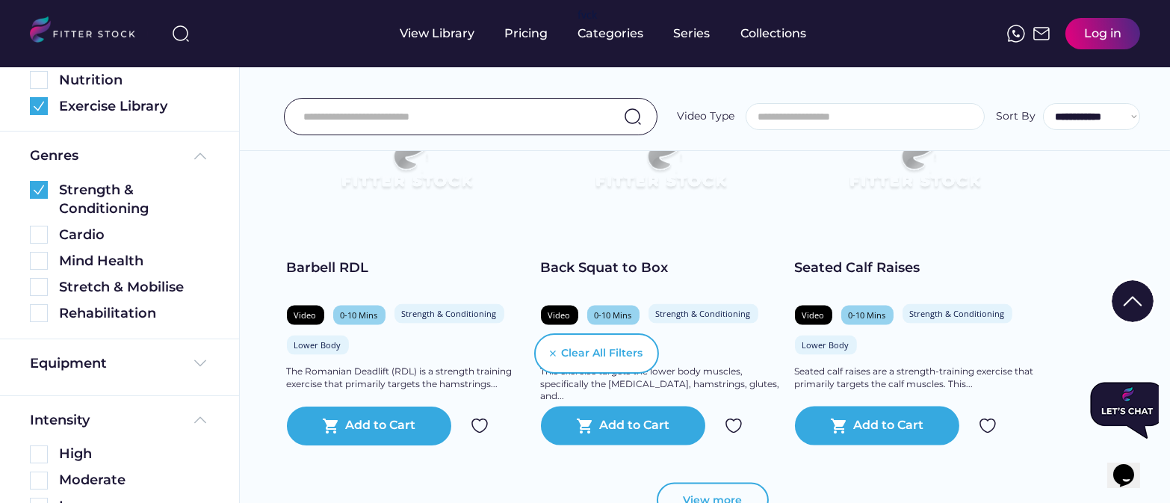
click at [731, 483] on button "View more" at bounding box center [713, 501] width 112 height 36
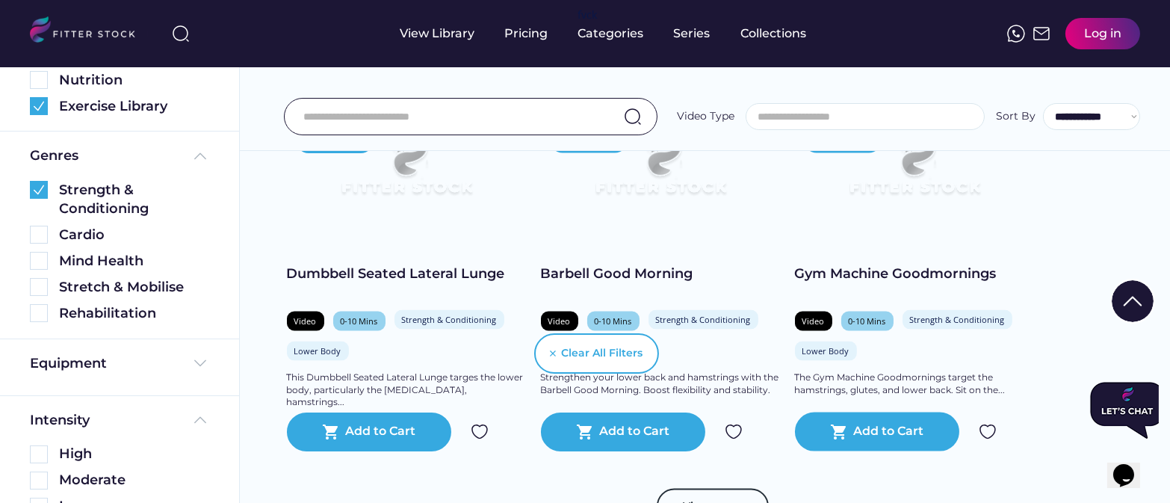
scroll to position [4537, 0]
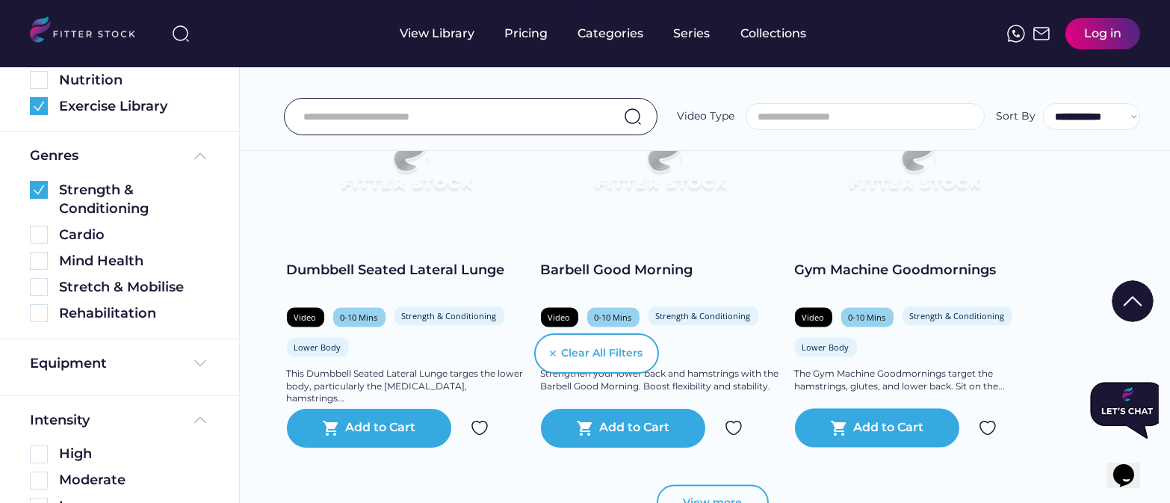
click at [710, 485] on button "View more" at bounding box center [713, 503] width 112 height 36
